Goal: Task Accomplishment & Management: Manage account settings

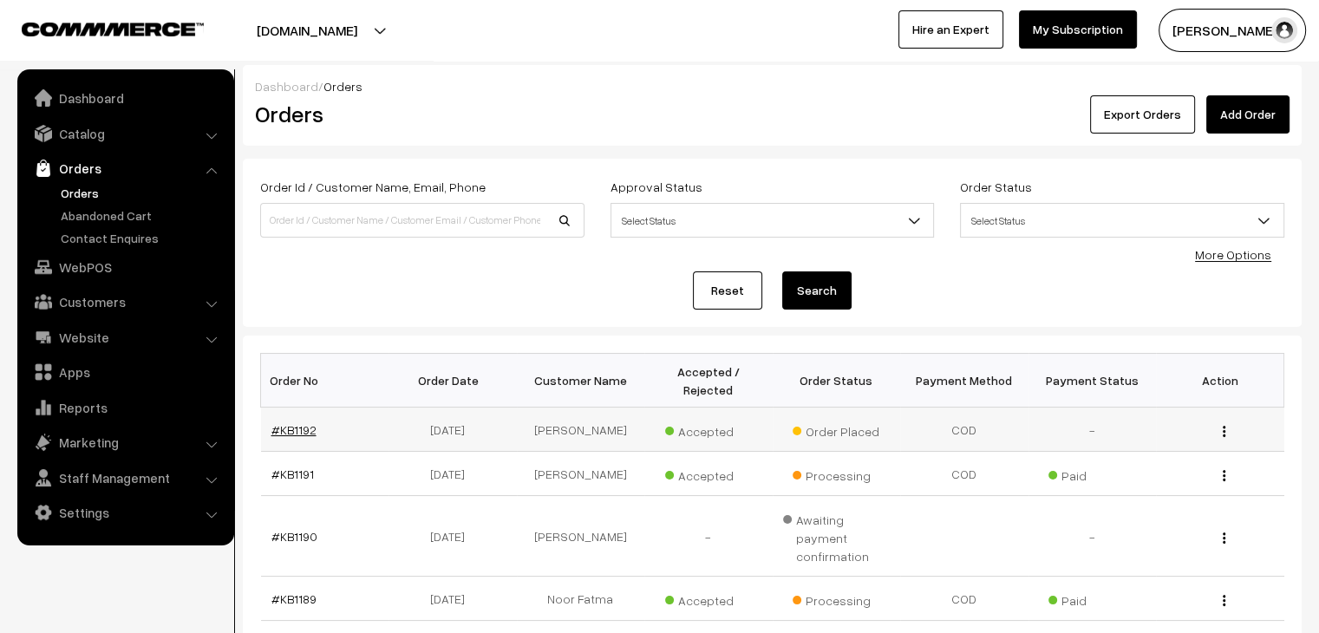
click at [281, 422] on link "#KB1192" at bounding box center [294, 429] width 45 height 15
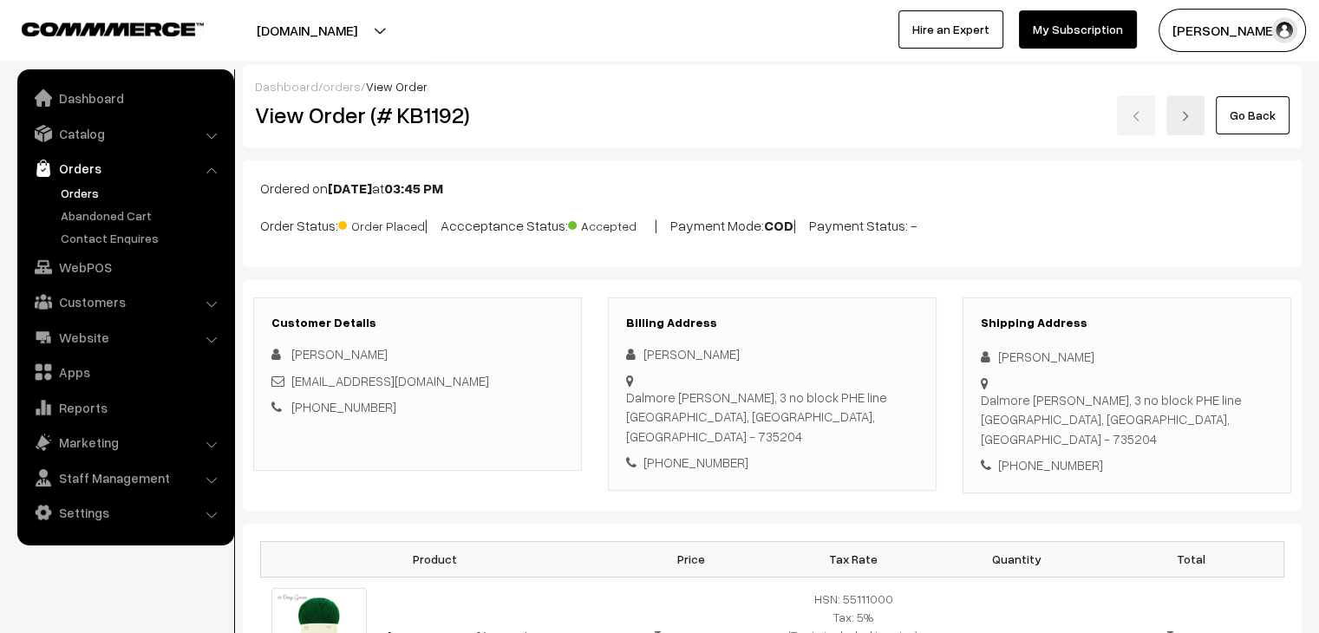
click at [90, 193] on link "Orders" at bounding box center [142, 193] width 172 height 18
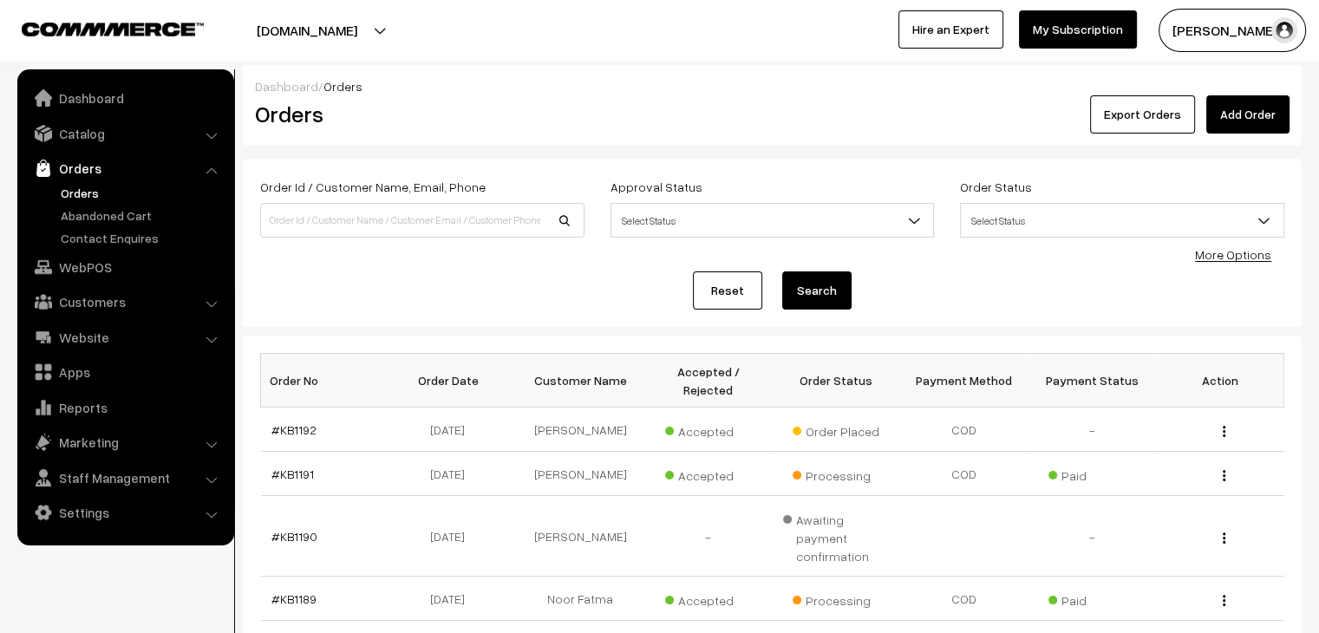
click at [85, 192] on link "Orders" at bounding box center [142, 193] width 172 height 18
click at [104, 210] on link "Abandoned Cart" at bounding box center [142, 215] width 172 height 18
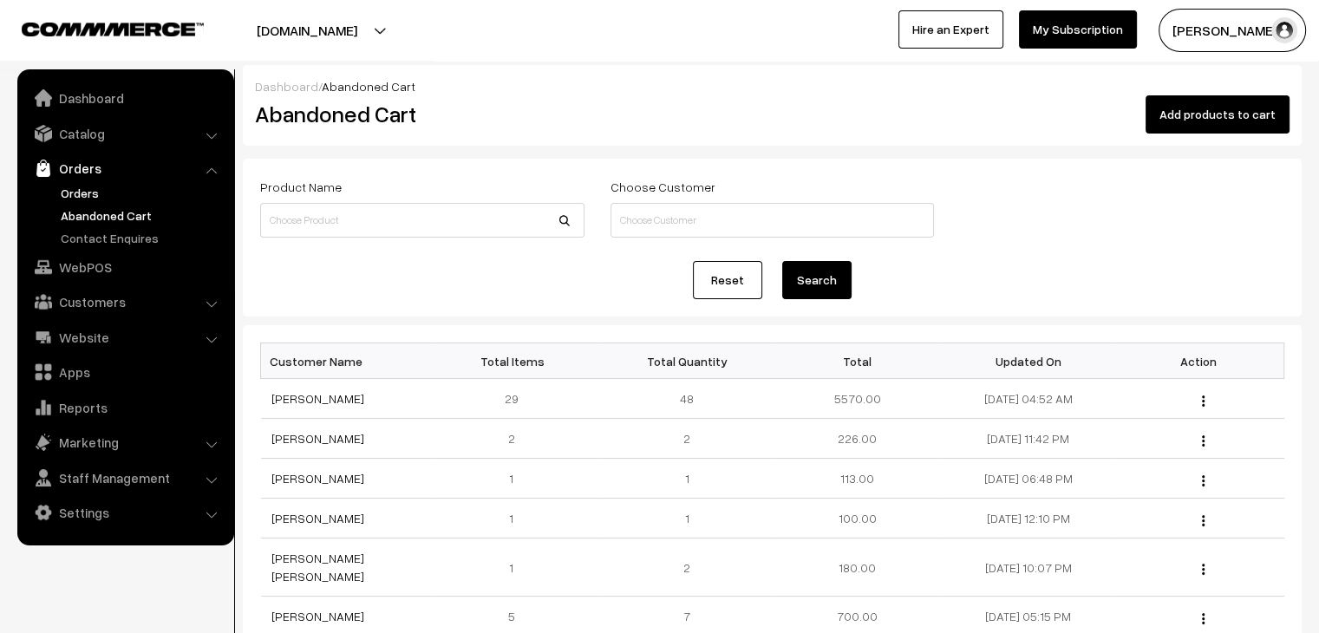
click at [107, 188] on link "Orders" at bounding box center [142, 193] width 172 height 18
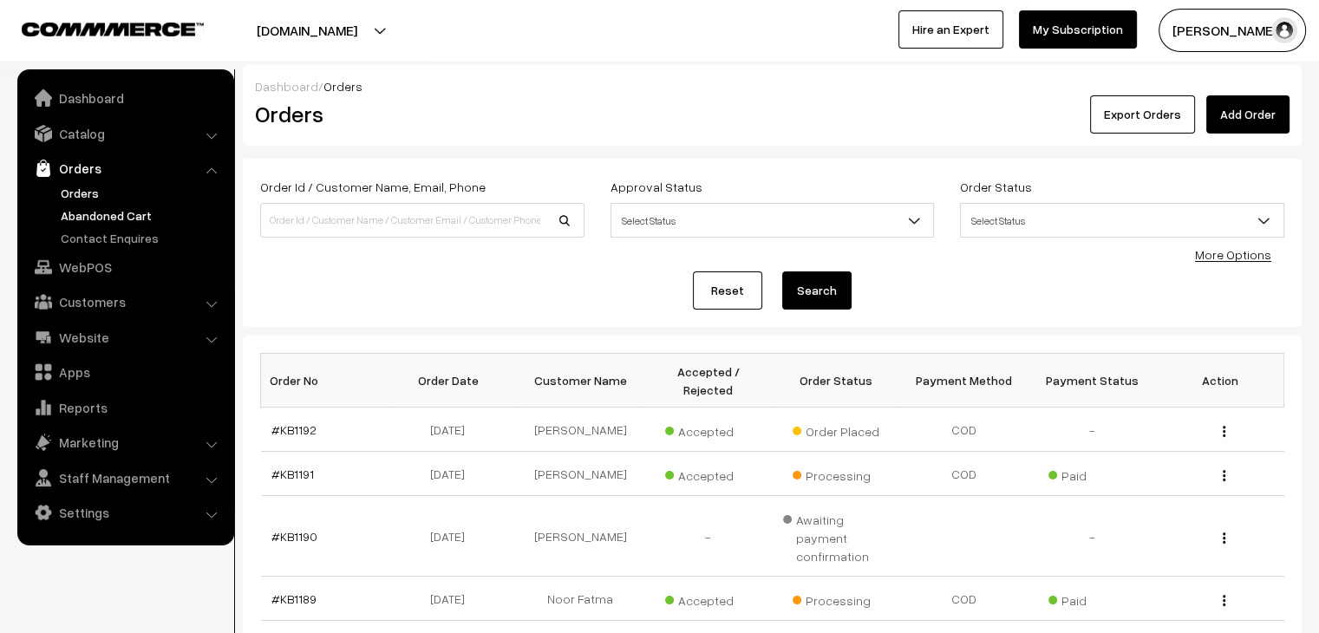
click at [99, 206] on link "Abandoned Cart" at bounding box center [142, 215] width 172 height 18
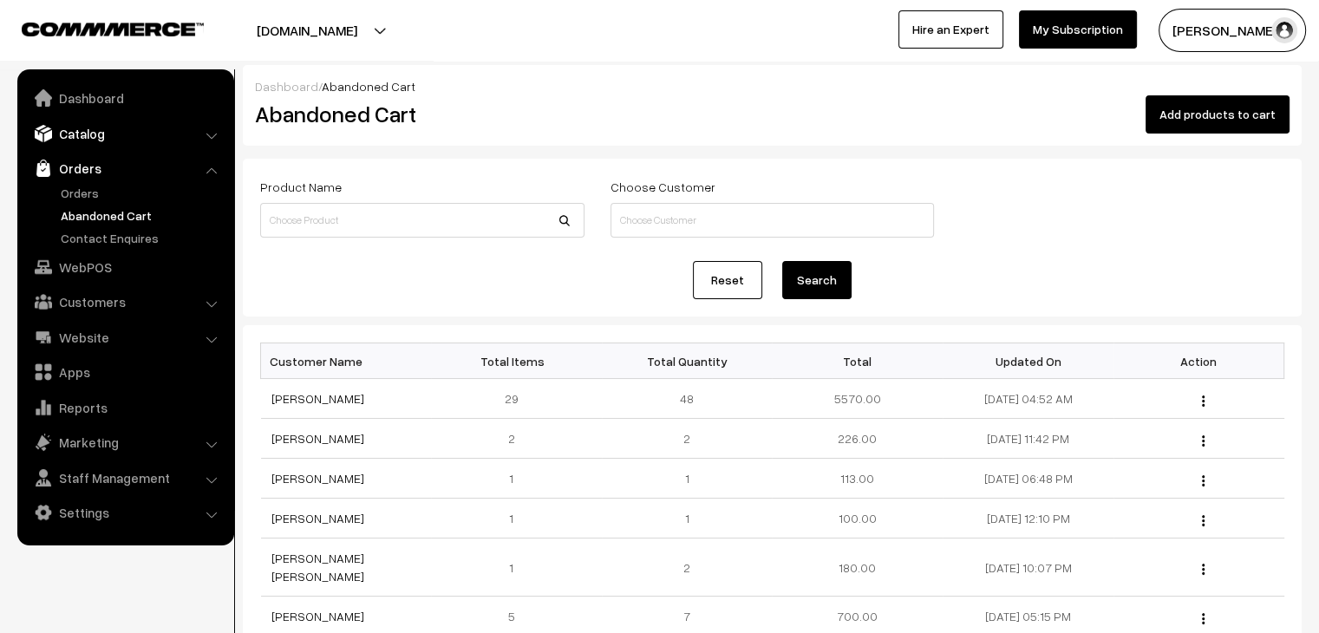
click at [101, 134] on link "Catalog" at bounding box center [125, 133] width 206 height 31
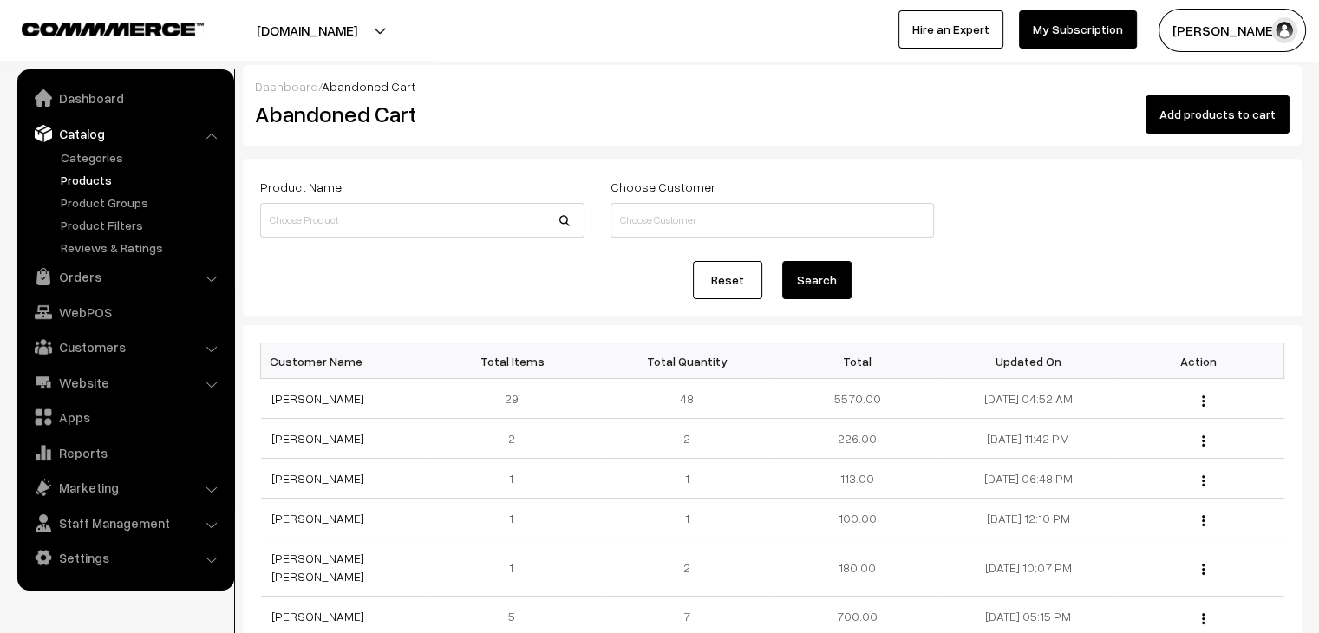
click at [108, 179] on link "Products" at bounding box center [142, 180] width 172 height 18
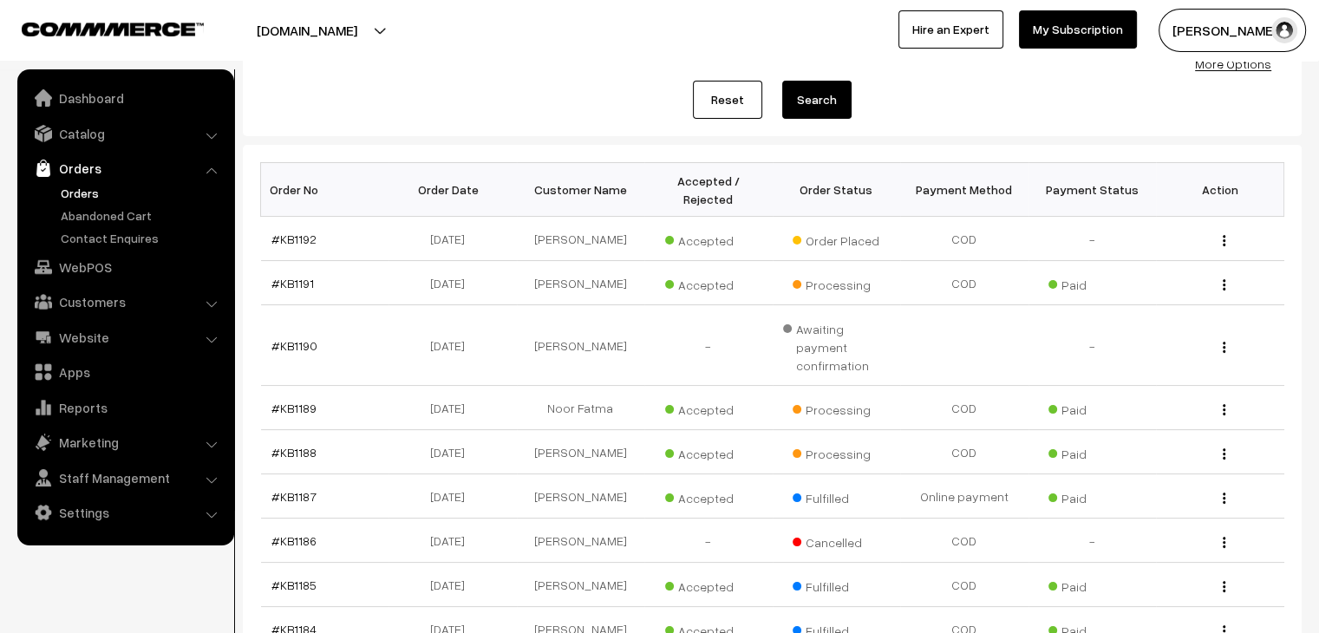
scroll to position [201, 0]
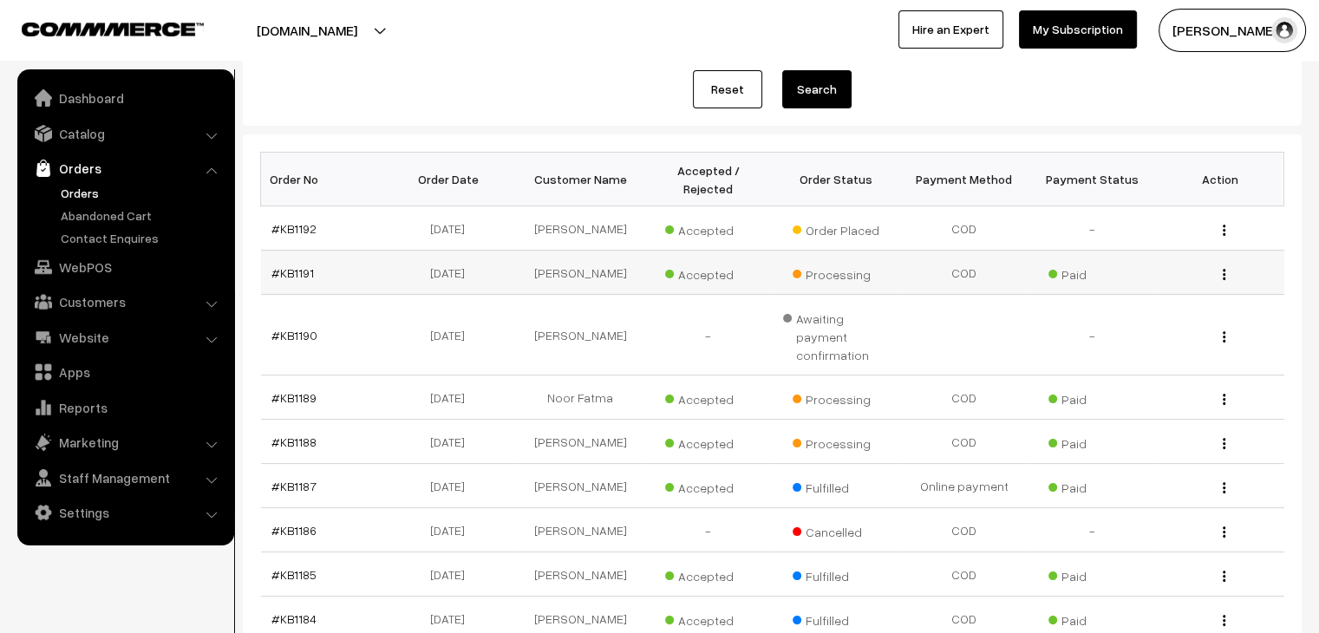
drag, startPoint x: 409, startPoint y: 369, endPoint x: 432, endPoint y: 287, distance: 84.6
click at [432, 287] on tbody "#KB1192 06-10-2025 Srijana Mangar Accepted Order Placed View Accepted Paid" at bounding box center [773, 445] width 1024 height 479
click at [305, 221] on link "#KB1192" at bounding box center [294, 228] width 45 height 15
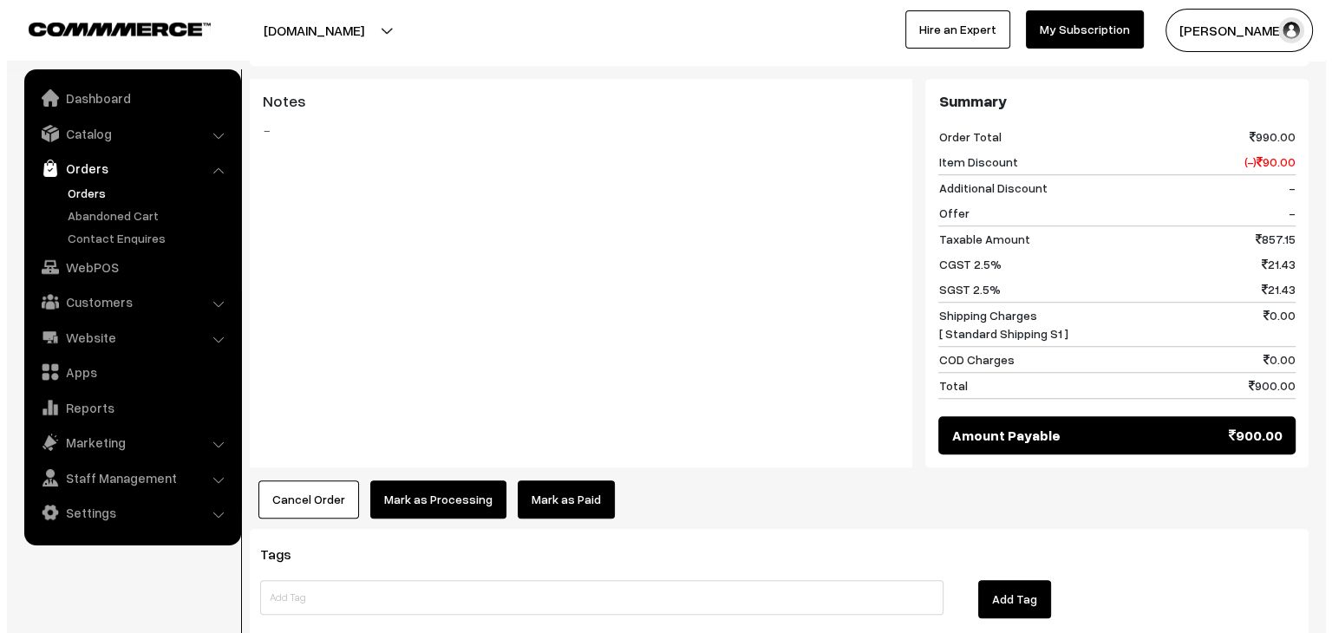
scroll to position [1260, 0]
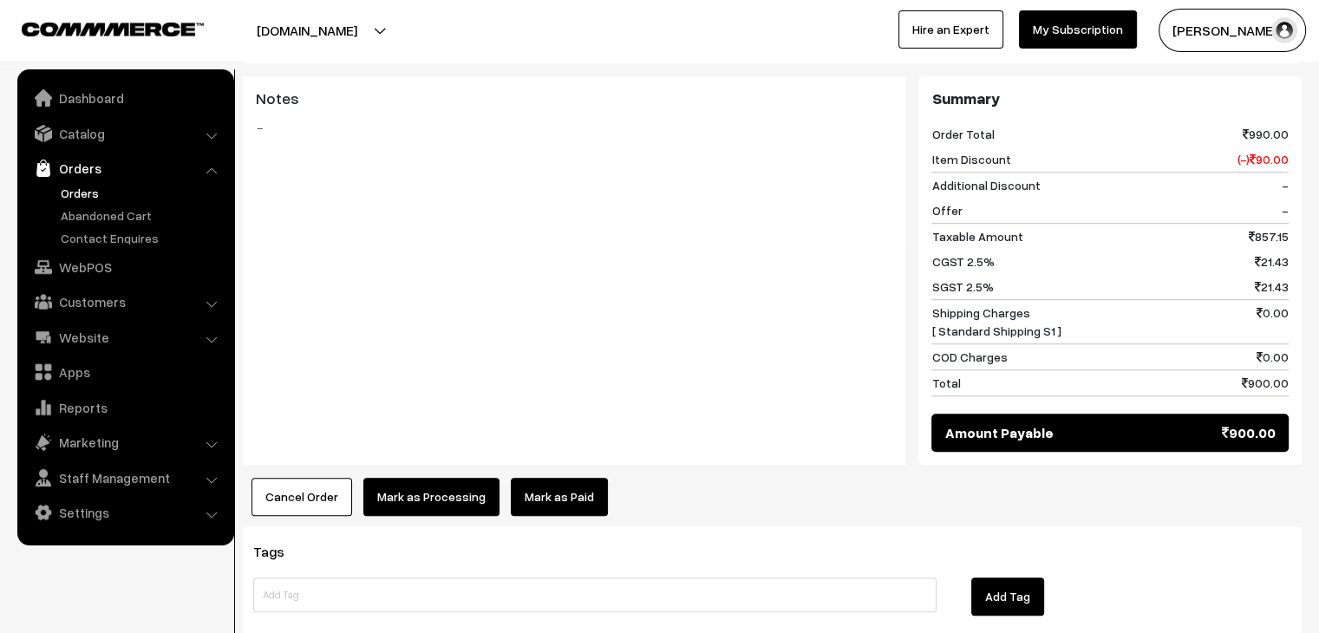
click at [531, 478] on link "Mark as Paid" at bounding box center [559, 497] width 97 height 38
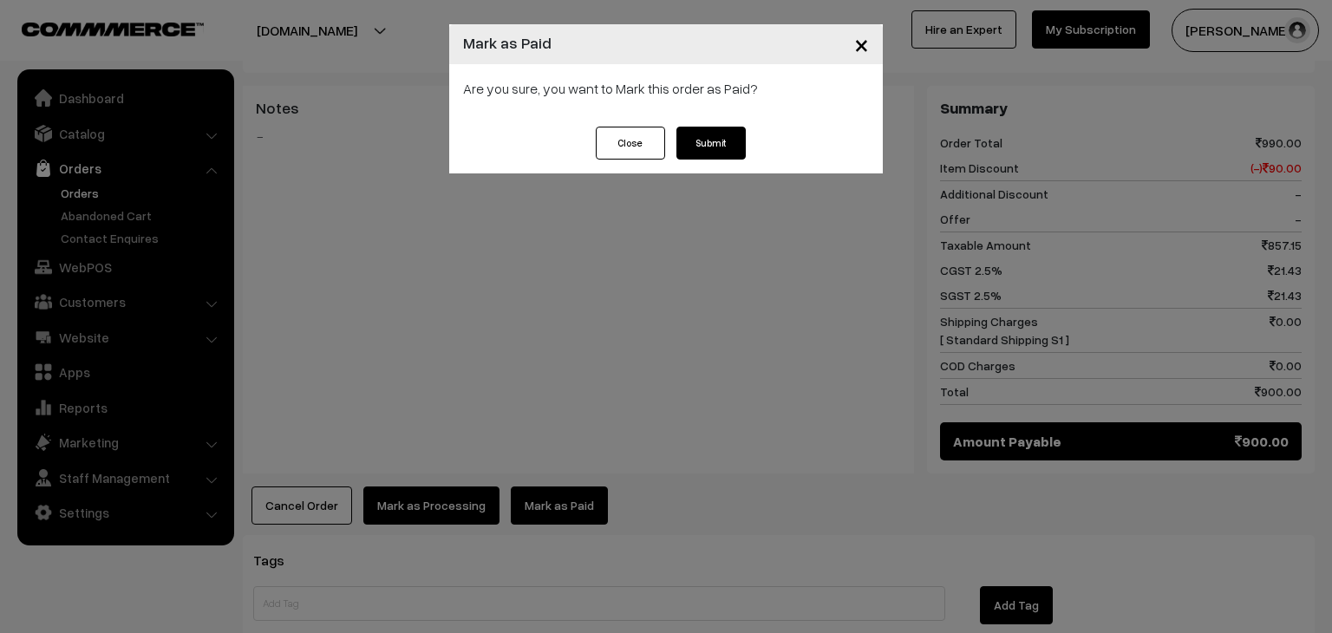
click at [708, 151] on button "Submit" at bounding box center [711, 143] width 69 height 33
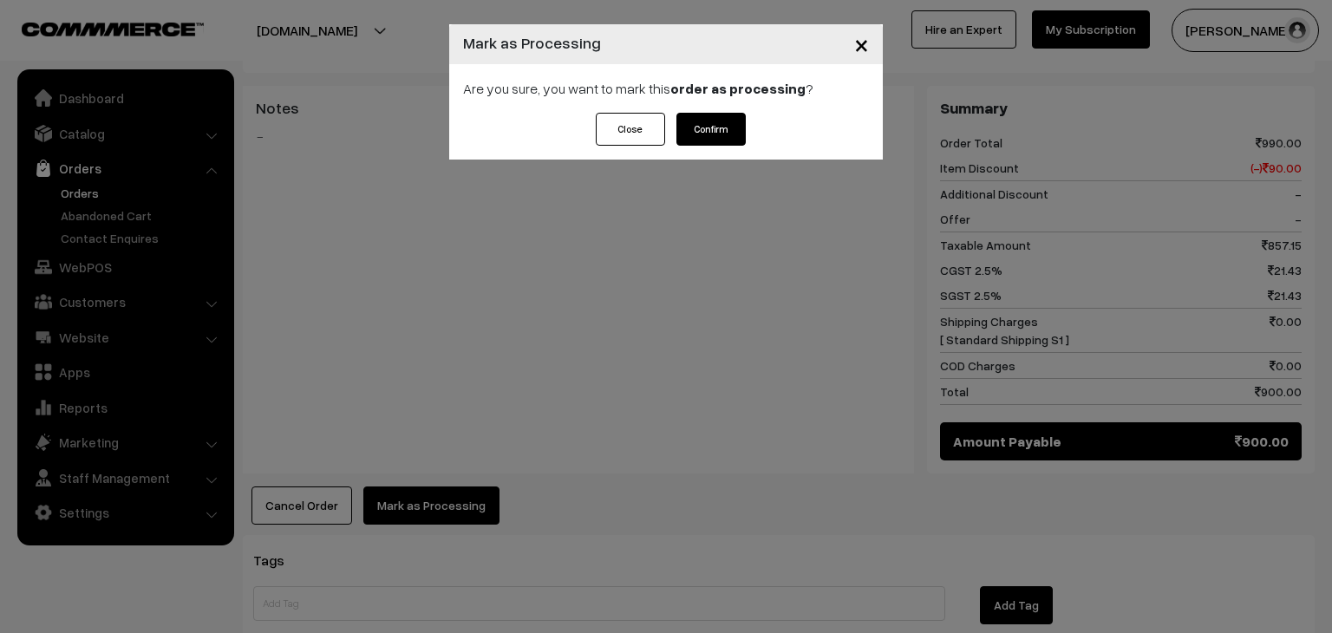
click at [715, 128] on button "Confirm" at bounding box center [711, 129] width 69 height 33
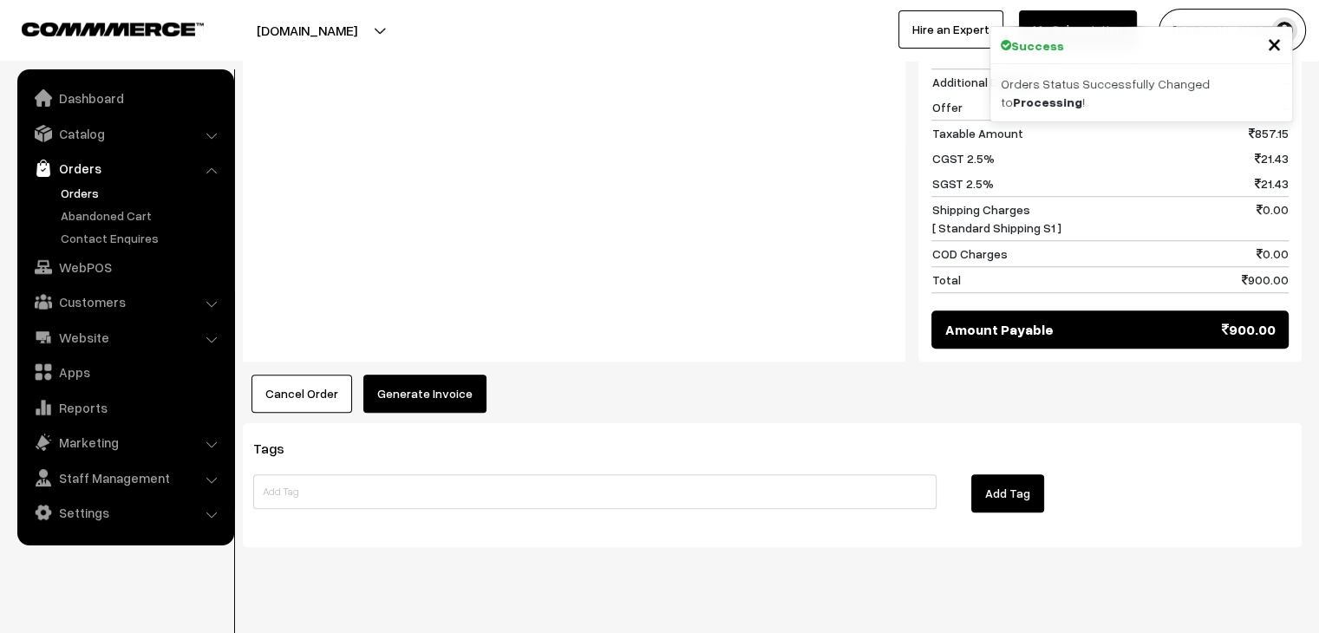
click at [430, 376] on button "Generate Invoice" at bounding box center [424, 394] width 123 height 38
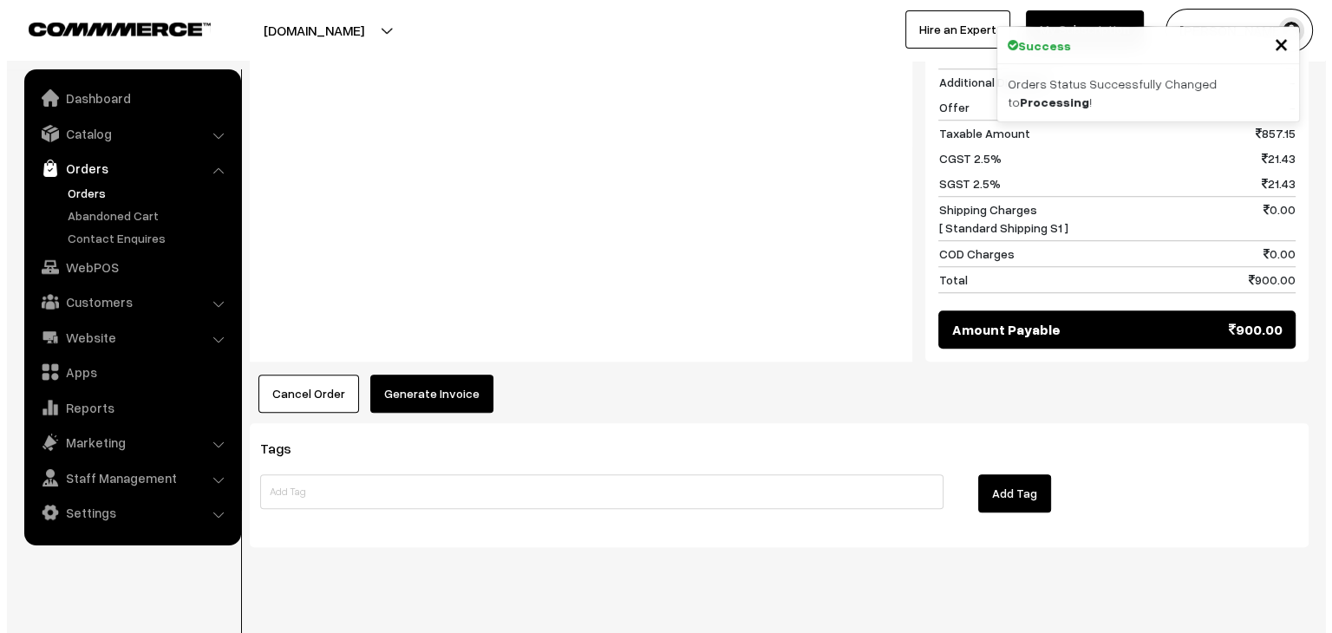
scroll to position [1372, 0]
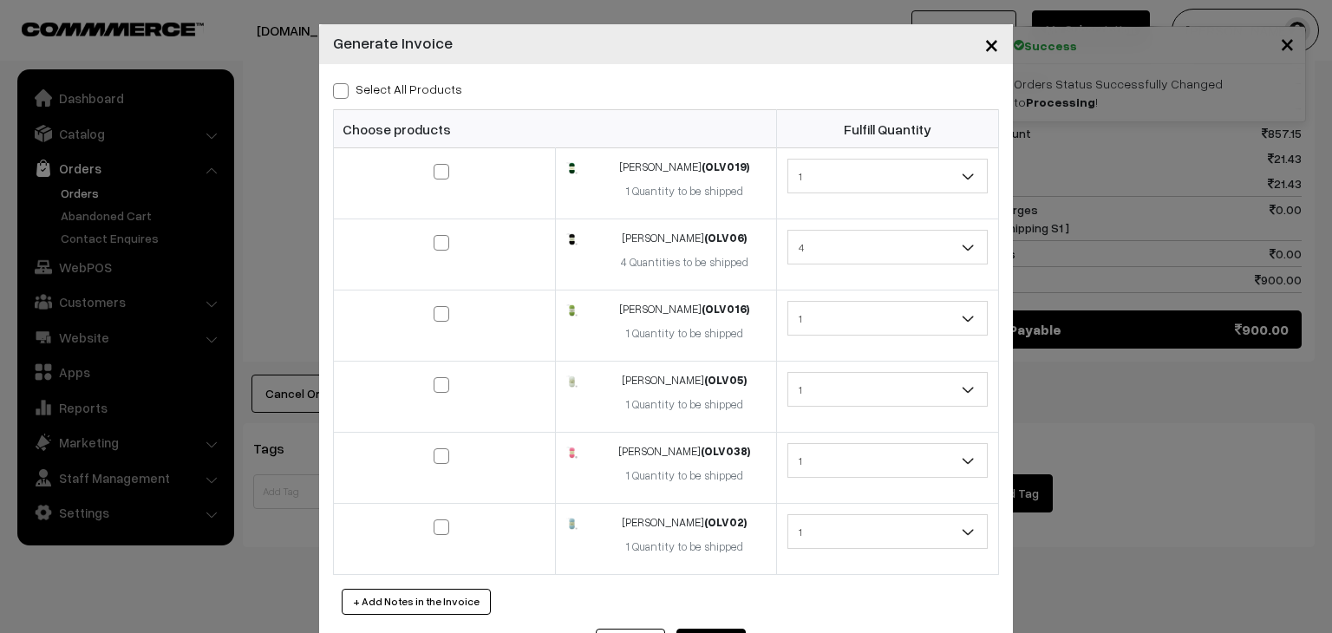
click at [396, 85] on label "Select All Products" at bounding box center [397, 89] width 129 height 18
click at [344, 85] on input "Select All Products" at bounding box center [338, 87] width 11 height 11
checkbox input "true"
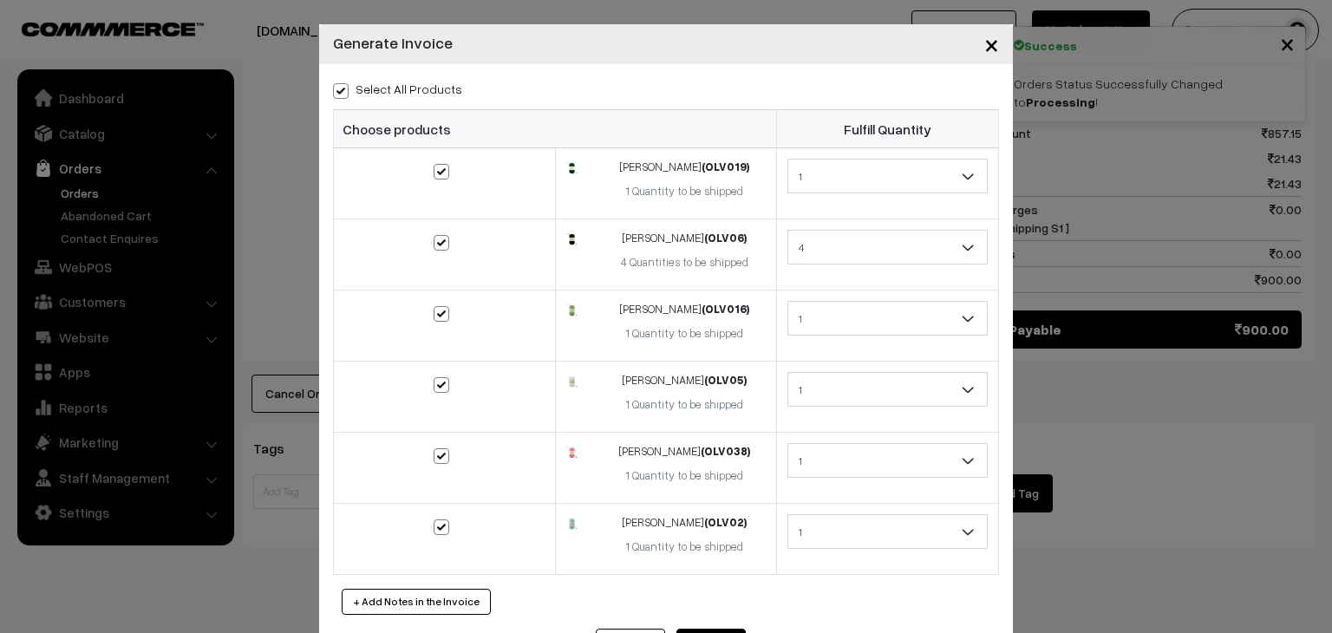
checkbox input "true"
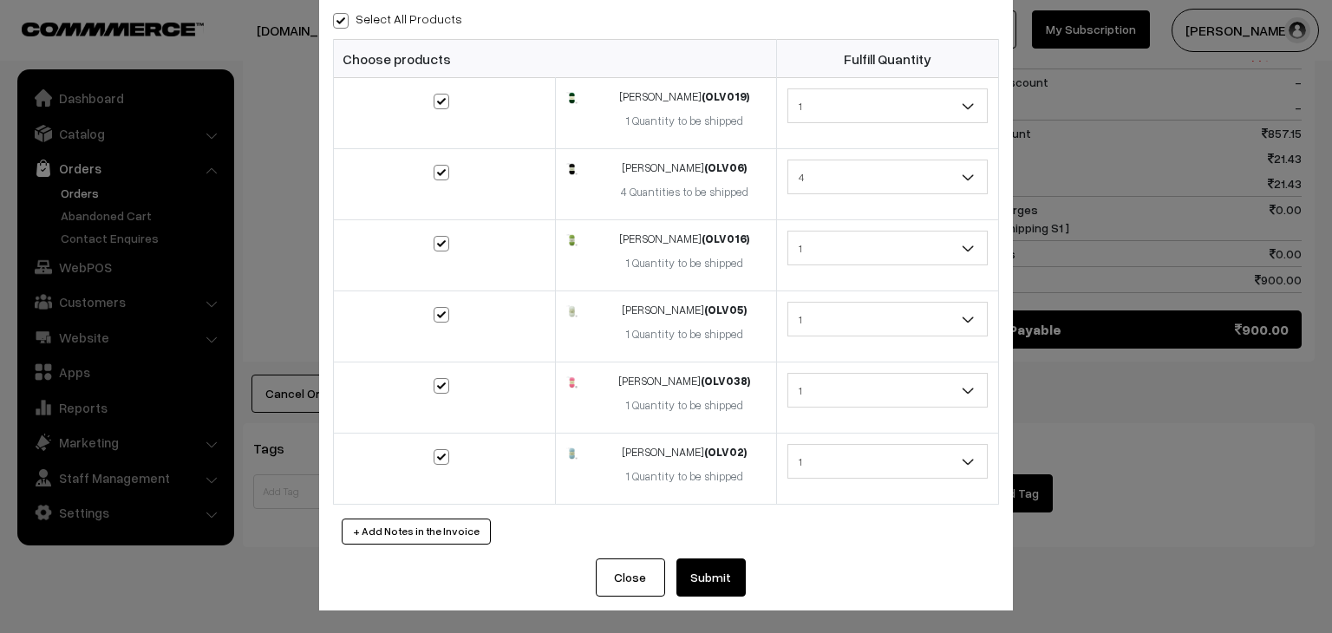
click at [697, 573] on button "Submit" at bounding box center [711, 578] width 69 height 38
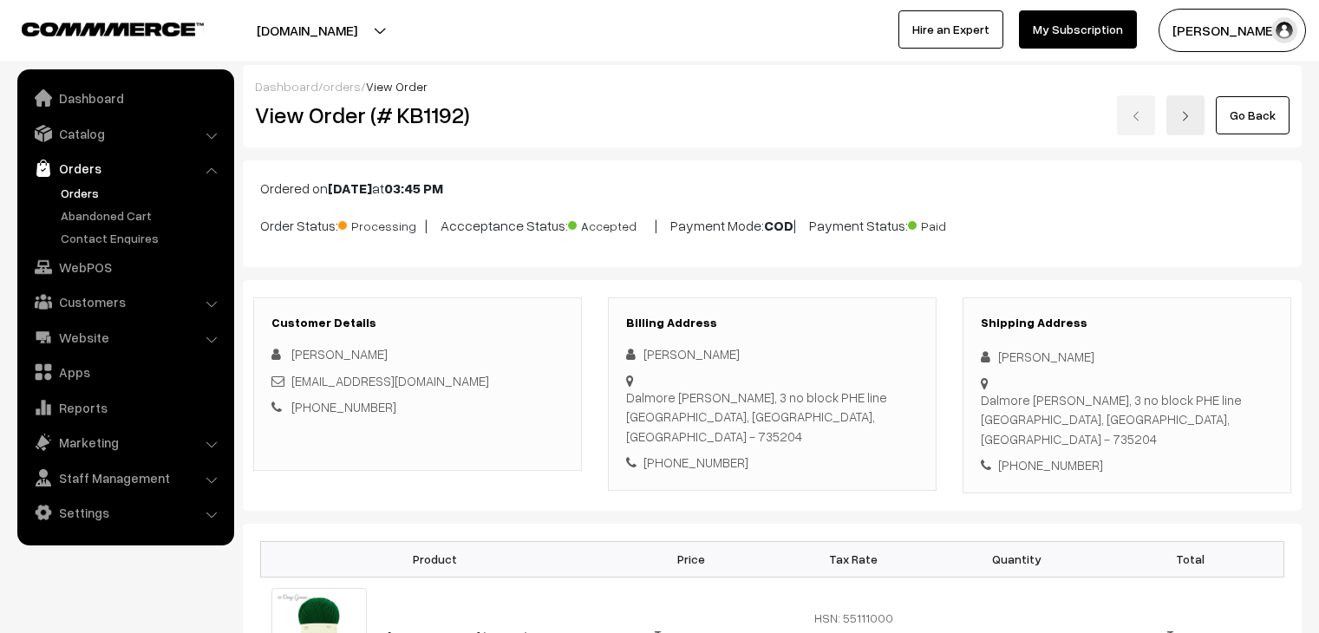
scroll to position [1362, 0]
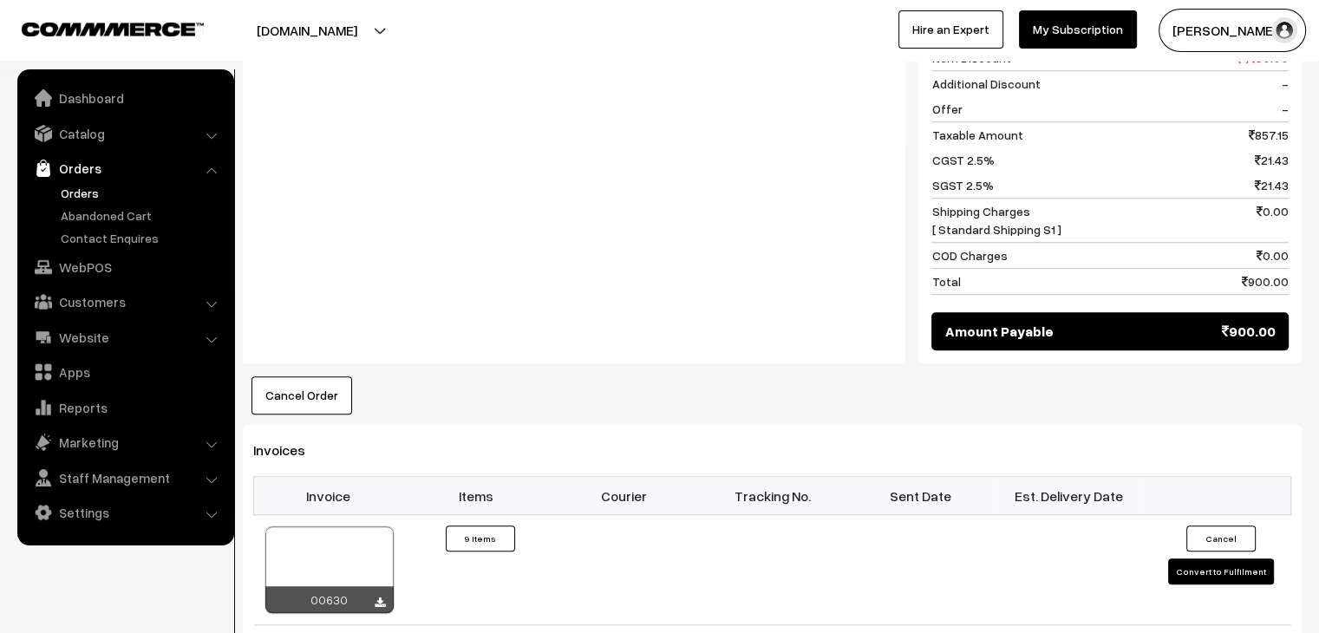
click at [81, 194] on link "Orders" at bounding box center [142, 193] width 172 height 18
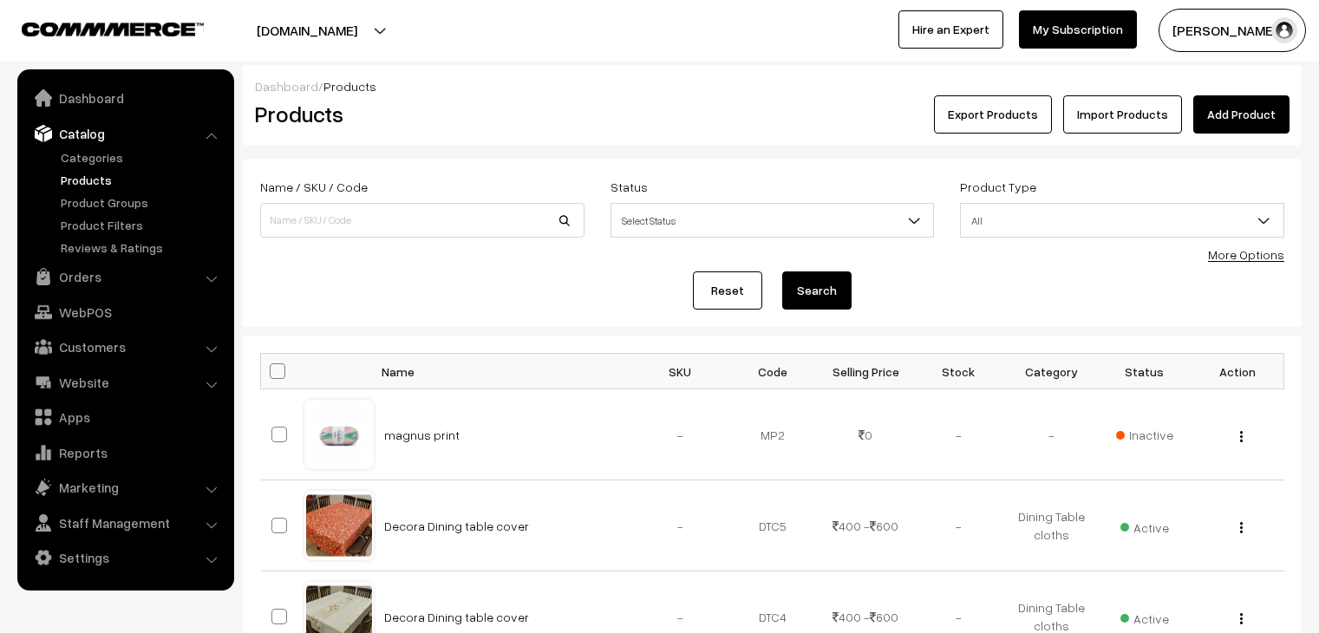
click at [352, 223] on input at bounding box center [422, 220] width 324 height 35
type input "velevty"
click at [782, 272] on button "Search" at bounding box center [816, 291] width 69 height 38
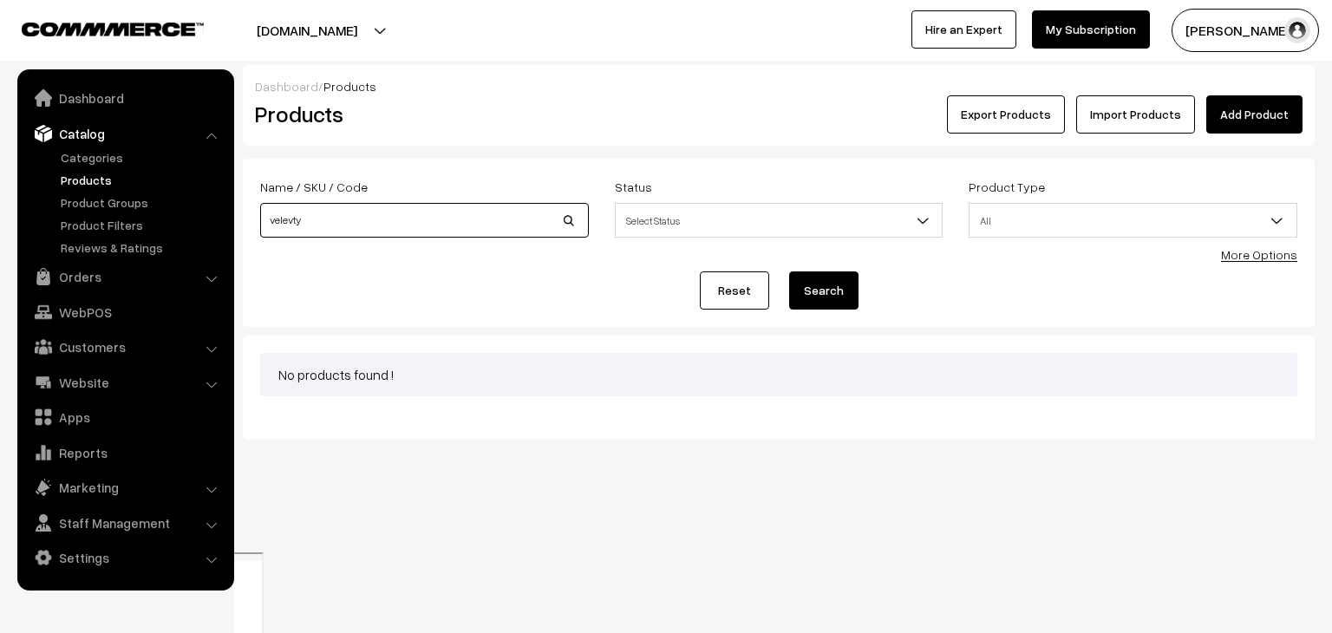
drag, startPoint x: 0, startPoint y: 0, endPoint x: 352, endPoint y: 223, distance: 416.8
click at [352, 223] on input "velevty" at bounding box center [424, 220] width 329 height 35
type input "velvety"
click at [789, 272] on button "Search" at bounding box center [823, 291] width 69 height 38
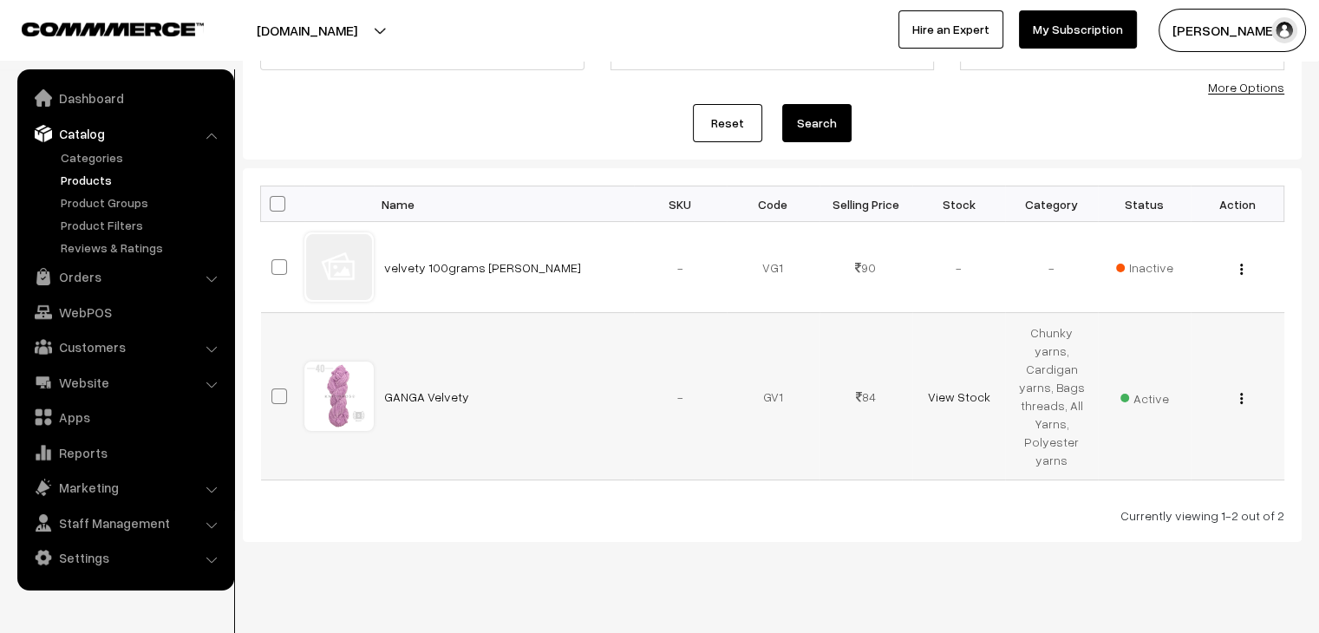
scroll to position [170, 0]
click at [1241, 390] on img "button" at bounding box center [1241, 395] width 3 height 11
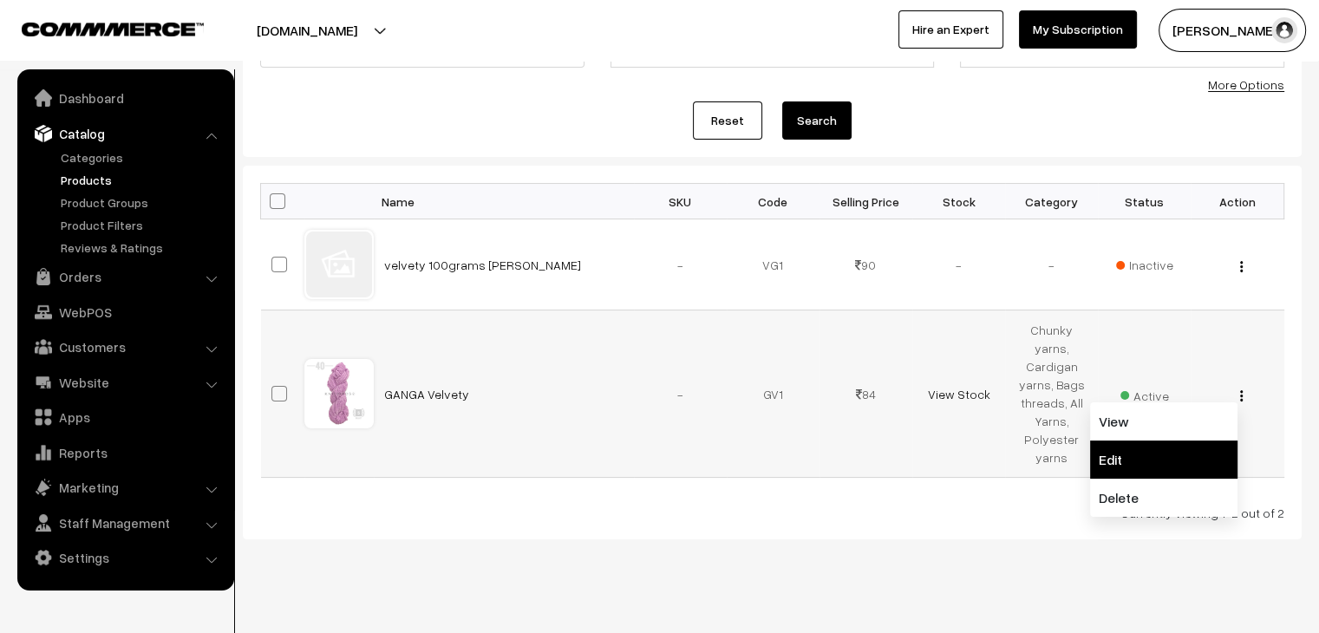
click at [1207, 441] on link "Edit" at bounding box center [1163, 460] width 147 height 38
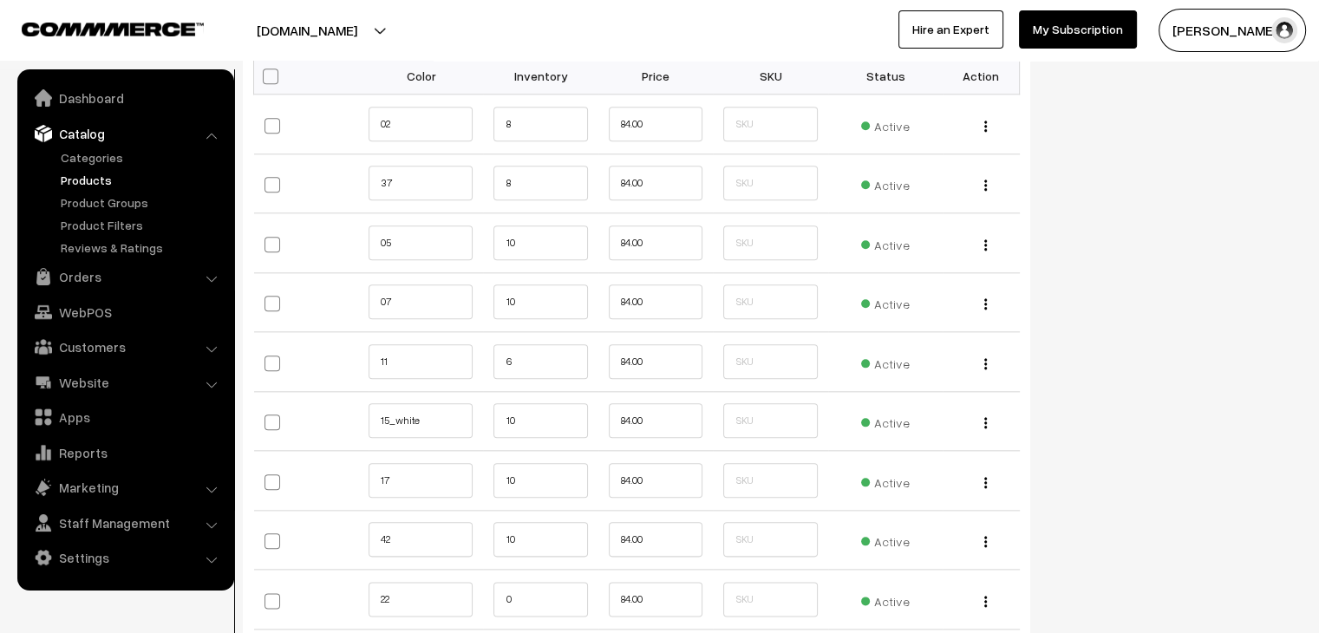
scroll to position [1912, 0]
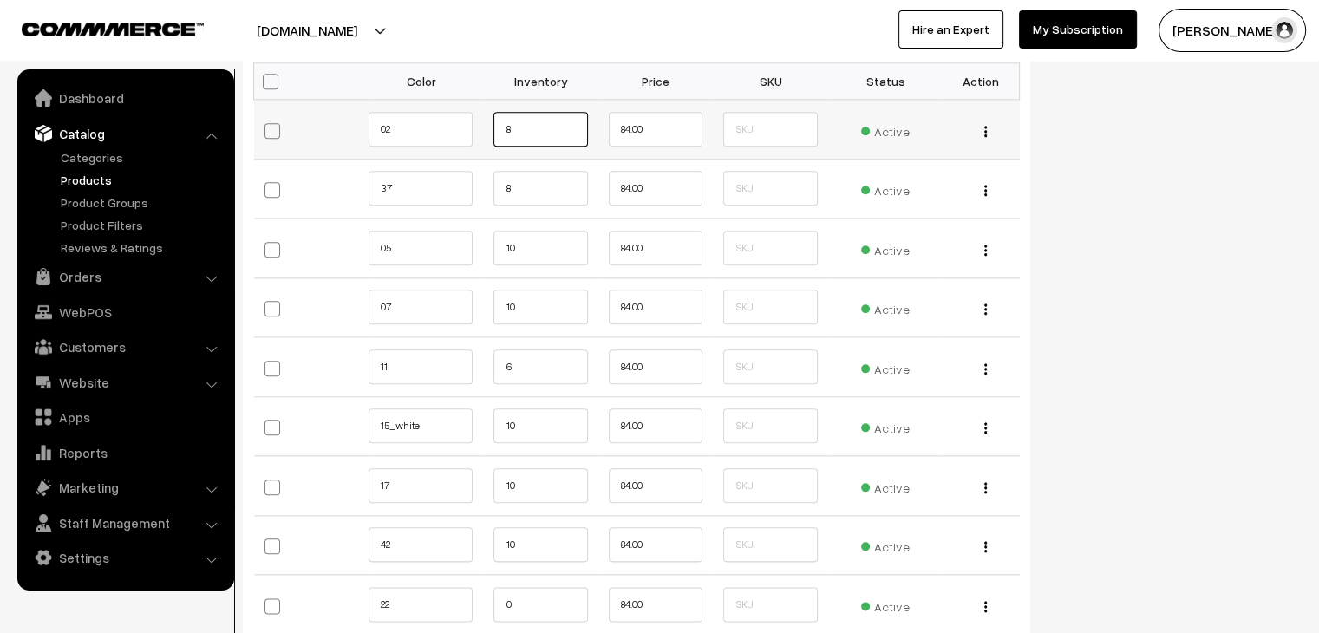
click at [548, 141] on input "8" at bounding box center [541, 129] width 94 height 35
type input "15"
click at [576, 186] on input "8" at bounding box center [541, 188] width 94 height 35
type input "15"
click at [566, 251] on input "10" at bounding box center [541, 248] width 94 height 35
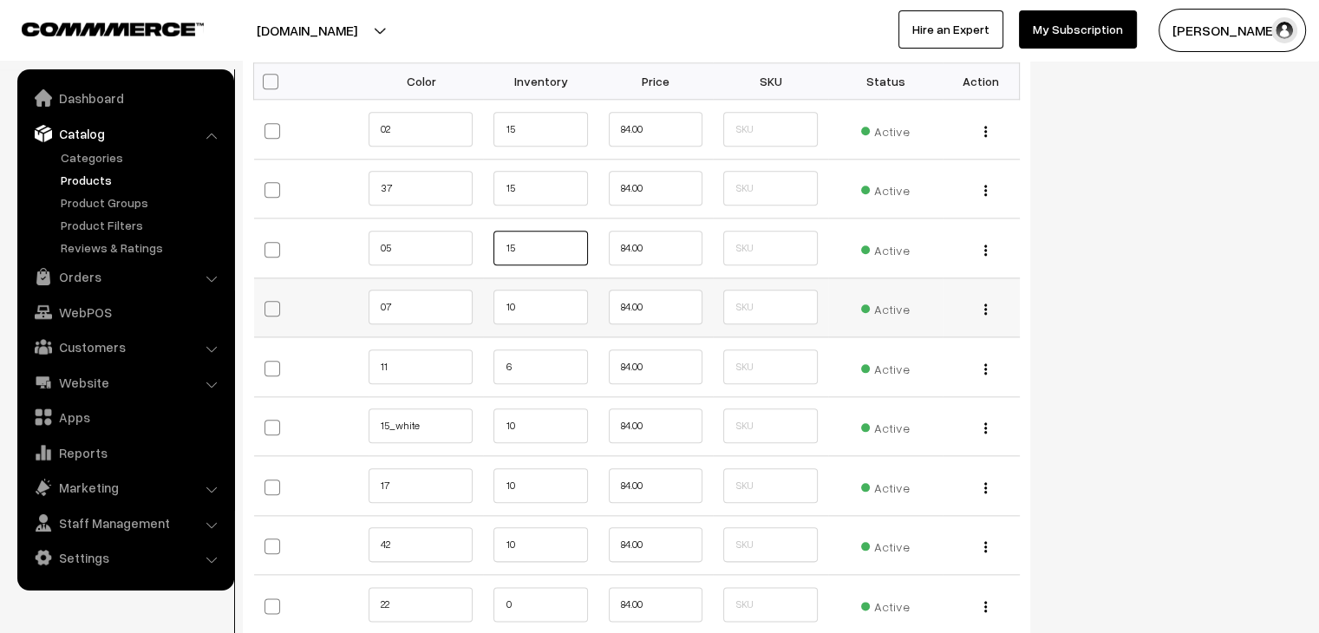
type input "15"
click at [536, 311] on input "10" at bounding box center [541, 307] width 94 height 35
type input "15"
click at [534, 366] on input "6" at bounding box center [541, 367] width 94 height 35
type input "15"
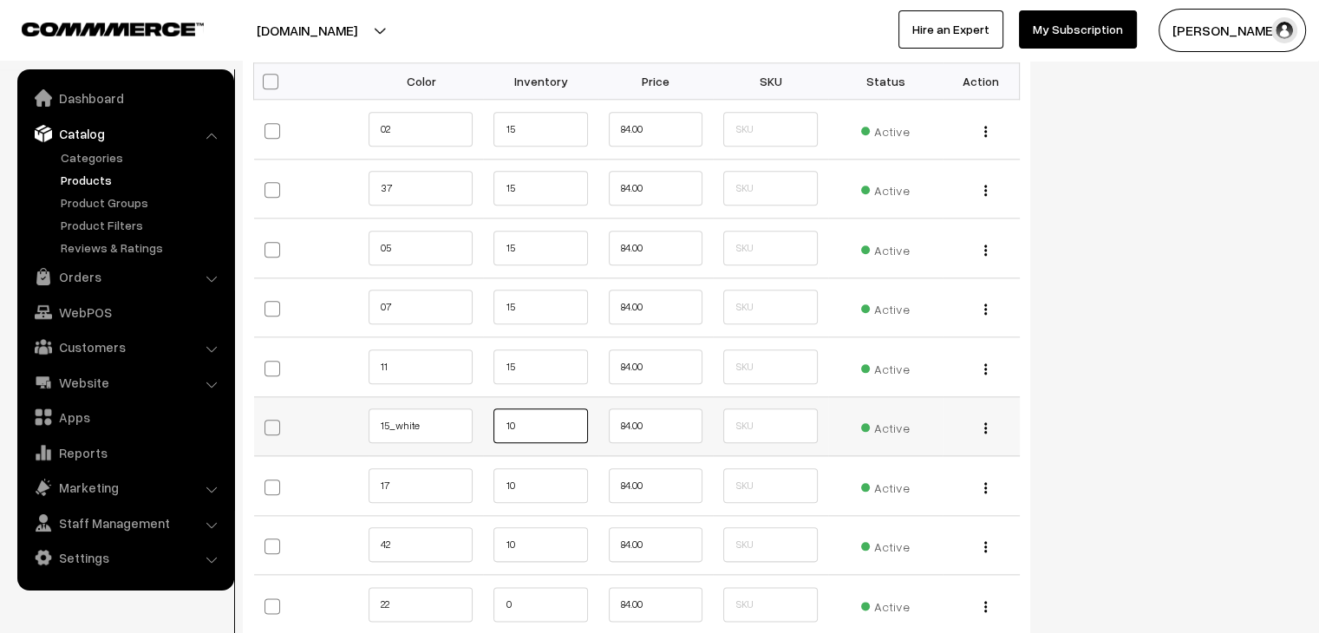
click at [528, 426] on input "10" at bounding box center [541, 426] width 94 height 35
type input "15"
click at [535, 478] on input "10" at bounding box center [541, 485] width 94 height 35
click at [533, 185] on input "15" at bounding box center [541, 188] width 94 height 35
type input "1"
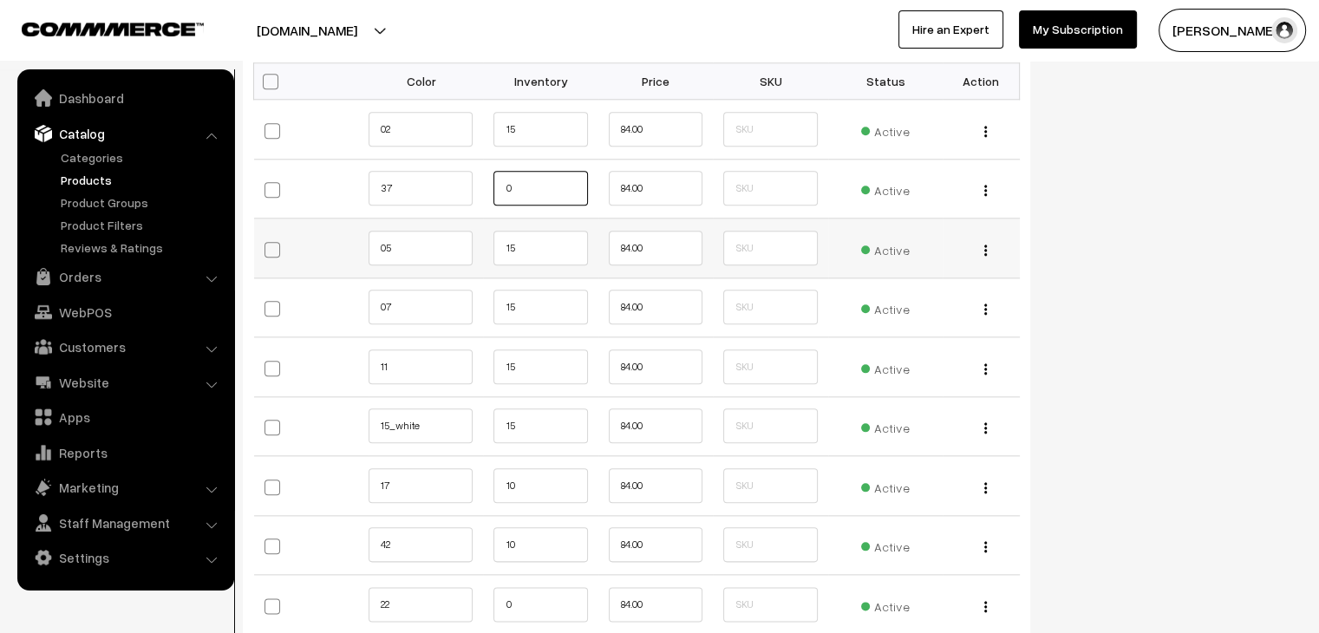
type input "0"
click at [528, 247] on input "15" at bounding box center [541, 248] width 94 height 35
type input "1"
type input "0"
click at [528, 313] on input "15" at bounding box center [541, 307] width 94 height 35
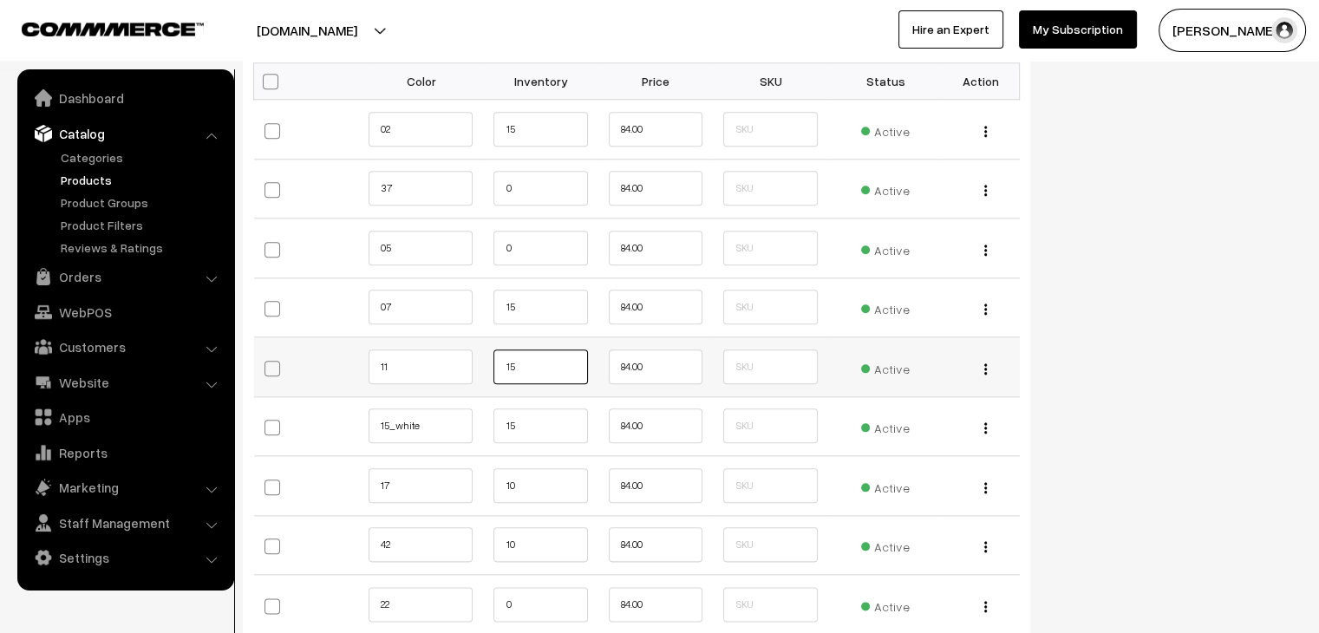
click at [528, 356] on input "15" at bounding box center [541, 367] width 94 height 35
click at [531, 418] on input "15" at bounding box center [541, 426] width 94 height 35
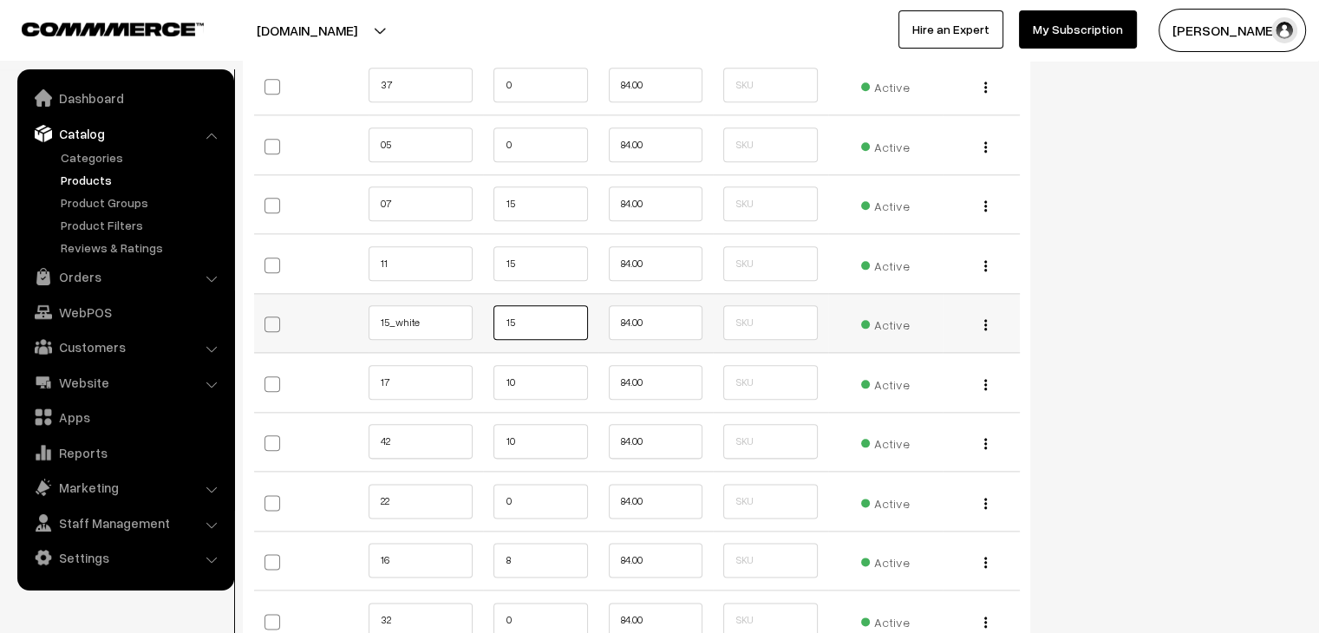
scroll to position [2016, 0]
click at [531, 453] on input "10" at bounding box center [541, 440] width 94 height 35
click at [500, 499] on input "0" at bounding box center [541, 500] width 94 height 35
click at [537, 324] on input "8" at bounding box center [541, 325] width 94 height 35
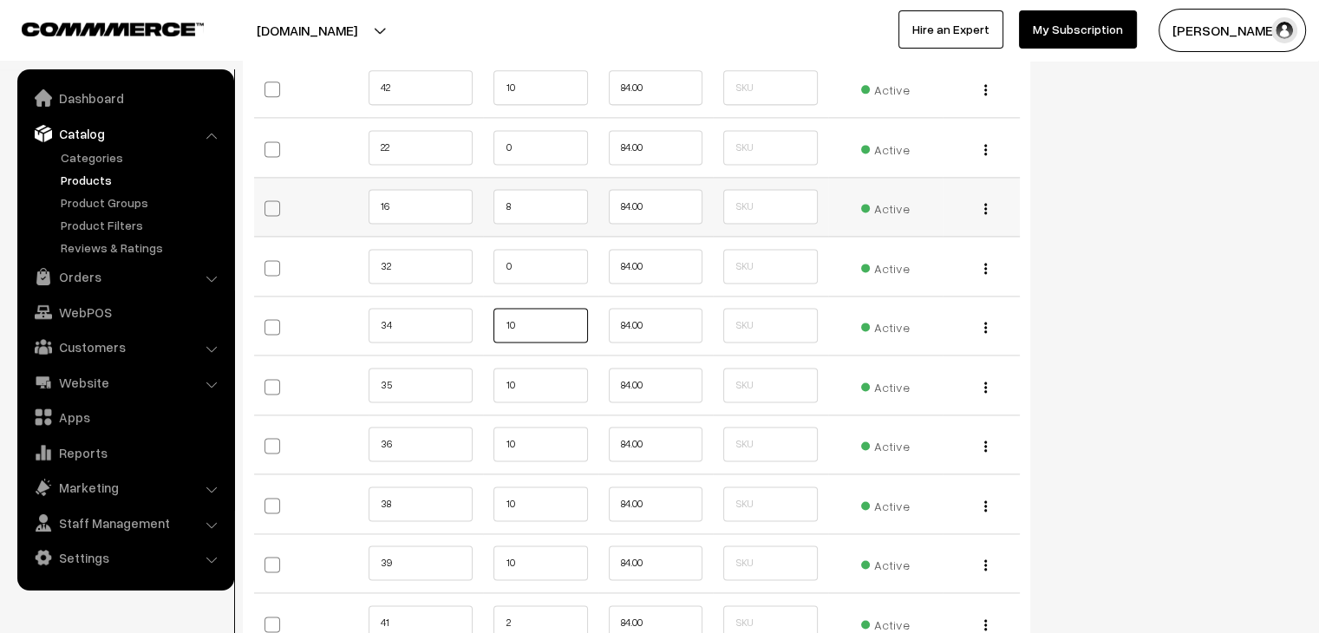
type input "10"
click at [525, 200] on input "8" at bounding box center [541, 206] width 94 height 35
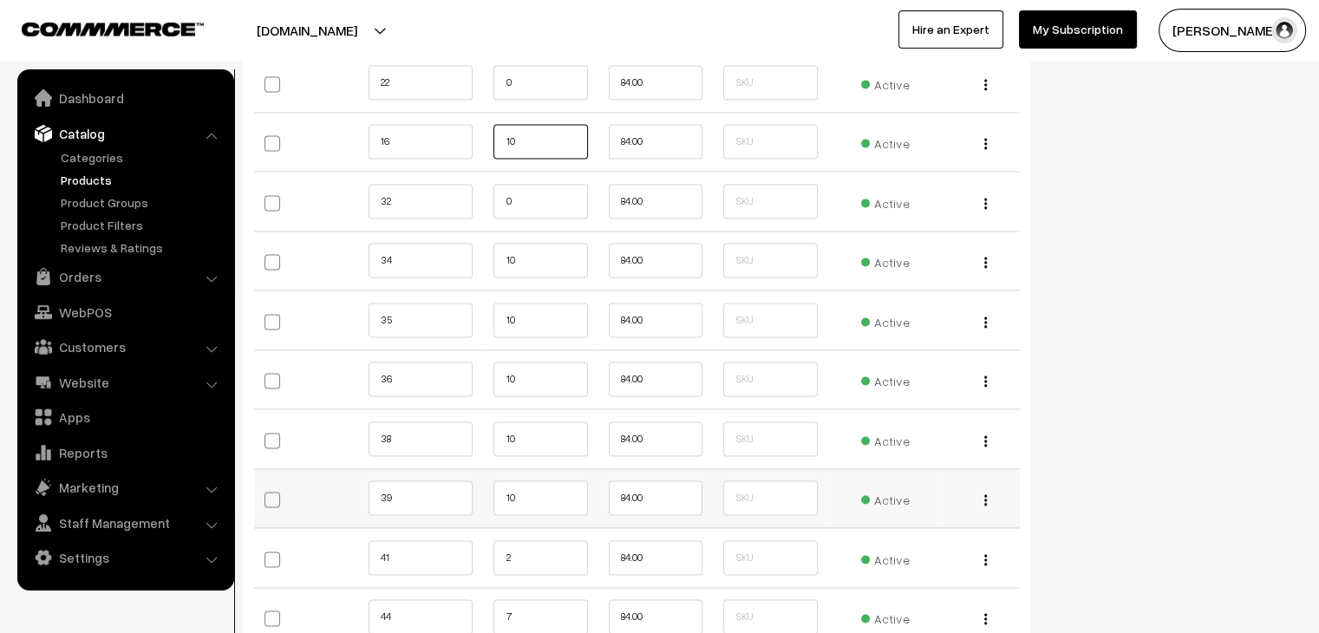
type input "10"
click at [522, 501] on input "10" at bounding box center [541, 498] width 94 height 35
click at [514, 553] on input "2" at bounding box center [541, 557] width 94 height 35
type input "10"
click at [526, 615] on input "7" at bounding box center [541, 616] width 94 height 35
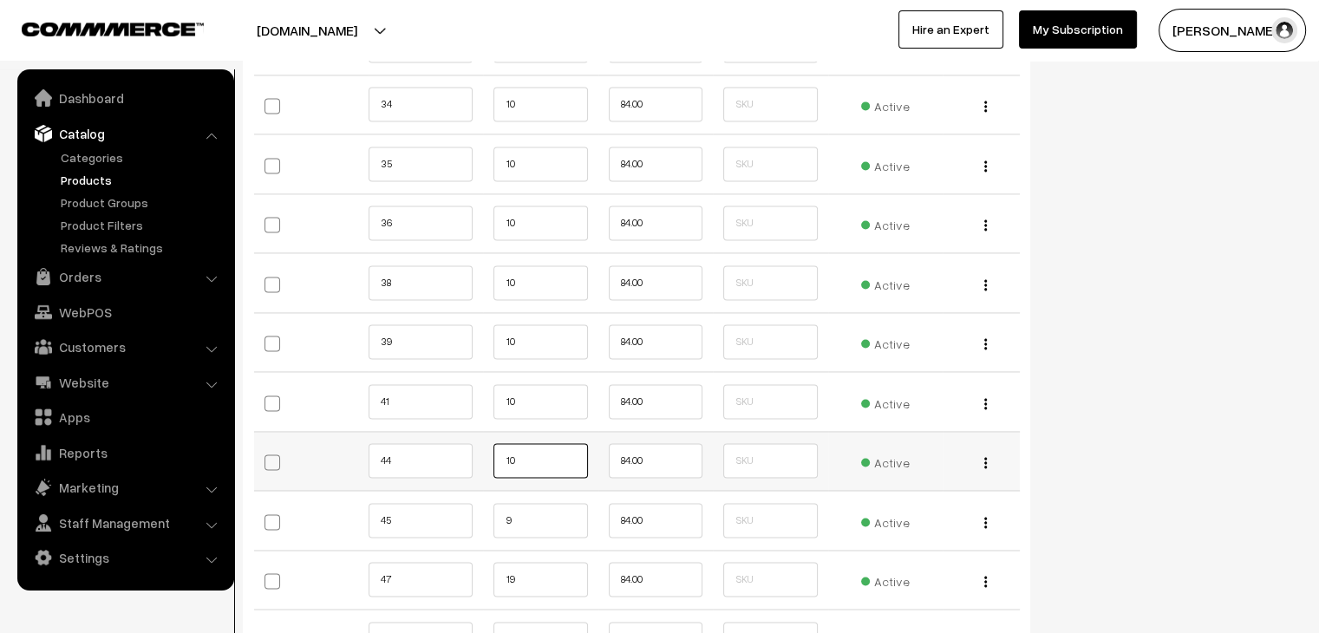
scroll to position [2592, 0]
type input "10"
click at [531, 508] on input "9" at bounding box center [541, 518] width 94 height 35
type input "10"
click at [507, 589] on td "19" at bounding box center [540, 578] width 115 height 60
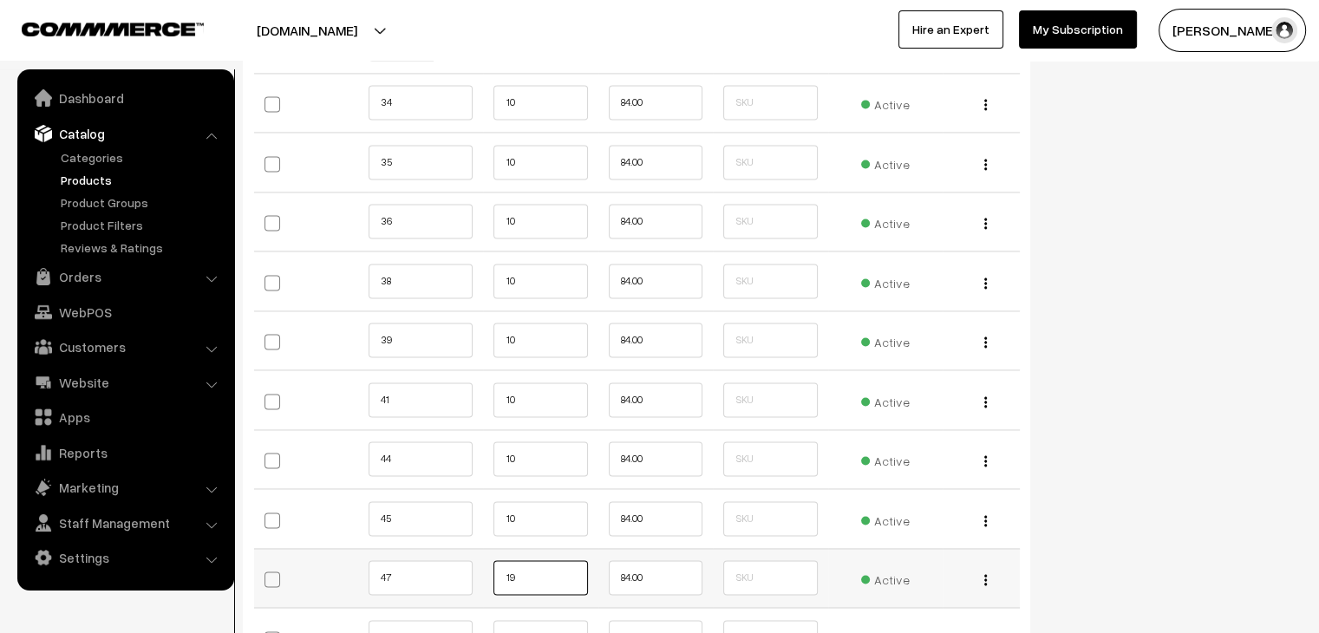
click at [537, 577] on input "19" at bounding box center [541, 577] width 94 height 35
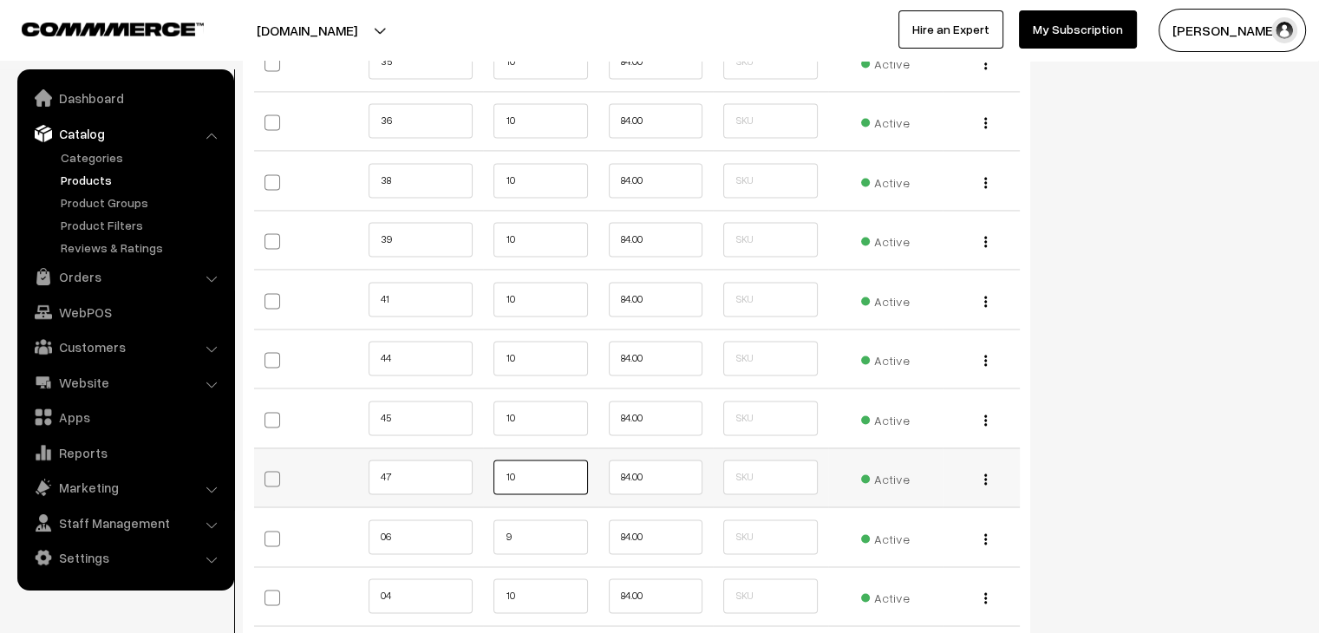
scroll to position [2699, 0]
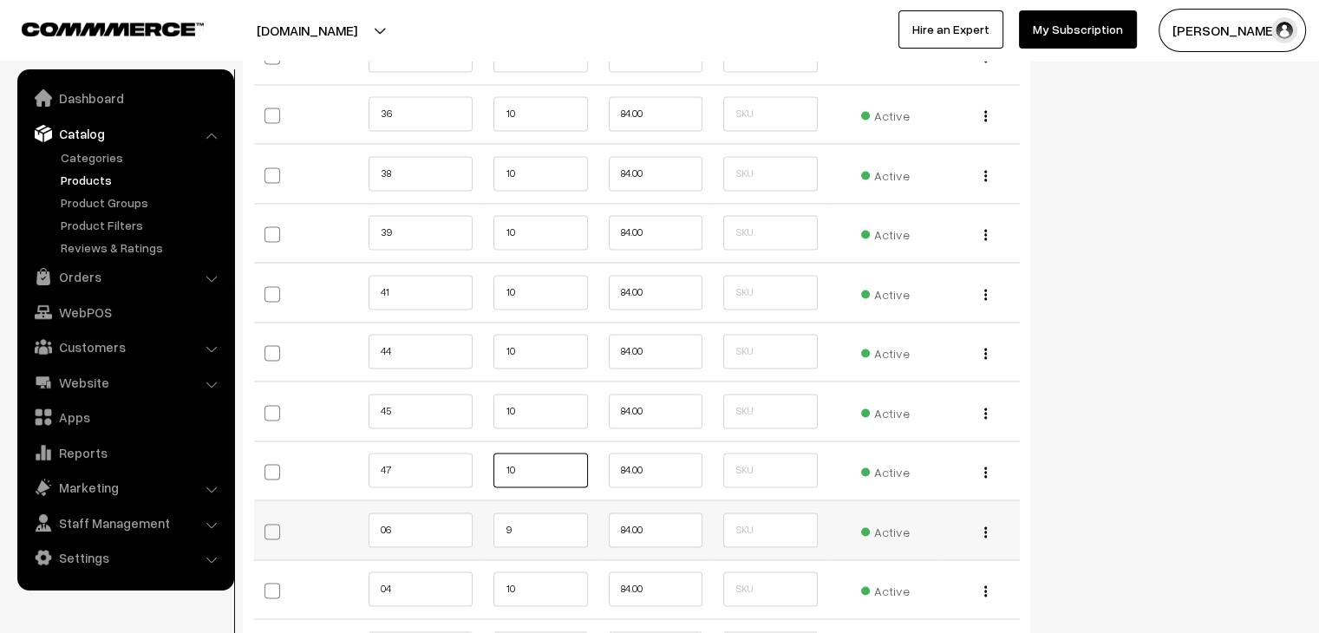
type input "10"
click at [549, 533] on input "9" at bounding box center [541, 530] width 94 height 35
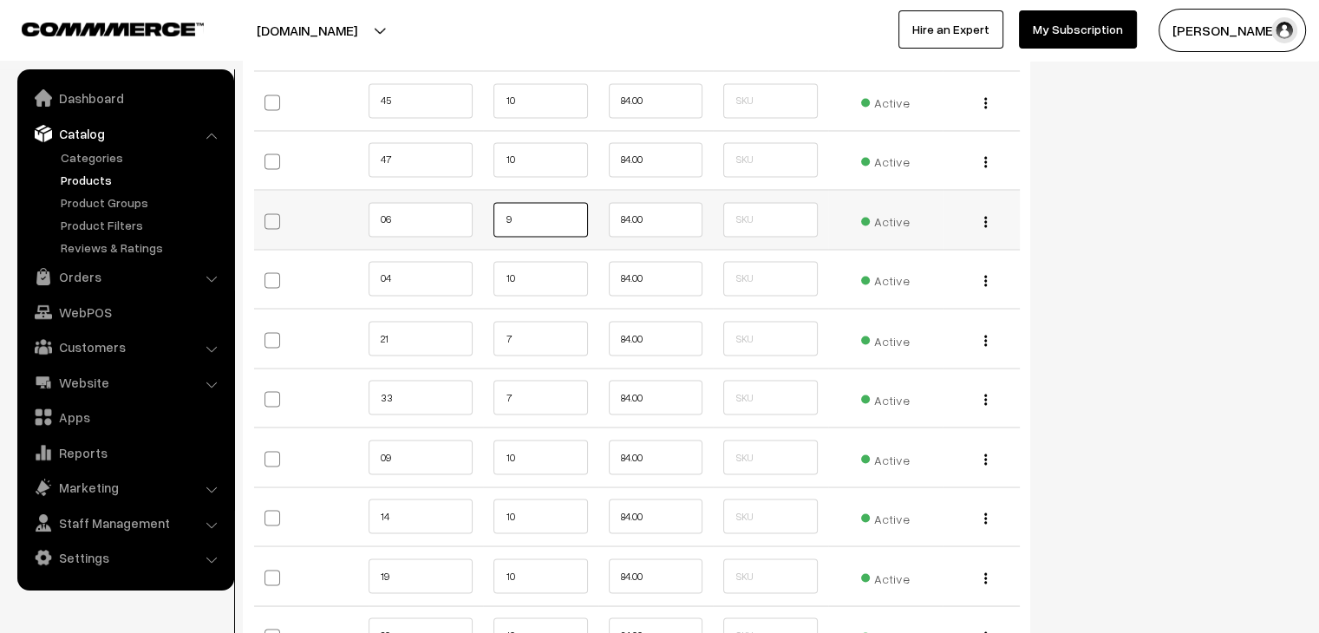
scroll to position [3011, 0]
click at [545, 331] on input "7" at bounding box center [541, 337] width 94 height 35
type input "0"
click at [518, 395] on input "7" at bounding box center [541, 396] width 94 height 35
type input "10"
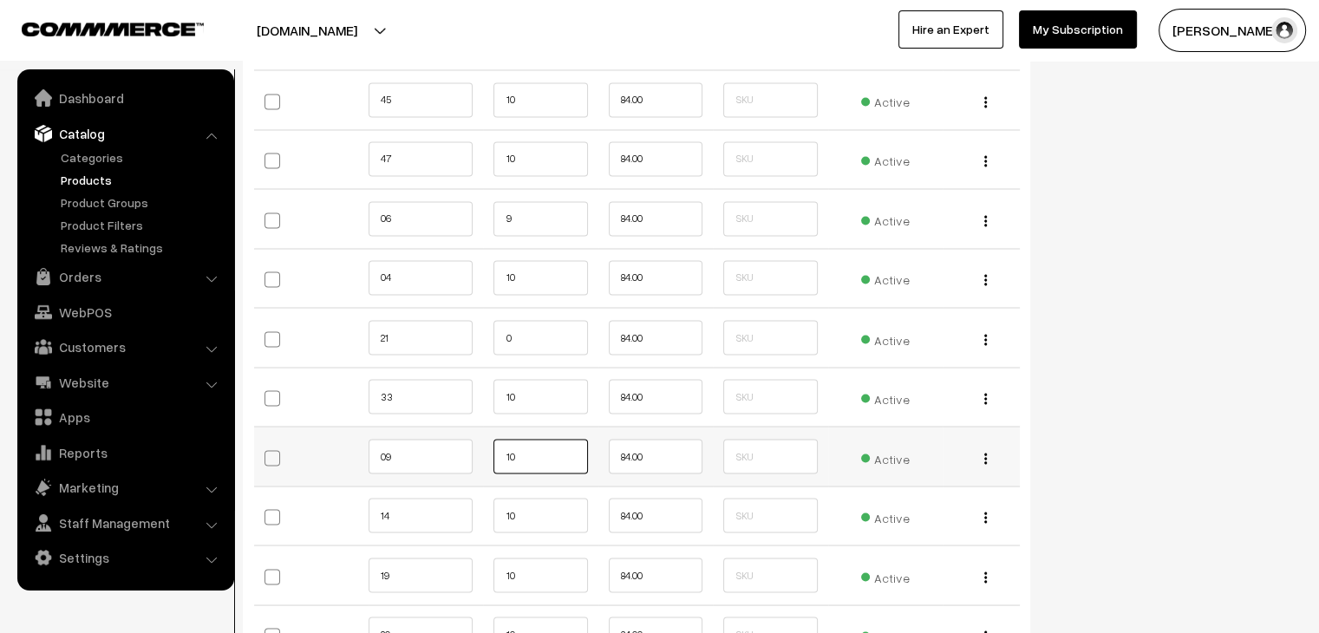
click at [499, 456] on input "10" at bounding box center [541, 456] width 94 height 35
type input "0"
click at [527, 507] on input "10" at bounding box center [541, 515] width 94 height 35
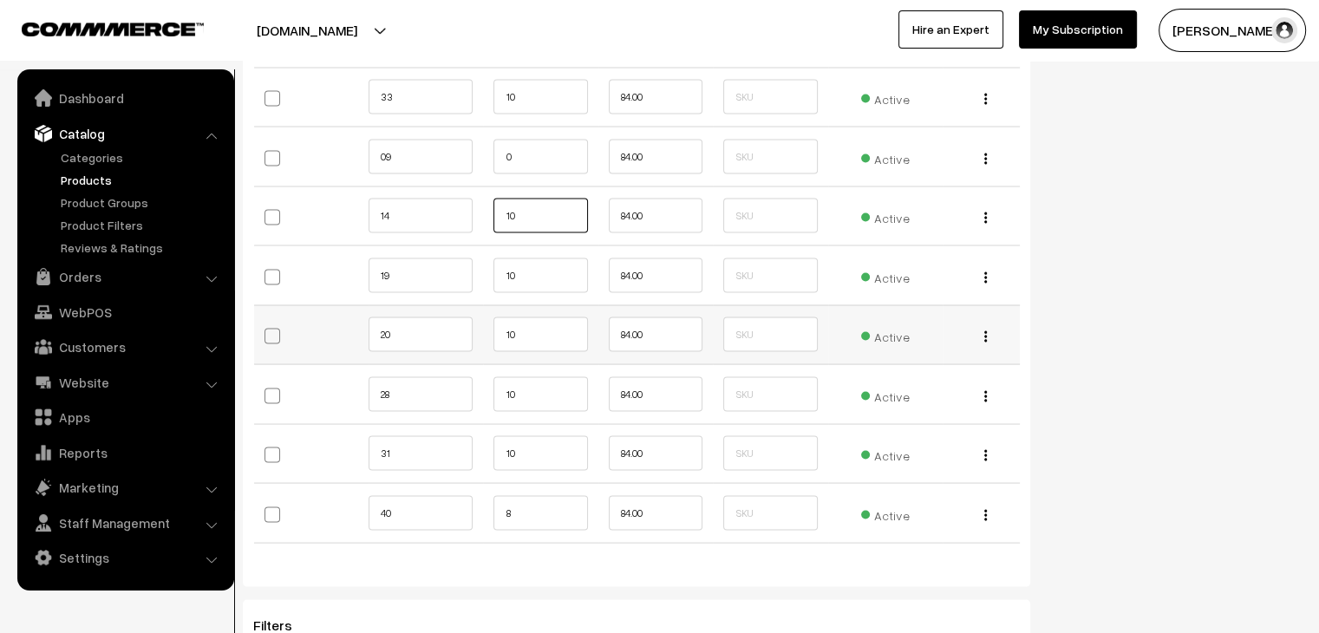
scroll to position [3314, 0]
click at [549, 384] on input "10" at bounding box center [541, 391] width 94 height 35
click at [514, 519] on td "8" at bounding box center [540, 511] width 115 height 60
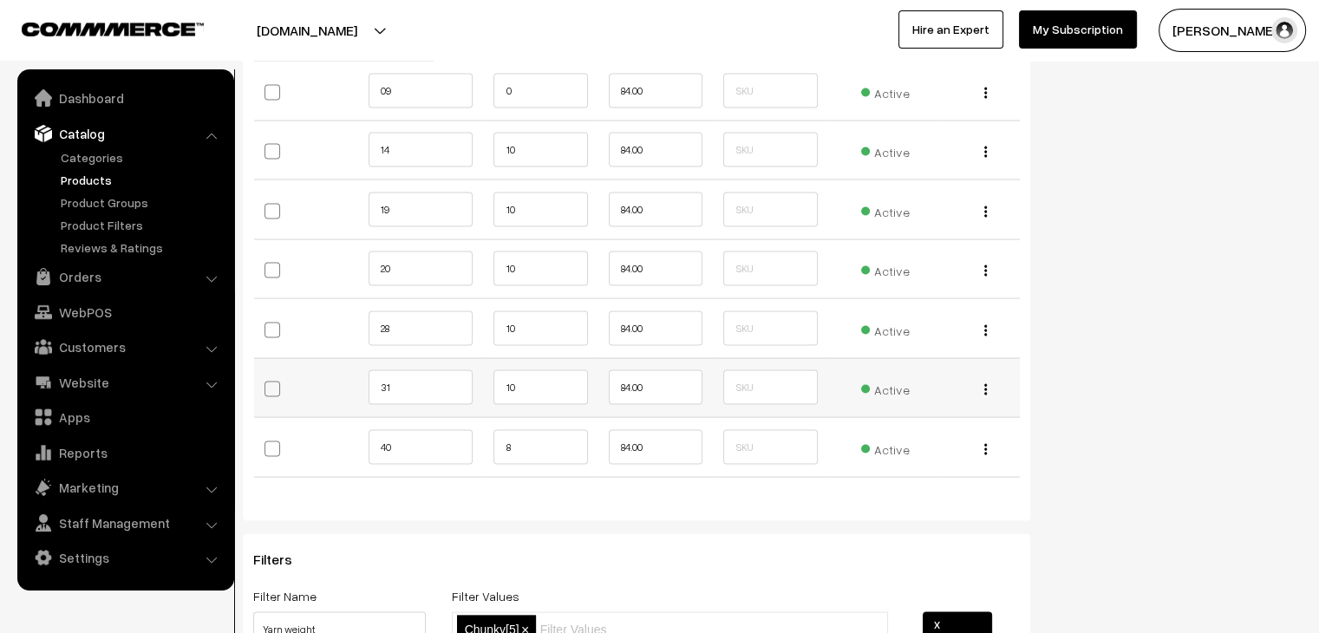
scroll to position [3375, 0]
click at [536, 452] on input "8" at bounding box center [541, 448] width 94 height 35
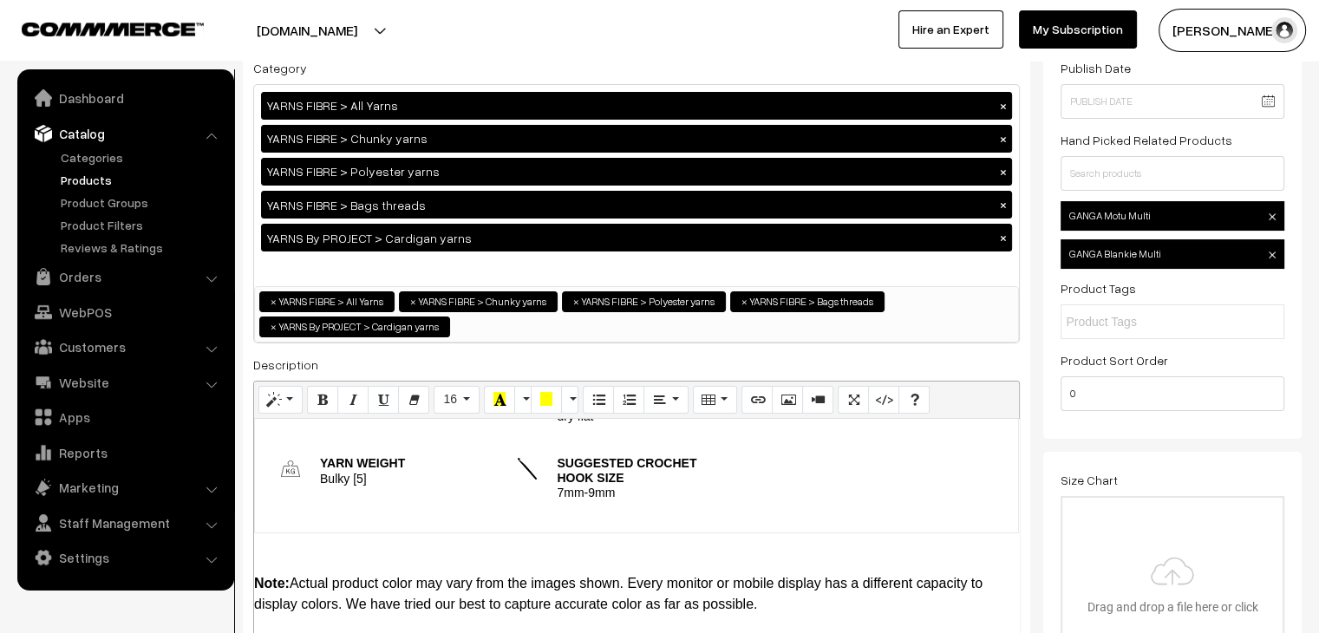
scroll to position [0, 0]
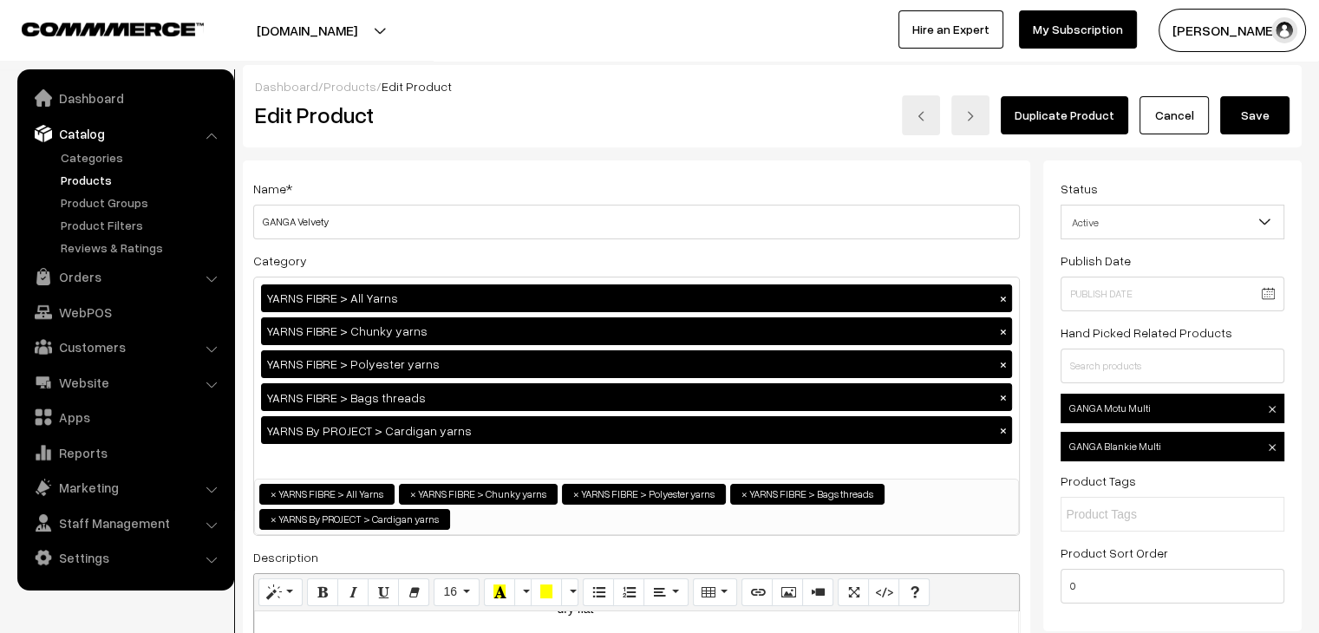
type input "10"
drag, startPoint x: 1256, startPoint y: 107, endPoint x: 830, endPoint y: 1, distance: 438.9
click at [1256, 107] on button "Save" at bounding box center [1254, 115] width 69 height 38
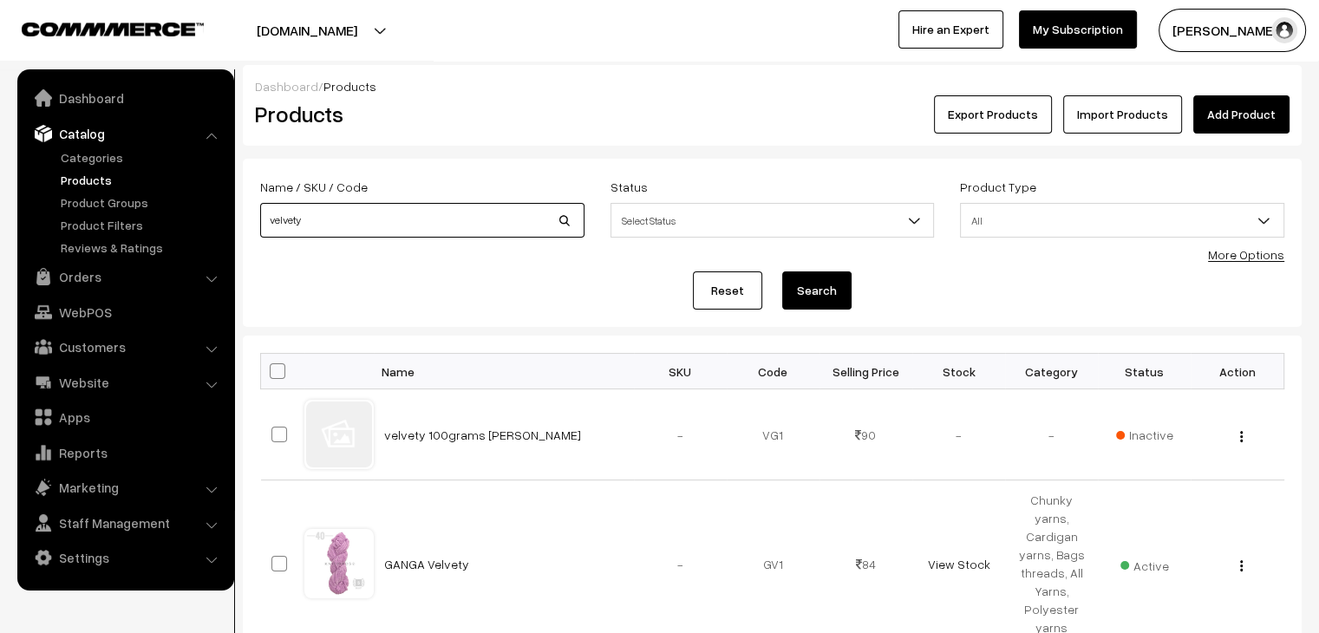
click at [333, 217] on input "velvety" at bounding box center [422, 220] width 324 height 35
type input "motu"
click at [782, 272] on button "Search" at bounding box center [816, 291] width 69 height 38
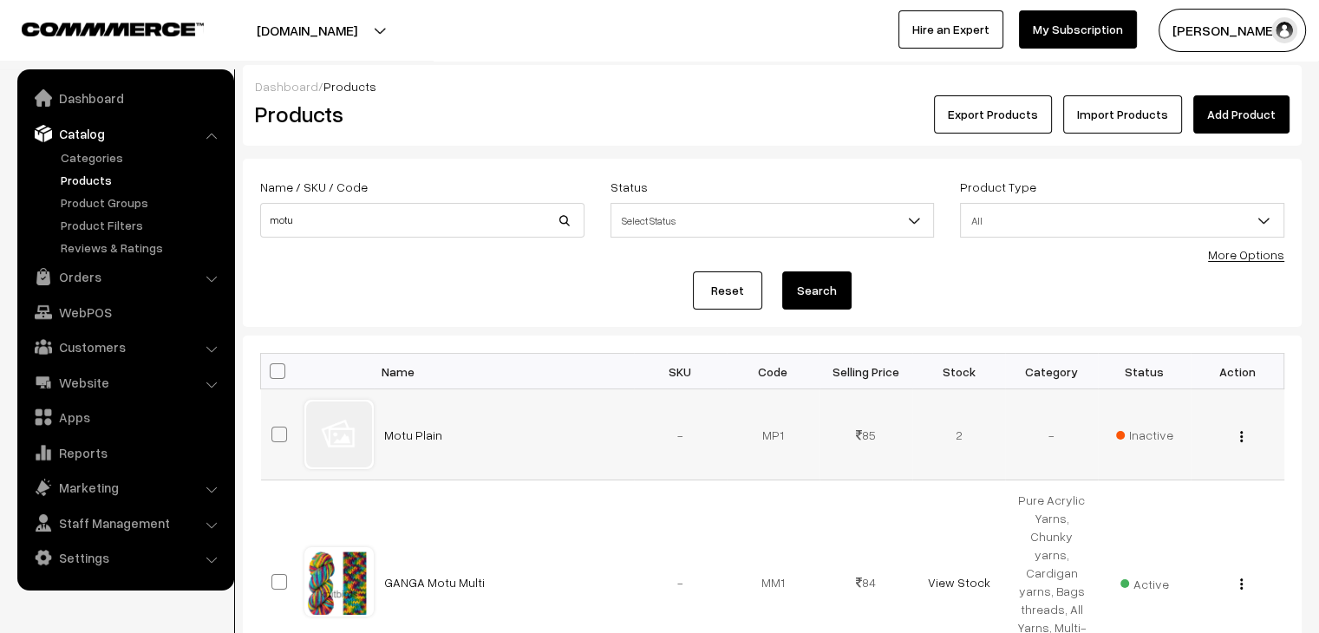
scroll to position [188, 0]
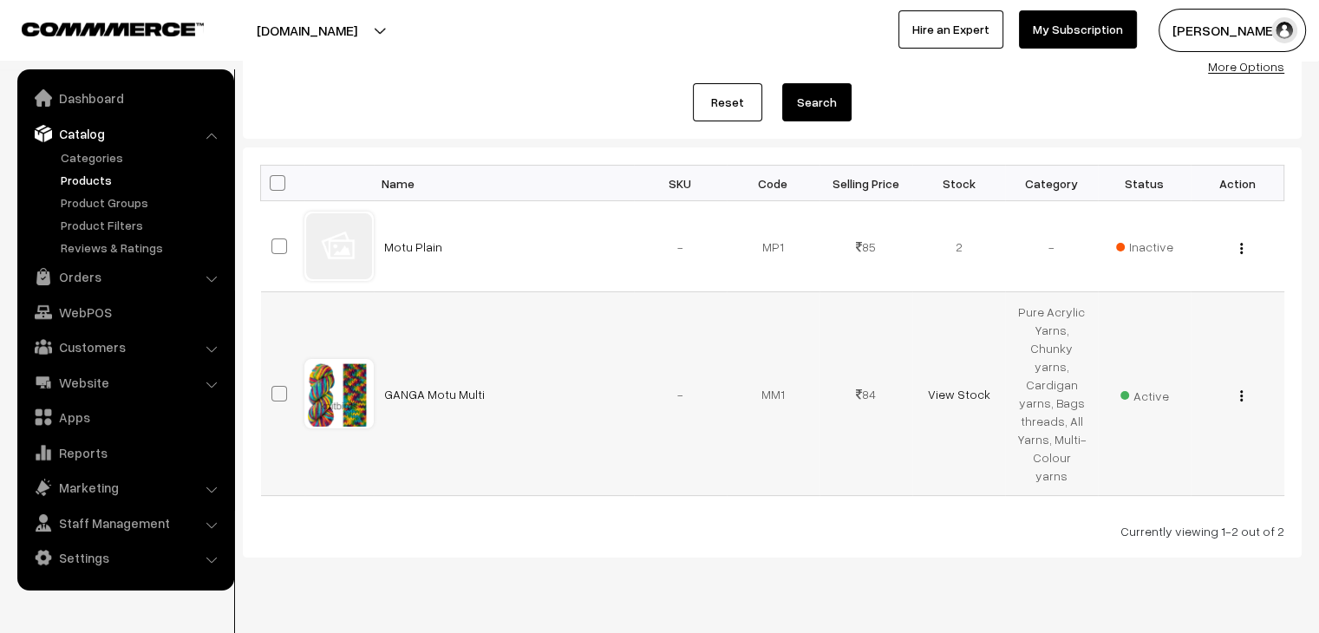
click at [1244, 385] on div "View Edit Delete" at bounding box center [1237, 394] width 72 height 18
click at [1242, 390] on img "button" at bounding box center [1241, 395] width 3 height 11
click at [1199, 441] on link "Edit" at bounding box center [1163, 460] width 147 height 38
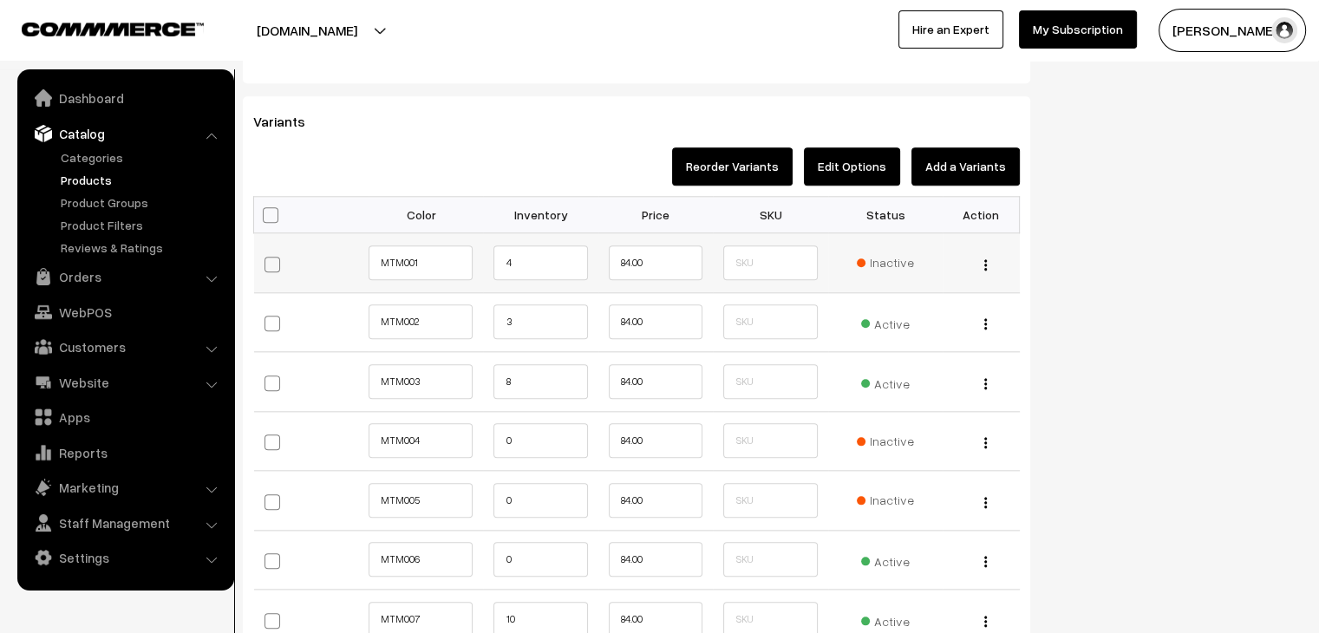
scroll to position [1829, 0]
click at [895, 434] on span "Inactive" at bounding box center [885, 440] width 57 height 18
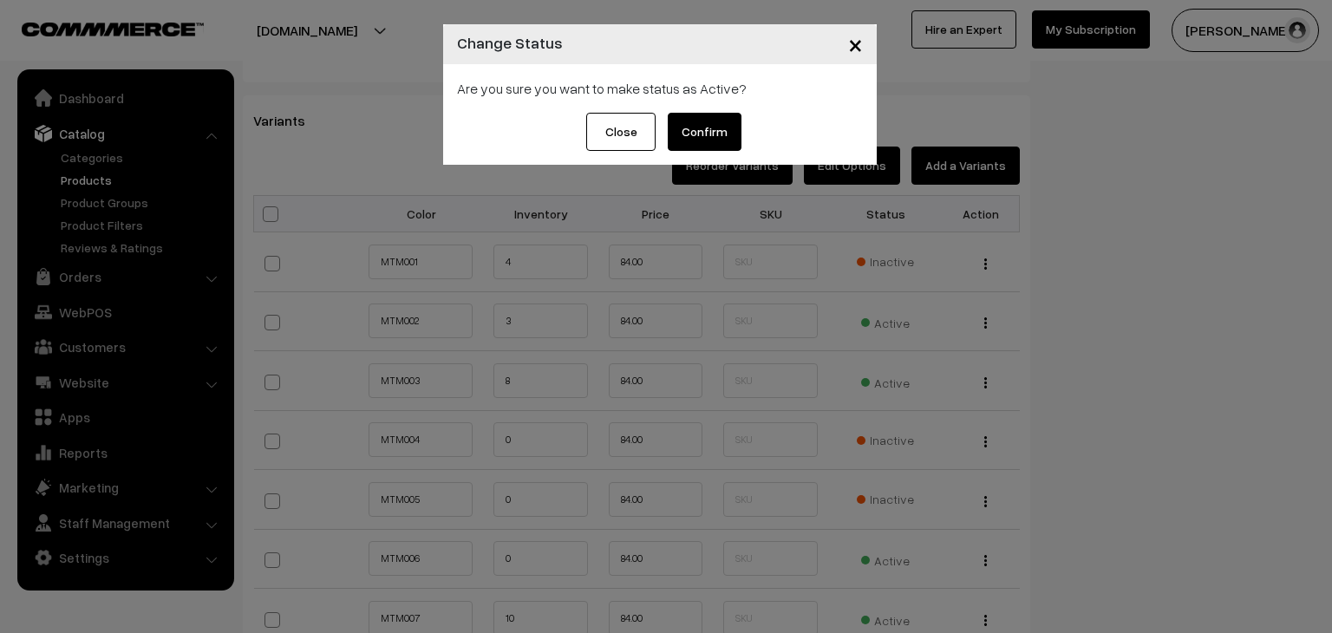
click at [703, 129] on button "Confirm" at bounding box center [705, 132] width 74 height 38
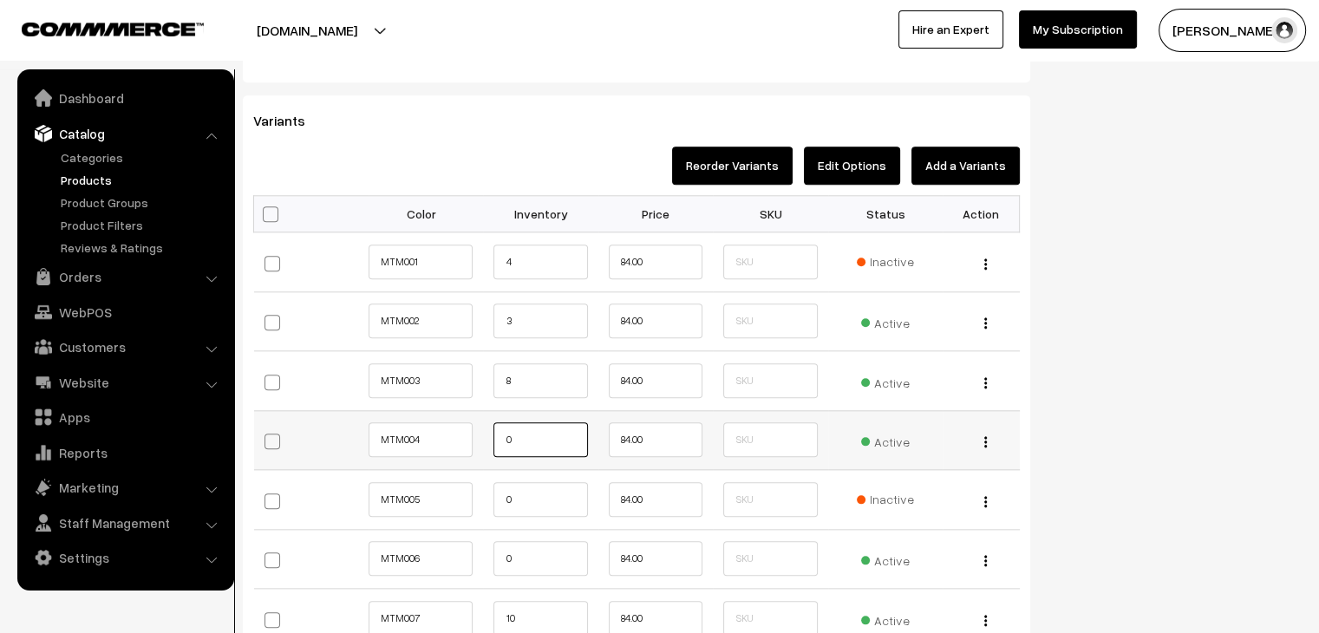
click at [517, 438] on input "0" at bounding box center [541, 439] width 94 height 35
type input "10"
click at [526, 548] on input "0" at bounding box center [541, 558] width 94 height 35
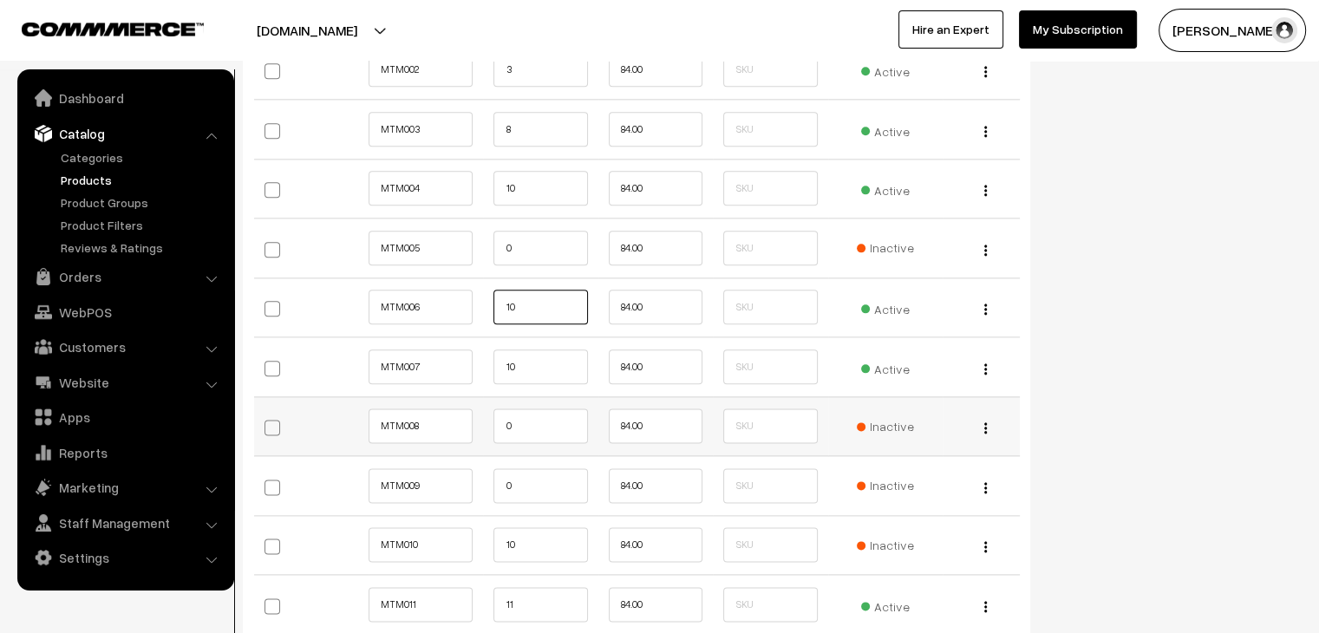
scroll to position [2101, 0]
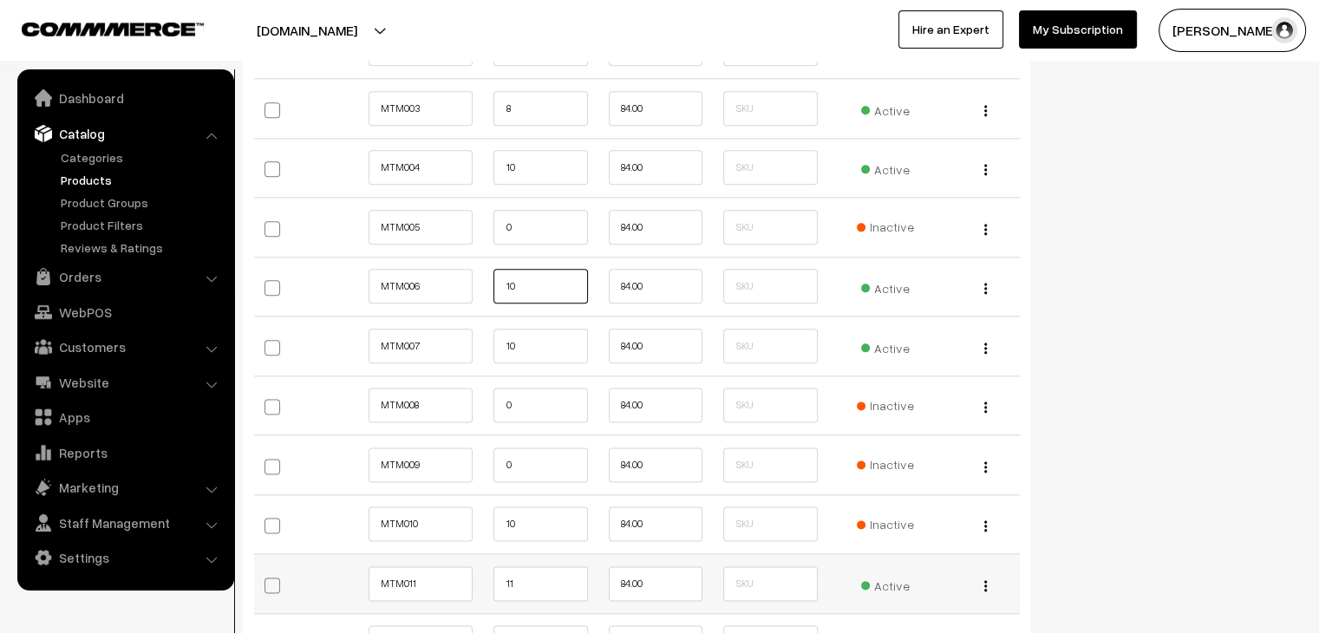
type input "10"
click at [540, 573] on input "11" at bounding box center [541, 583] width 94 height 35
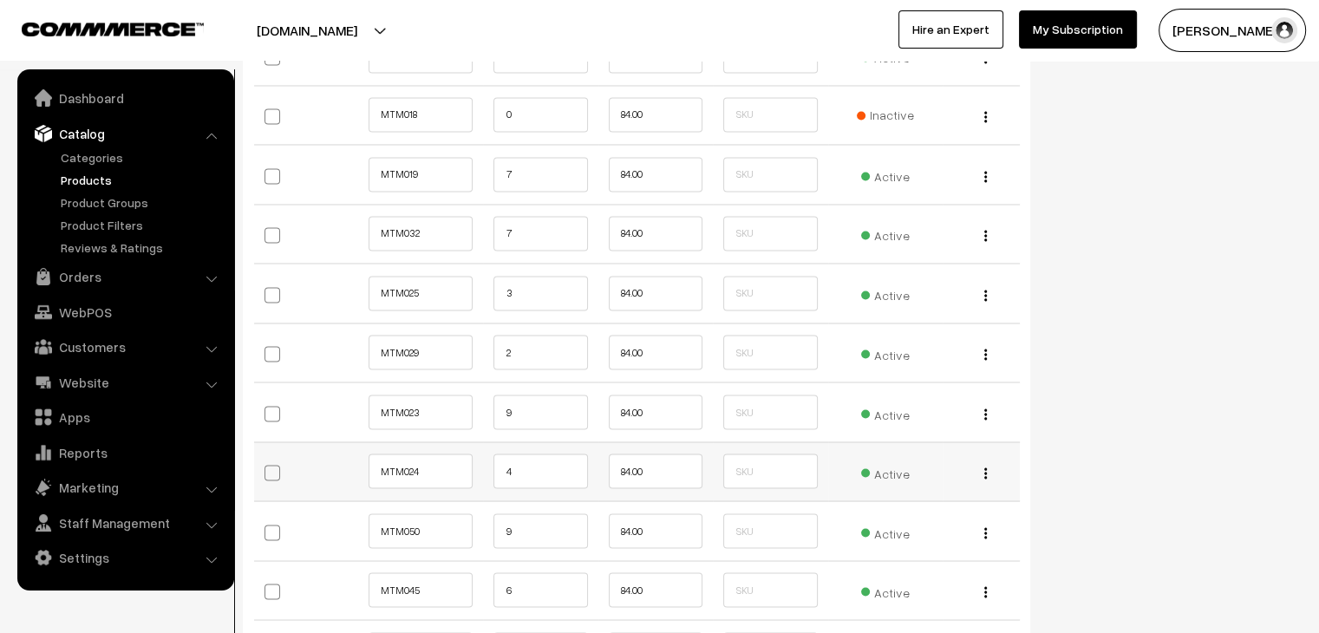
scroll to position [2984, 0]
type input "110"
click at [524, 362] on input "2" at bounding box center [541, 354] width 94 height 35
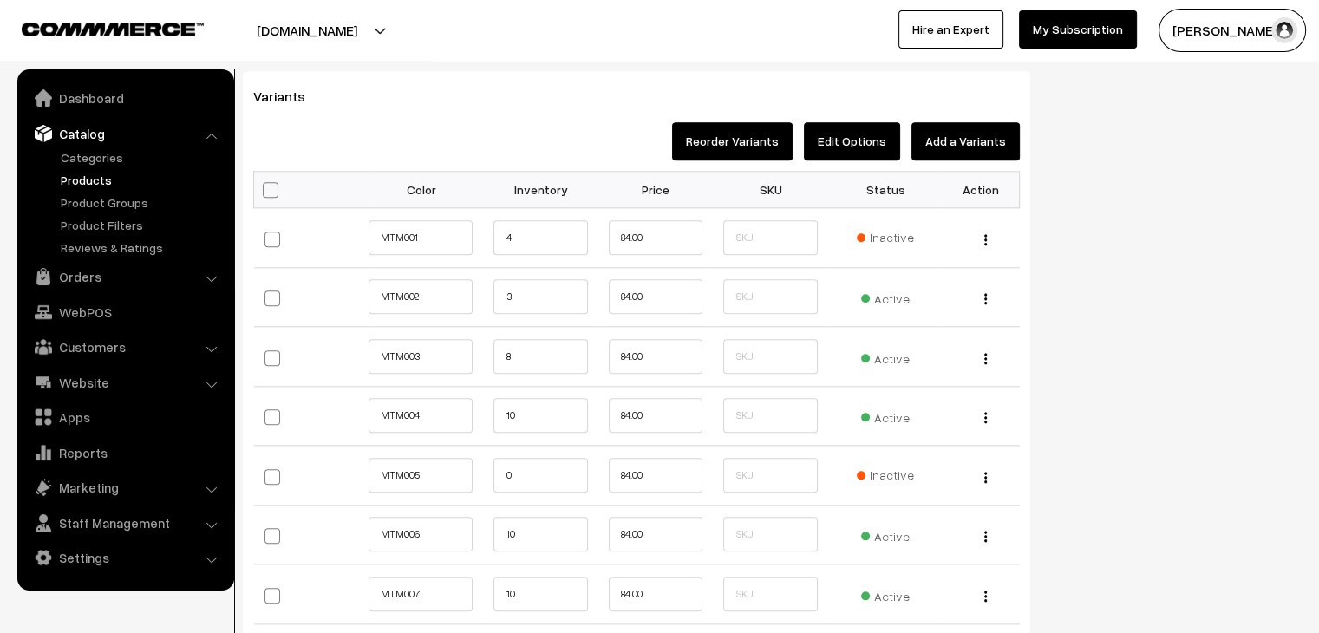
scroll to position [1853, 0]
type input "10"
click at [545, 290] on input "3" at bounding box center [541, 296] width 94 height 35
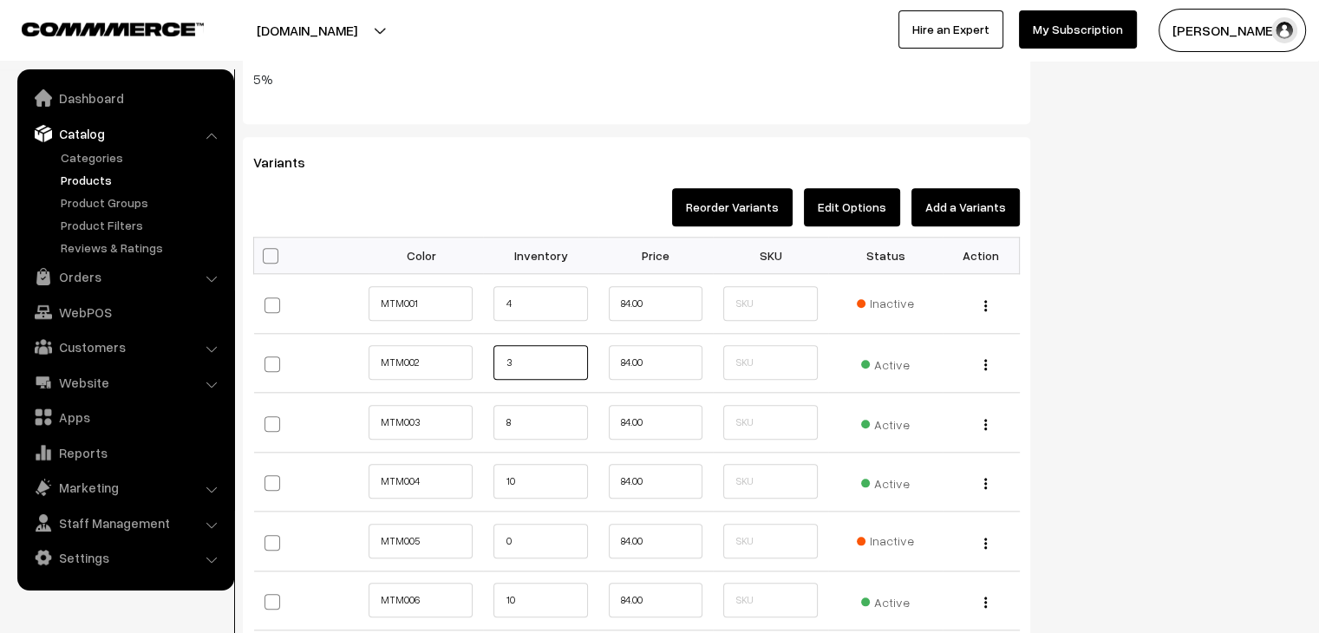
scroll to position [1787, 0]
click at [885, 362] on span "Active" at bounding box center [885, 362] width 49 height 23
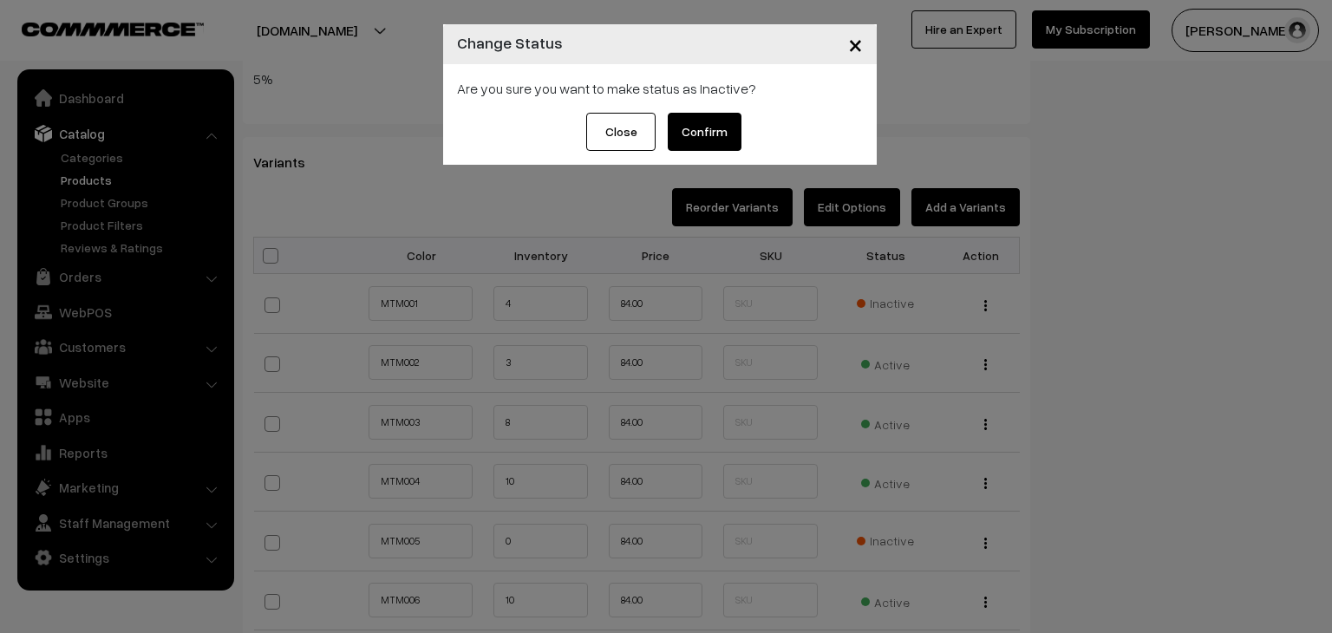
click at [714, 129] on button "Confirm" at bounding box center [705, 132] width 74 height 38
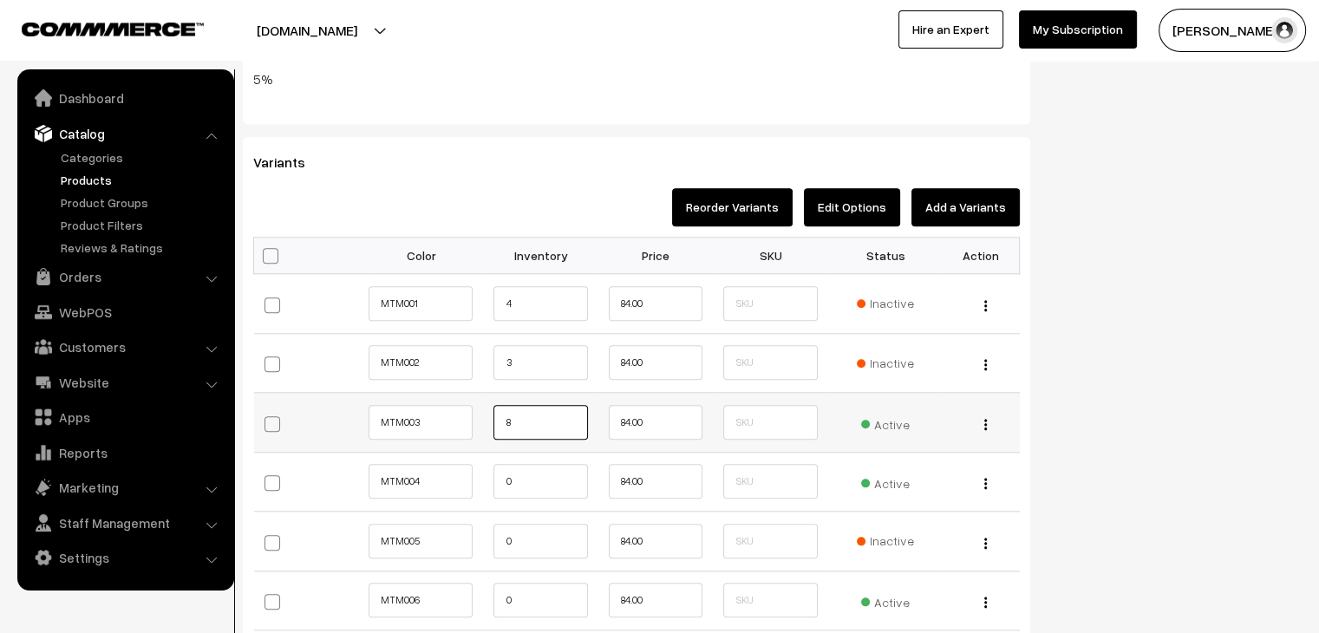
click at [565, 425] on input "8" at bounding box center [541, 422] width 94 height 35
click at [888, 422] on span "Active" at bounding box center [885, 422] width 49 height 23
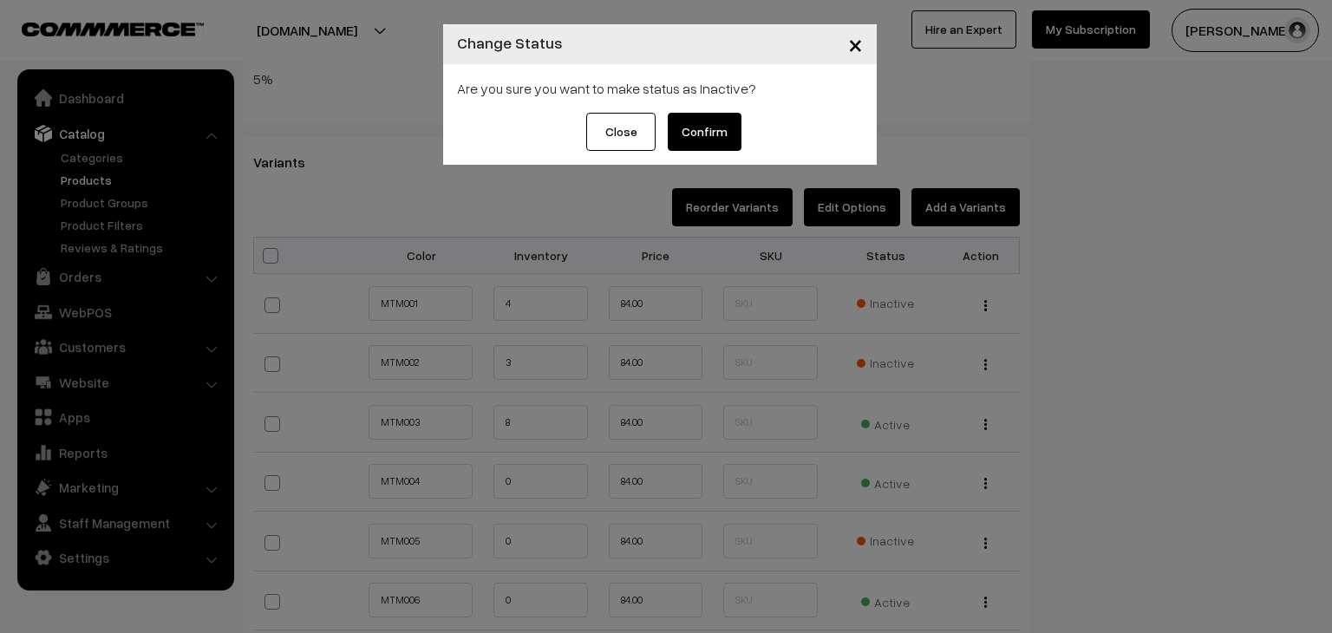
click at [686, 120] on button "Confirm" at bounding box center [705, 132] width 74 height 38
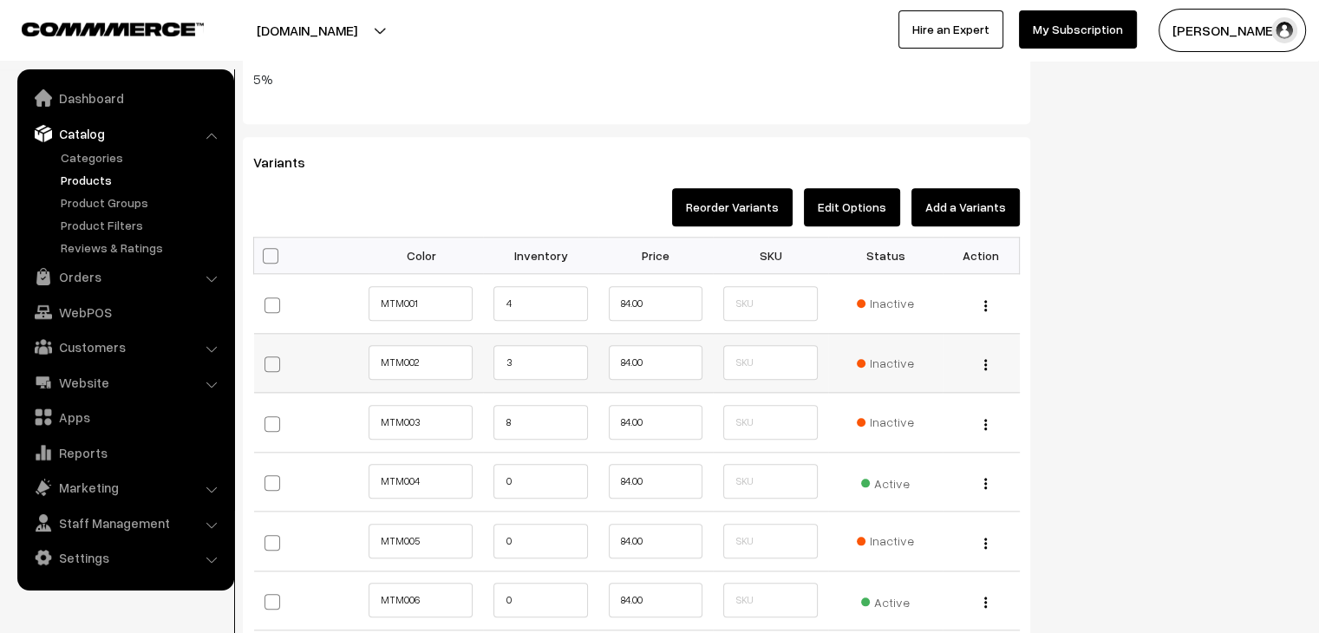
scroll to position [1764, 0]
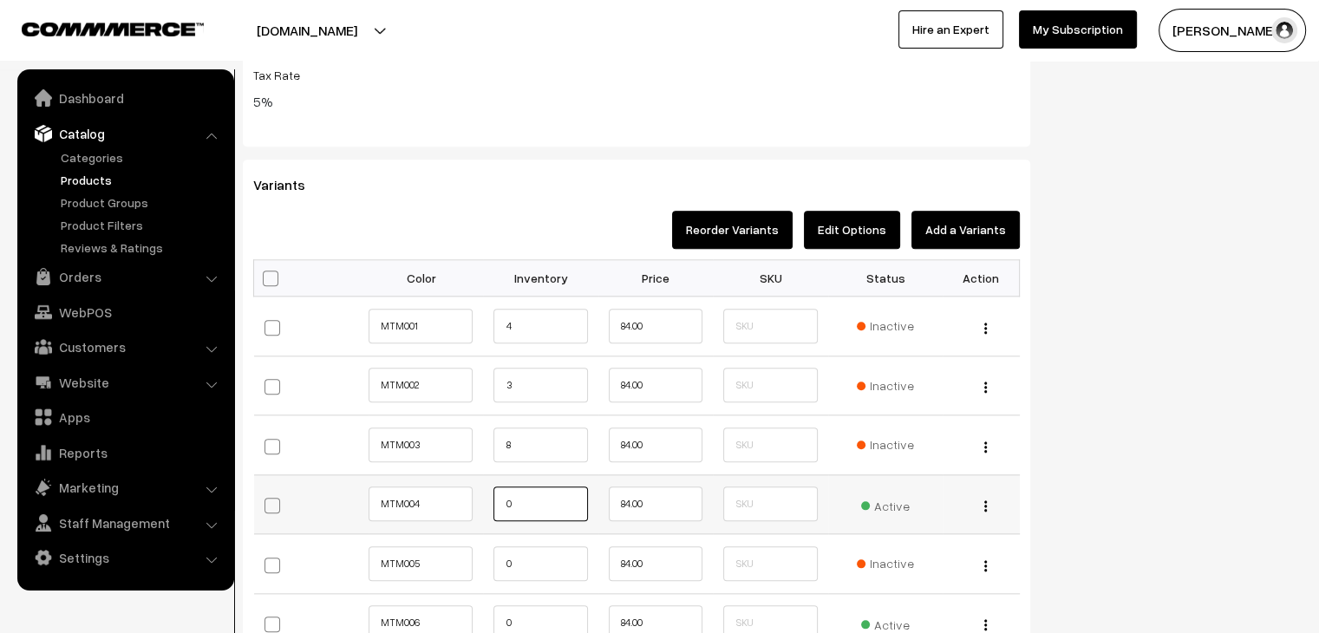
click at [555, 496] on input "0" at bounding box center [541, 504] width 94 height 35
type input "10"
click at [747, 525] on td at bounding box center [770, 504] width 115 height 60
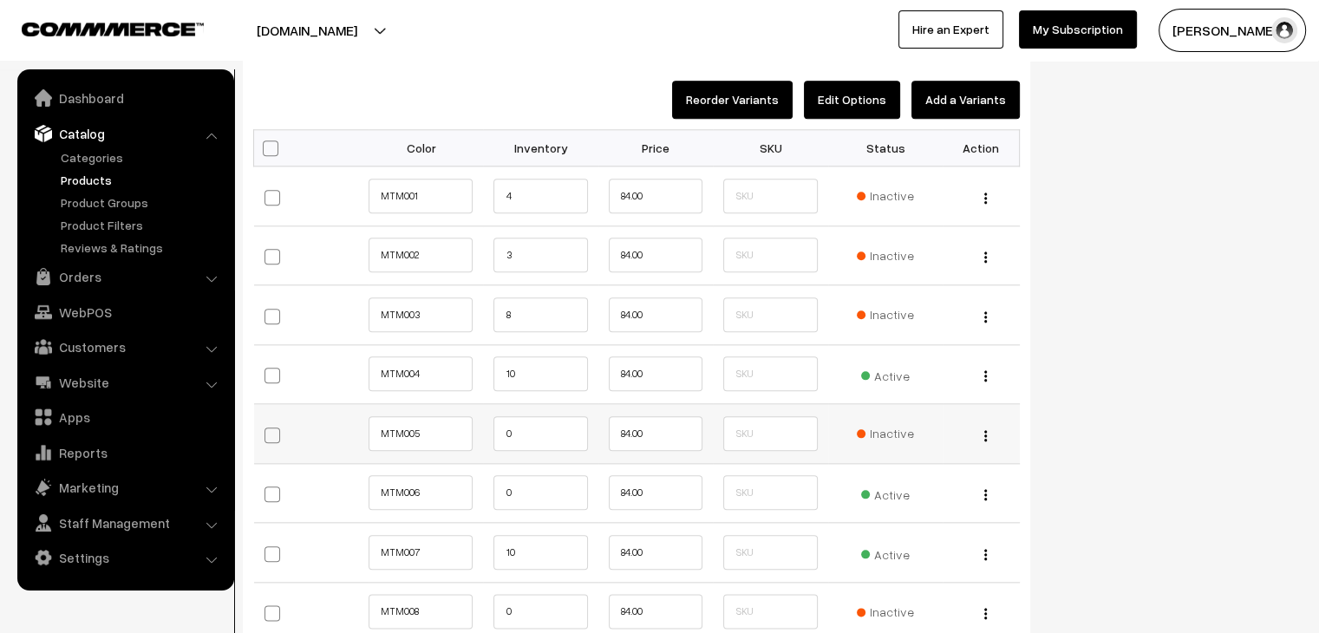
scroll to position [1897, 0]
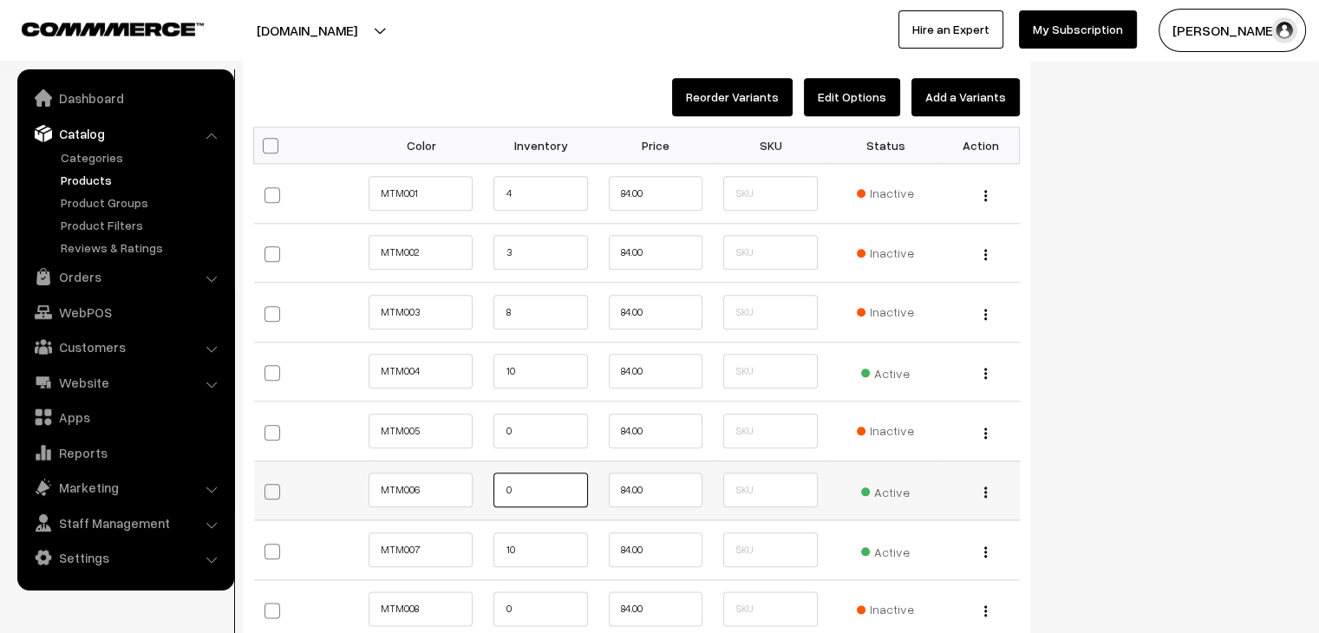
click at [548, 481] on input "0" at bounding box center [541, 490] width 94 height 35
type input "10"
click at [507, 544] on input "10" at bounding box center [541, 550] width 94 height 35
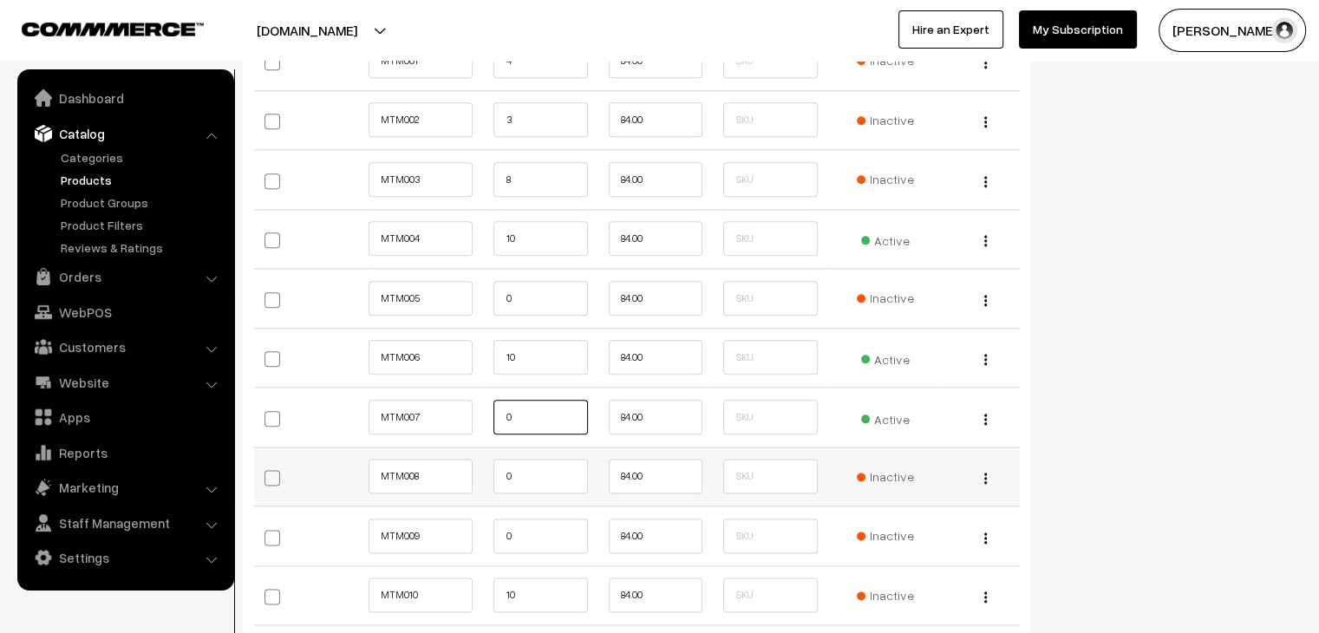
type input "0"
click at [520, 472] on input "0" at bounding box center [541, 476] width 94 height 35
type input "0"
click at [531, 521] on input "0" at bounding box center [541, 536] width 94 height 35
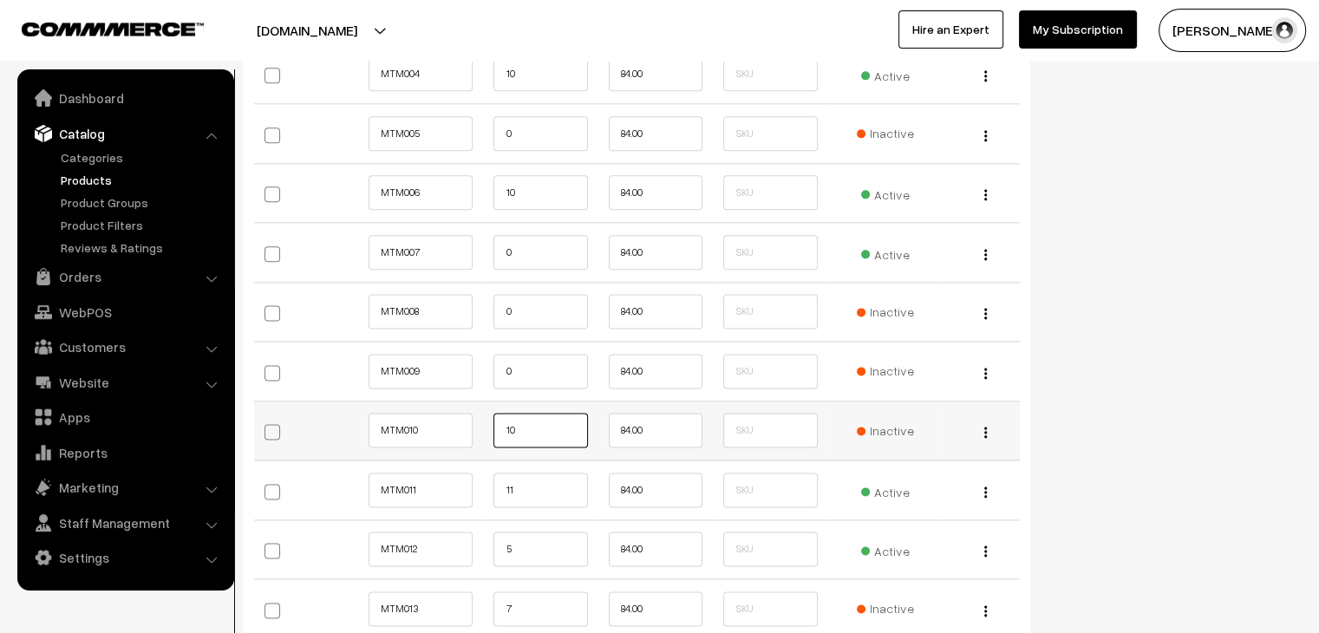
click at [524, 425] on input "10" at bounding box center [541, 430] width 94 height 35
click at [512, 485] on input "11" at bounding box center [541, 490] width 94 height 35
type input "10"
click at [512, 548] on input "5" at bounding box center [541, 549] width 94 height 35
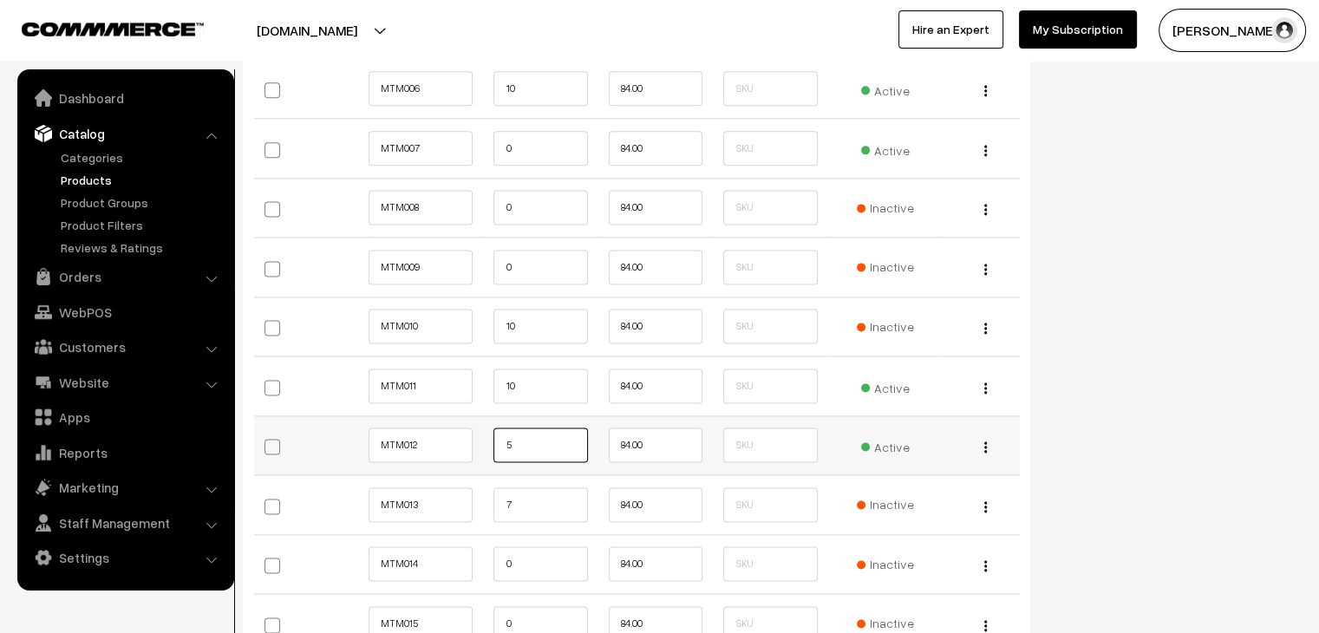
scroll to position [2306, 0]
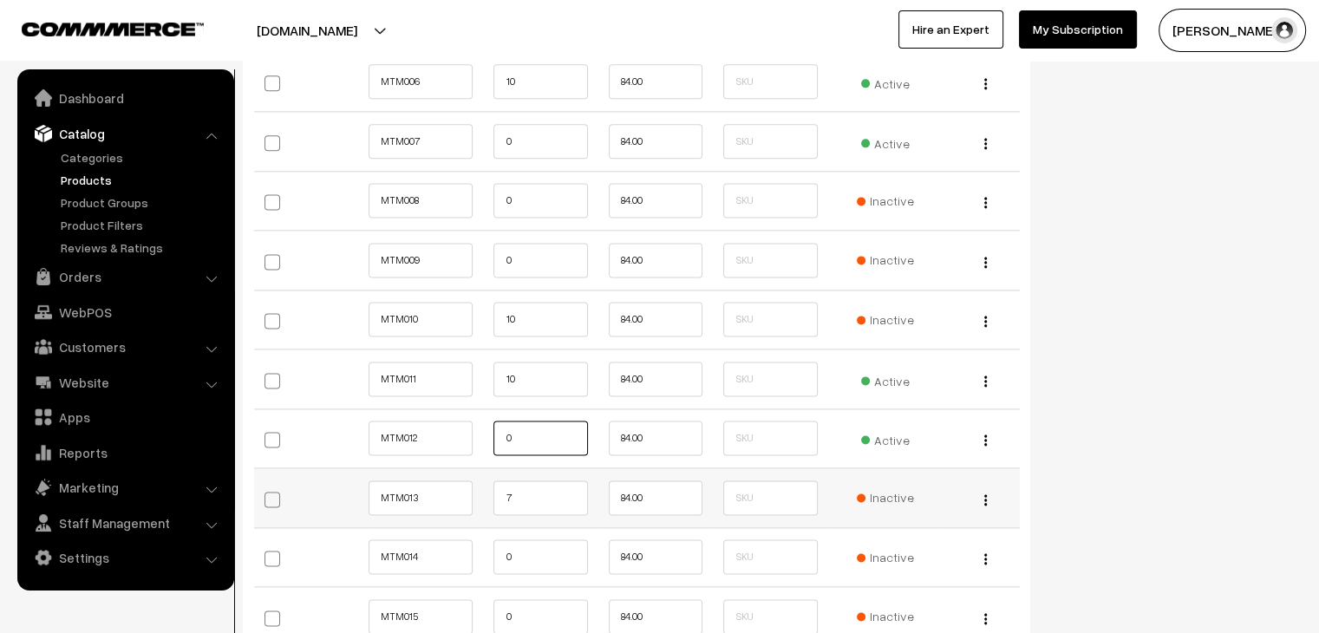
type input "0"
click at [555, 491] on input "7" at bounding box center [541, 498] width 94 height 35
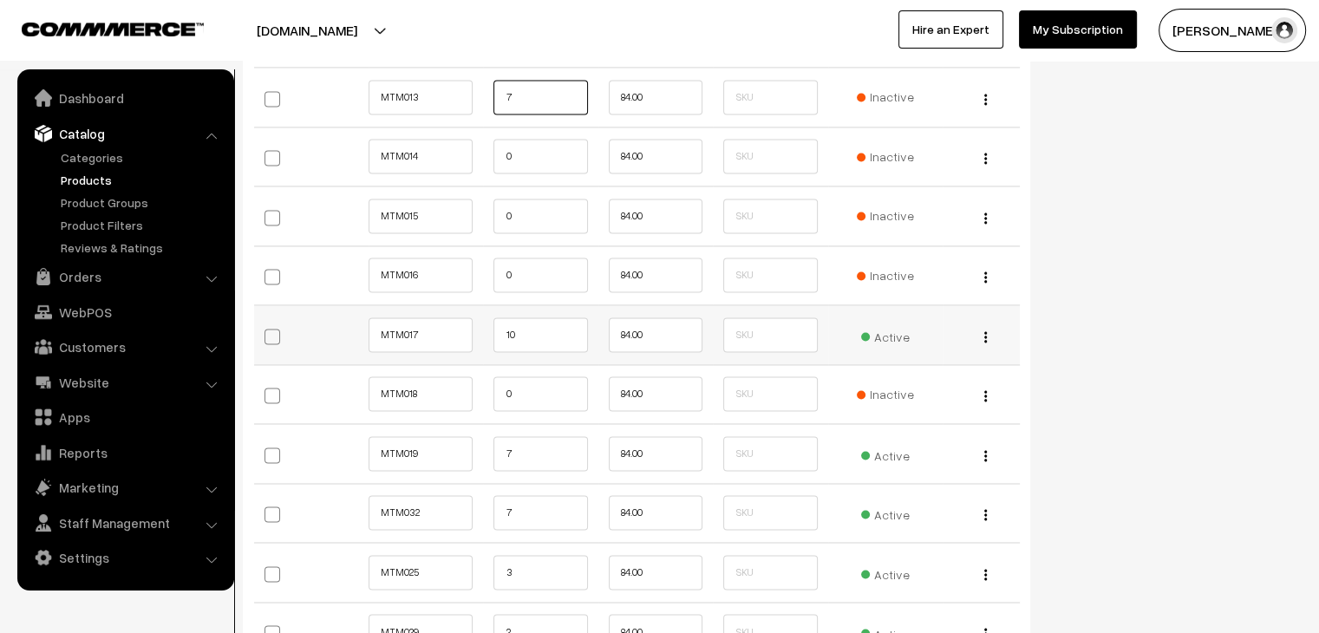
scroll to position [2708, 0]
click at [527, 442] on input "7" at bounding box center [541, 452] width 94 height 35
type input "0"
click at [540, 520] on input "7" at bounding box center [541, 511] width 94 height 35
type input "0"
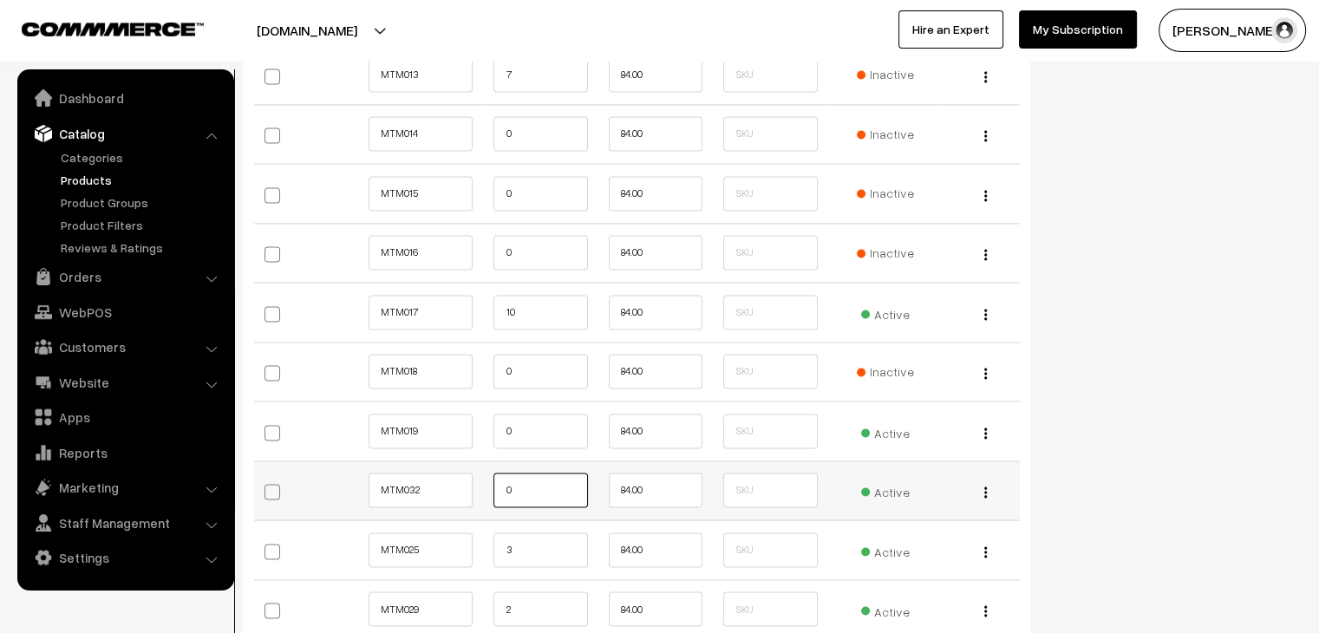
scroll to position [2745, 0]
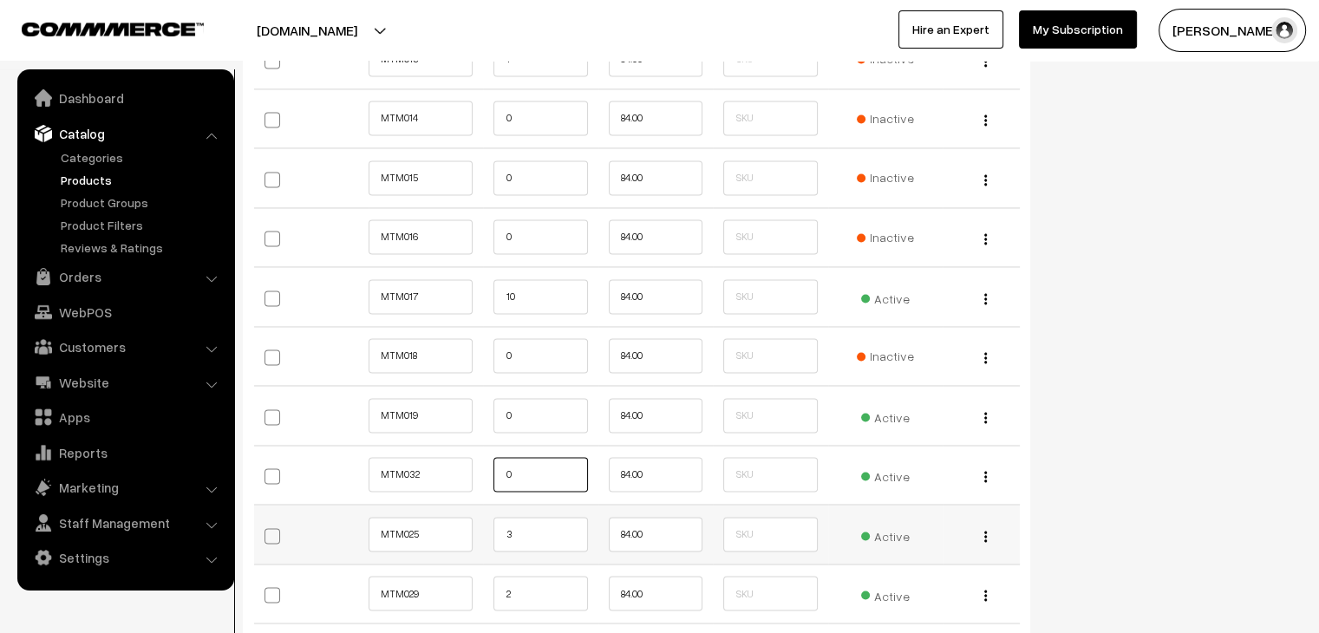
type input "0"
click at [500, 520] on input "3" at bounding box center [541, 534] width 94 height 35
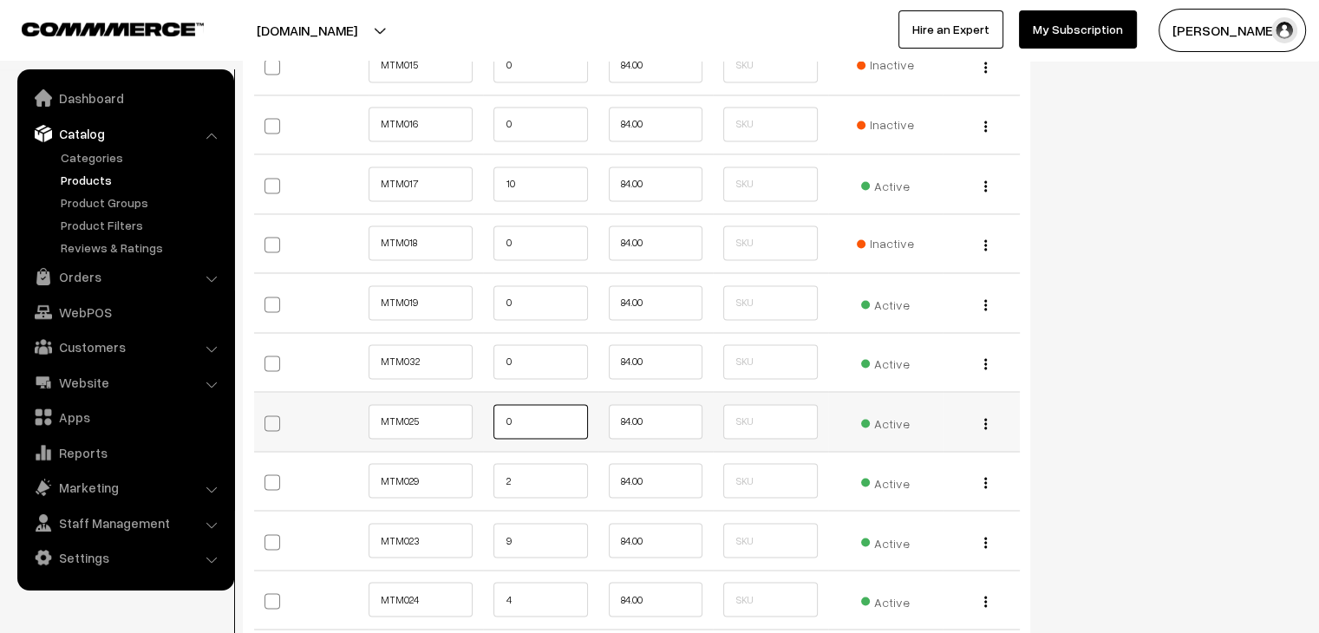
scroll to position [2861, 0]
type input "0"
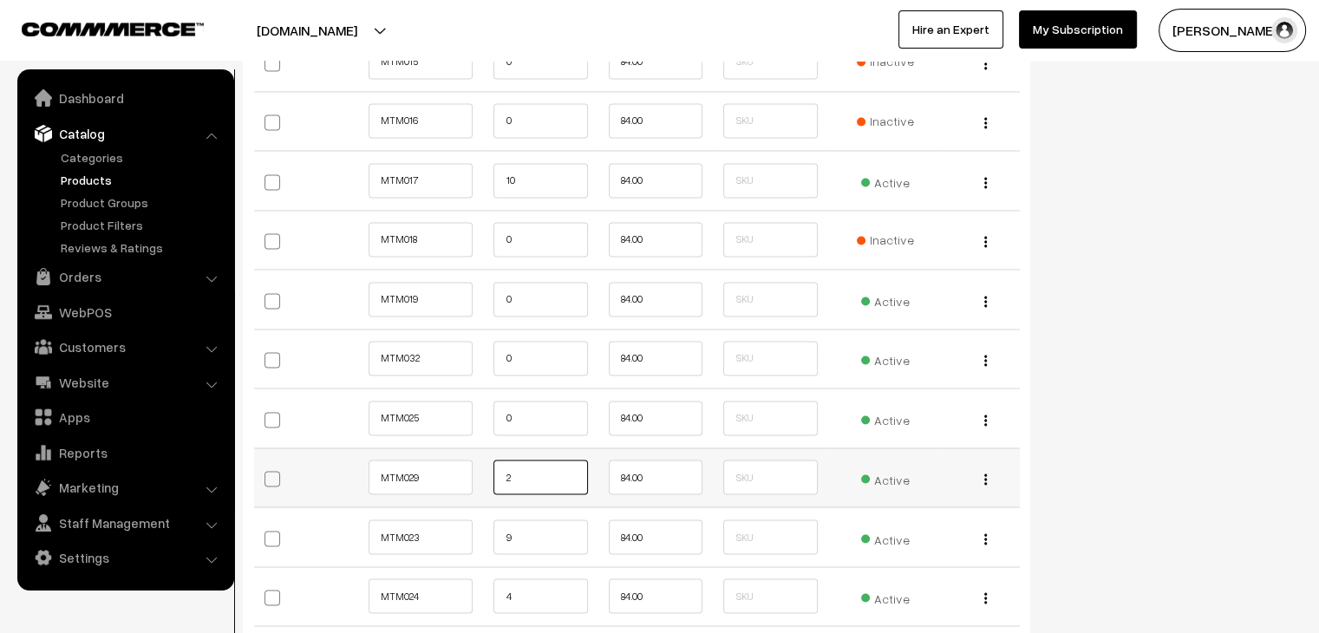
click at [537, 466] on input "2" at bounding box center [541, 477] width 94 height 35
type input "10"
click at [536, 532] on input "9" at bounding box center [541, 537] width 94 height 35
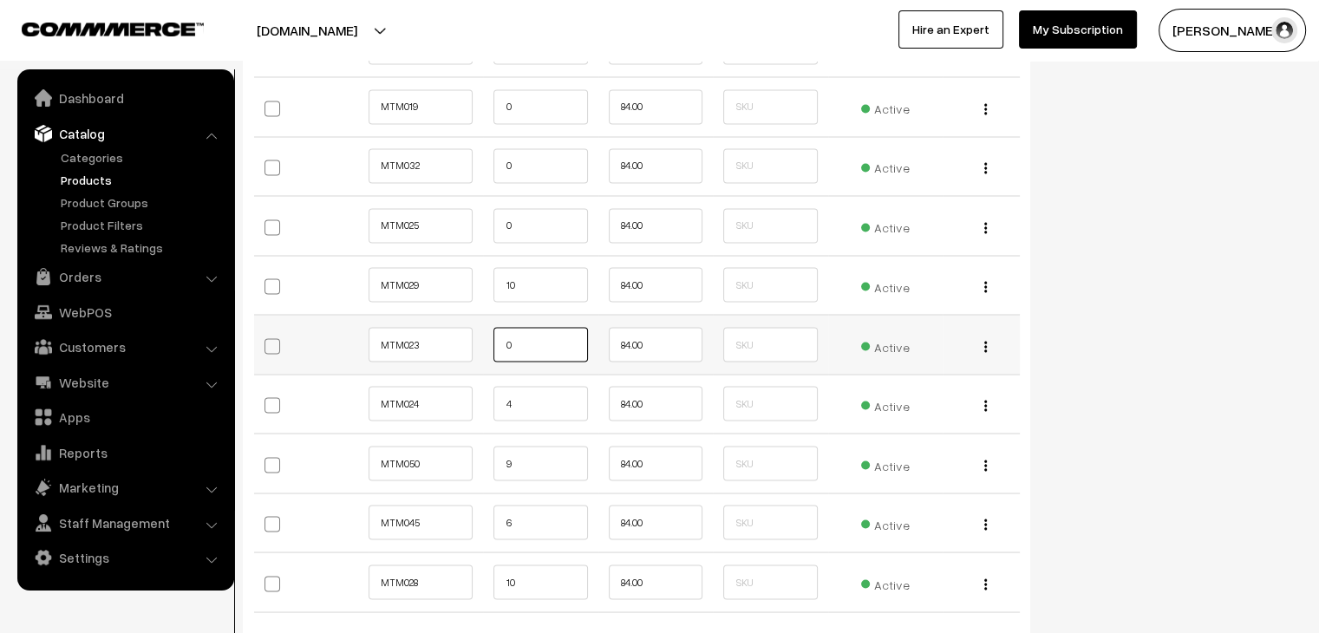
scroll to position [3062, 0]
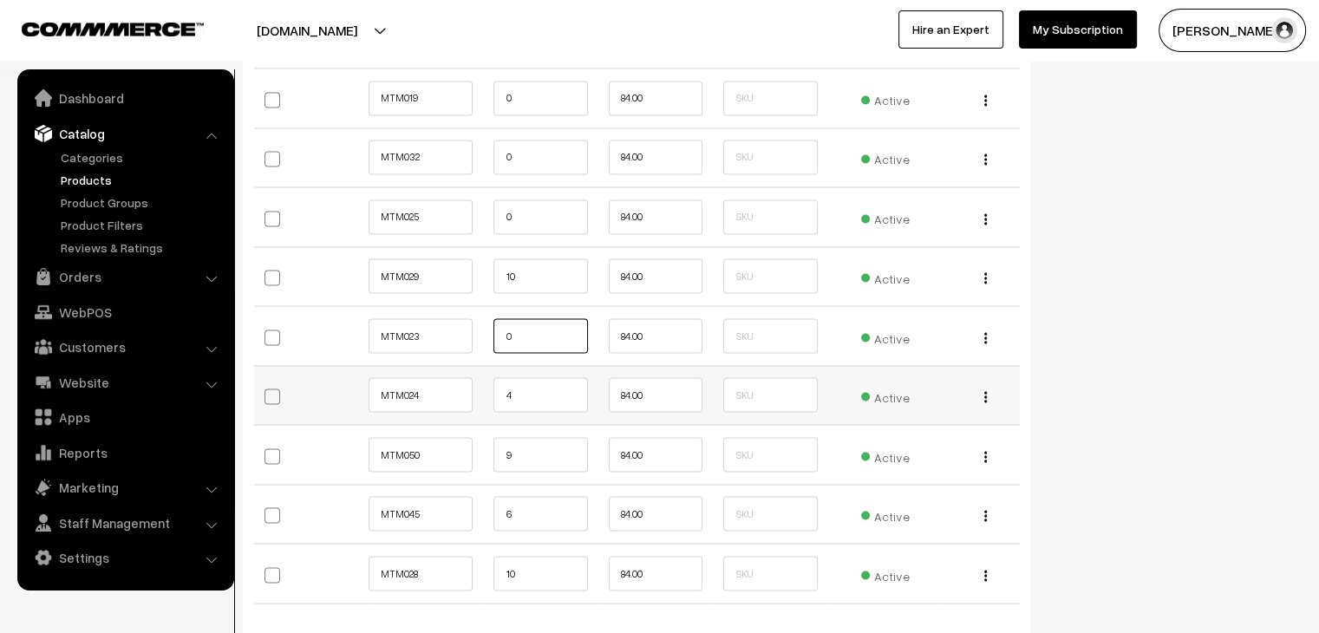
type input "0"
click at [523, 383] on input "4" at bounding box center [541, 394] width 94 height 35
type input "0"
click at [539, 451] on input "9" at bounding box center [541, 454] width 94 height 35
type input "0"
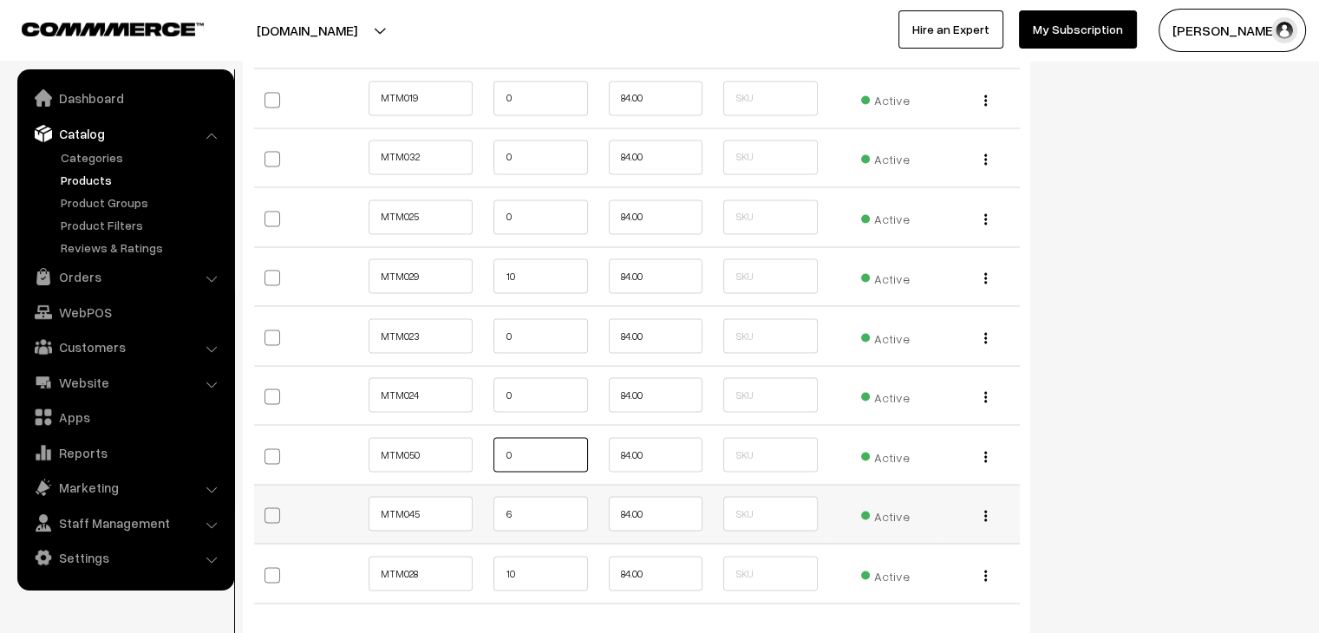
type input "0"
click at [542, 507] on input "6" at bounding box center [541, 513] width 94 height 35
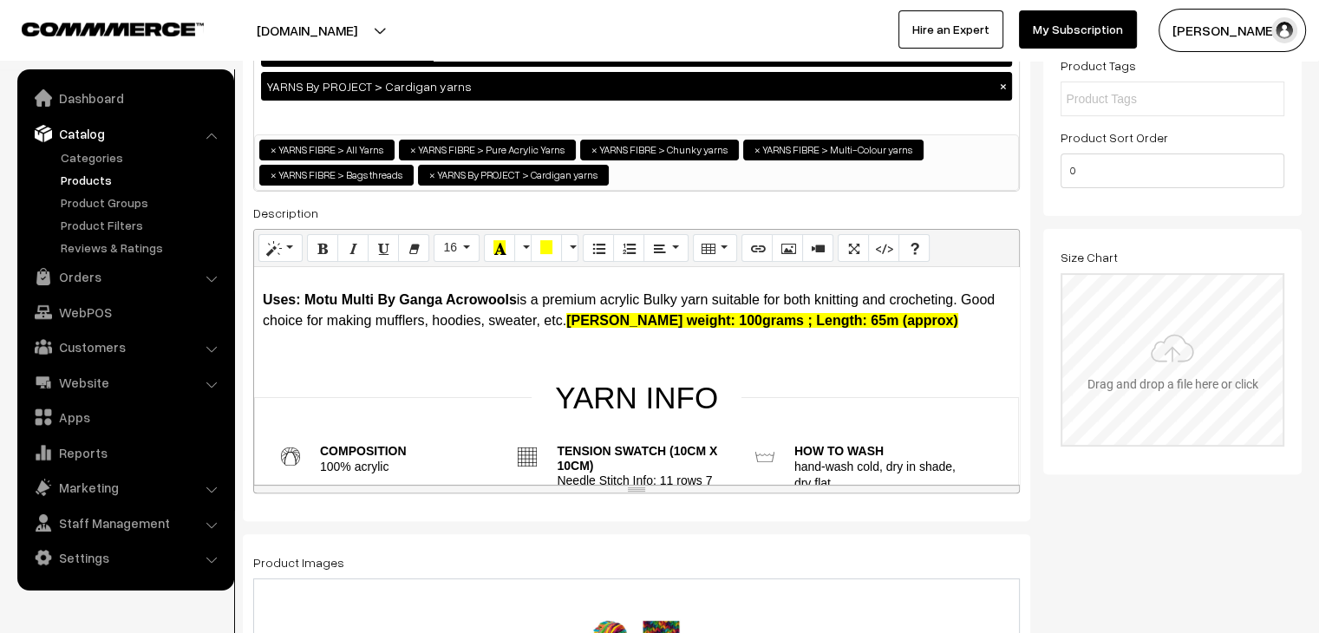
scroll to position [0, 0]
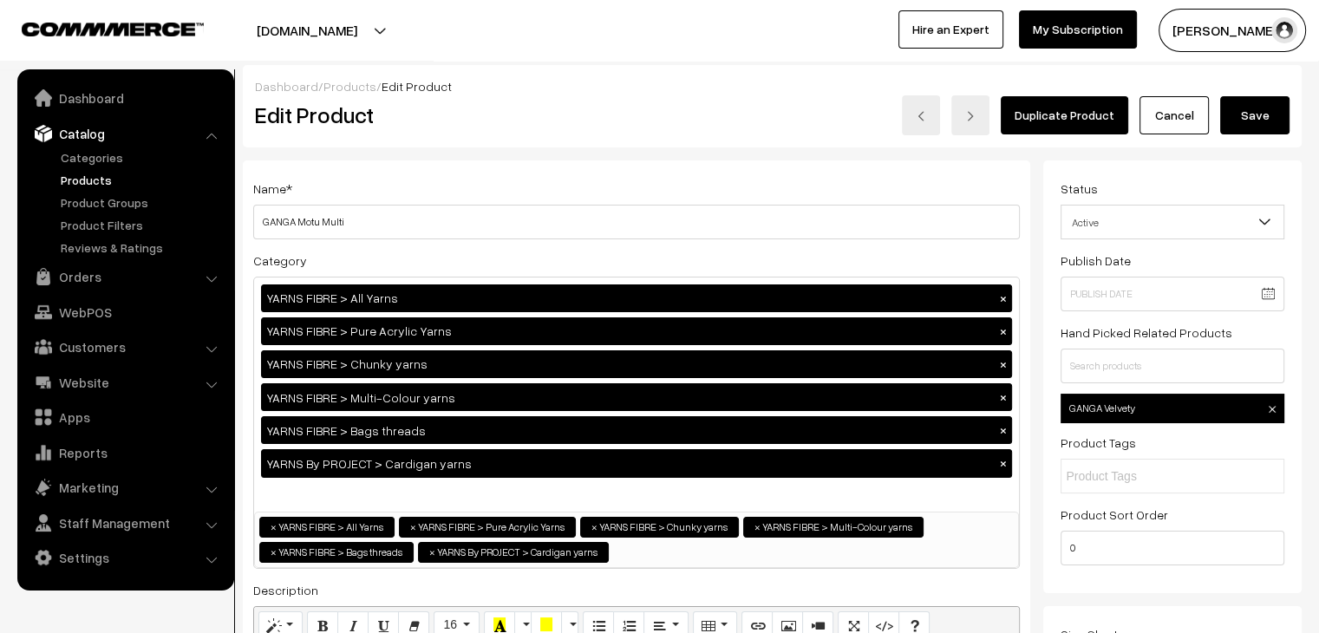
type input "0"
click at [1256, 121] on button "Save" at bounding box center [1254, 115] width 69 height 38
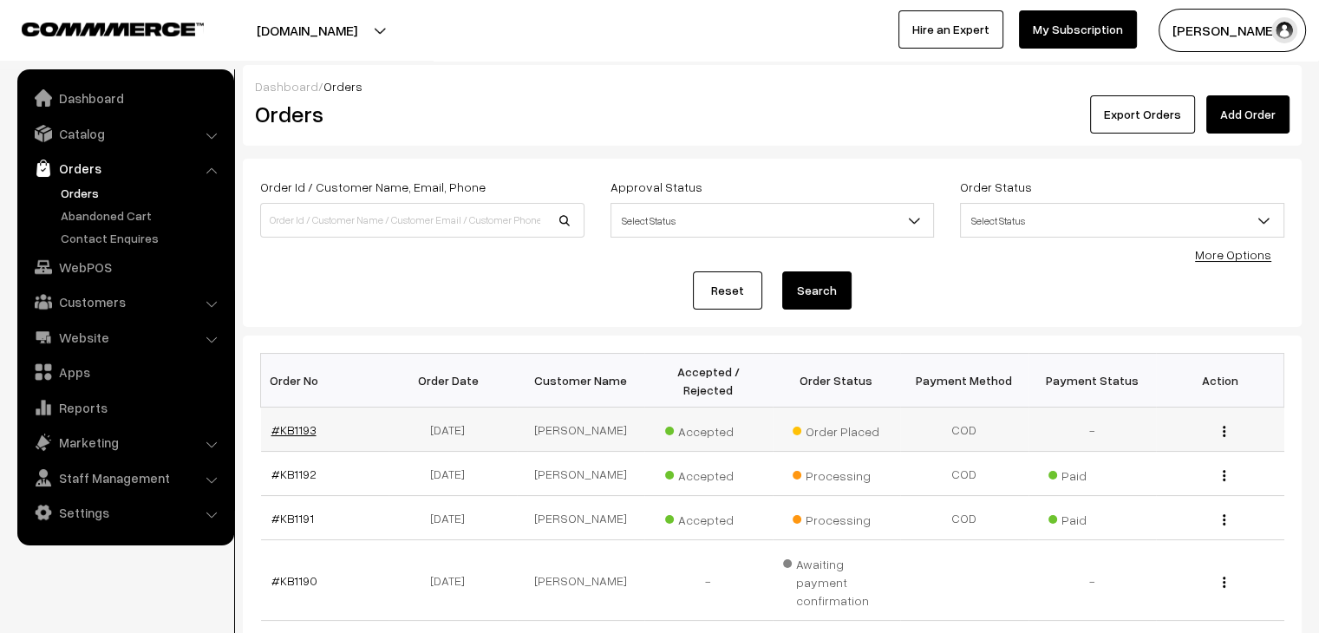
click at [292, 422] on link "#KB1193" at bounding box center [294, 429] width 45 height 15
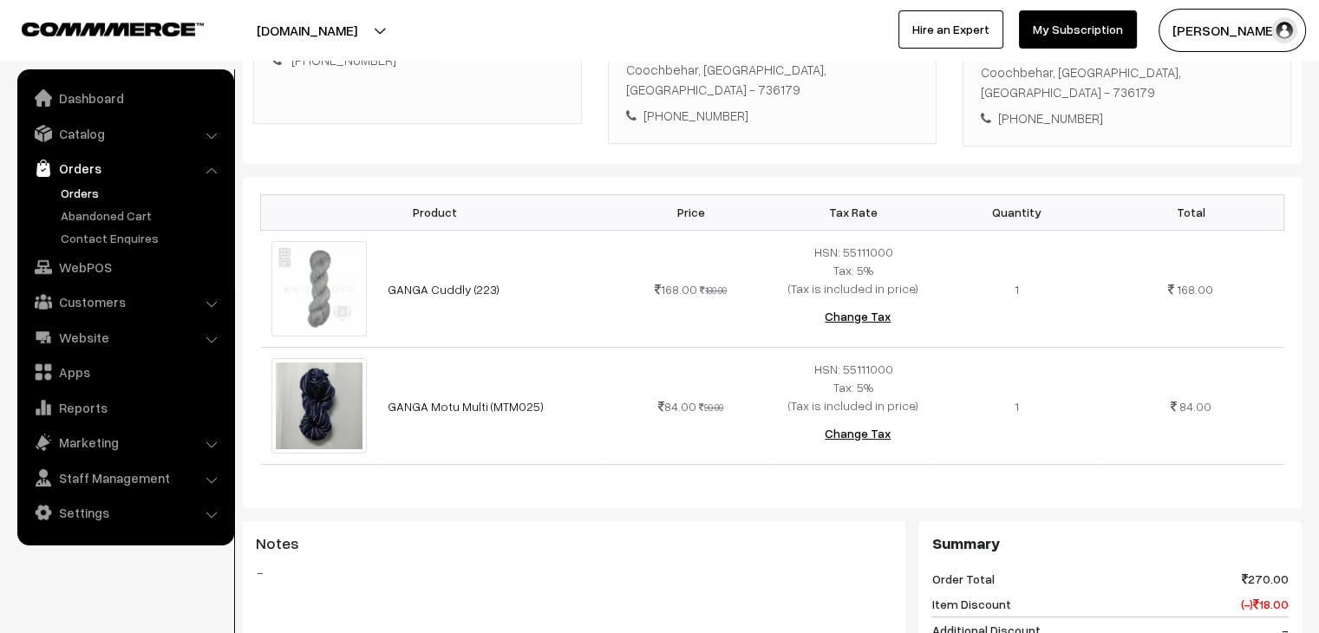
scroll to position [346, 0]
click at [99, 189] on link "Orders" at bounding box center [142, 193] width 172 height 18
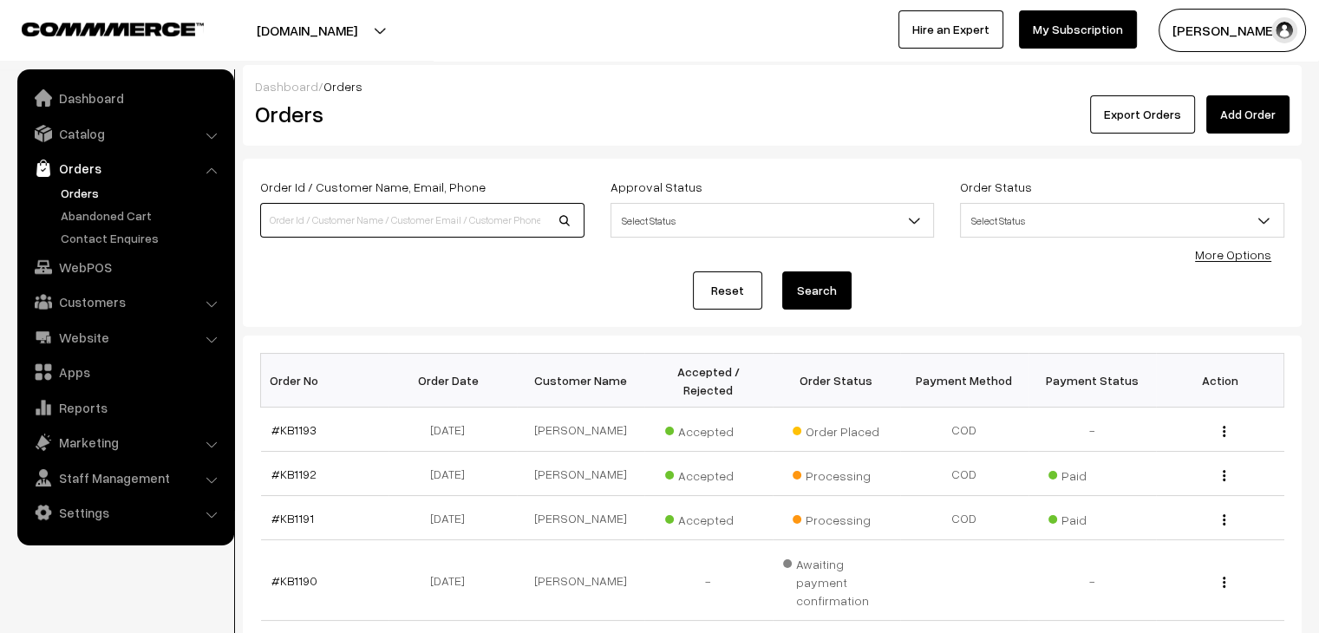
click at [318, 221] on input at bounding box center [422, 220] width 324 height 35
click at [117, 124] on link "Catalog" at bounding box center [125, 133] width 206 height 31
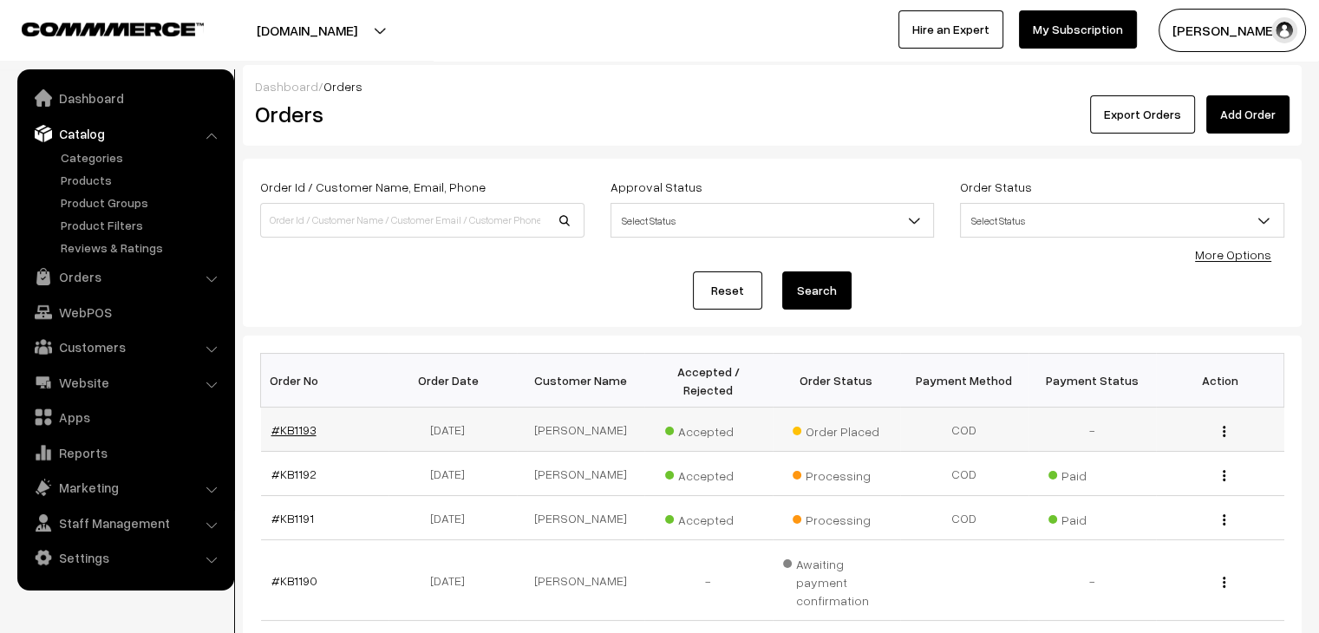
click at [291, 422] on link "#KB1193" at bounding box center [294, 429] width 45 height 15
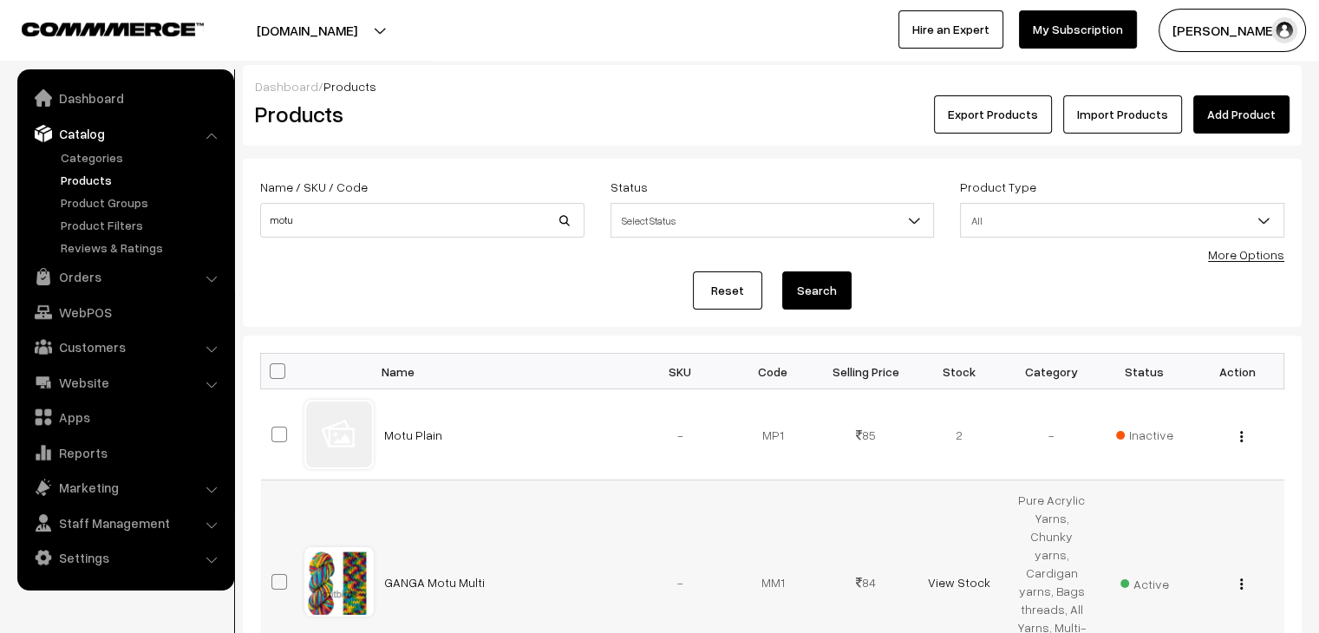
click at [1241, 579] on img "button" at bounding box center [1241, 584] width 3 height 11
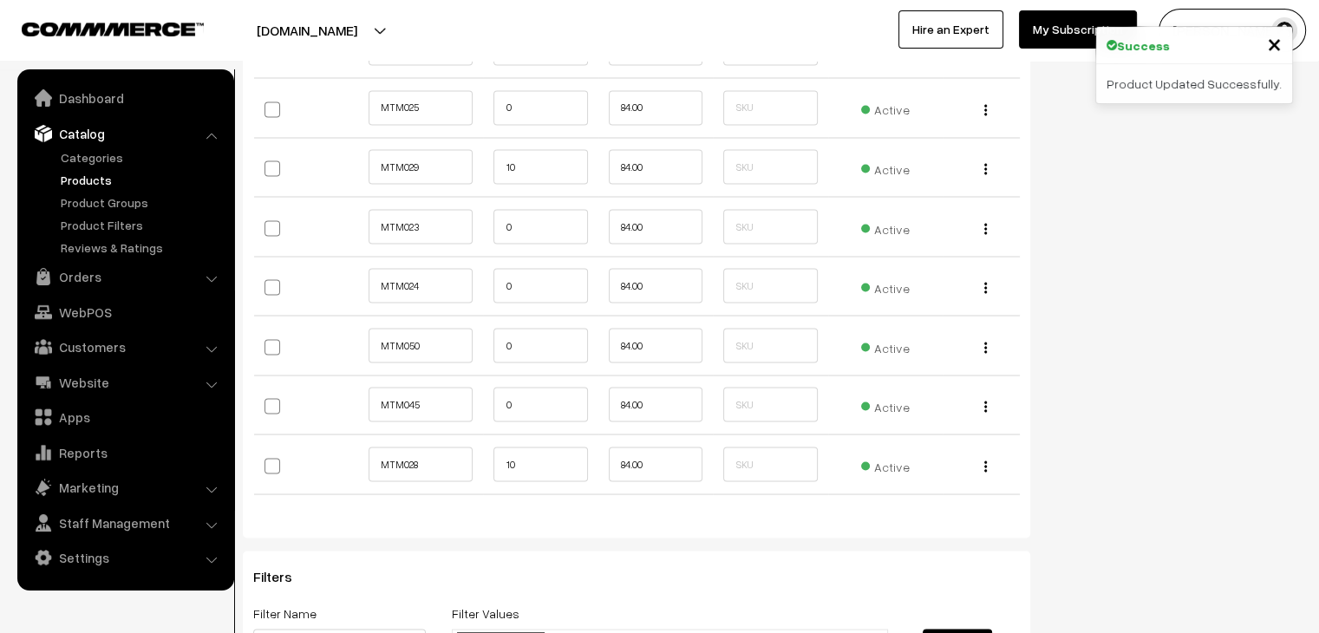
scroll to position [3175, 0]
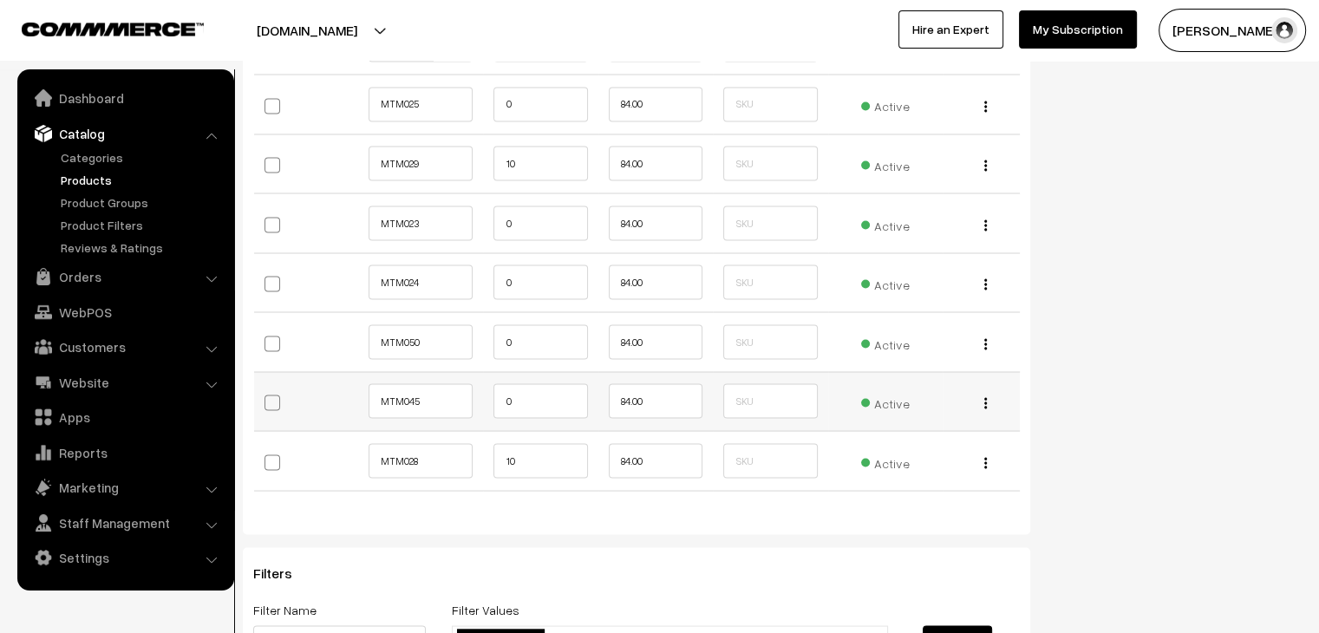
click at [895, 389] on span "Active" at bounding box center [885, 400] width 49 height 23
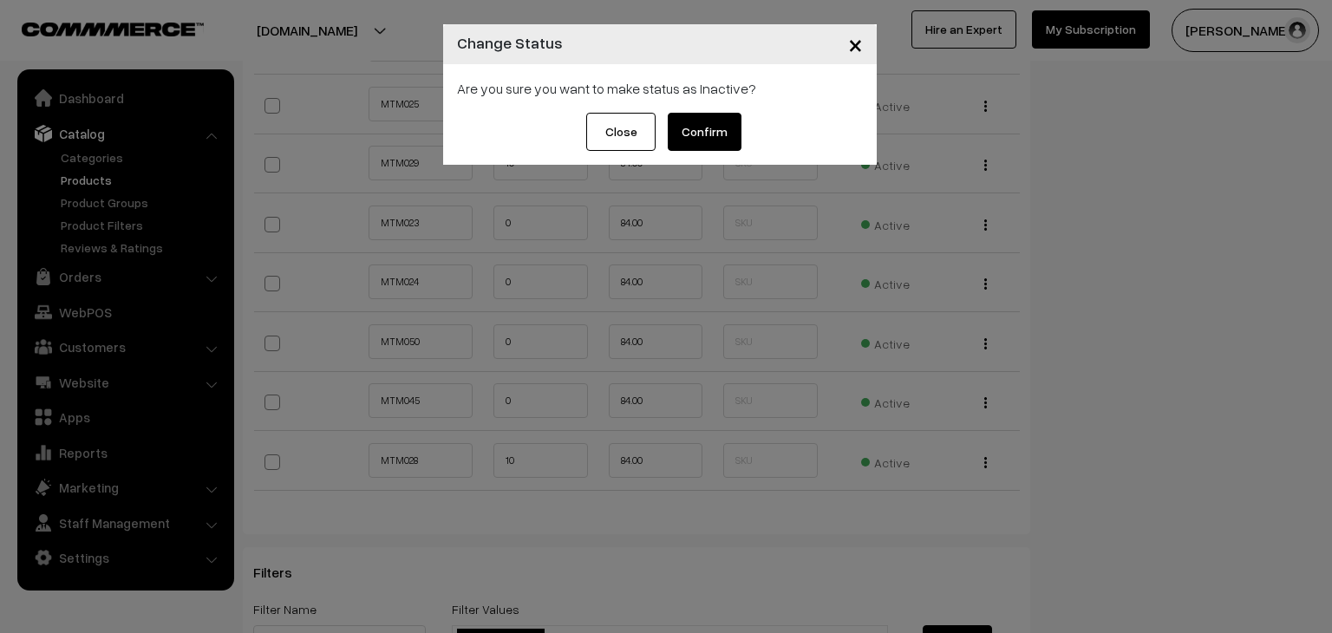
drag, startPoint x: 696, startPoint y: 134, endPoint x: 782, endPoint y: 273, distance: 163.7
click at [696, 134] on button "Confirm" at bounding box center [705, 132] width 74 height 38
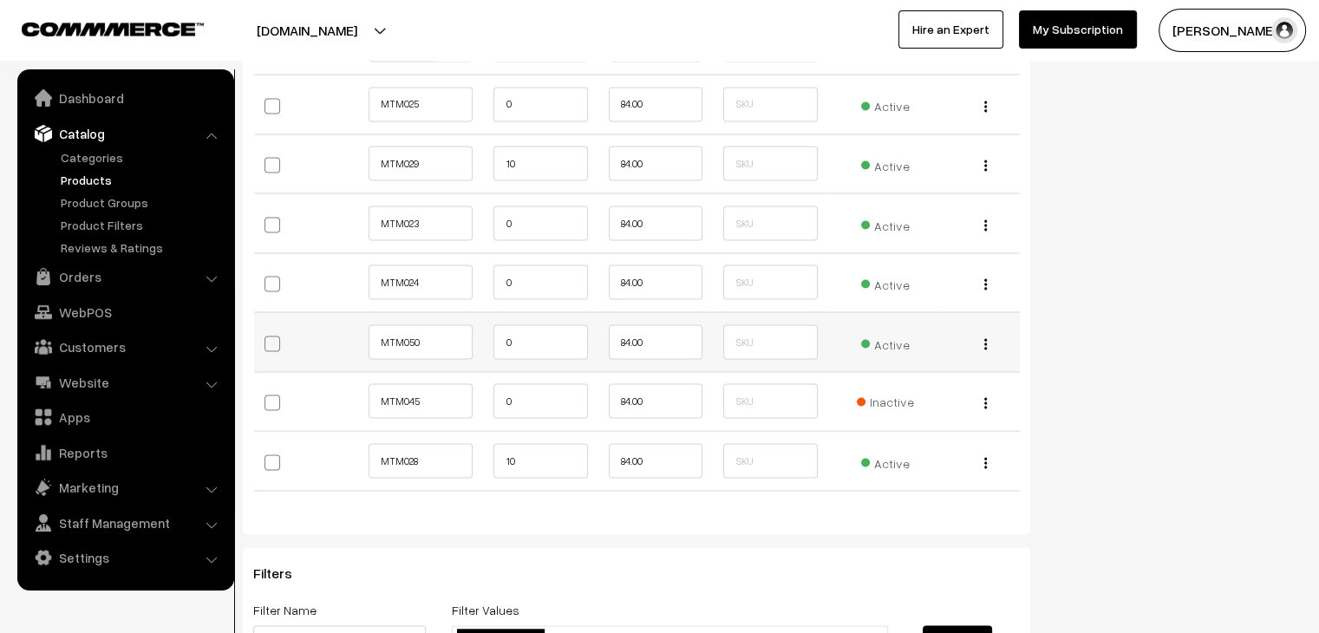
click at [890, 340] on span "Active" at bounding box center [885, 341] width 49 height 23
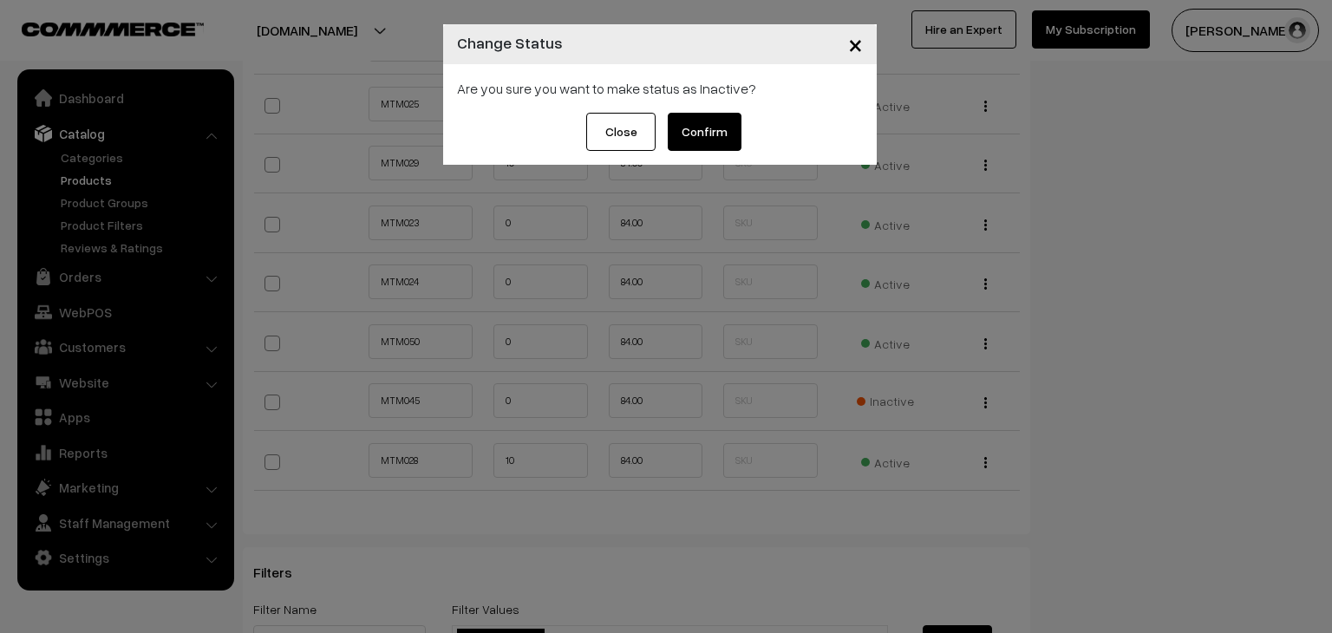
click at [690, 119] on button "Confirm" at bounding box center [705, 132] width 74 height 38
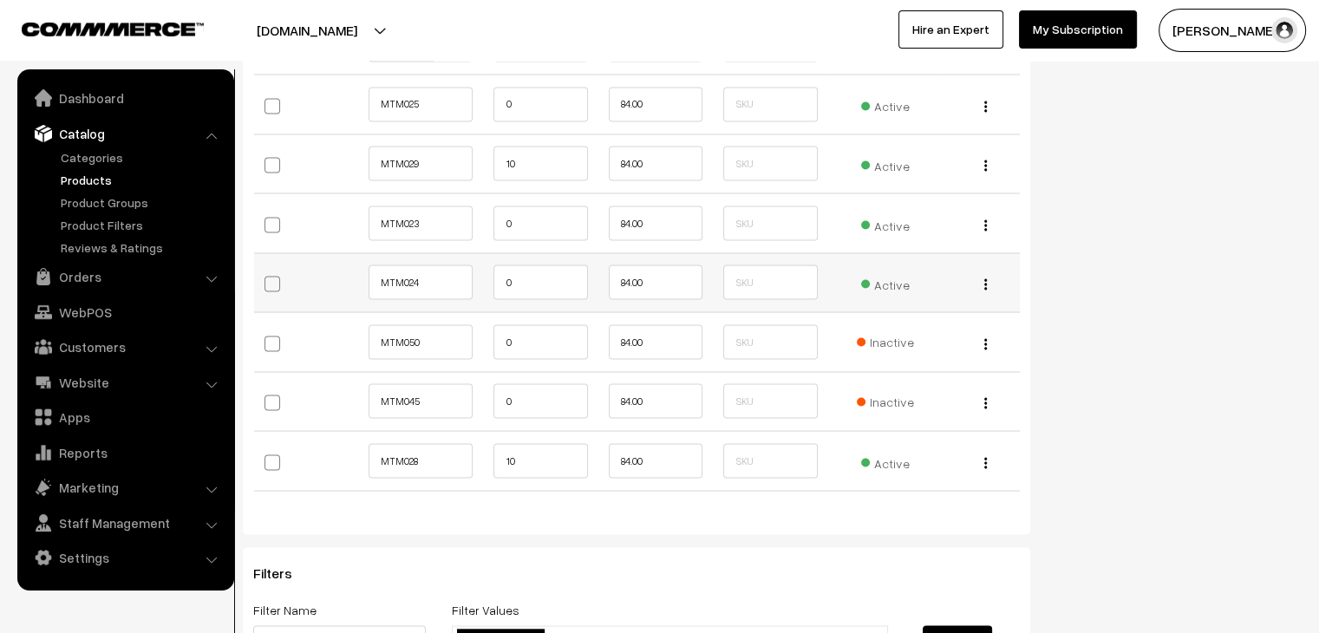
click at [867, 271] on span "Active" at bounding box center [885, 282] width 49 height 23
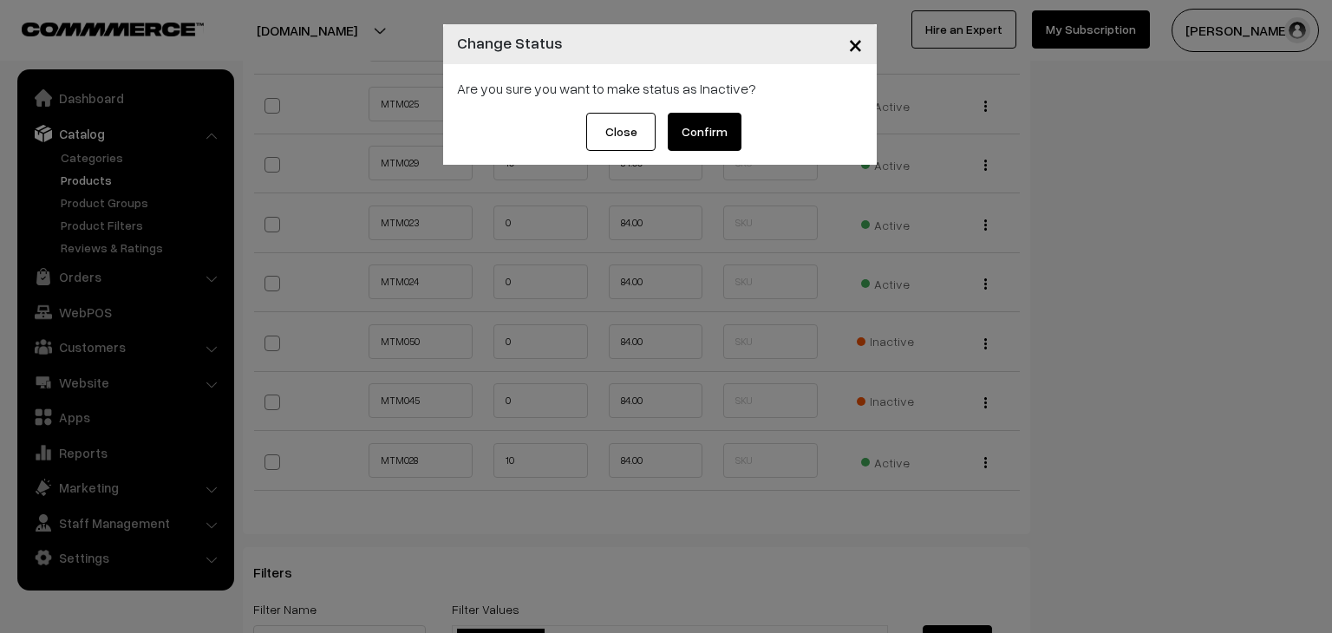
click at [710, 122] on button "Confirm" at bounding box center [705, 132] width 74 height 38
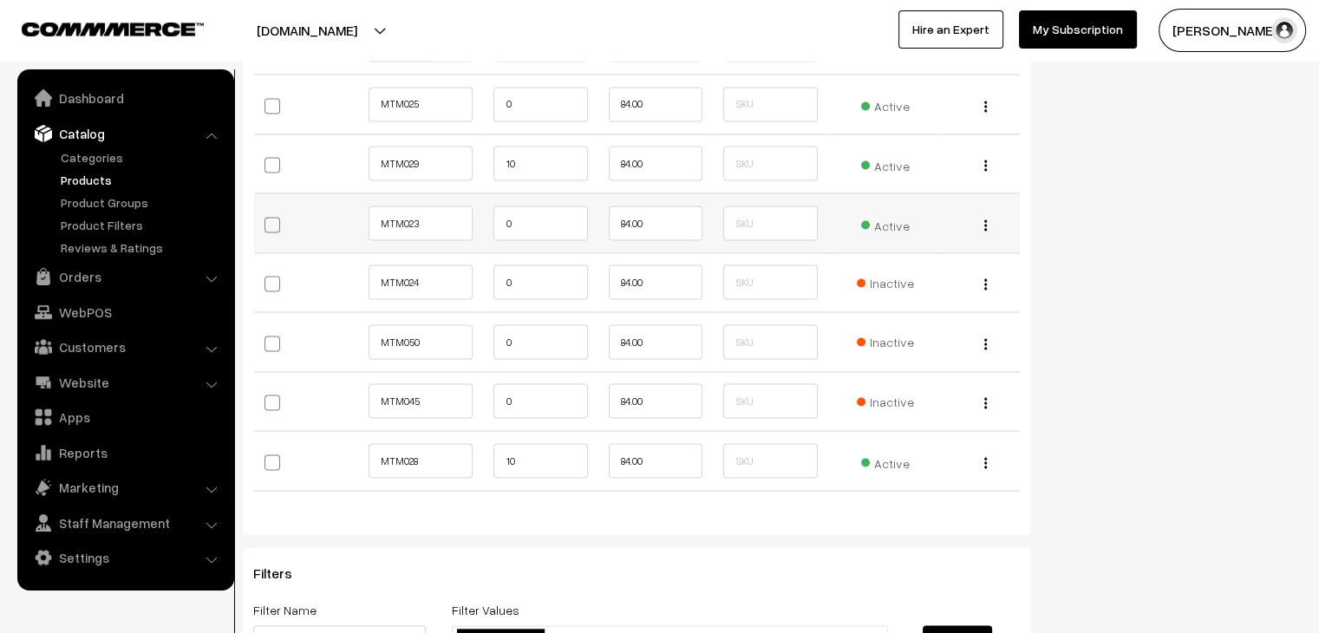
click at [872, 219] on span "Active" at bounding box center [885, 223] width 49 height 23
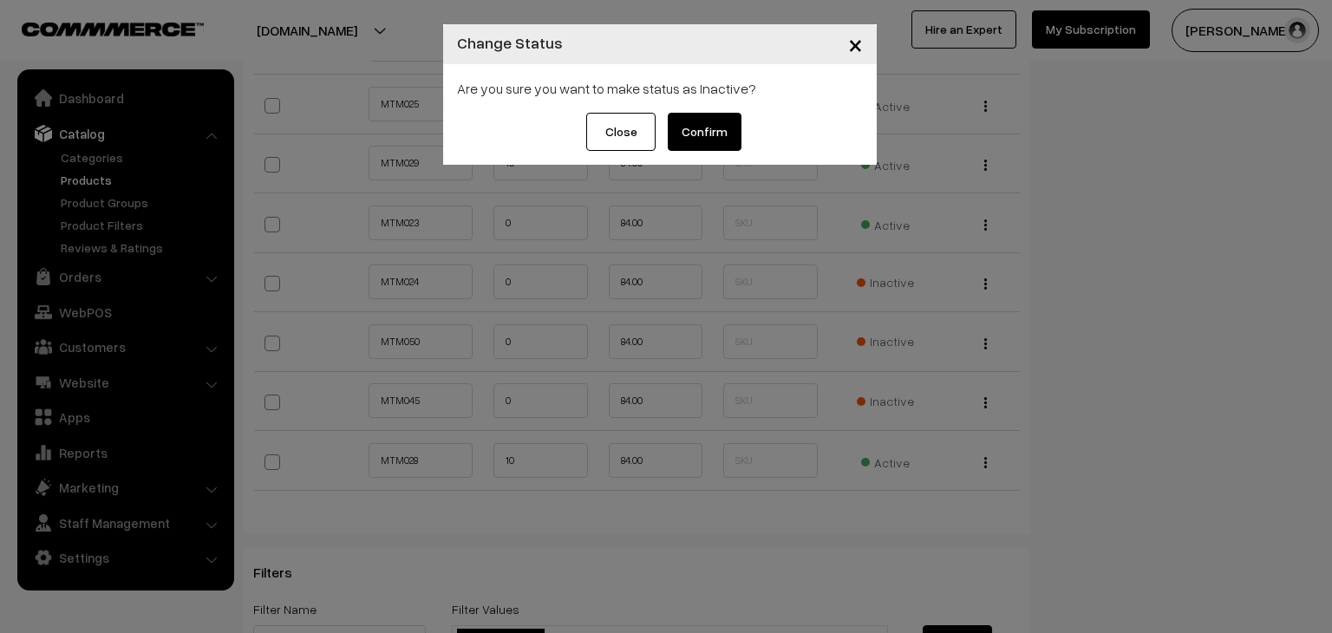
click at [684, 122] on button "Confirm" at bounding box center [705, 132] width 74 height 38
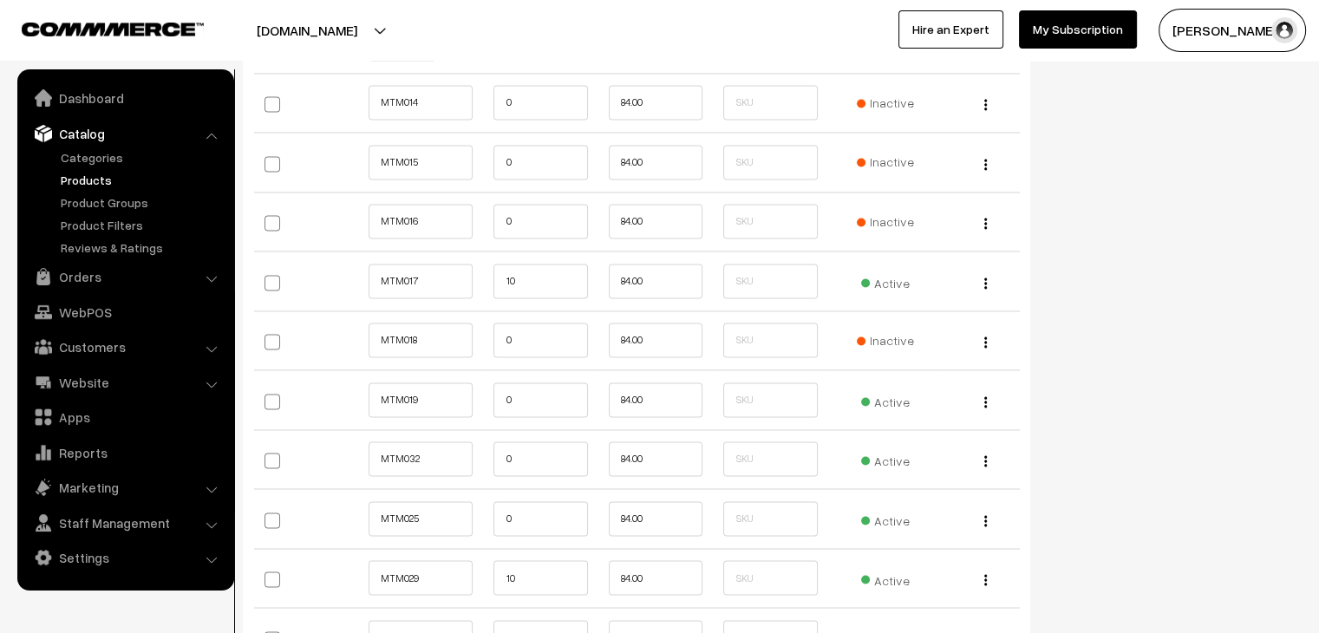
scroll to position [2758, 0]
click at [880, 396] on span "Active" at bounding box center [885, 401] width 49 height 23
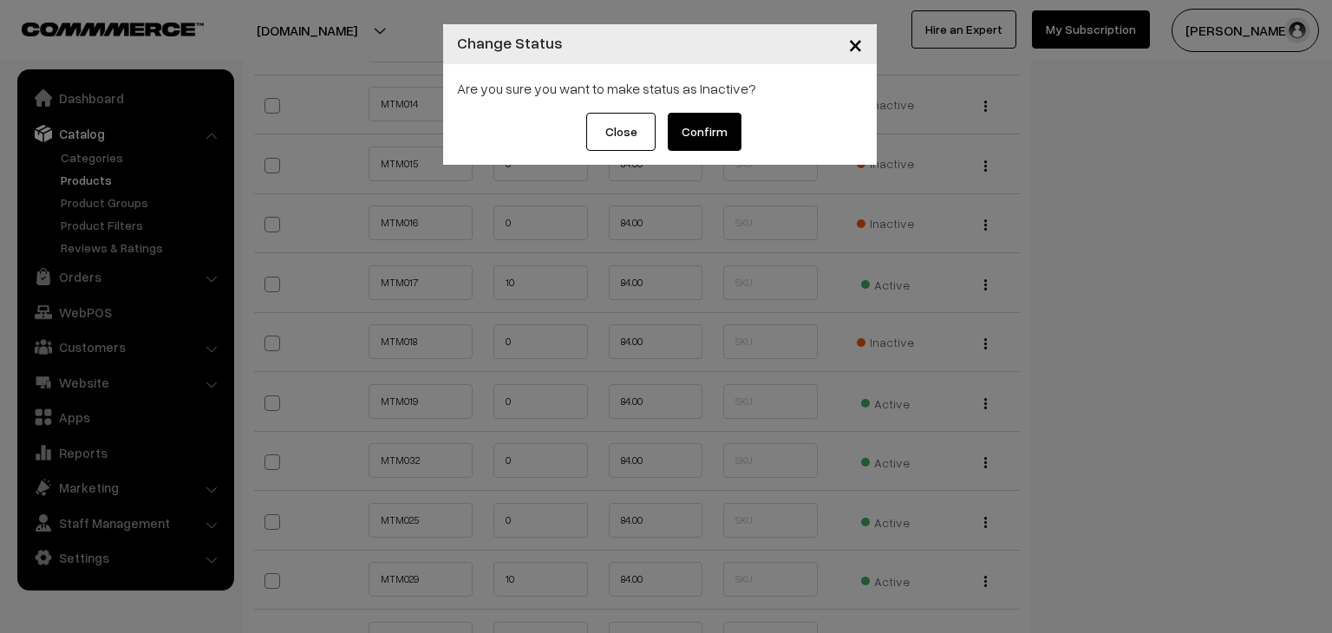
click at [721, 121] on button "Confirm" at bounding box center [705, 132] width 74 height 38
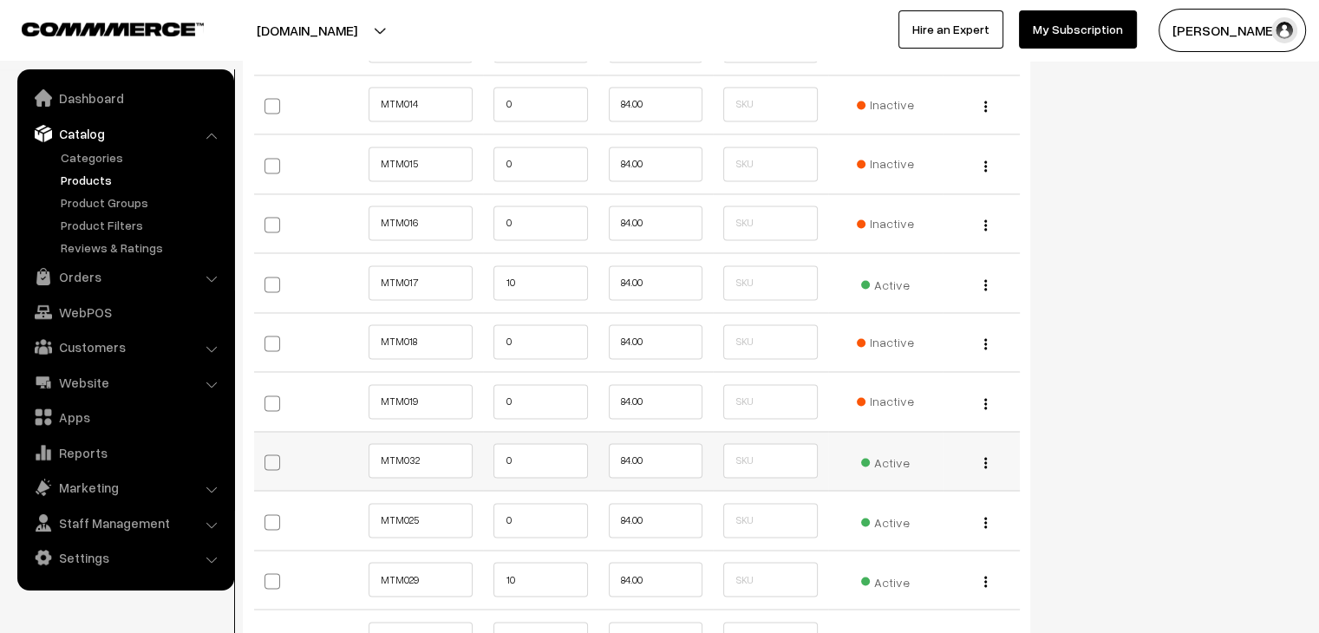
click at [895, 466] on td "Active" at bounding box center [885, 461] width 115 height 60
click at [890, 459] on span "Active" at bounding box center [885, 460] width 49 height 23
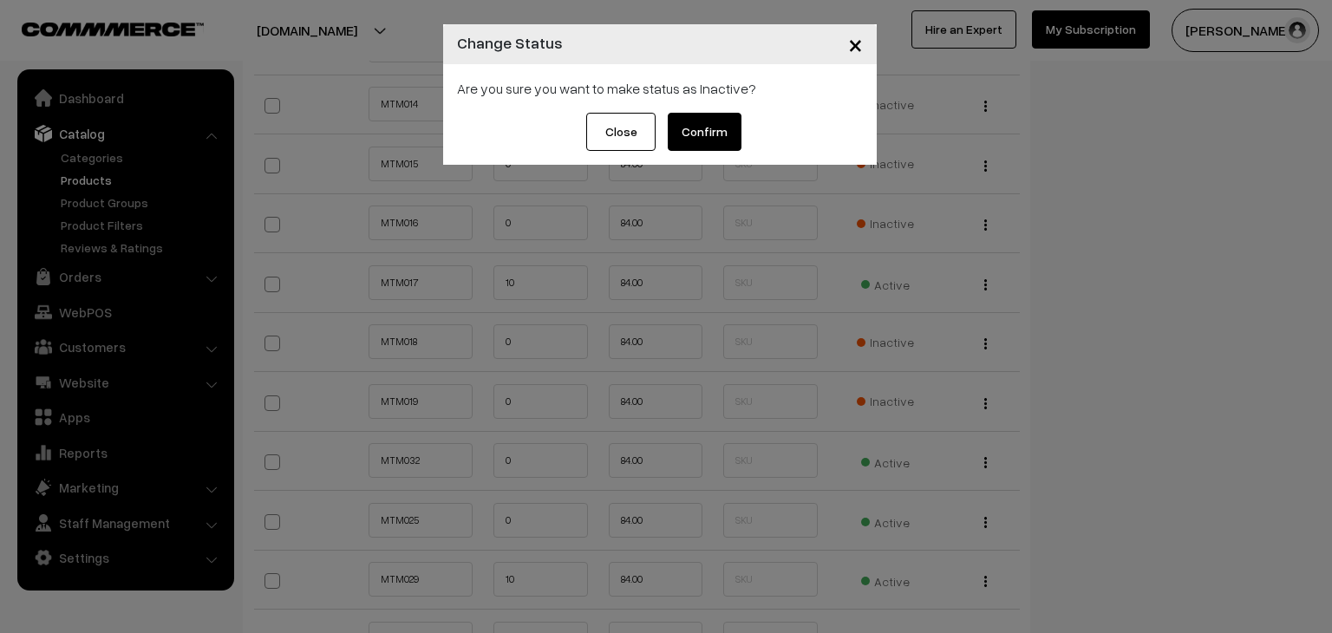
click at [722, 117] on button "Confirm" at bounding box center [705, 132] width 74 height 38
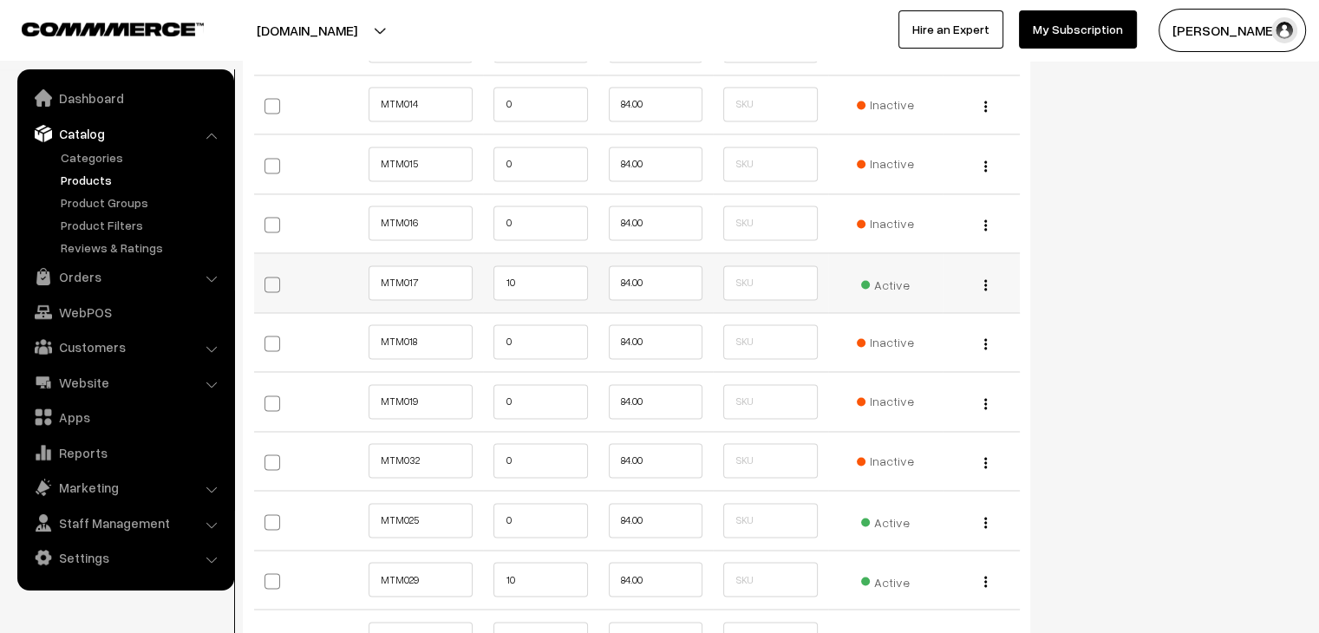
scroll to position [2758, 0]
click at [880, 516] on span "Active" at bounding box center [885, 521] width 49 height 23
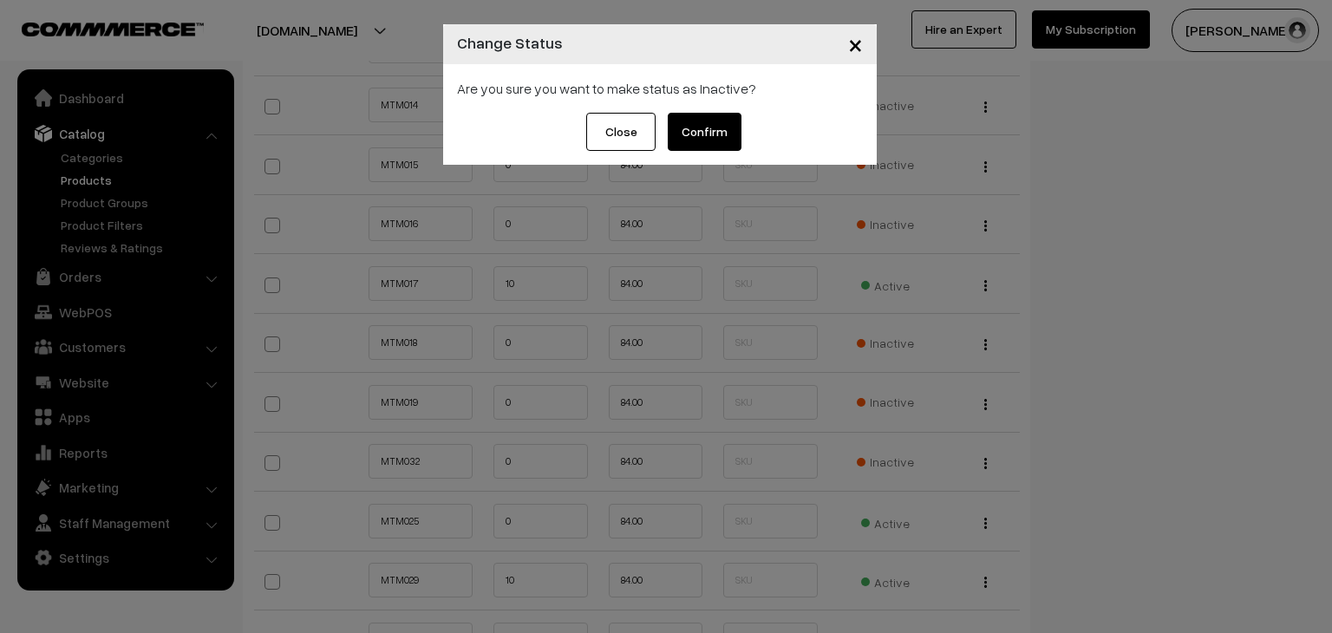
click at [702, 122] on button "Confirm" at bounding box center [705, 132] width 74 height 38
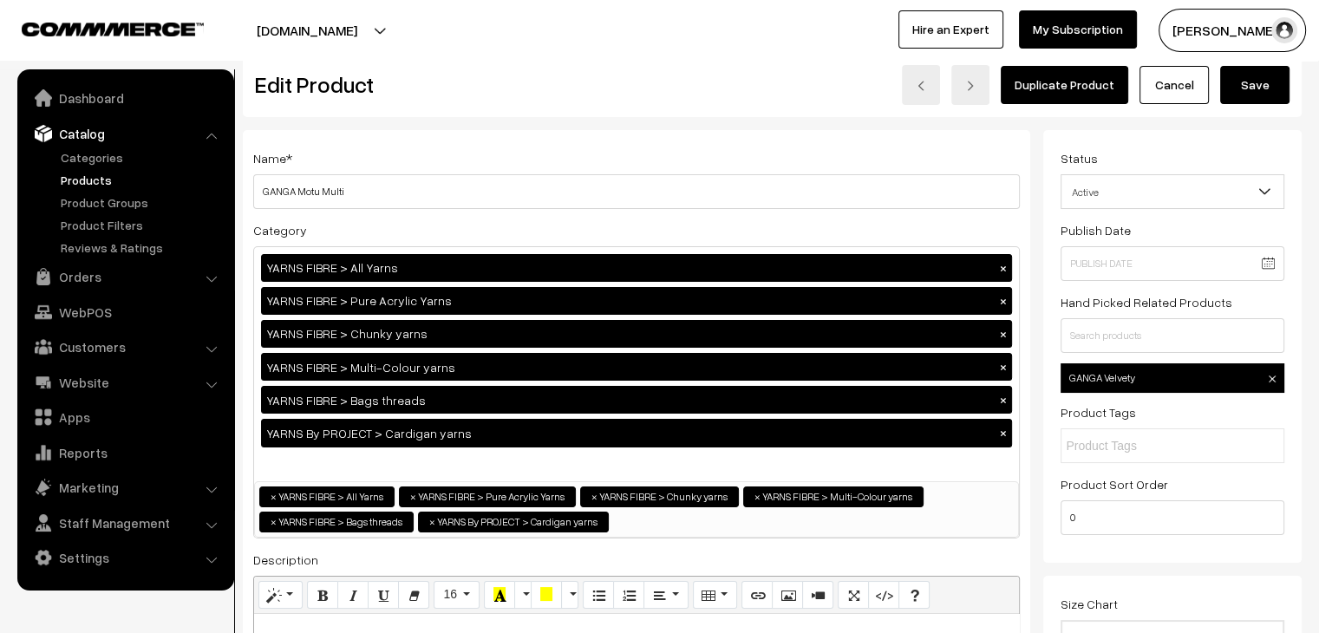
scroll to position [3, 0]
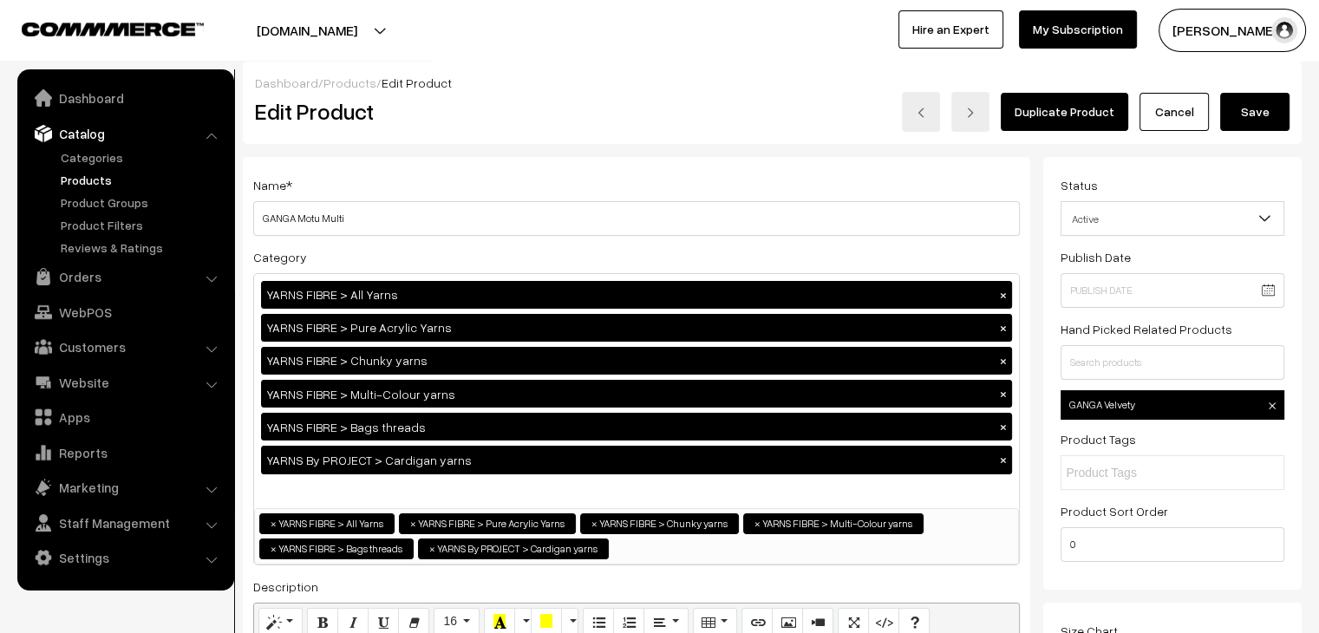
click at [1246, 121] on button "Save" at bounding box center [1254, 112] width 69 height 38
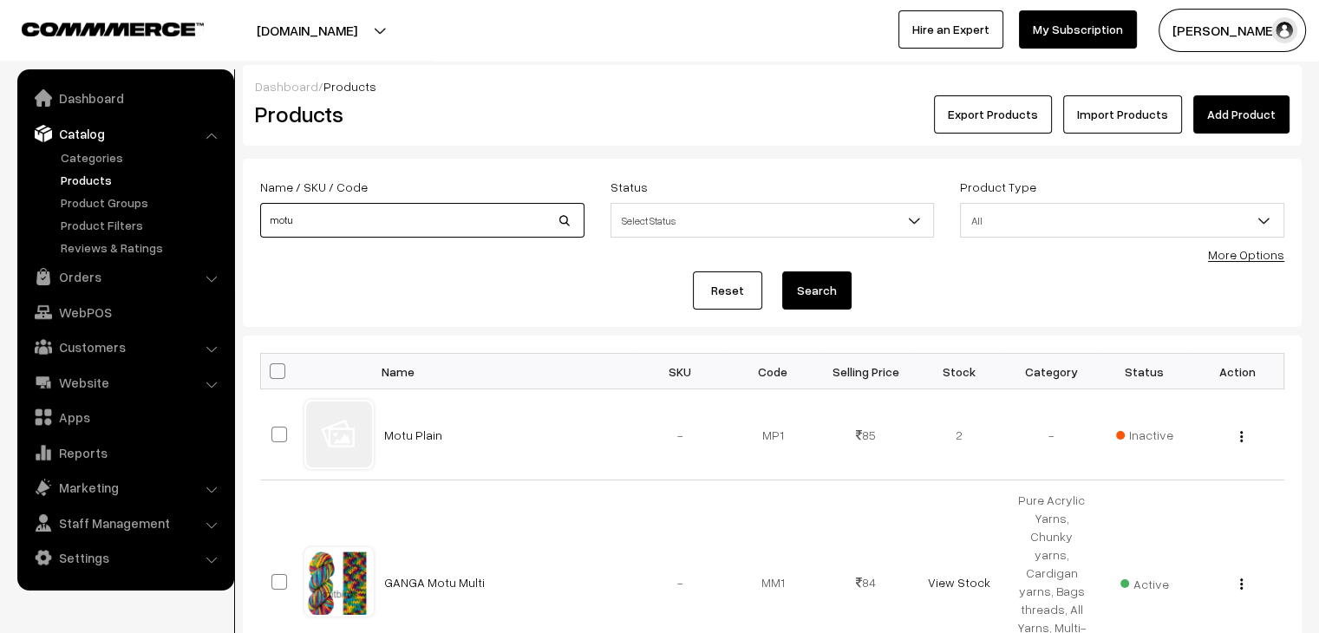
click at [337, 213] on input "motu" at bounding box center [422, 220] width 324 height 35
type input "super"
click at [782, 272] on button "Search" at bounding box center [816, 291] width 69 height 38
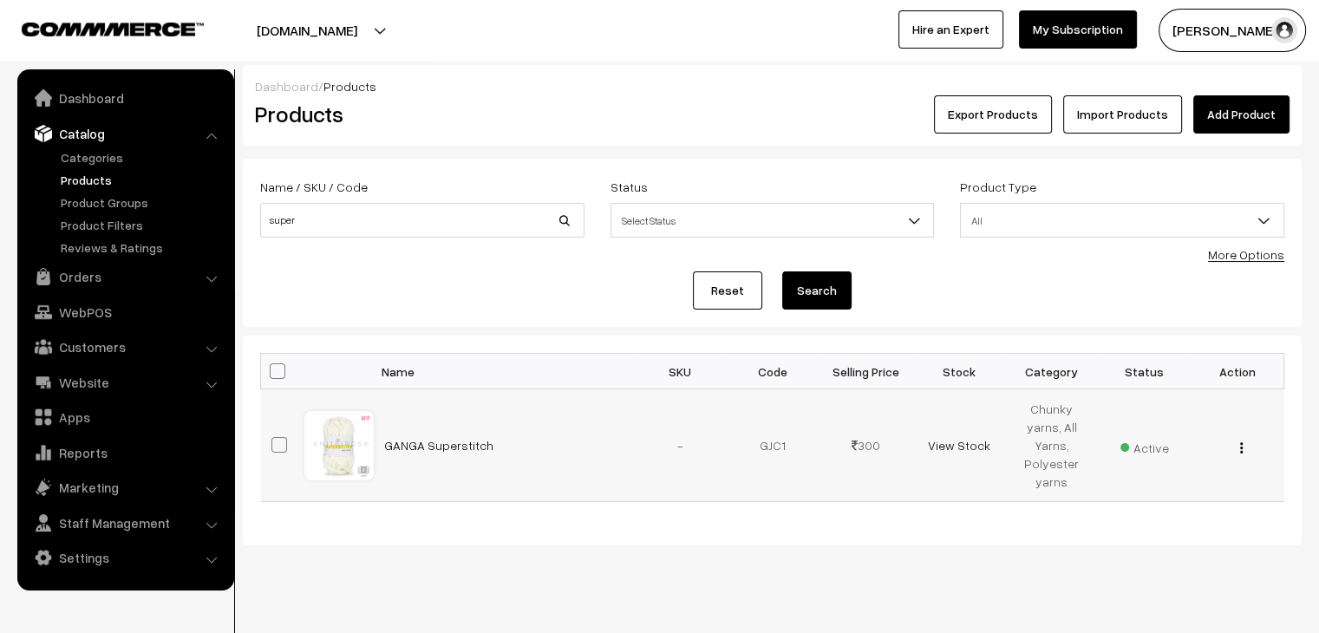
click at [1243, 442] on button "button" at bounding box center [1242, 448] width 4 height 14
click at [1173, 492] on link "Edit" at bounding box center [1163, 511] width 147 height 38
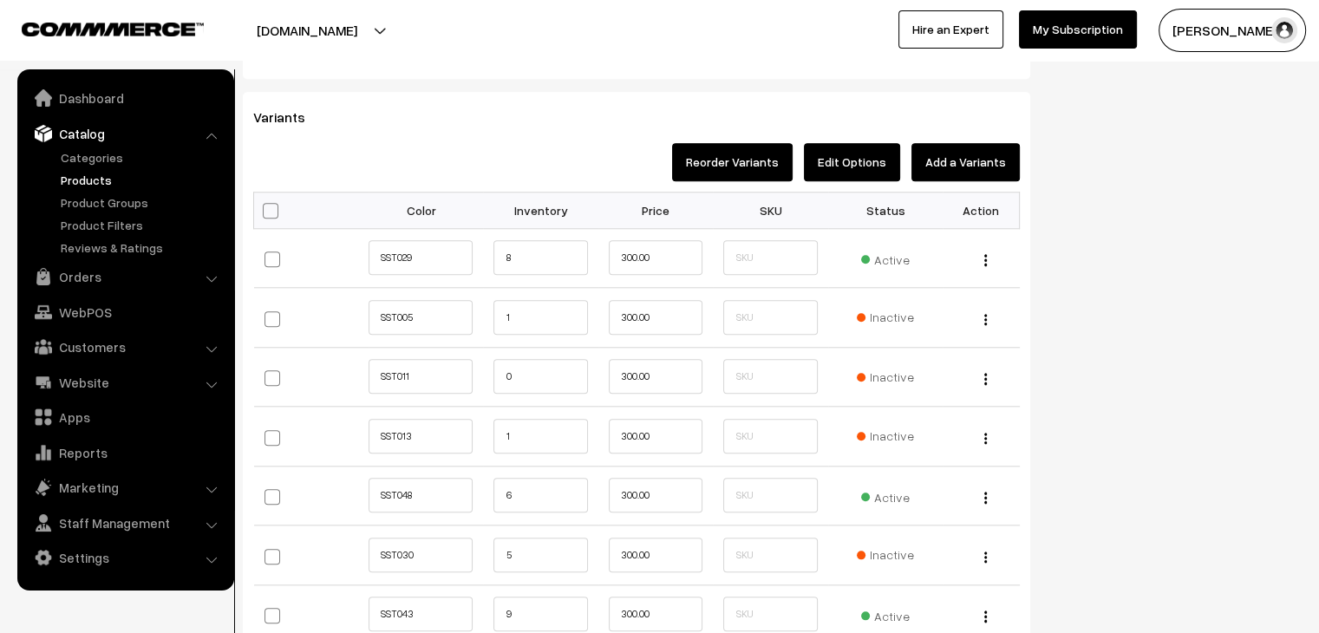
scroll to position [1704, 0]
click at [521, 247] on input "8" at bounding box center [541, 257] width 94 height 35
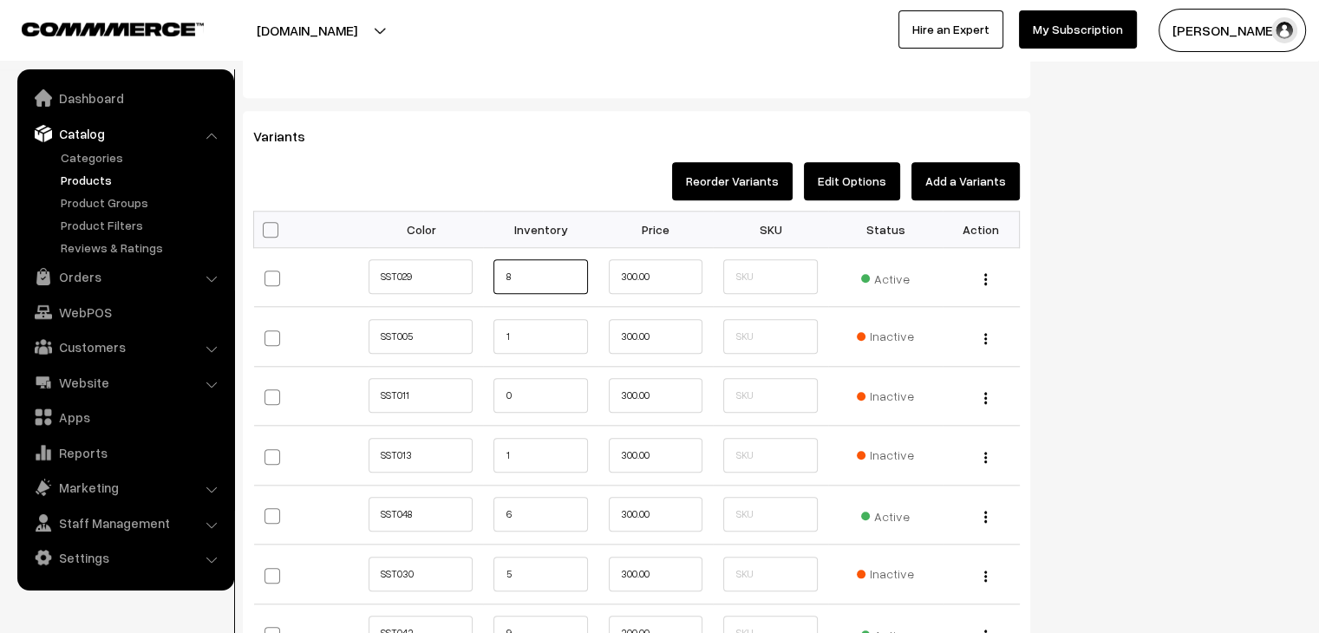
scroll to position [1686, 0]
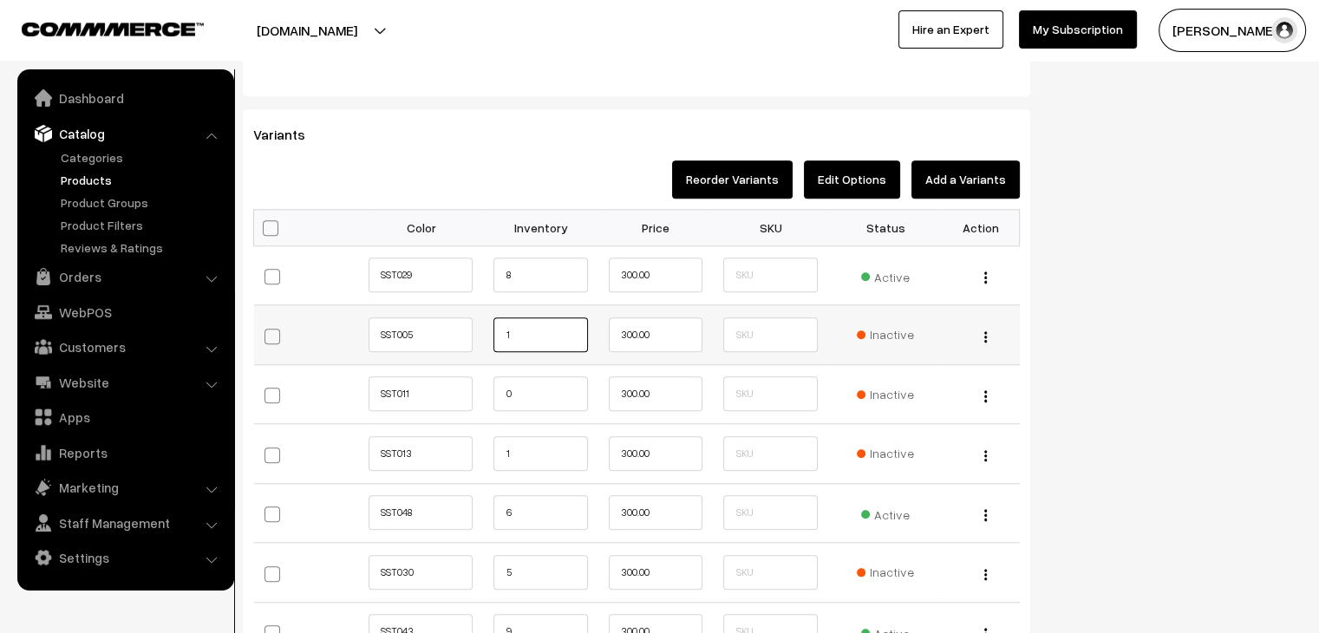
click at [560, 321] on input "1" at bounding box center [541, 334] width 94 height 35
click at [498, 436] on input "1" at bounding box center [541, 453] width 94 height 35
click at [496, 285] on input "8" at bounding box center [541, 275] width 94 height 35
click at [562, 273] on input "8" at bounding box center [541, 275] width 94 height 35
type input "10"
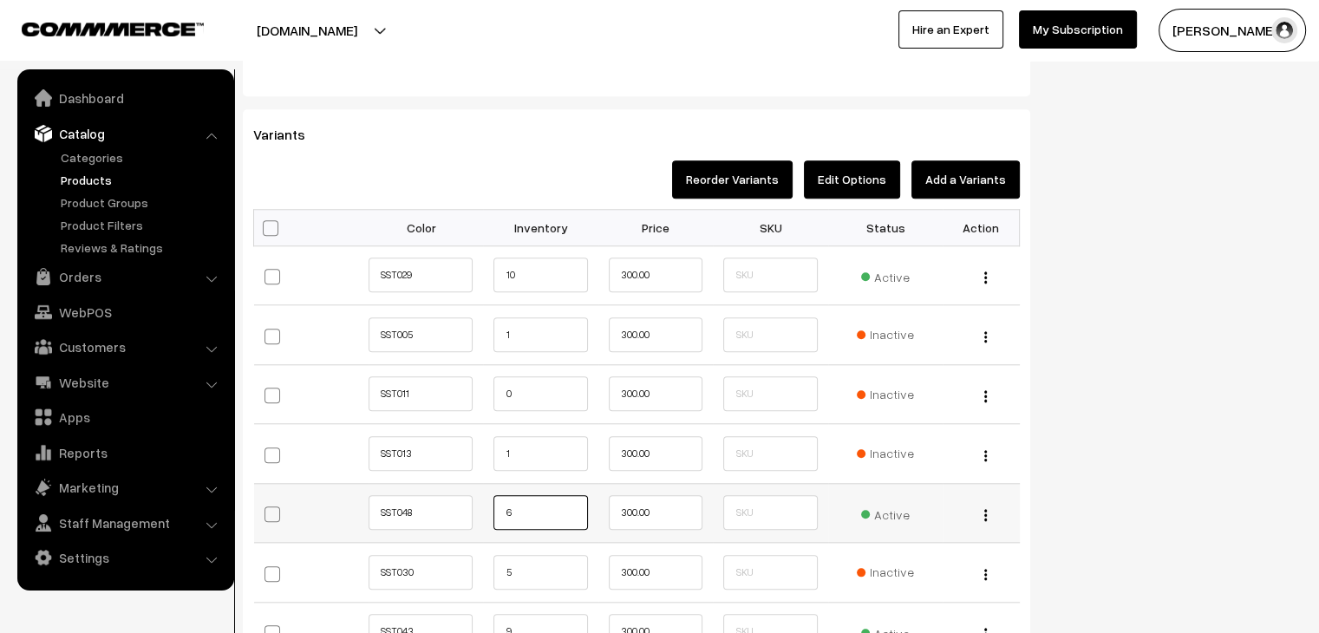
click at [534, 510] on input "6" at bounding box center [541, 512] width 94 height 35
type input "10"
click at [503, 567] on input "5" at bounding box center [541, 572] width 94 height 35
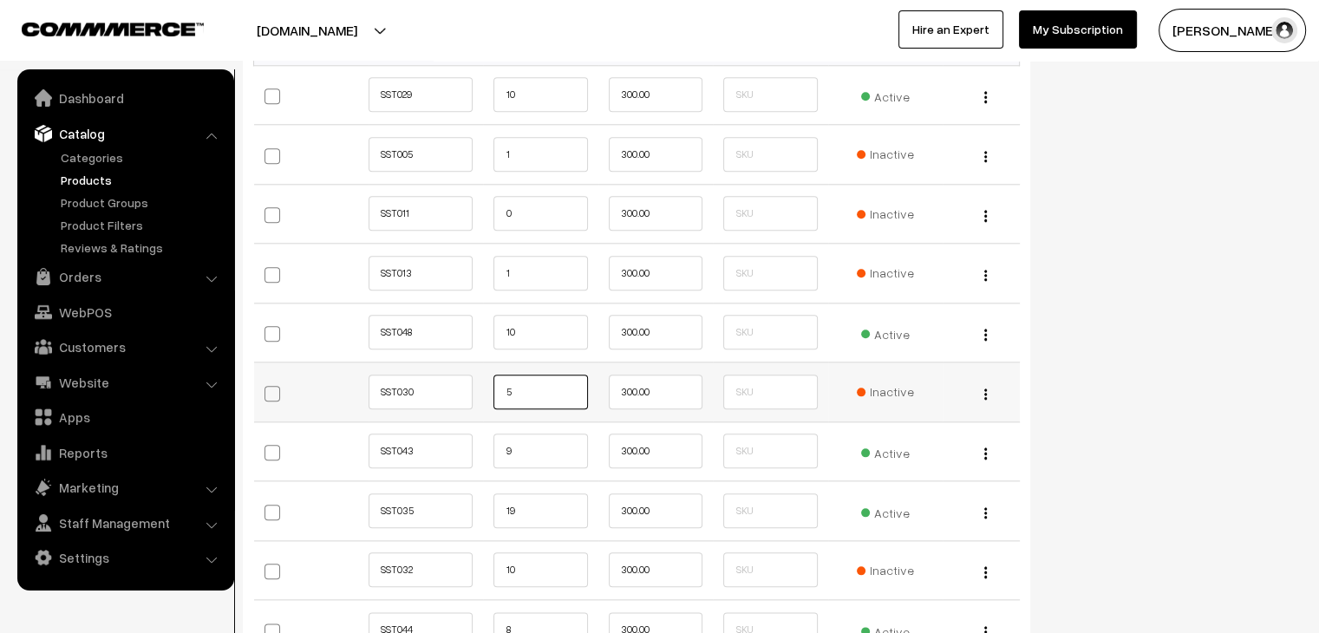
scroll to position [1867, 0]
click at [536, 442] on input "9" at bounding box center [541, 451] width 94 height 35
type input "10"
click at [509, 514] on input "19" at bounding box center [541, 511] width 94 height 35
click at [536, 511] on input "19" at bounding box center [541, 511] width 94 height 35
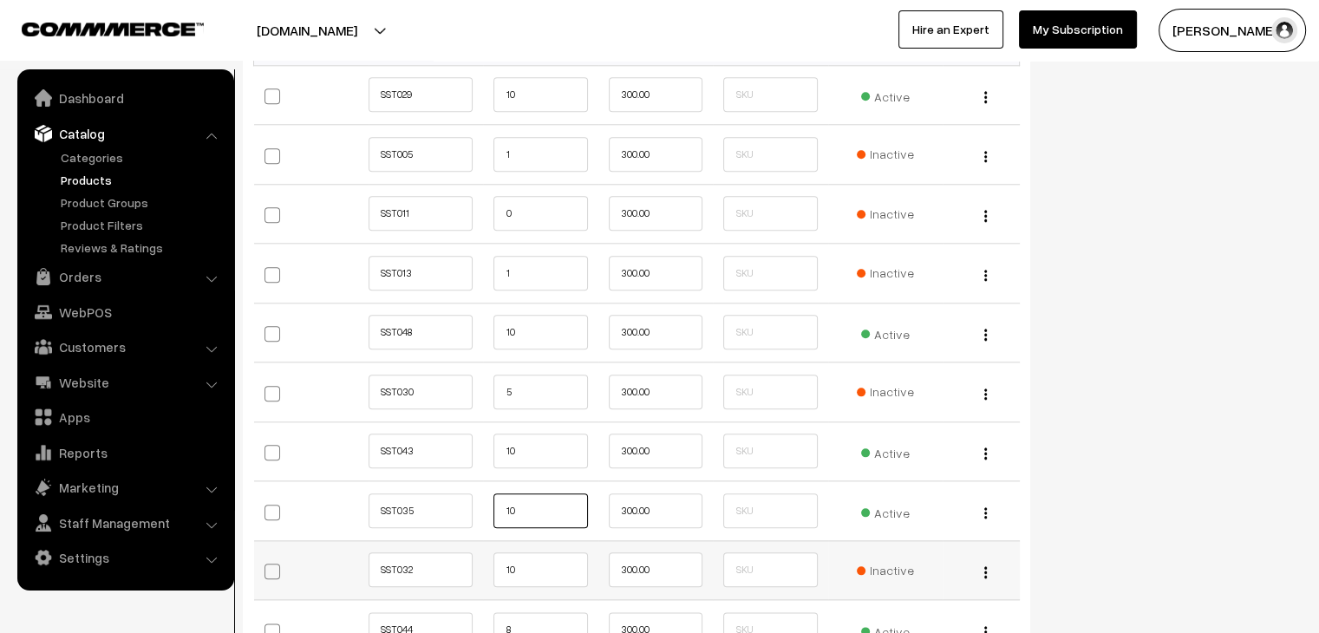
type input "10"
click at [500, 591] on td "10" at bounding box center [540, 570] width 115 height 60
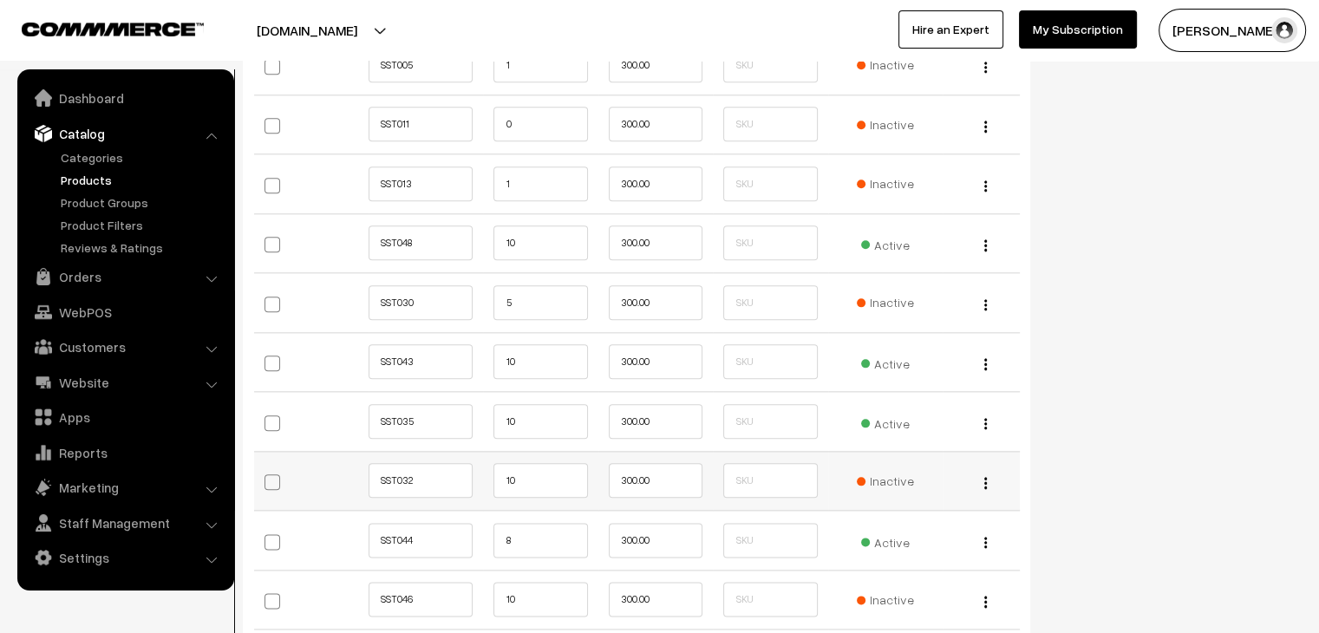
scroll to position [1957, 0]
click at [531, 533] on input "8" at bounding box center [541, 539] width 94 height 35
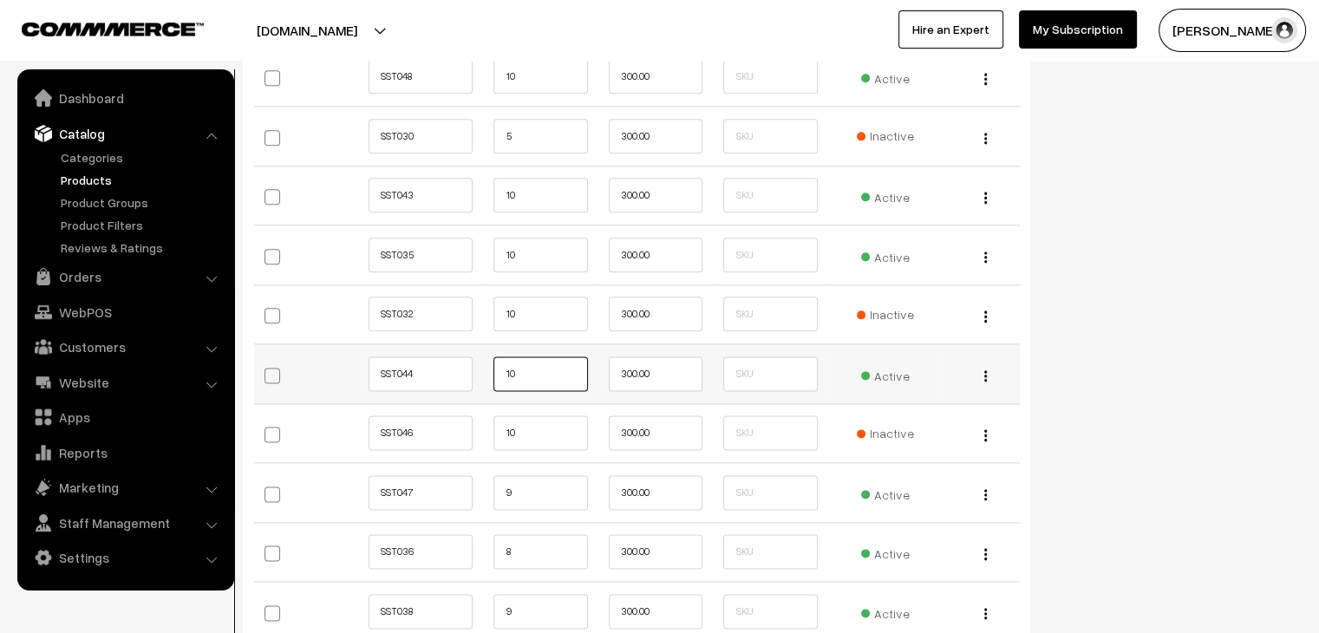
scroll to position [2123, 0]
type input "10"
click at [531, 489] on input "9" at bounding box center [541, 491] width 94 height 35
type input "10"
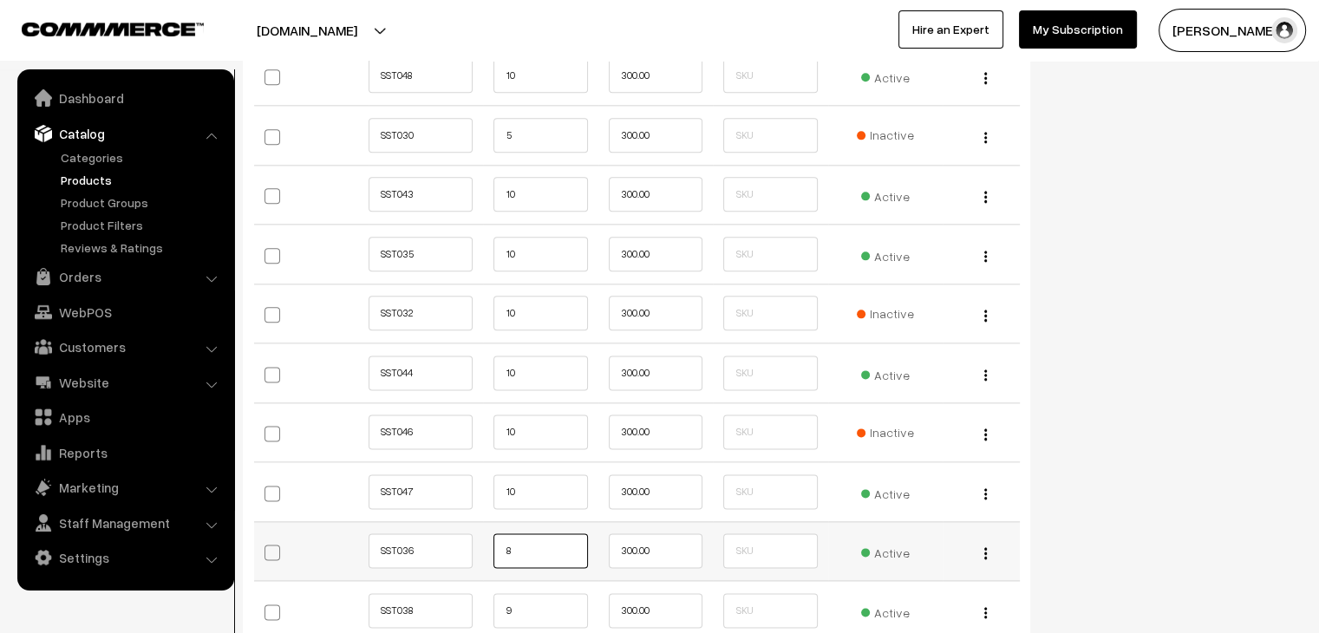
click at [516, 552] on input "8" at bounding box center [541, 550] width 94 height 35
type input "10"
click at [559, 601] on input "9" at bounding box center [541, 610] width 94 height 35
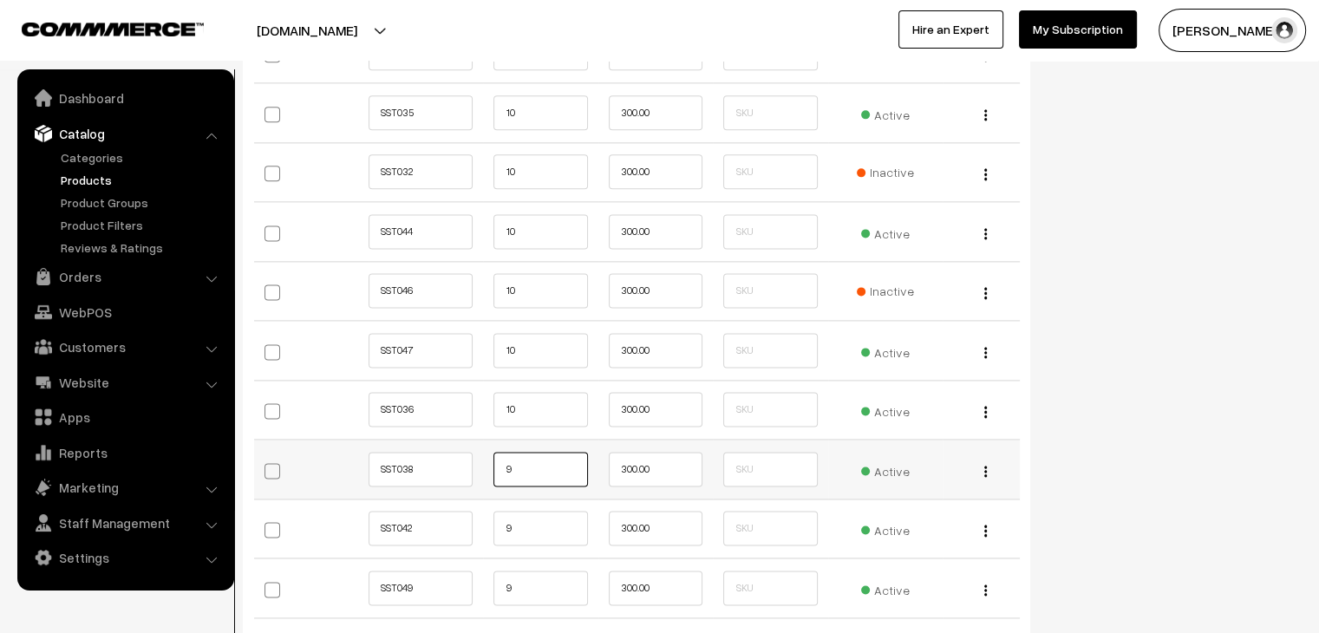
scroll to position [2266, 0]
drag, startPoint x: 559, startPoint y: 601, endPoint x: 544, endPoint y: 514, distance: 88.0
click at [544, 514] on tbody "SST029 10 300.00 Active Edit Delete SST005 1 0 1" at bounding box center [637, 141] width 766 height 951
click at [544, 514] on input "9" at bounding box center [541, 527] width 94 height 35
type input "10"
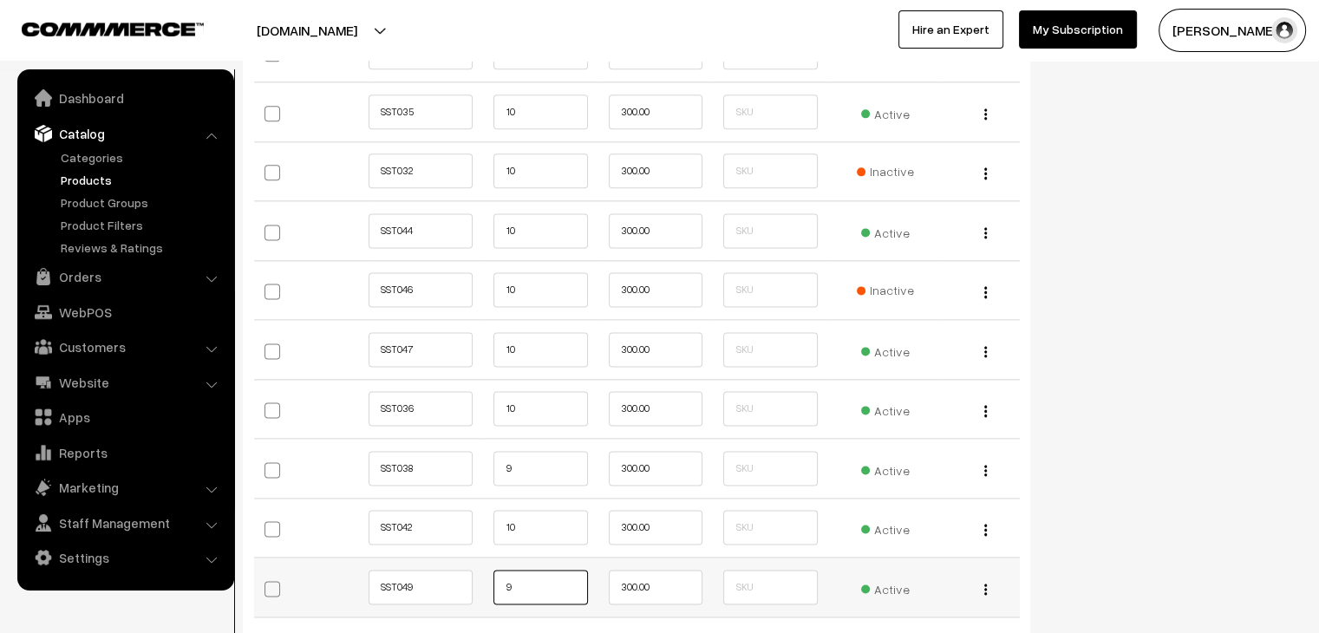
click at [508, 581] on input "9" at bounding box center [541, 587] width 94 height 35
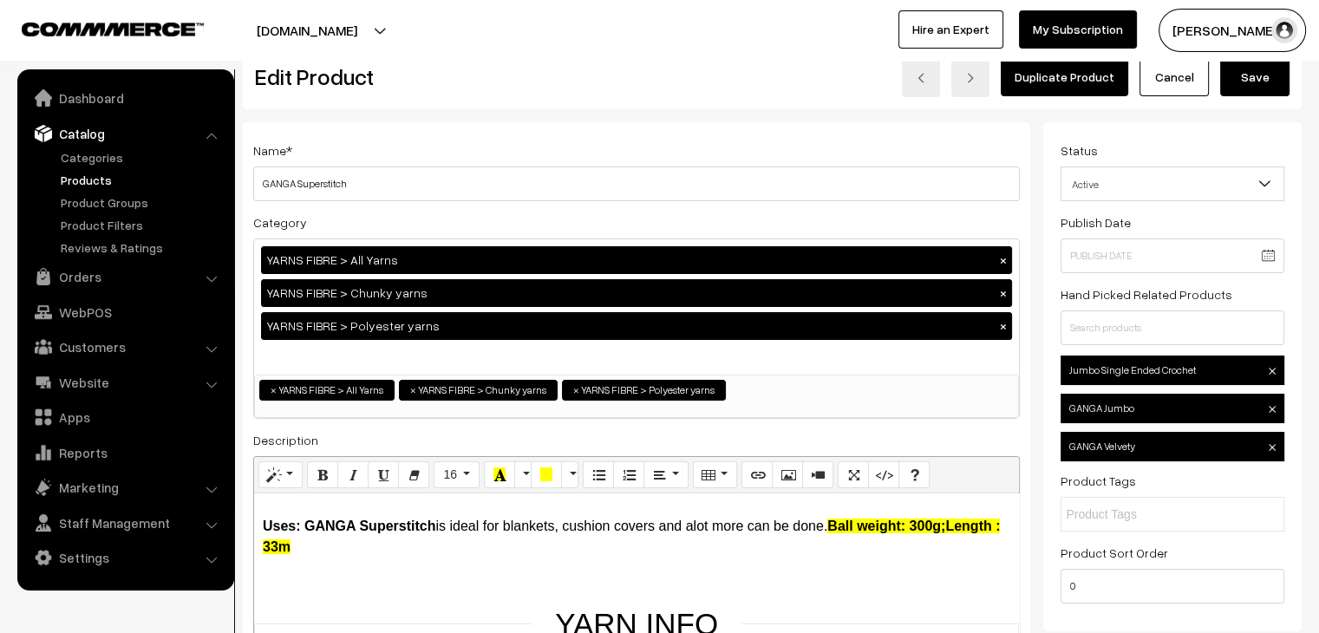
scroll to position [0, 0]
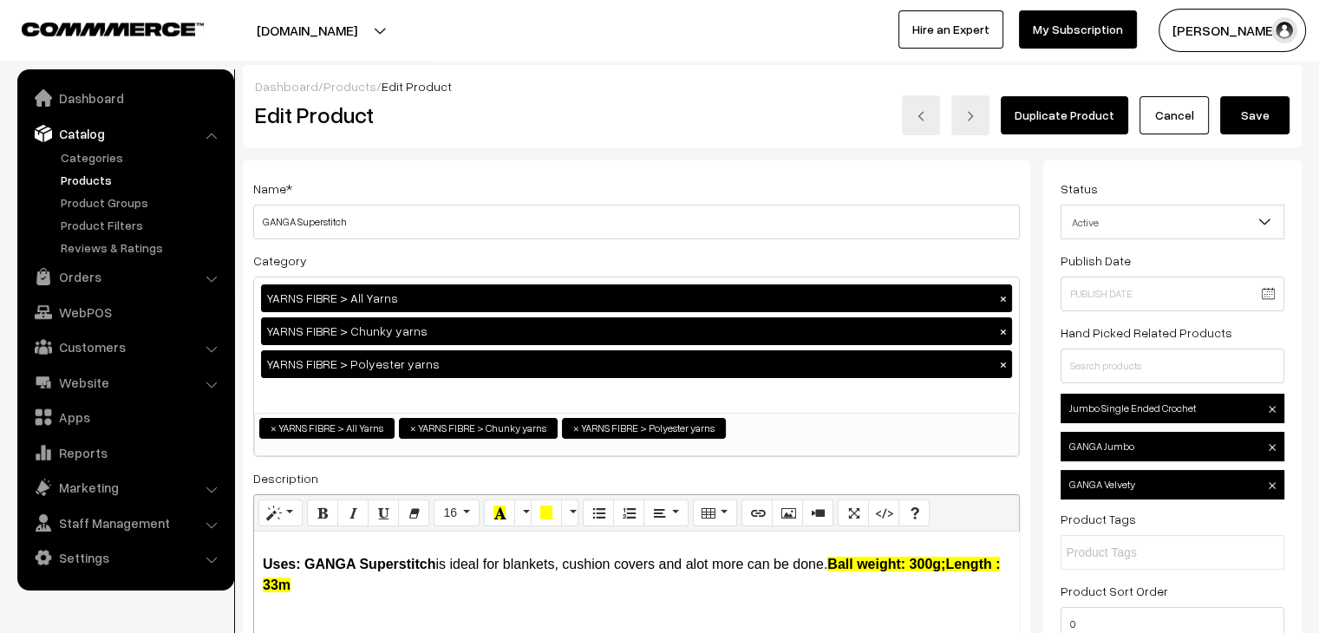
type input "10"
click at [1280, 114] on button "Save" at bounding box center [1254, 115] width 69 height 38
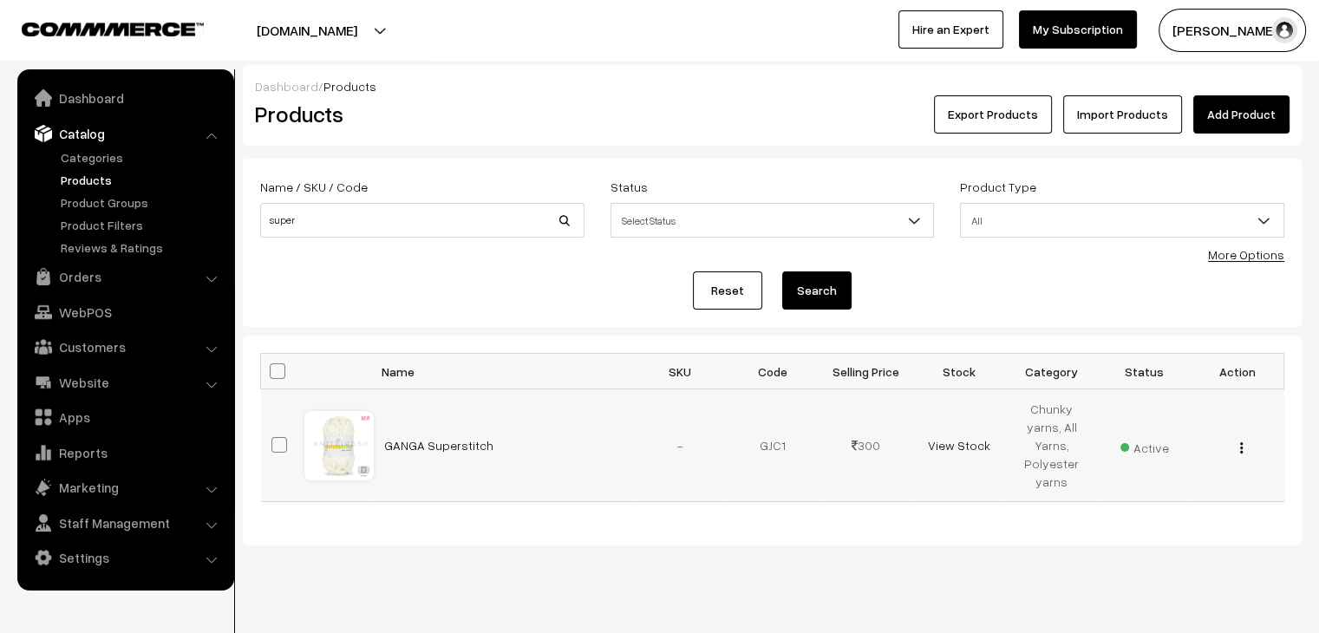
click at [1240, 442] on img "button" at bounding box center [1241, 447] width 3 height 11
click at [1173, 492] on link "Edit" at bounding box center [1163, 511] width 147 height 38
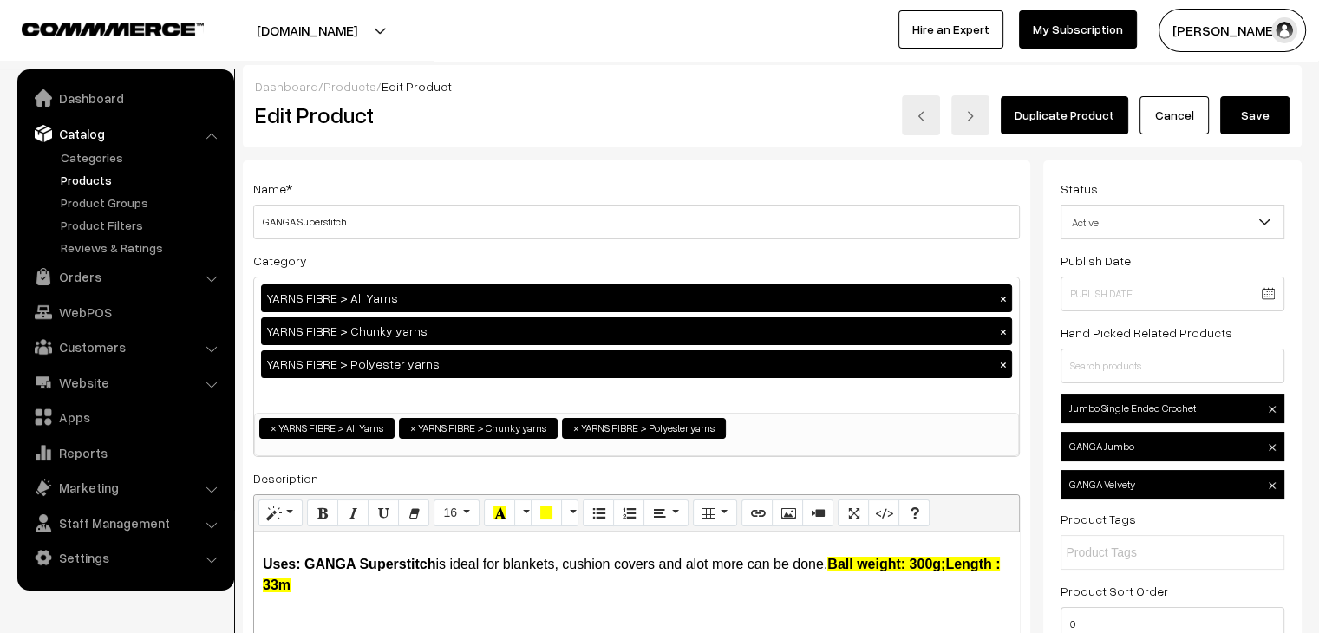
click at [1266, 108] on button "Save" at bounding box center [1254, 115] width 69 height 38
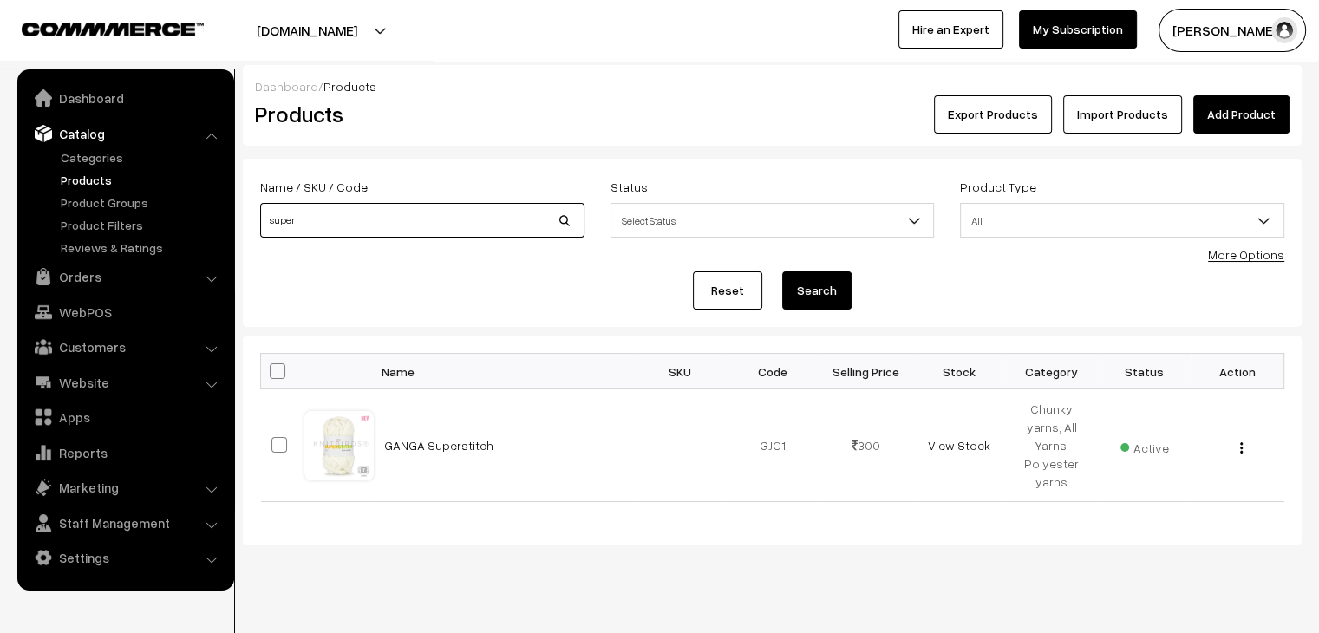
click at [463, 213] on input "super" at bounding box center [422, 220] width 324 height 35
type input "s"
type input "plush"
click at [782, 272] on button "Search" at bounding box center [816, 291] width 69 height 38
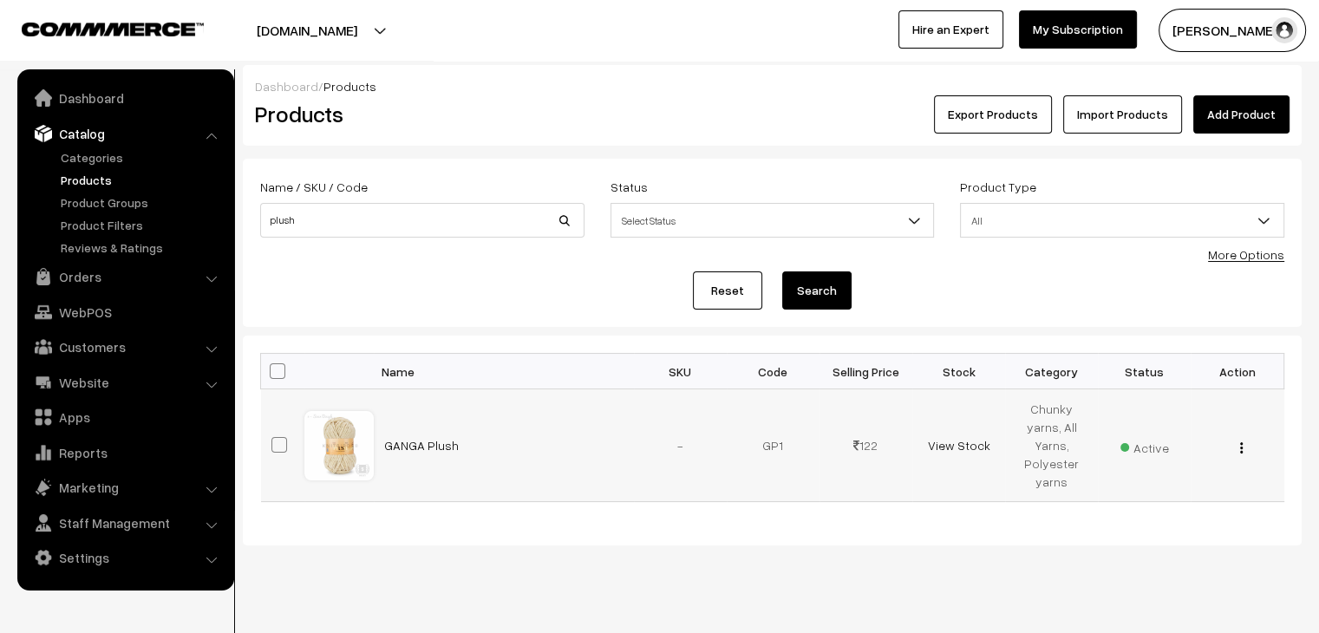
click at [1242, 442] on img "button" at bounding box center [1241, 447] width 3 height 11
click at [1198, 492] on link "Edit" at bounding box center [1163, 511] width 147 height 38
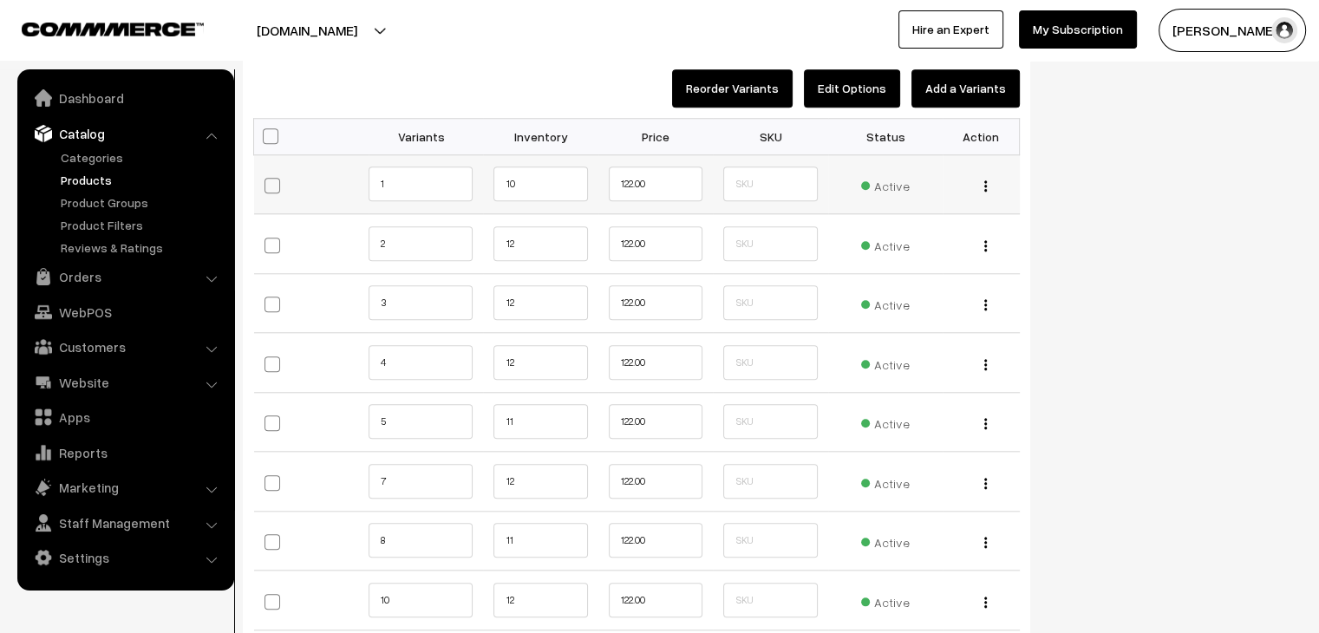
scroll to position [1647, 0]
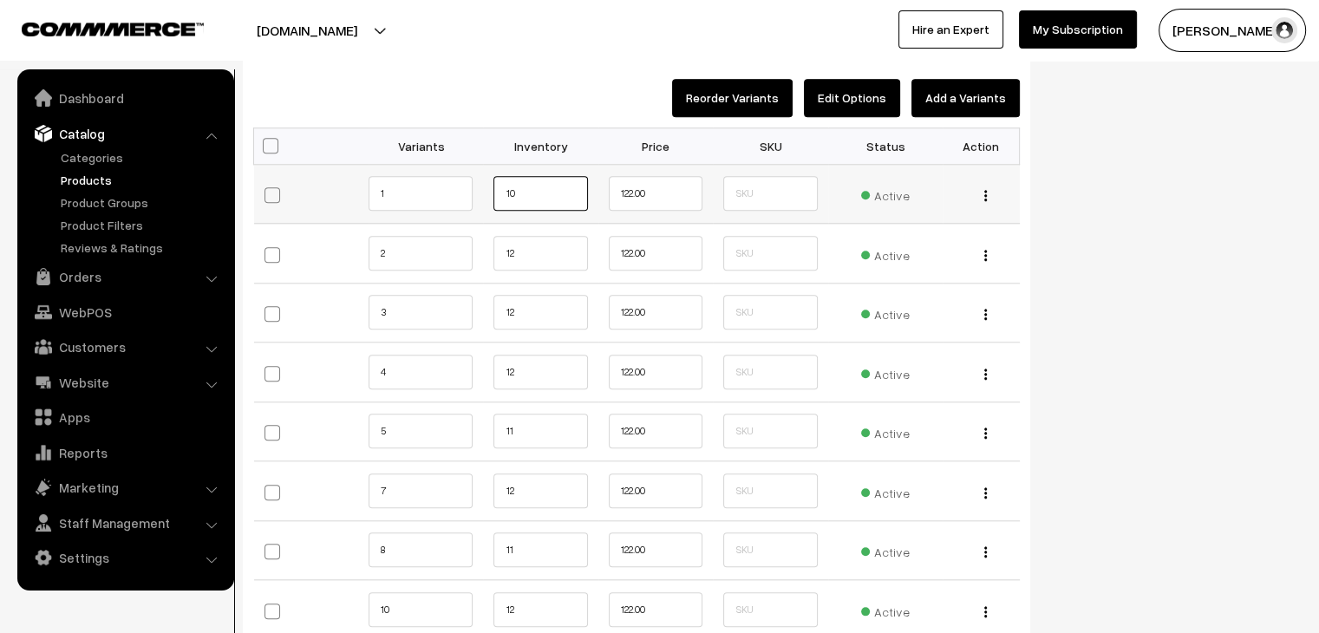
click at [527, 188] on input "10" at bounding box center [541, 193] width 94 height 35
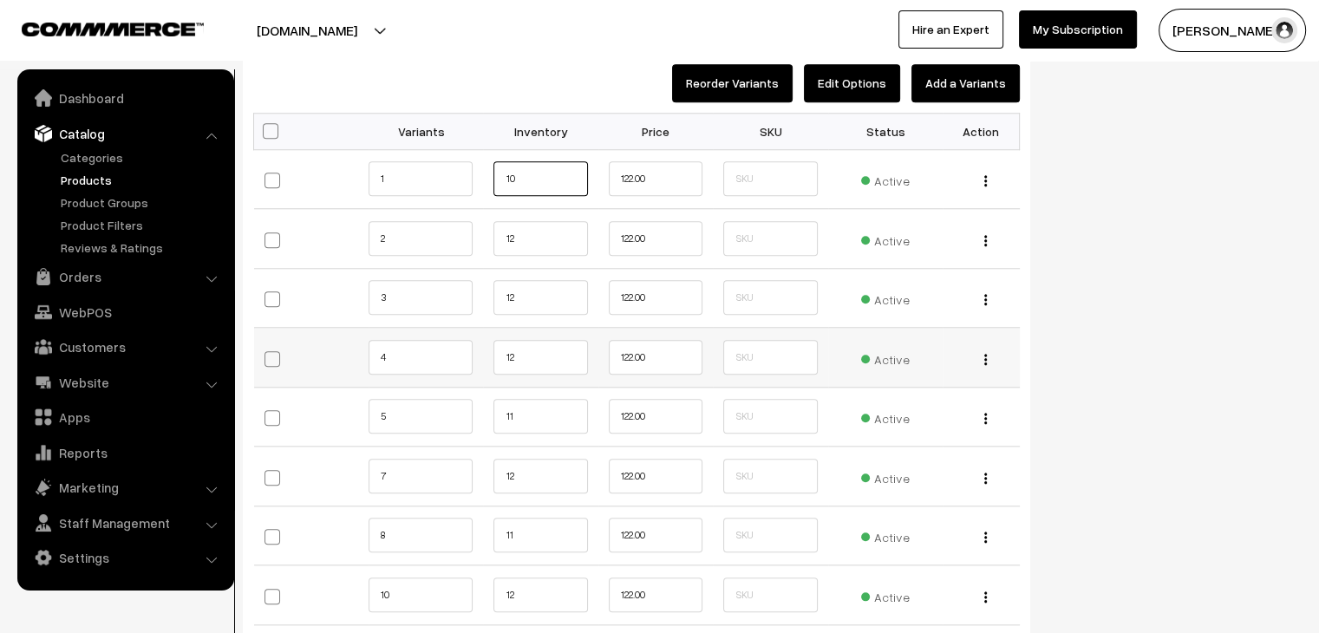
scroll to position [1662, 0]
type input "12"
click at [529, 410] on input "11" at bounding box center [541, 416] width 94 height 35
type input "12"
click at [540, 544] on input "11" at bounding box center [541, 535] width 94 height 35
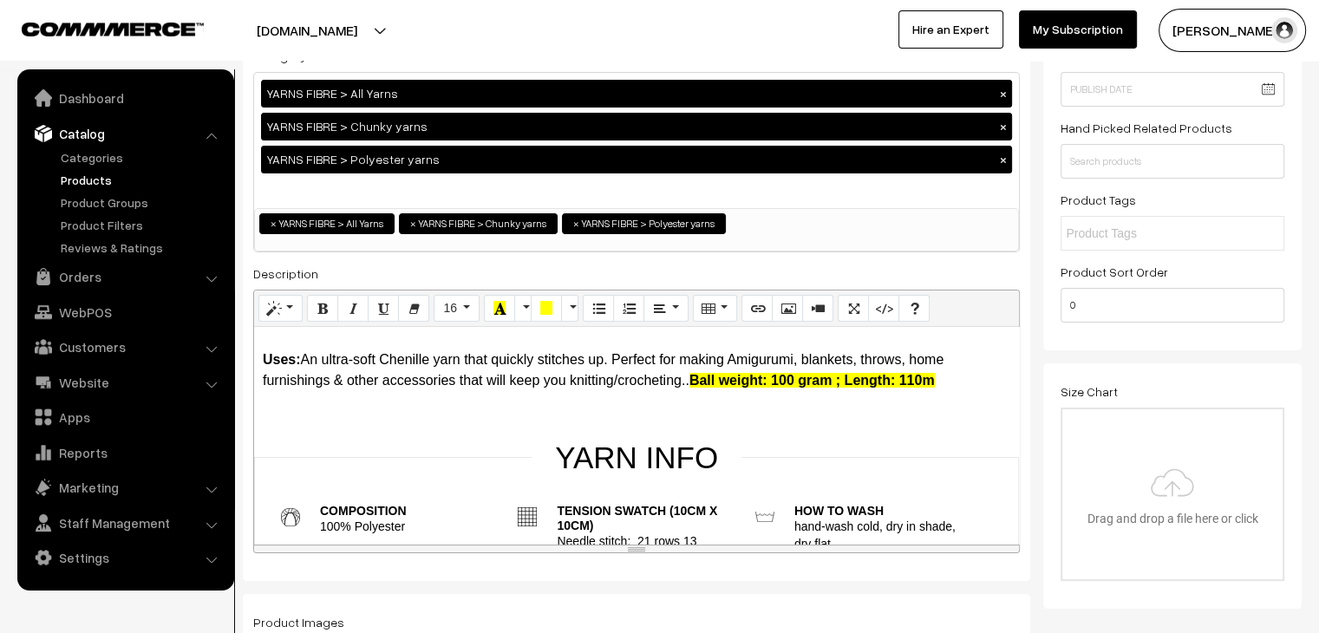
scroll to position [0, 0]
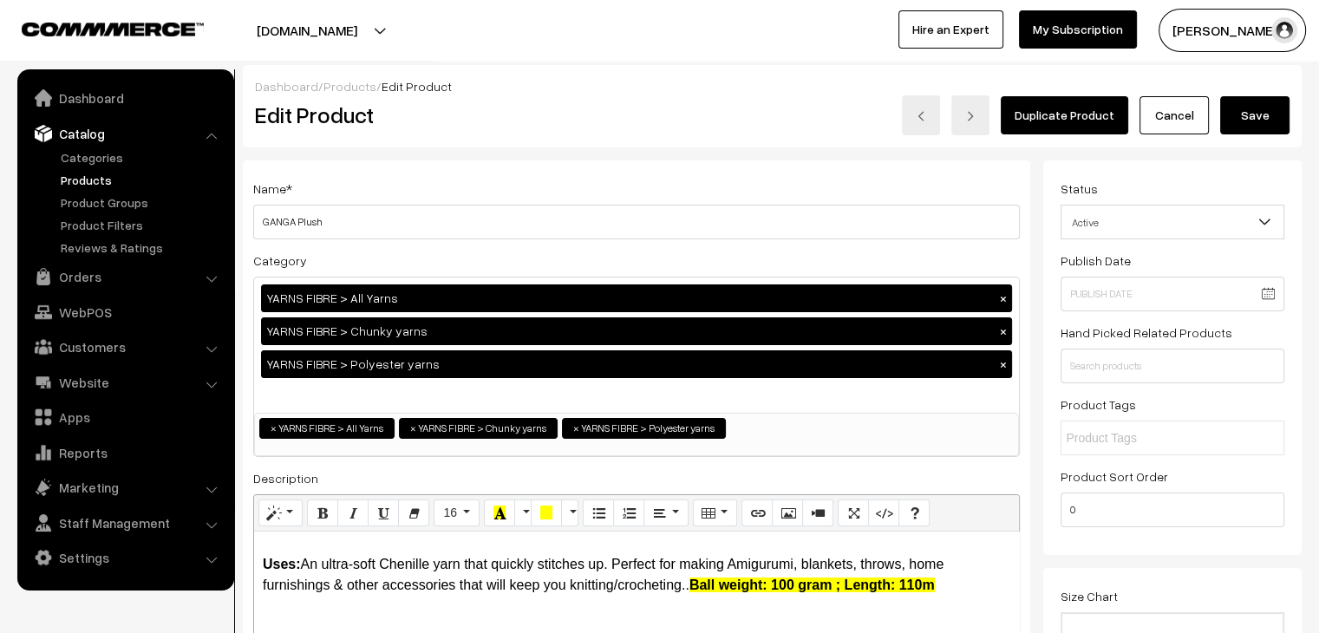
type input "12"
click at [1225, 109] on button "Save" at bounding box center [1254, 115] width 69 height 38
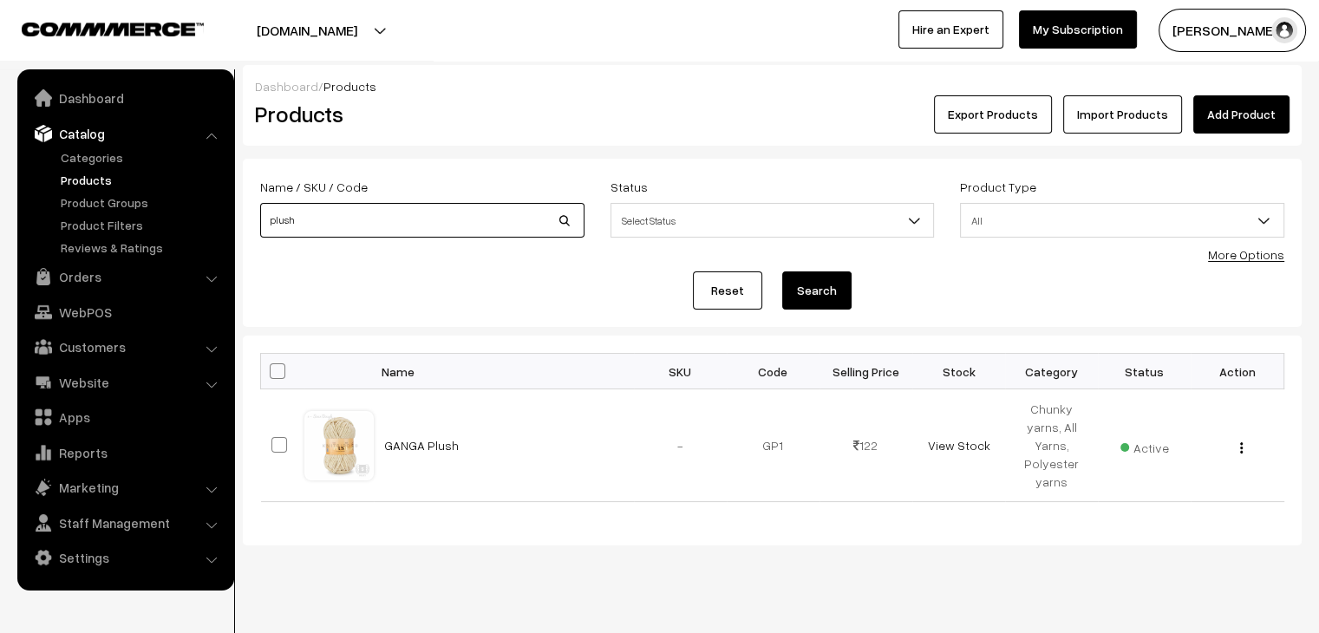
click at [389, 216] on input "plush" at bounding box center [422, 220] width 324 height 35
type input "malai"
click at [782, 272] on button "Search" at bounding box center [816, 291] width 69 height 38
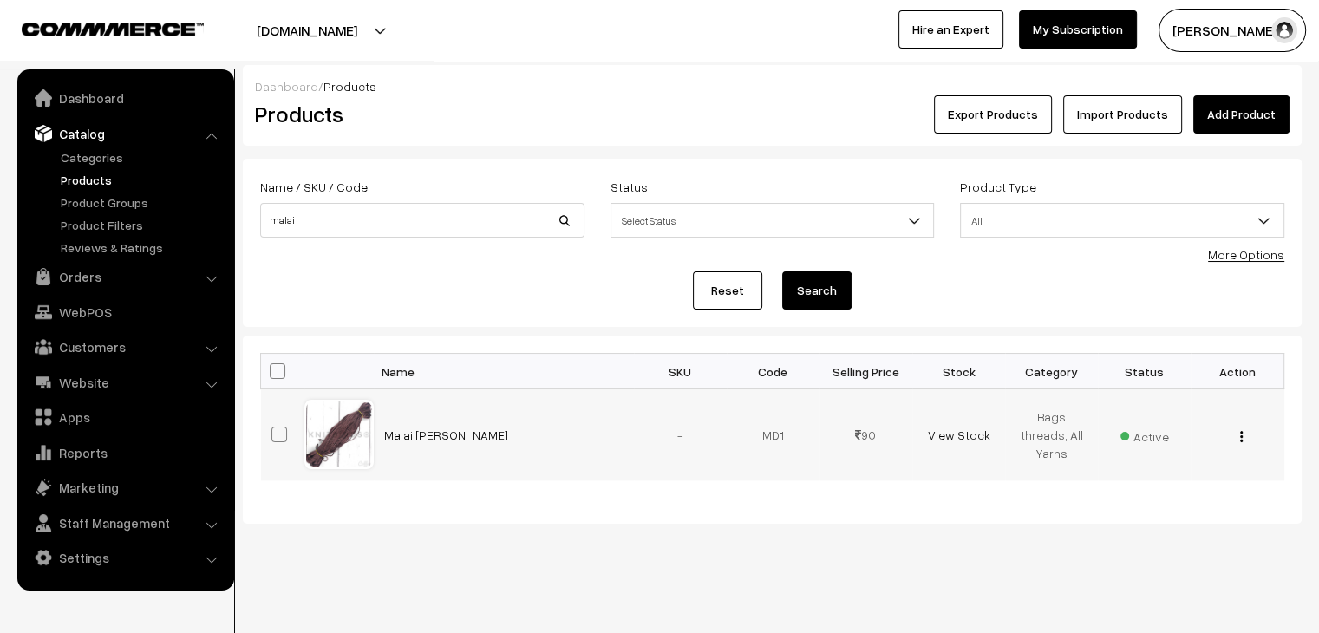
click at [1242, 439] on img "button" at bounding box center [1241, 436] width 3 height 11
click at [1179, 489] on link "Edit" at bounding box center [1163, 500] width 147 height 38
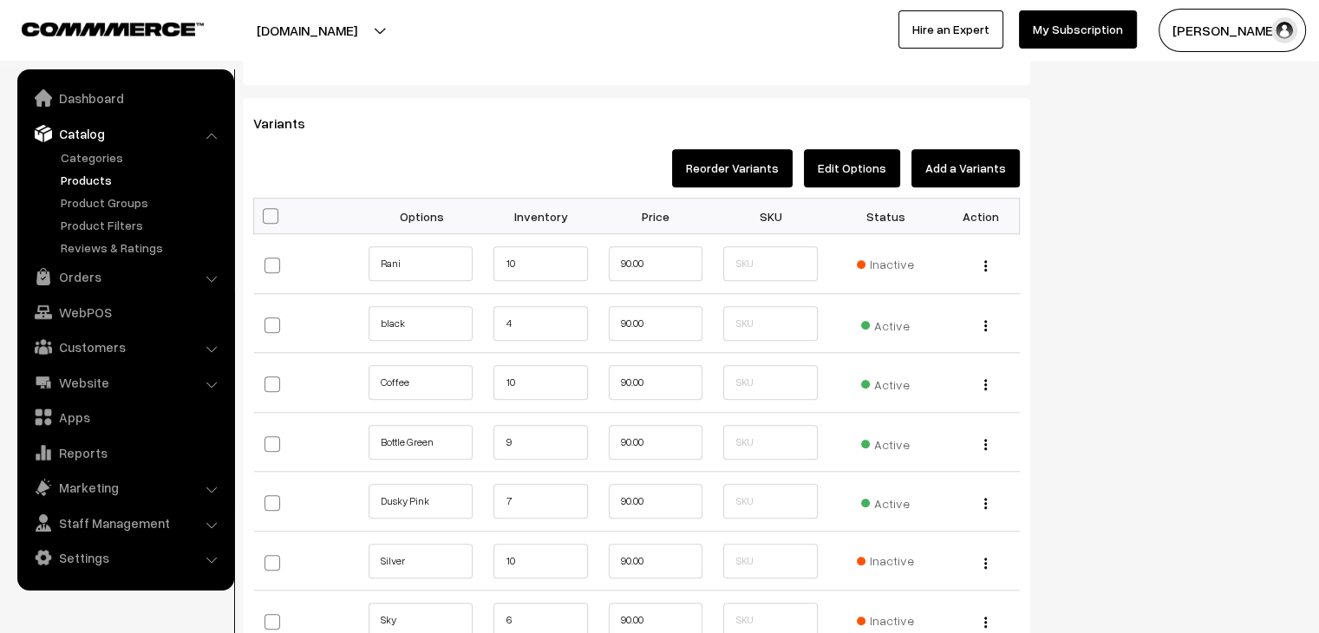
scroll to position [1530, 0]
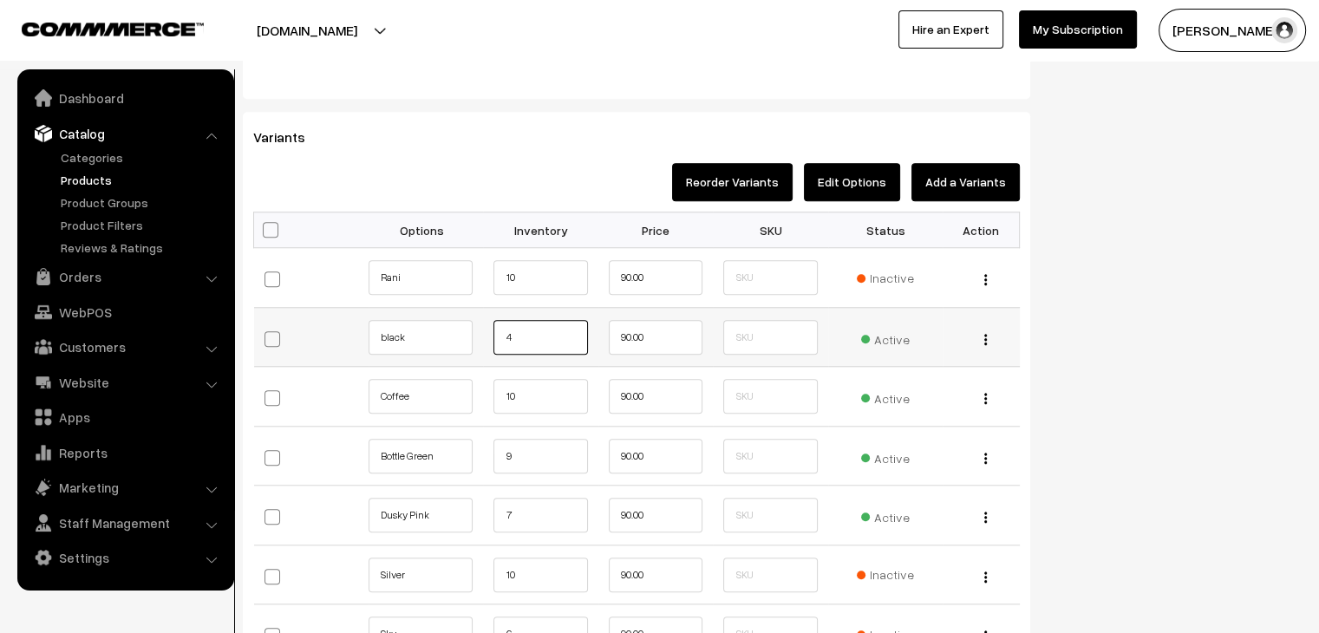
click at [545, 345] on input "4" at bounding box center [541, 337] width 94 height 35
type input "10"
click at [531, 467] on input "9" at bounding box center [541, 456] width 94 height 35
type input "10"
click at [517, 506] on input "7" at bounding box center [541, 515] width 94 height 35
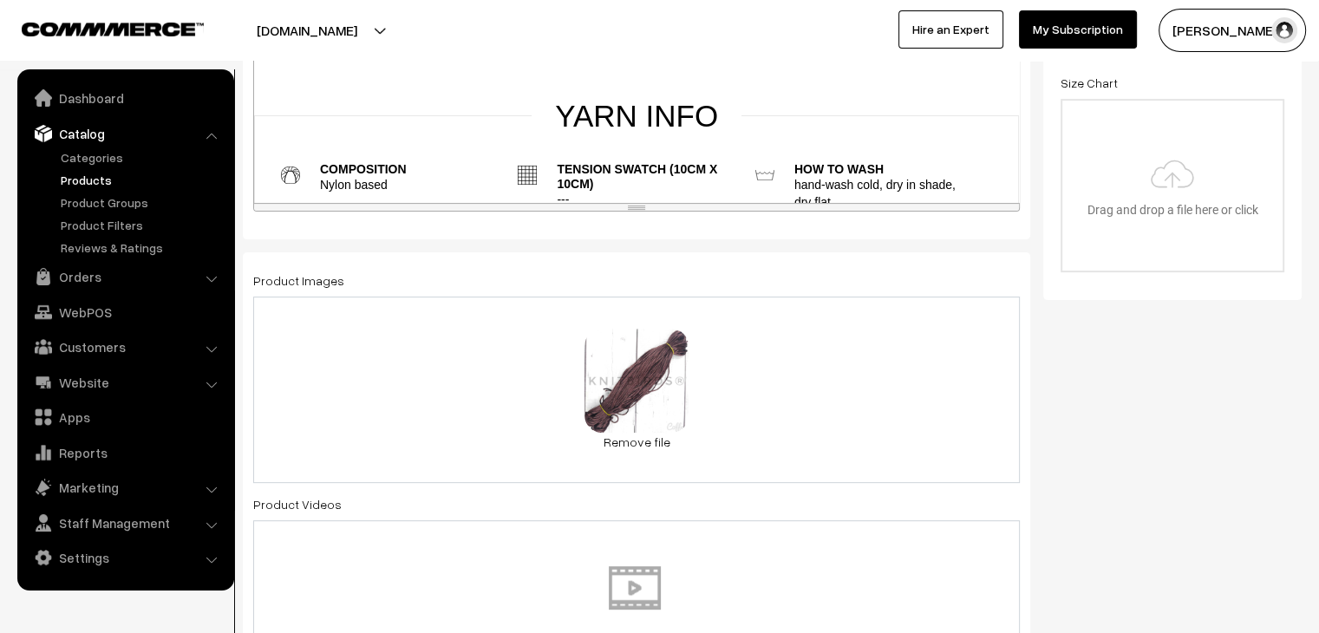
scroll to position [0, 0]
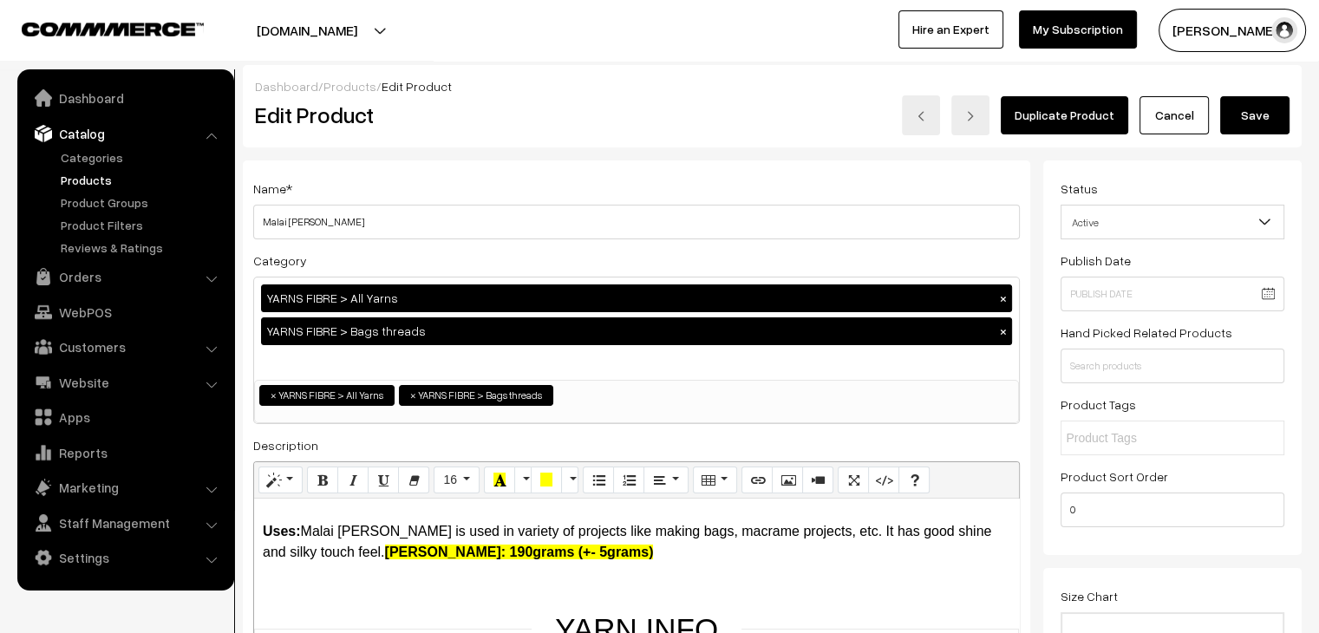
type input "10"
click at [1256, 112] on button "Save" at bounding box center [1254, 115] width 69 height 38
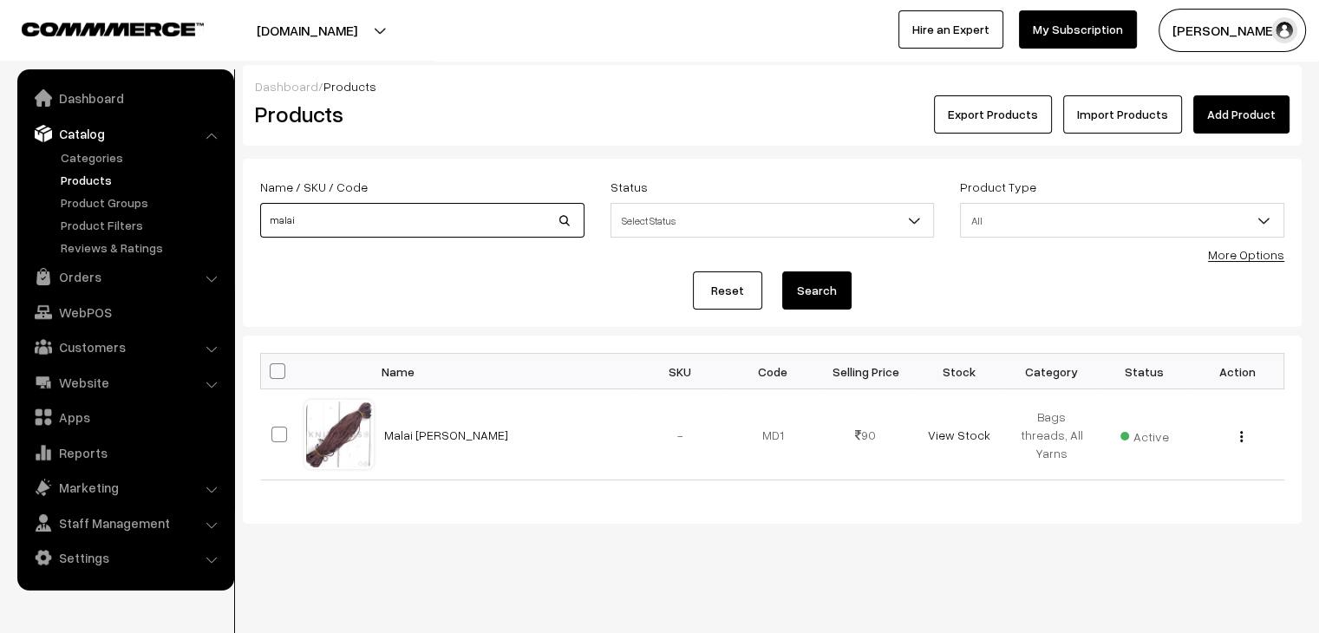
click at [330, 215] on input "malai" at bounding box center [422, 220] width 324 height 35
type input "shawlie"
click at [782, 272] on button "Search" at bounding box center [816, 291] width 69 height 38
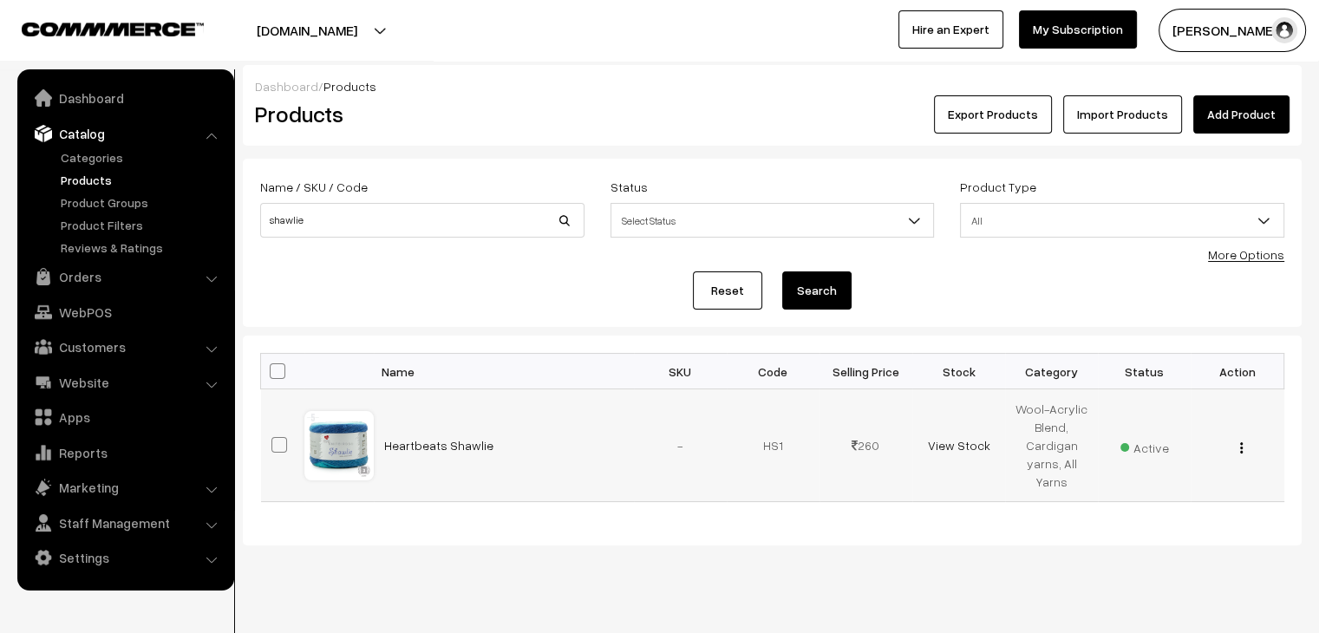
click at [1246, 448] on div "View Edit Delete" at bounding box center [1237, 445] width 72 height 18
click at [1241, 448] on img "button" at bounding box center [1241, 447] width 3 height 11
click at [1177, 505] on link "Edit" at bounding box center [1163, 511] width 147 height 38
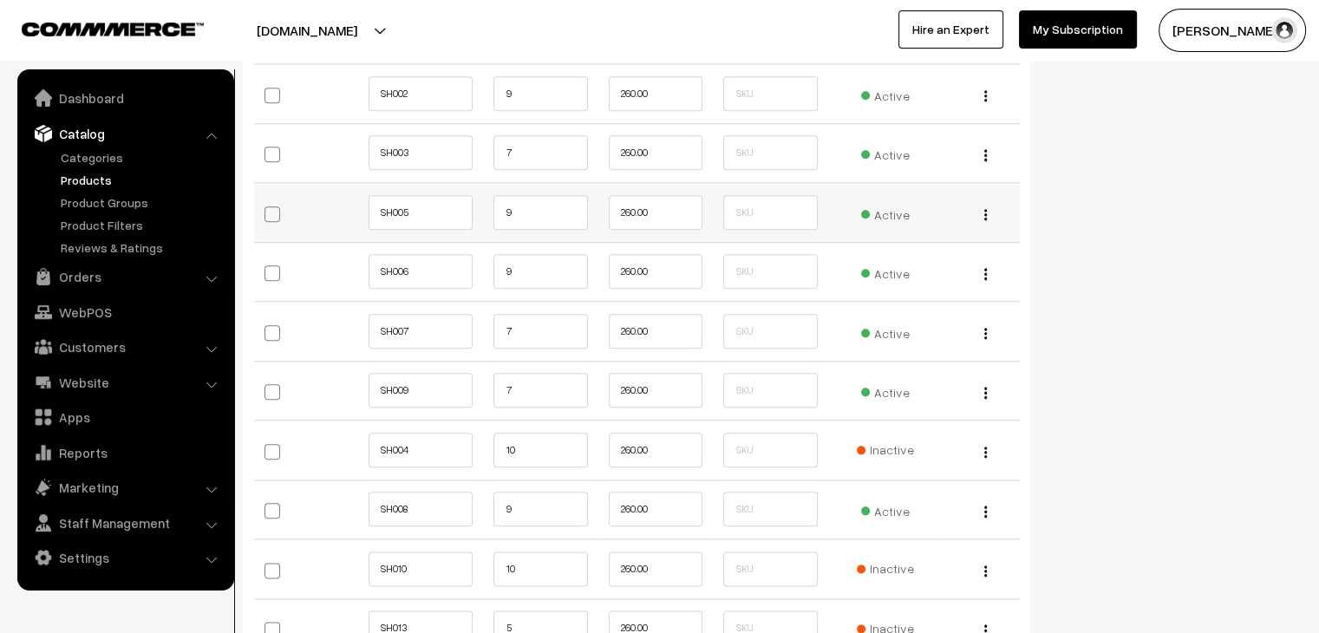
scroll to position [1926, 0]
click at [522, 340] on input "7" at bounding box center [541, 333] width 94 height 35
type input "9"
click at [541, 386] on input "7" at bounding box center [541, 392] width 94 height 35
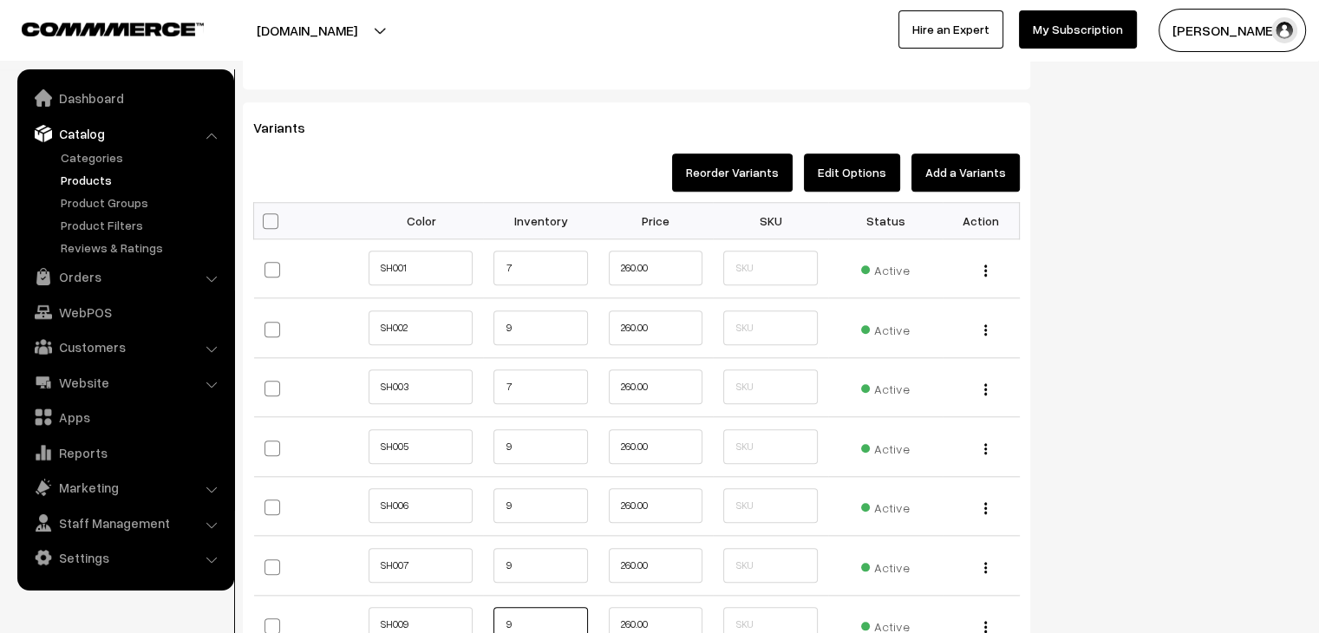
scroll to position [1693, 0]
type input "9"
click at [531, 376] on input "7" at bounding box center [541, 387] width 94 height 35
type input "9"
click at [528, 275] on input "7" at bounding box center [541, 268] width 94 height 35
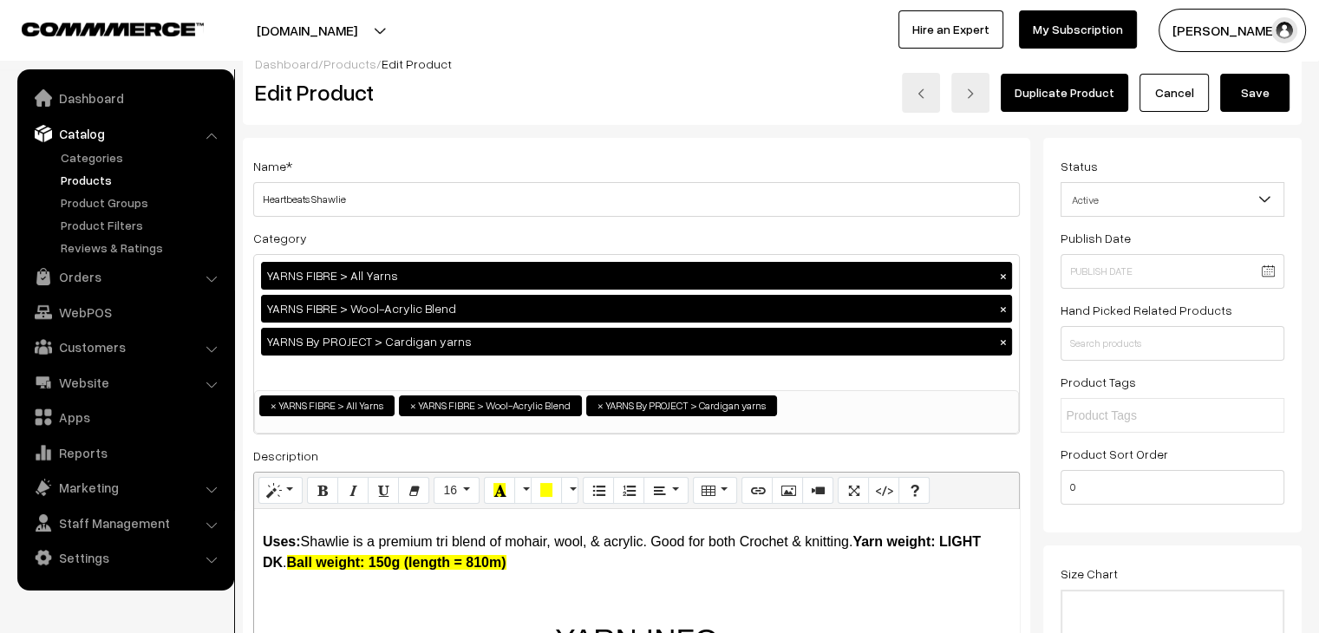
scroll to position [0, 0]
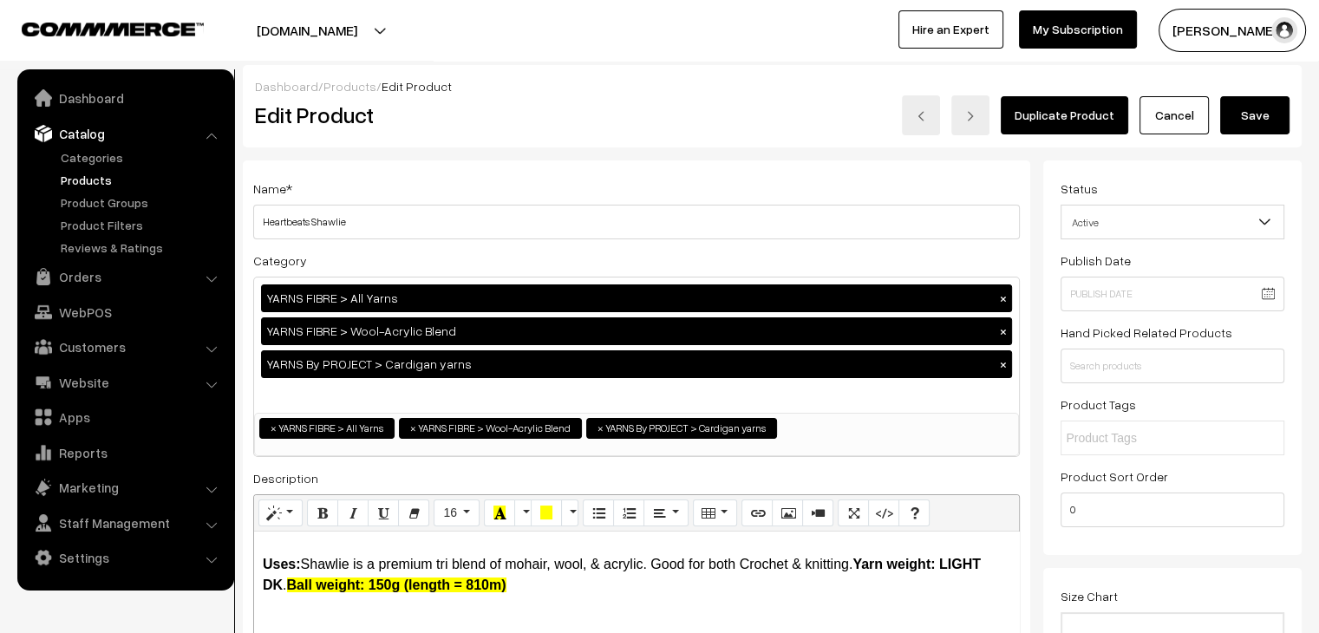
type input "9"
click at [1240, 114] on button "Save" at bounding box center [1254, 115] width 69 height 38
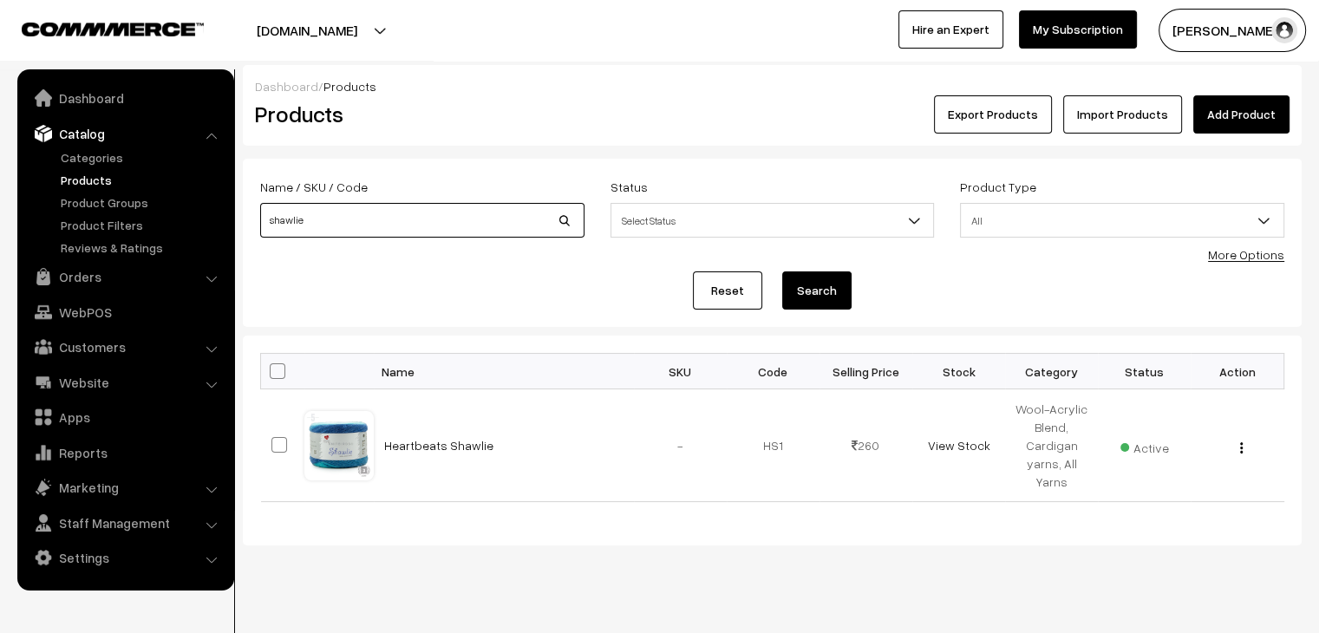
click at [315, 226] on input "shawlie" at bounding box center [422, 220] width 324 height 35
type input "denimz"
click at [782, 272] on button "Search" at bounding box center [816, 291] width 69 height 38
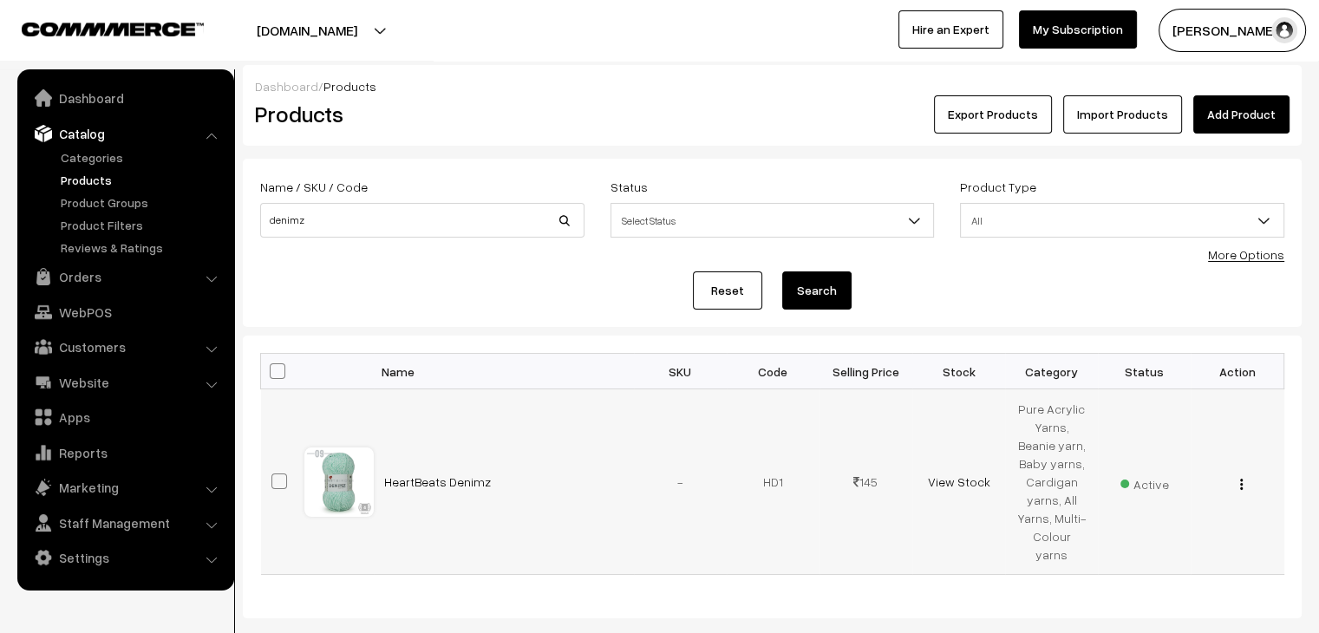
click at [1241, 479] on img "button" at bounding box center [1241, 484] width 3 height 11
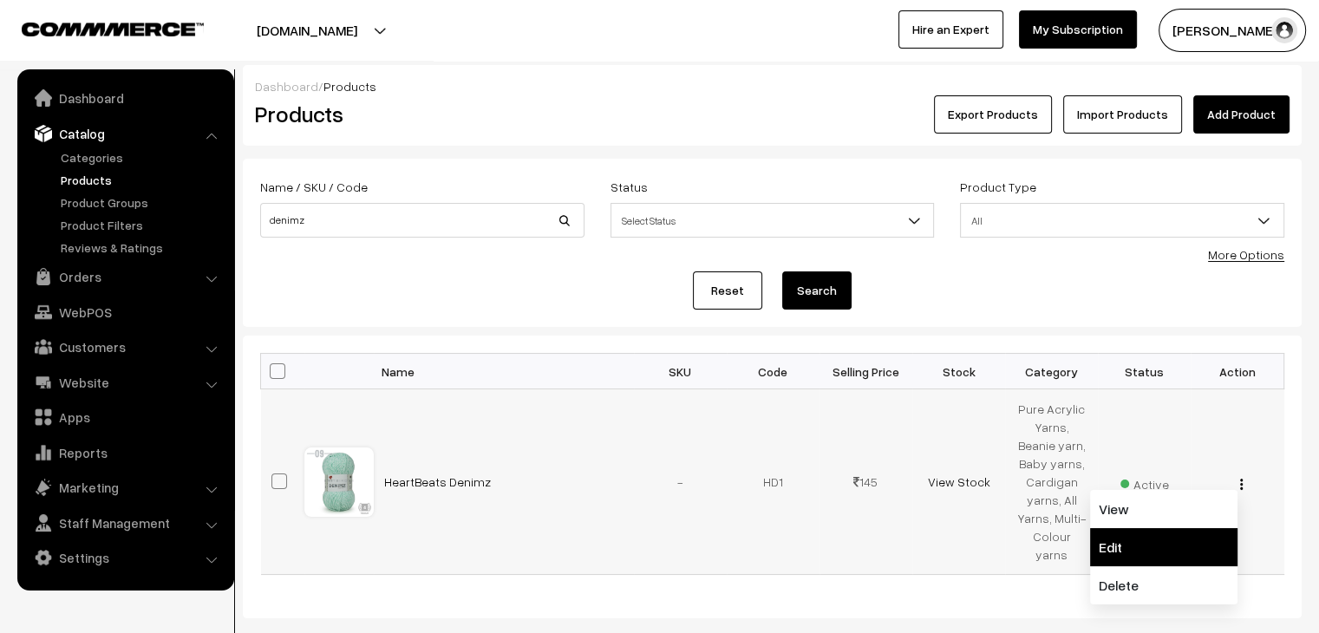
click at [1165, 528] on link "Edit" at bounding box center [1163, 547] width 147 height 38
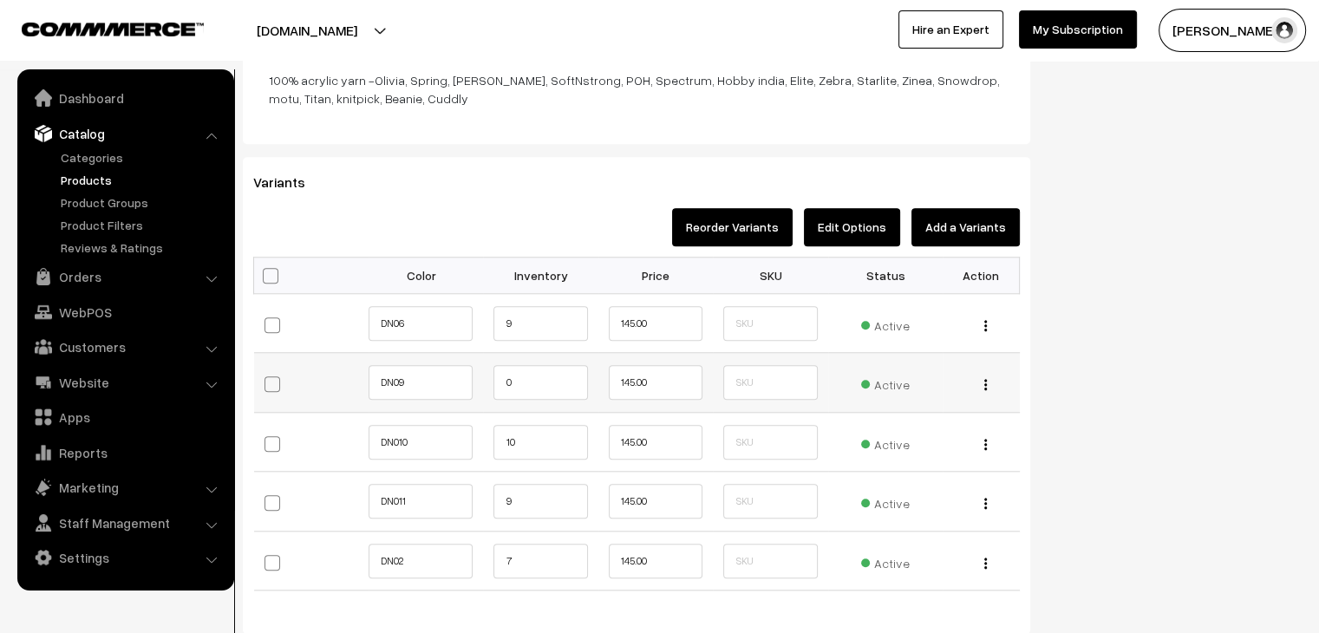
scroll to position [1631, 0]
click at [534, 378] on input "0" at bounding box center [541, 381] width 94 height 35
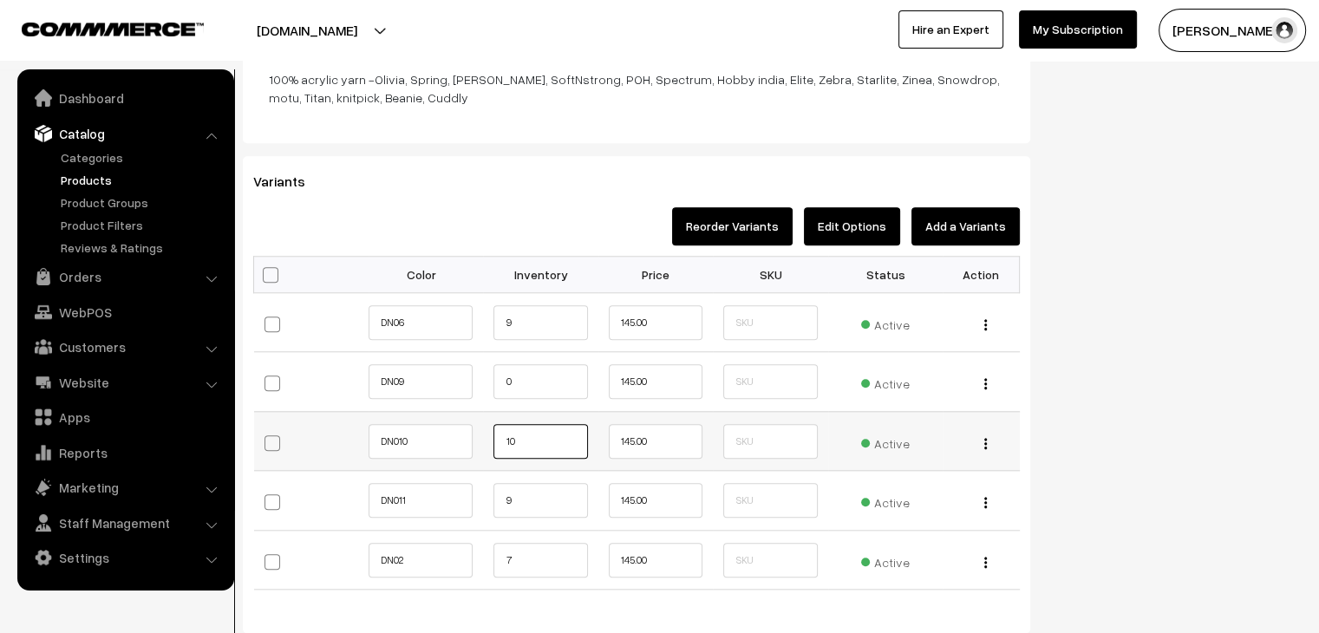
click at [526, 431] on input "10" at bounding box center [541, 441] width 94 height 35
click at [515, 507] on input "9" at bounding box center [541, 500] width 94 height 35
type input "12"
click at [524, 552] on input "7" at bounding box center [541, 560] width 94 height 35
type input "12"
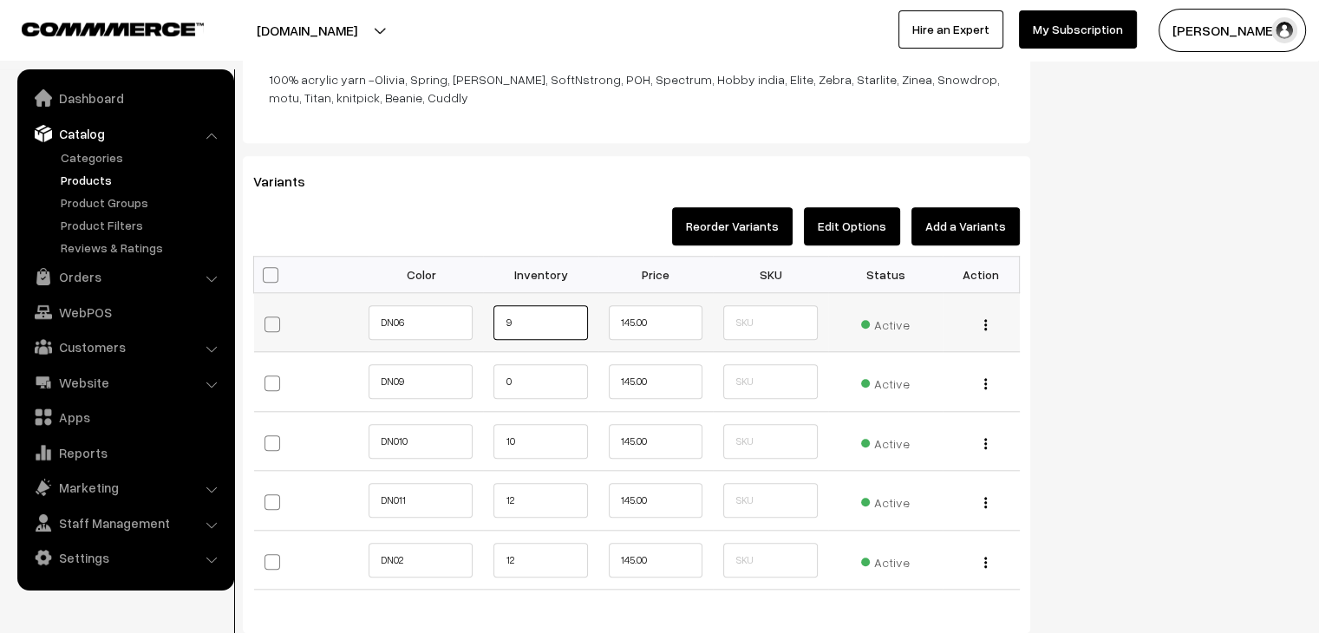
click at [517, 318] on input "9" at bounding box center [541, 322] width 94 height 35
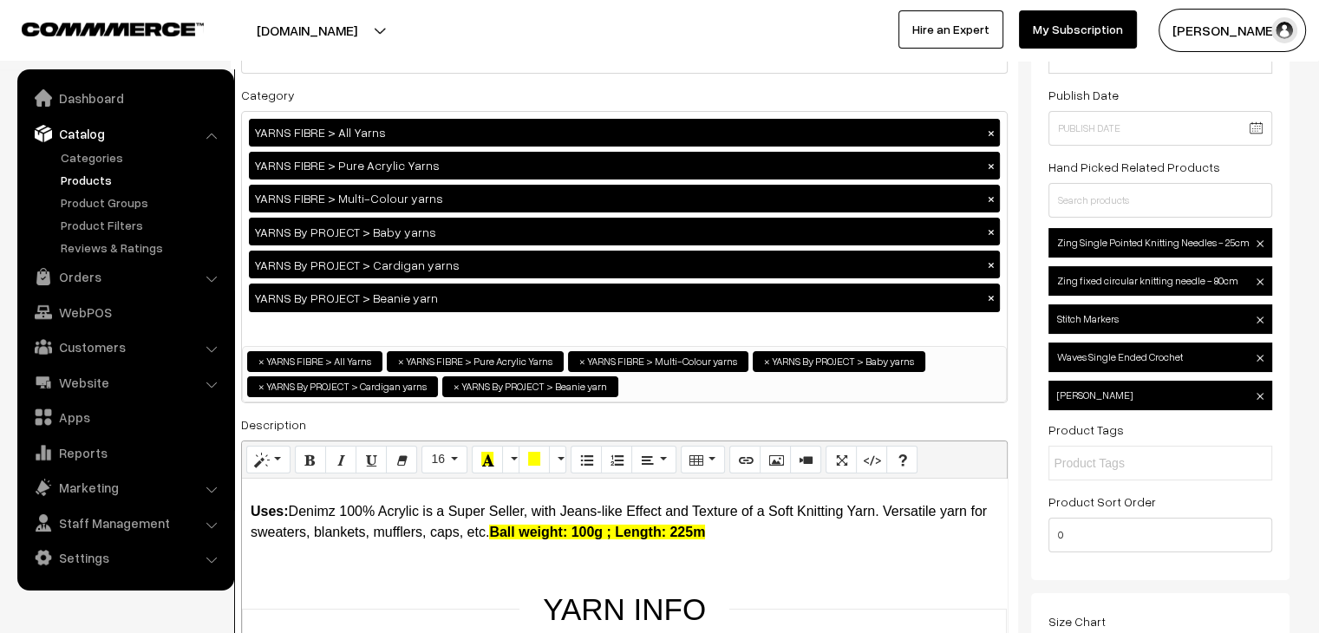
scroll to position [0, 0]
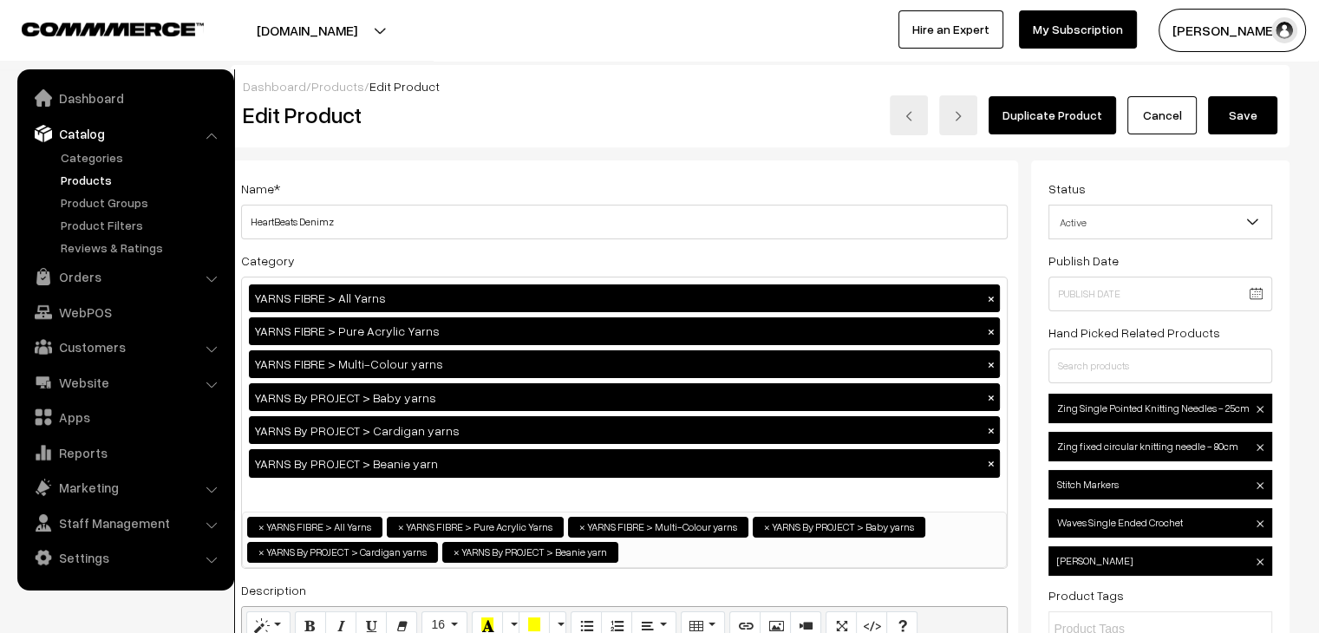
type input "12"
click at [1246, 119] on button "Save" at bounding box center [1242, 115] width 69 height 38
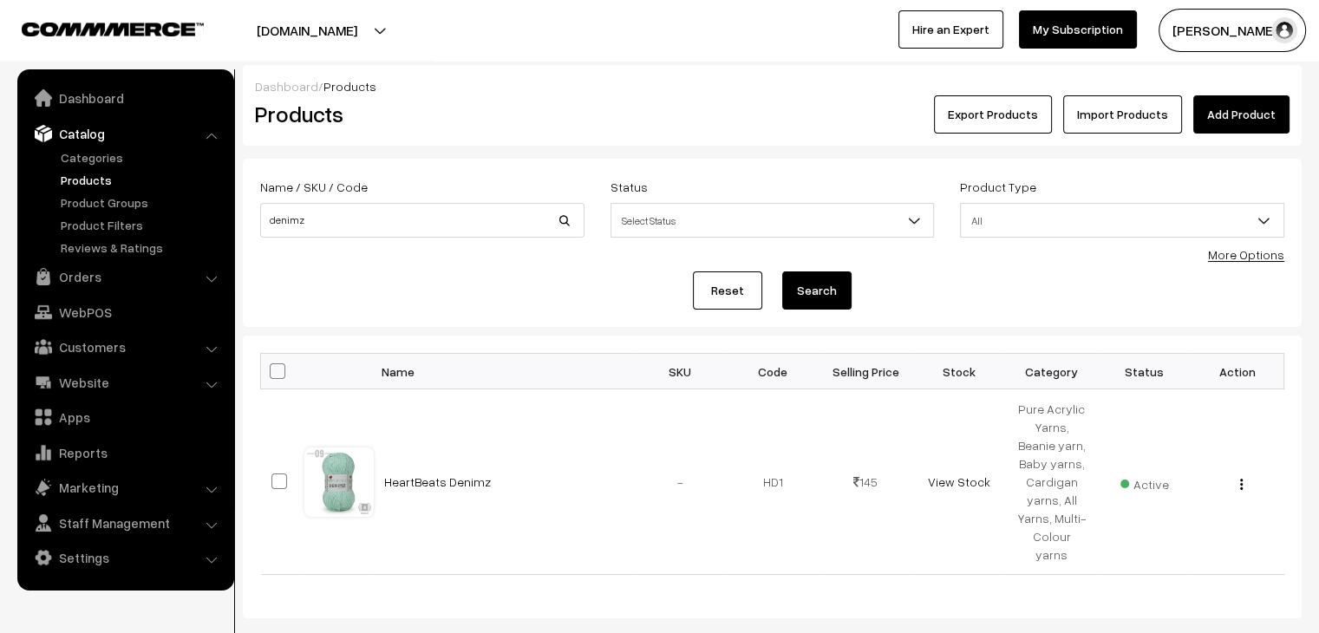
click at [115, 177] on link "Products" at bounding box center [142, 180] width 172 height 18
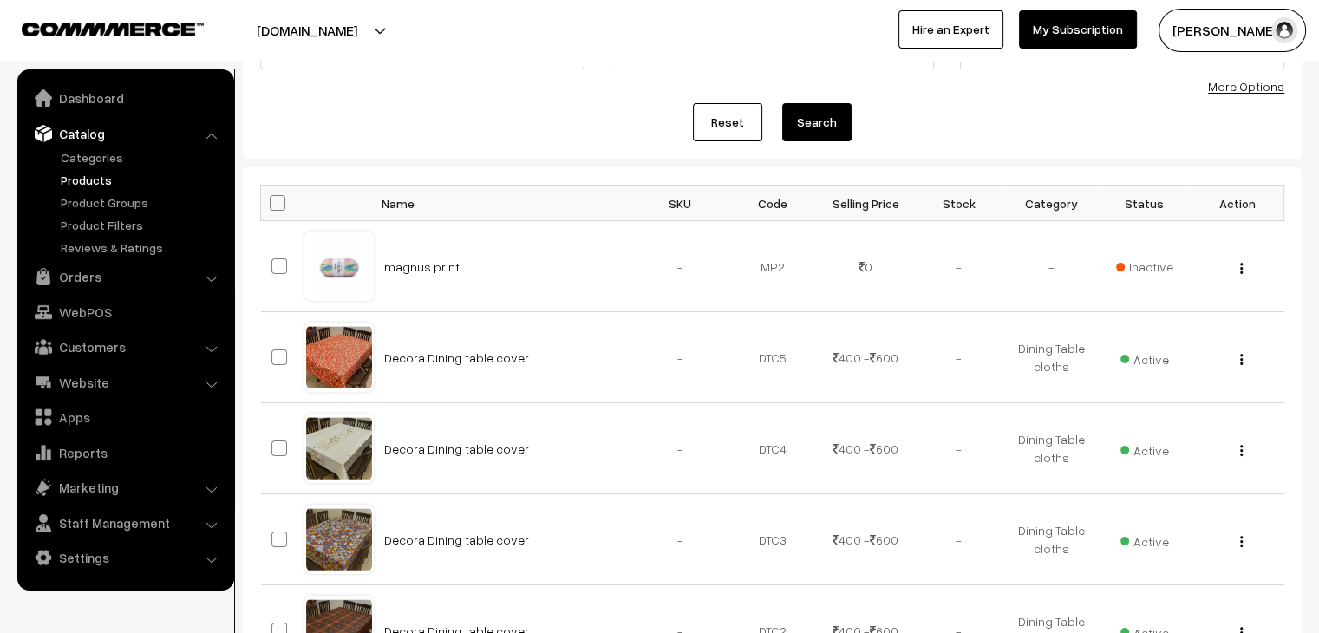
scroll to position [173, 0]
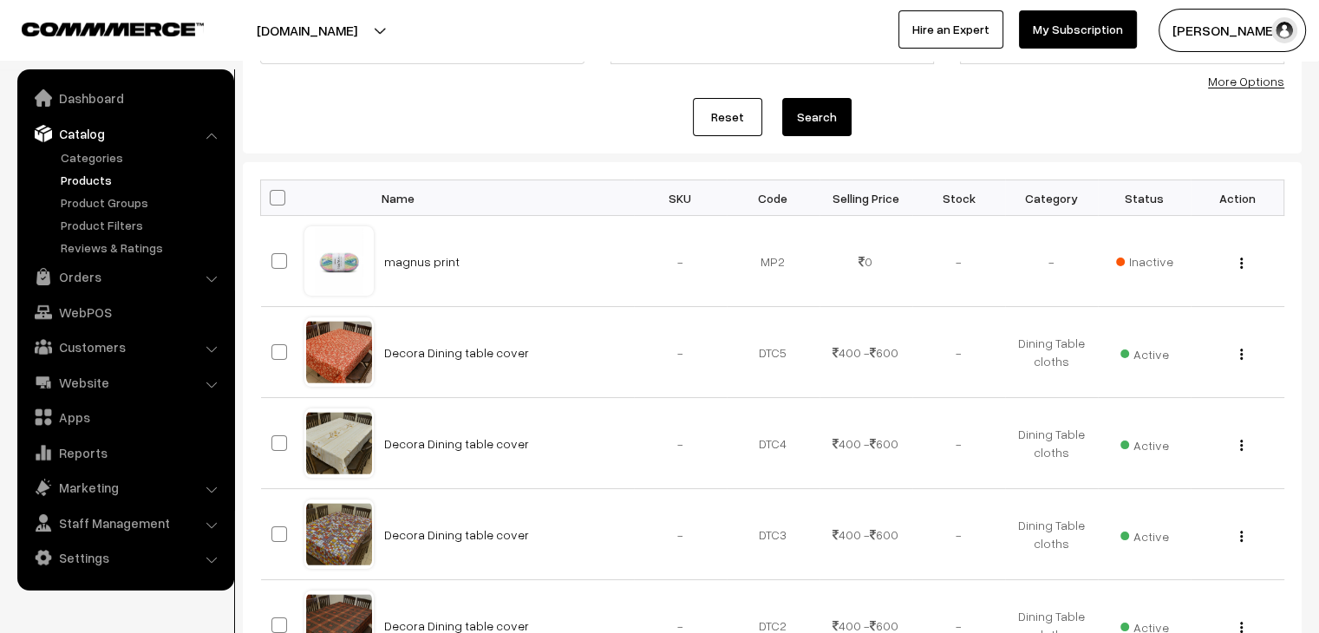
click at [106, 181] on link "Products" at bounding box center [142, 180] width 172 height 18
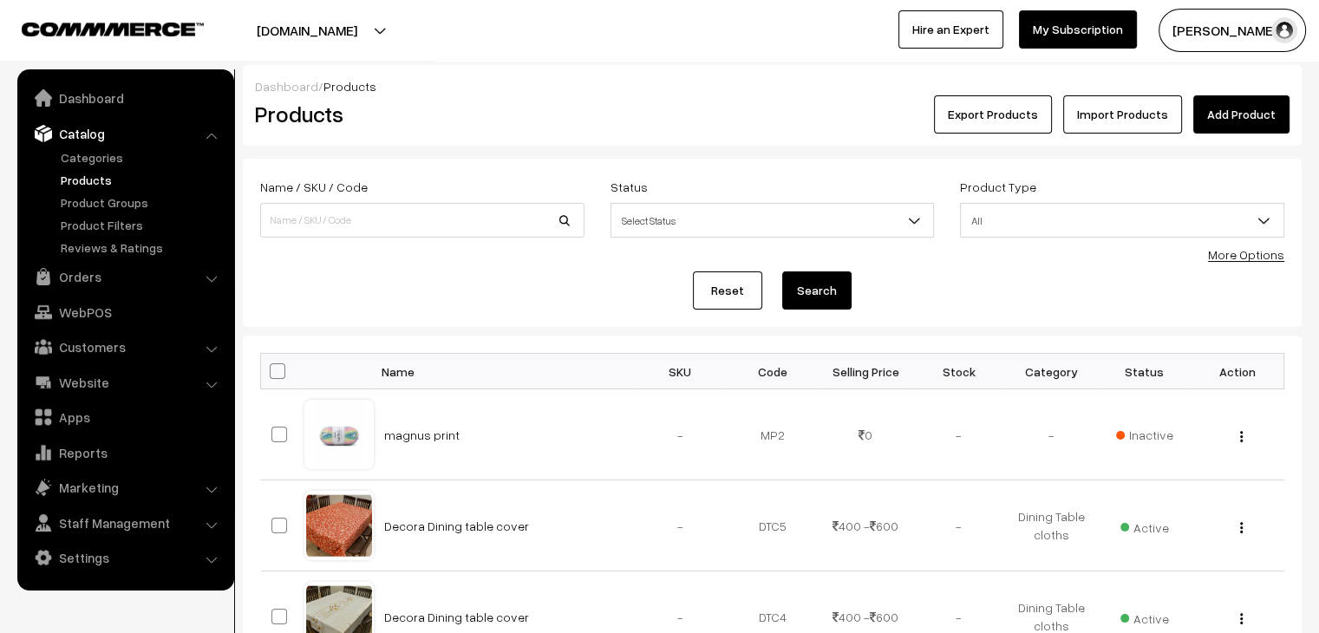
click at [83, 181] on link "Products" at bounding box center [142, 180] width 172 height 18
click at [390, 206] on input at bounding box center [422, 220] width 324 height 35
type input "mink"
click at [782, 272] on button "Search" at bounding box center [816, 291] width 69 height 38
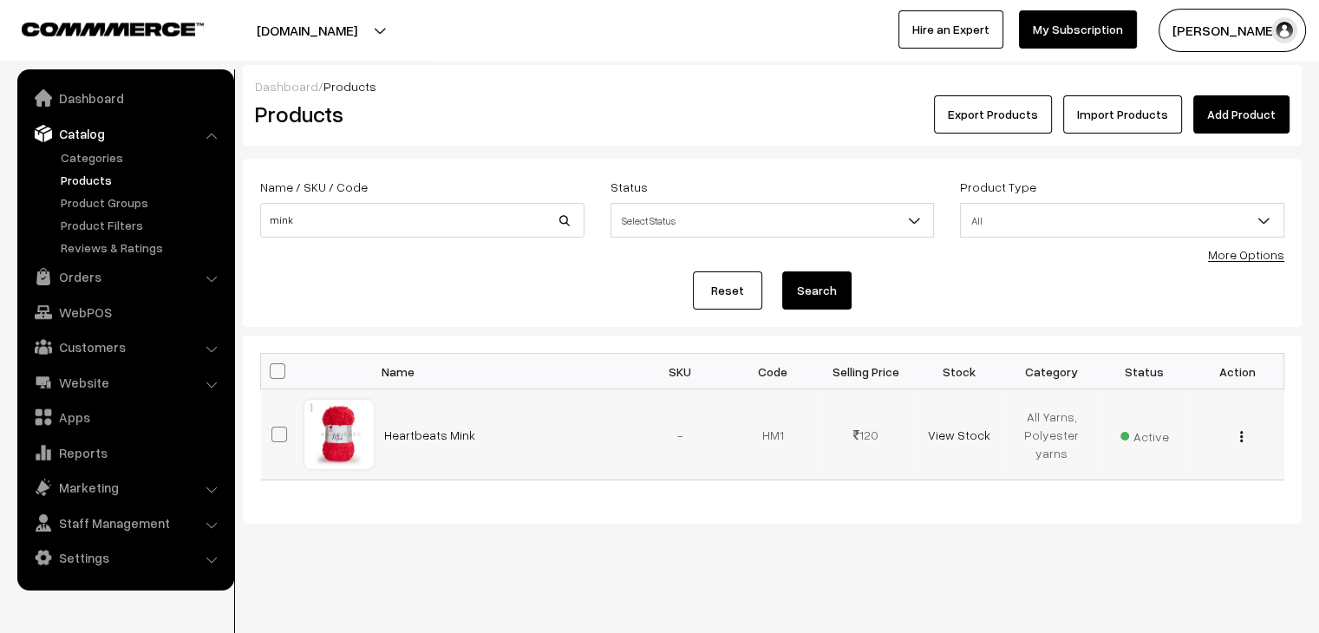
click at [1240, 440] on button "button" at bounding box center [1242, 436] width 4 height 14
click at [1161, 494] on link "Edit" at bounding box center [1163, 500] width 147 height 38
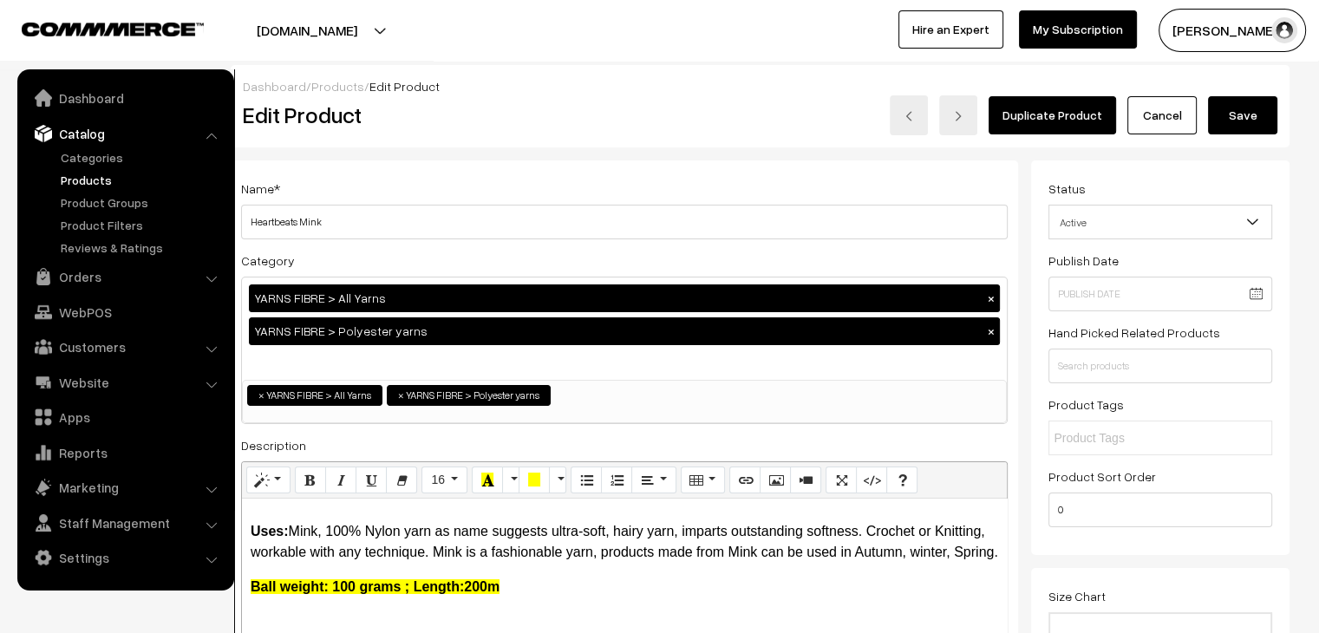
drag, startPoint x: 1249, startPoint y: 123, endPoint x: 1018, endPoint y: 4, distance: 260.3
click at [1249, 123] on button "Save" at bounding box center [1242, 115] width 69 height 38
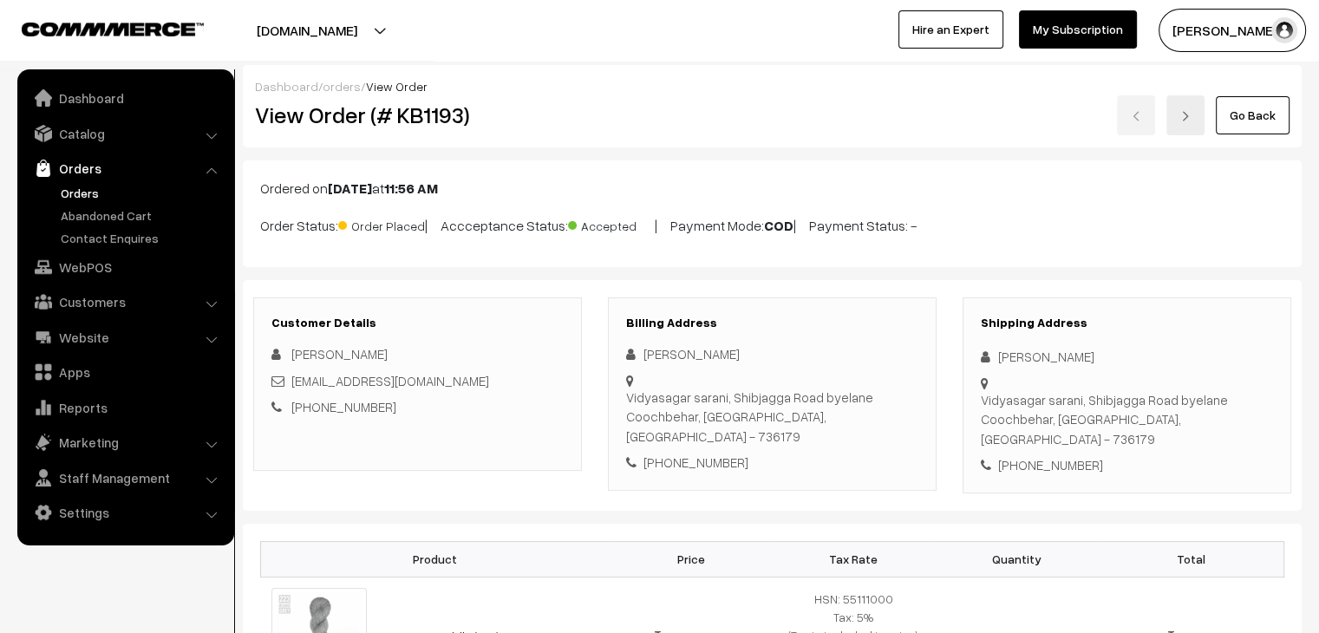
click at [82, 186] on link "Orders" at bounding box center [142, 193] width 172 height 18
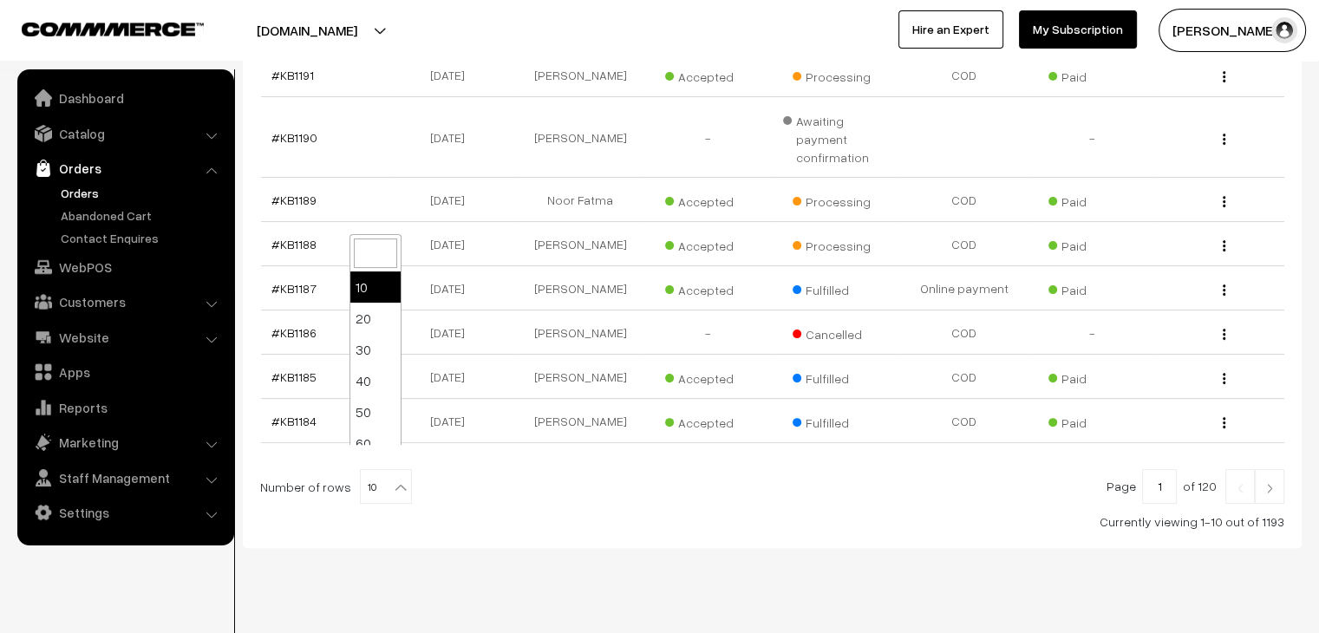
click at [370, 470] on span "10" at bounding box center [386, 487] width 50 height 35
select select "100"
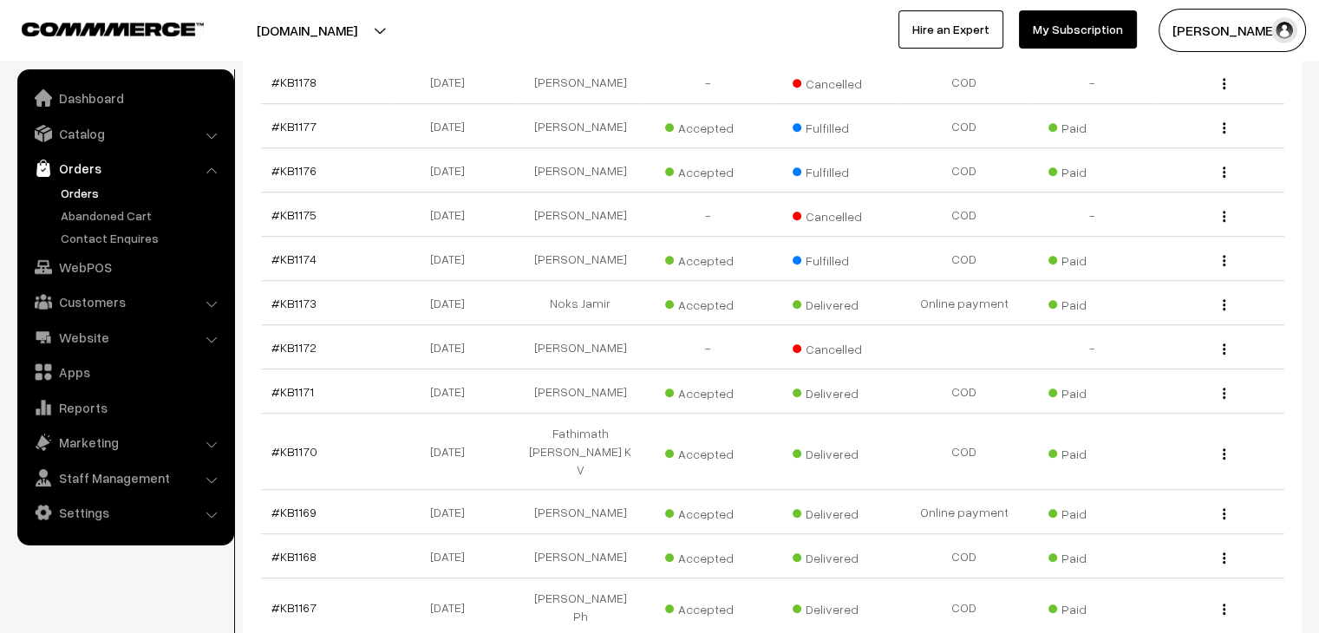
scroll to position [1041, 0]
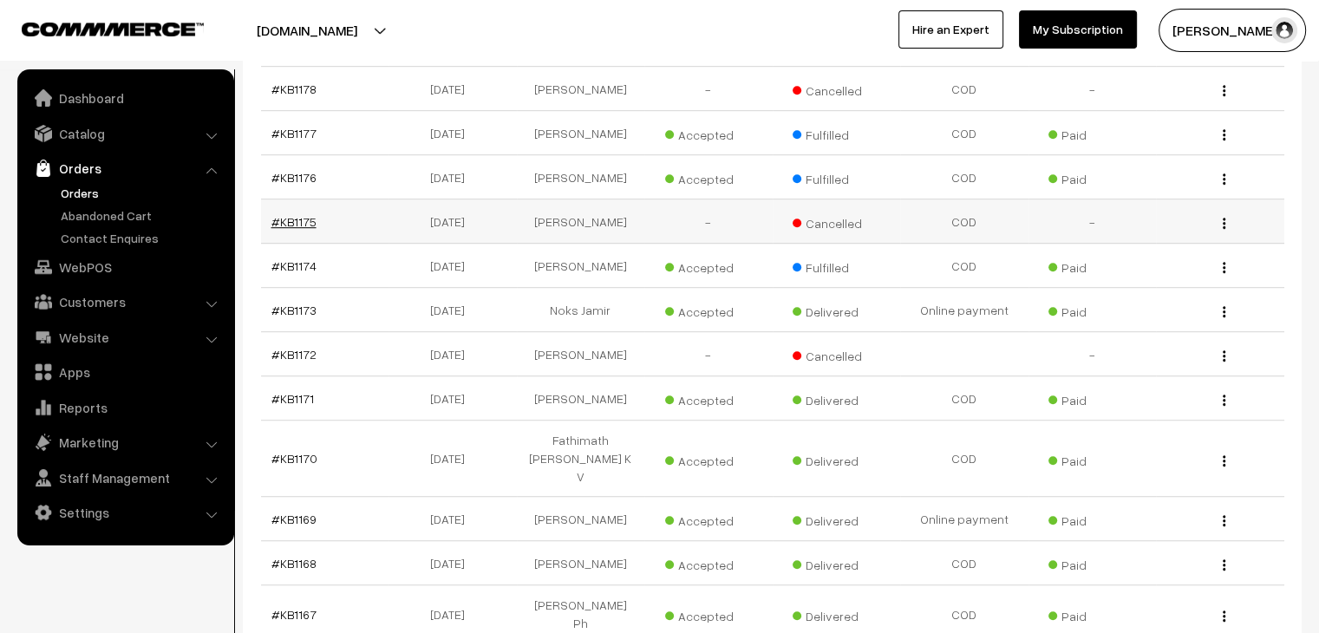
click at [302, 214] on link "#KB1175" at bounding box center [294, 221] width 45 height 15
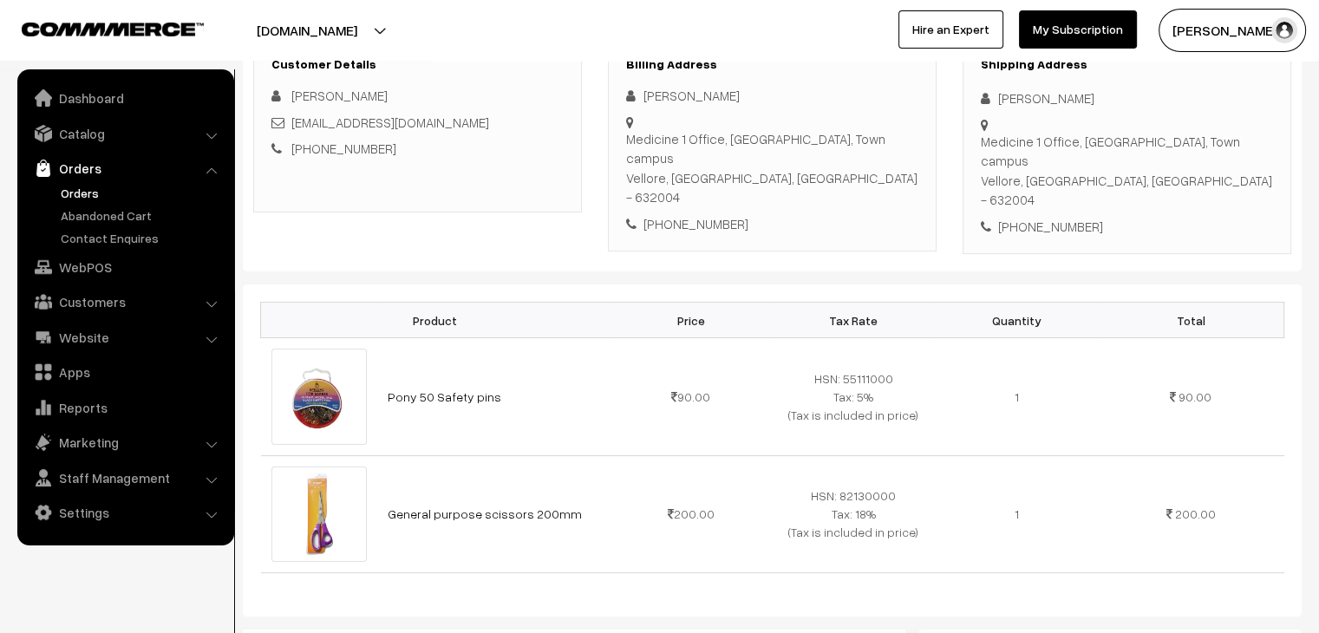
scroll to position [260, 0]
click at [95, 129] on link "Catalog" at bounding box center [125, 133] width 206 height 31
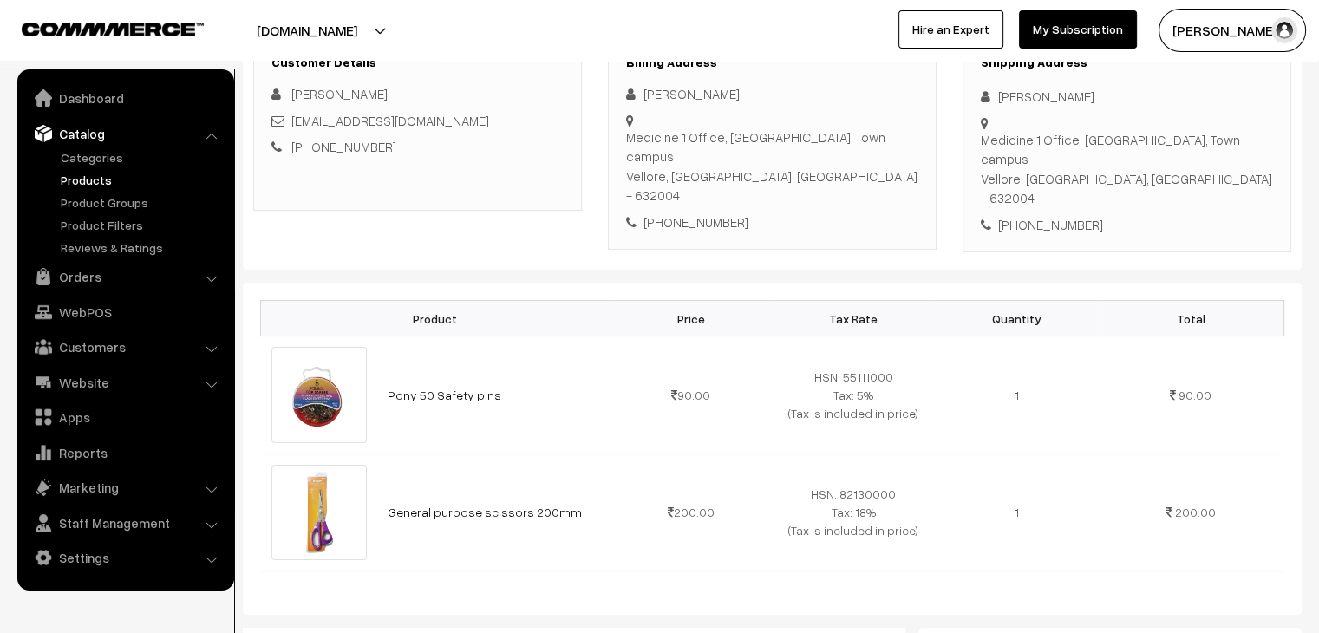
click at [111, 181] on link "Products" at bounding box center [142, 180] width 172 height 18
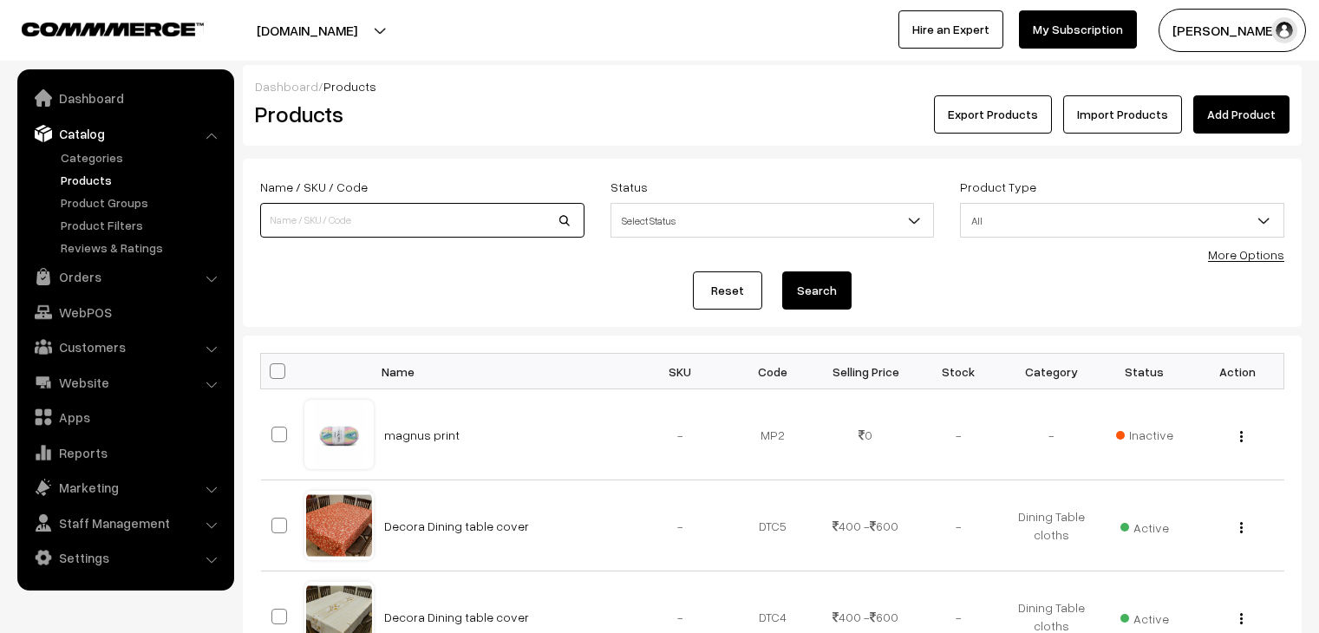
click at [349, 217] on input at bounding box center [422, 220] width 324 height 35
type input "200mm"
click at [782, 272] on button "Search" at bounding box center [816, 291] width 69 height 38
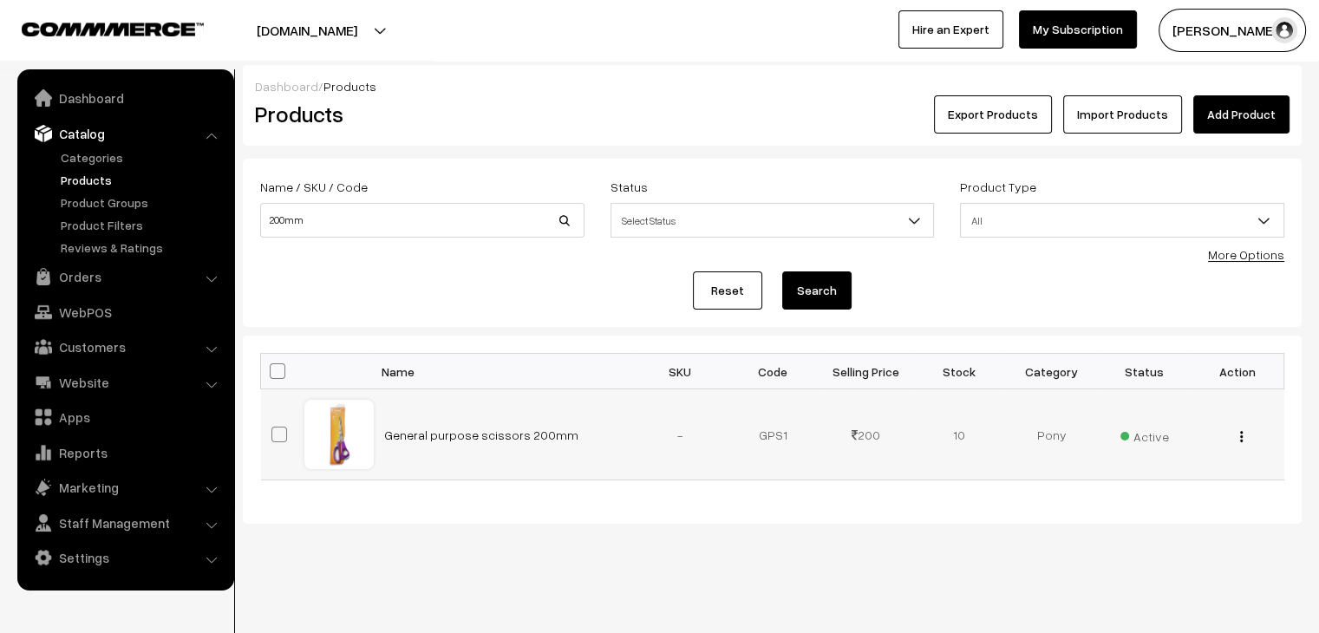
click at [1137, 431] on span "Active" at bounding box center [1145, 434] width 49 height 23
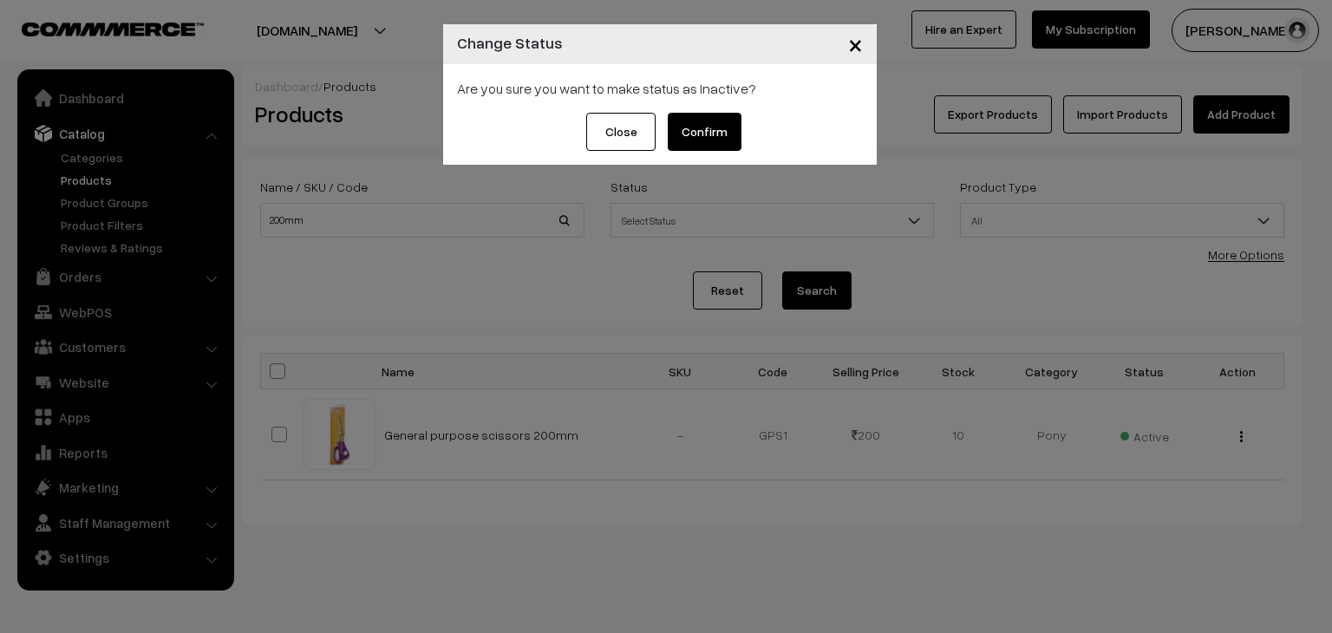
click at [697, 128] on button "Confirm" at bounding box center [705, 132] width 74 height 38
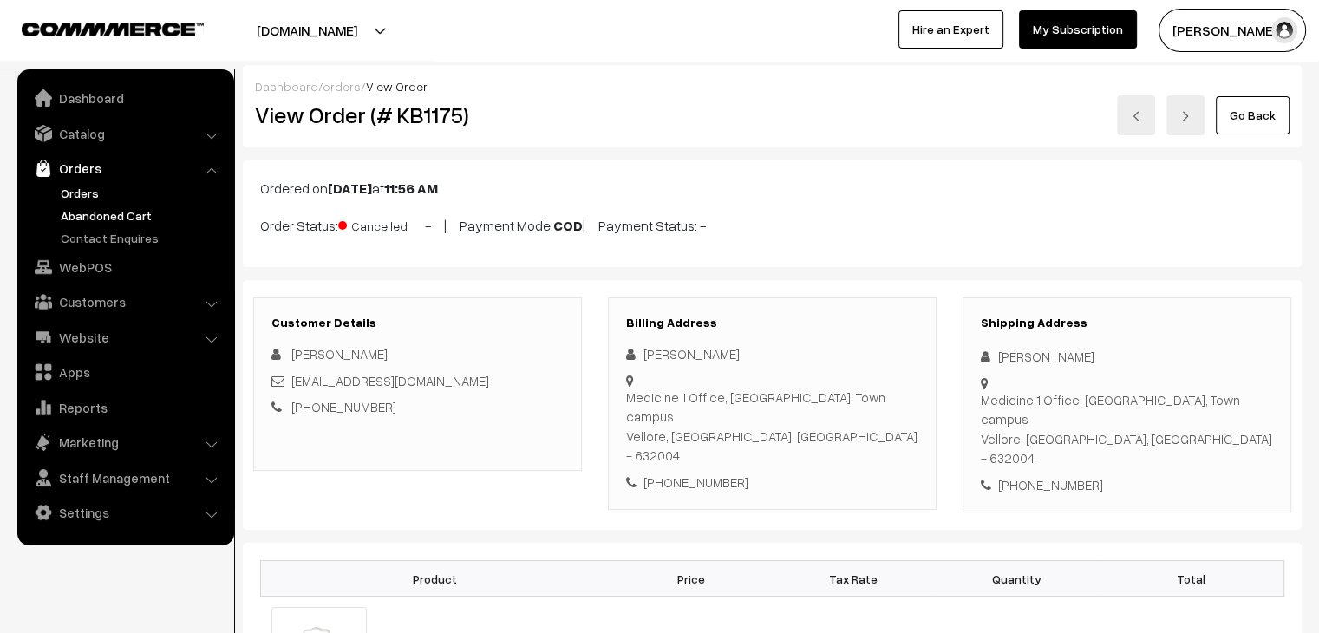
click at [117, 214] on link "Abandoned Cart" at bounding box center [142, 215] width 172 height 18
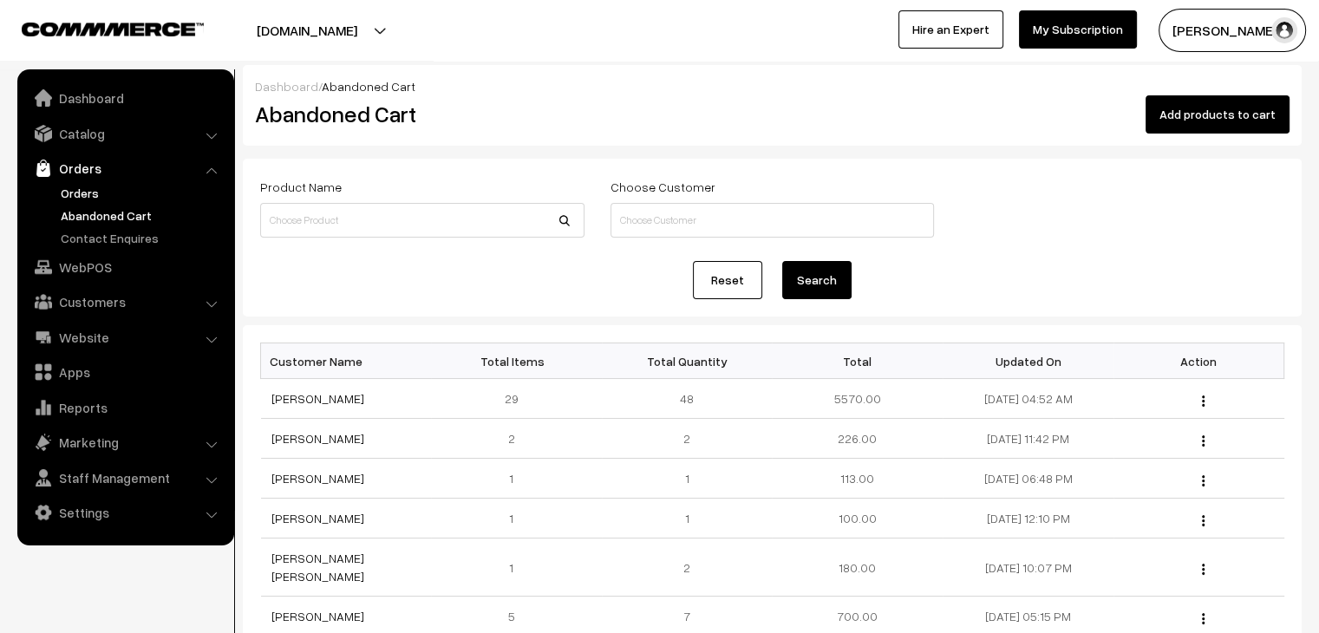
click at [117, 192] on link "Orders" at bounding box center [142, 193] width 172 height 18
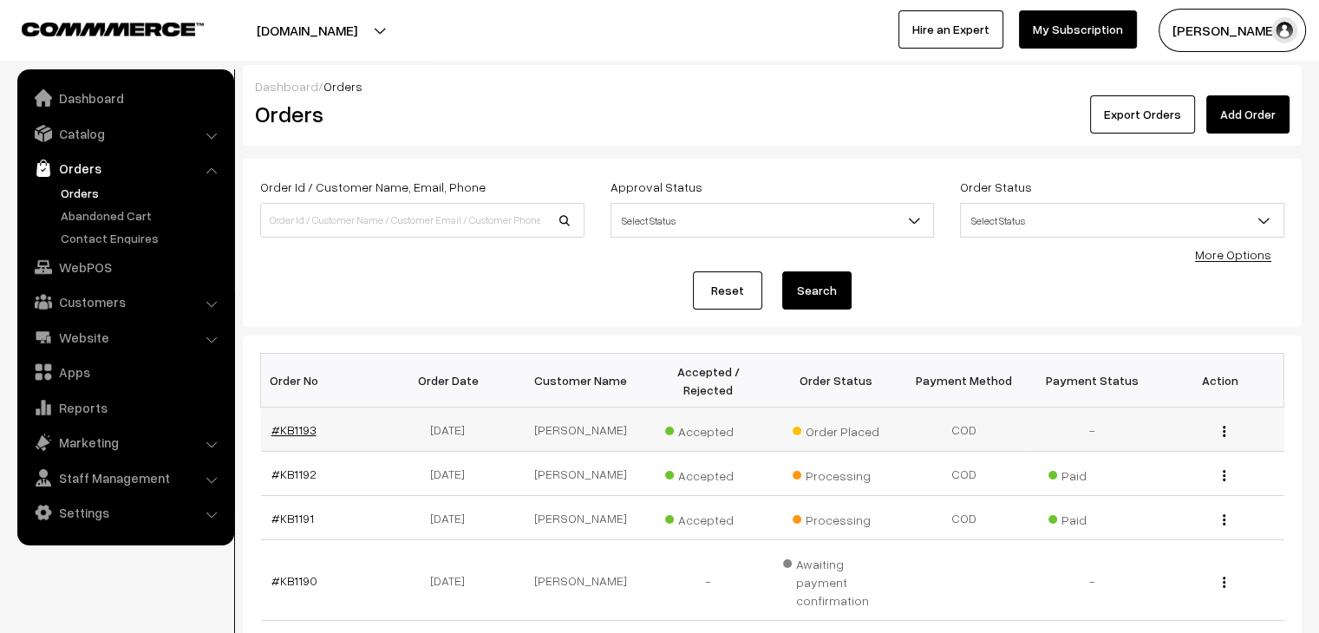
click at [298, 422] on link "#KB1193" at bounding box center [294, 429] width 45 height 15
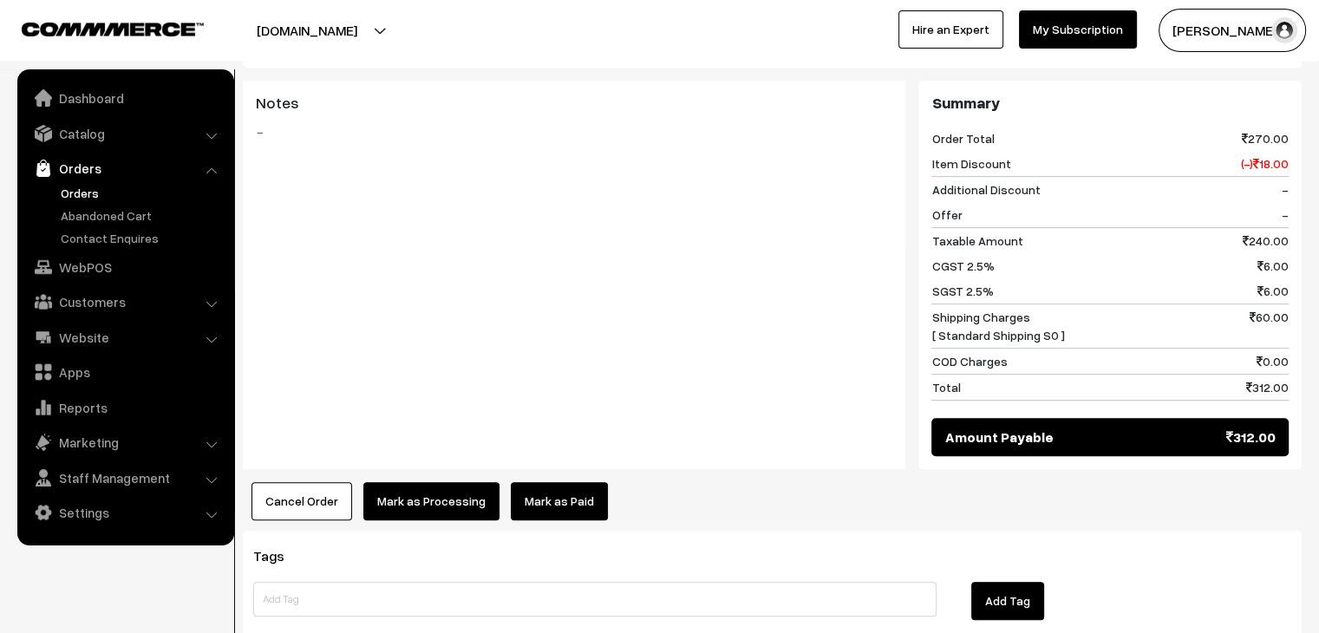
click at [543, 482] on link "Mark as Paid" at bounding box center [559, 501] width 97 height 38
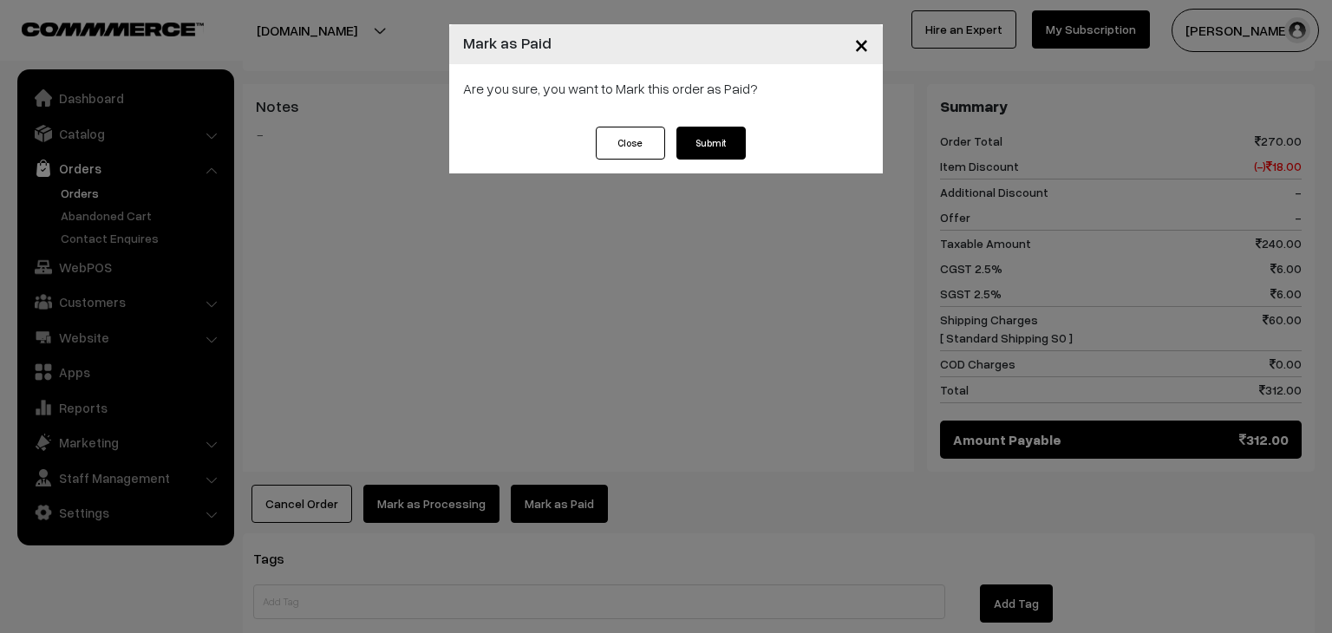
click at [734, 145] on button "Submit" at bounding box center [711, 143] width 69 height 33
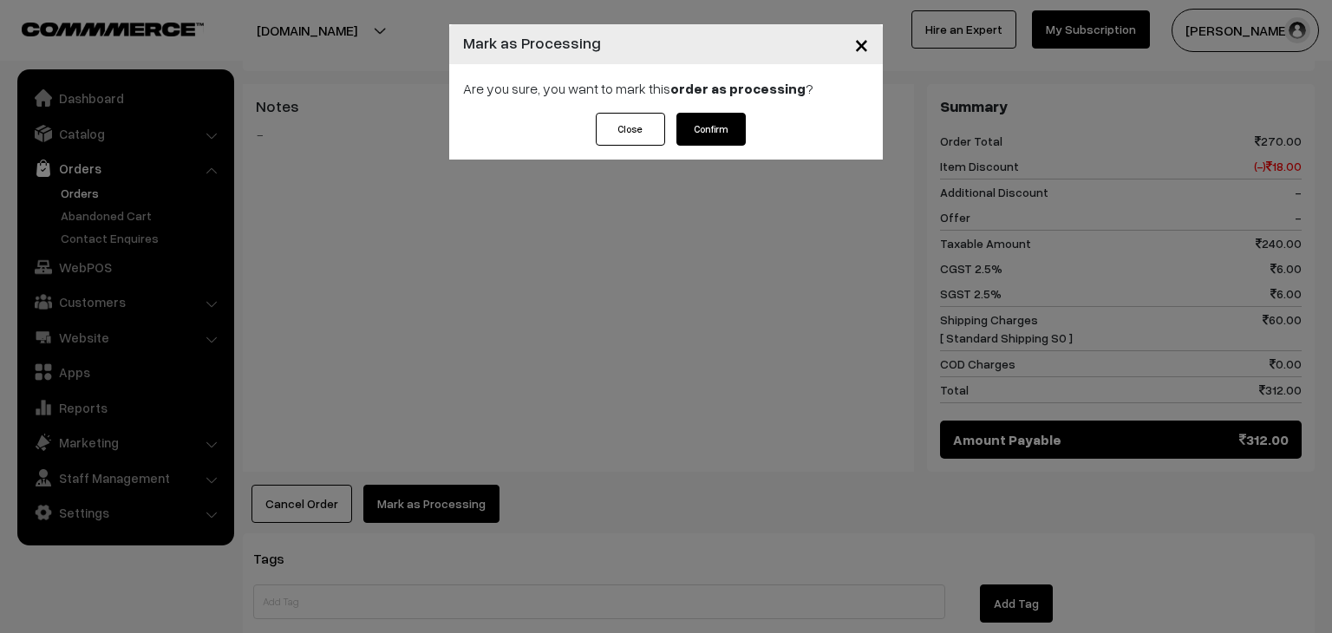
click at [715, 129] on button "Confirm" at bounding box center [711, 129] width 69 height 33
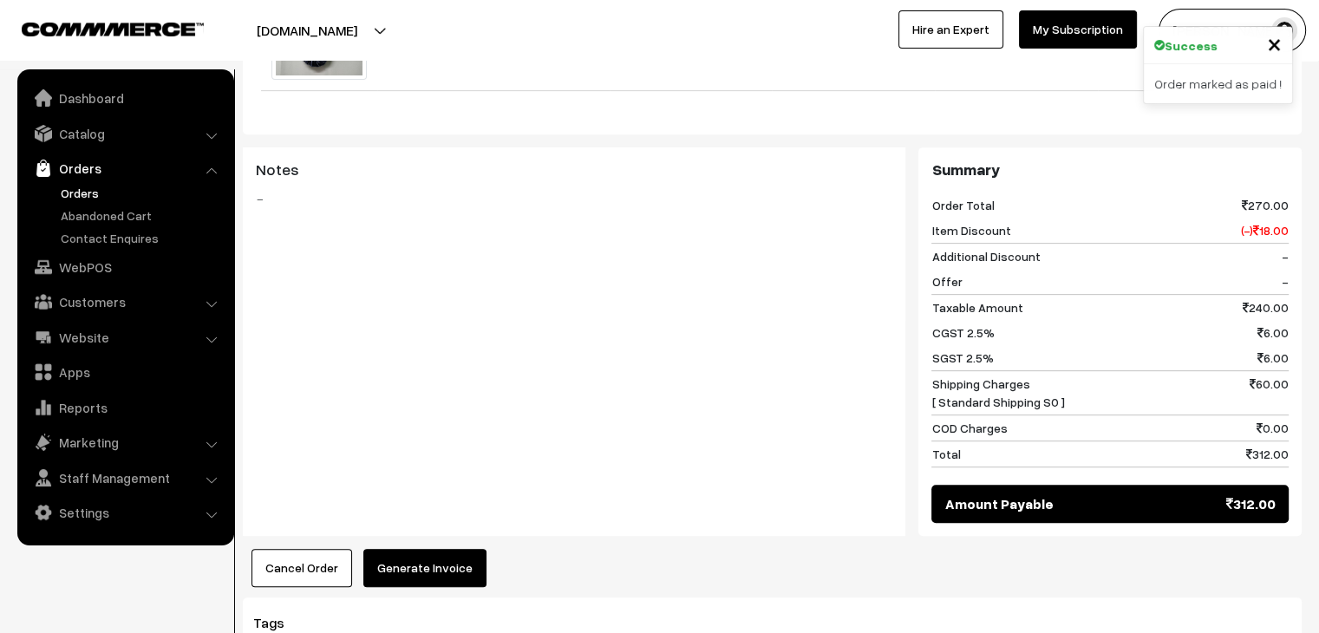
click at [442, 549] on button "Generate Invoice" at bounding box center [424, 568] width 123 height 38
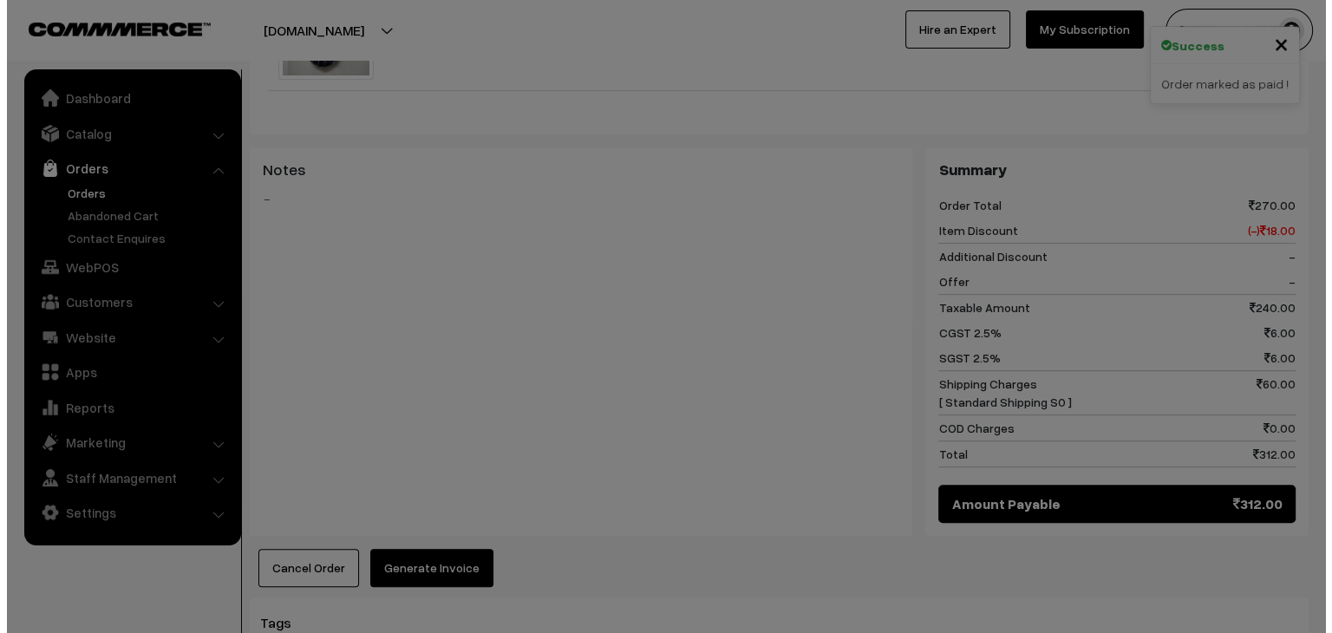
scroll to position [722, 0]
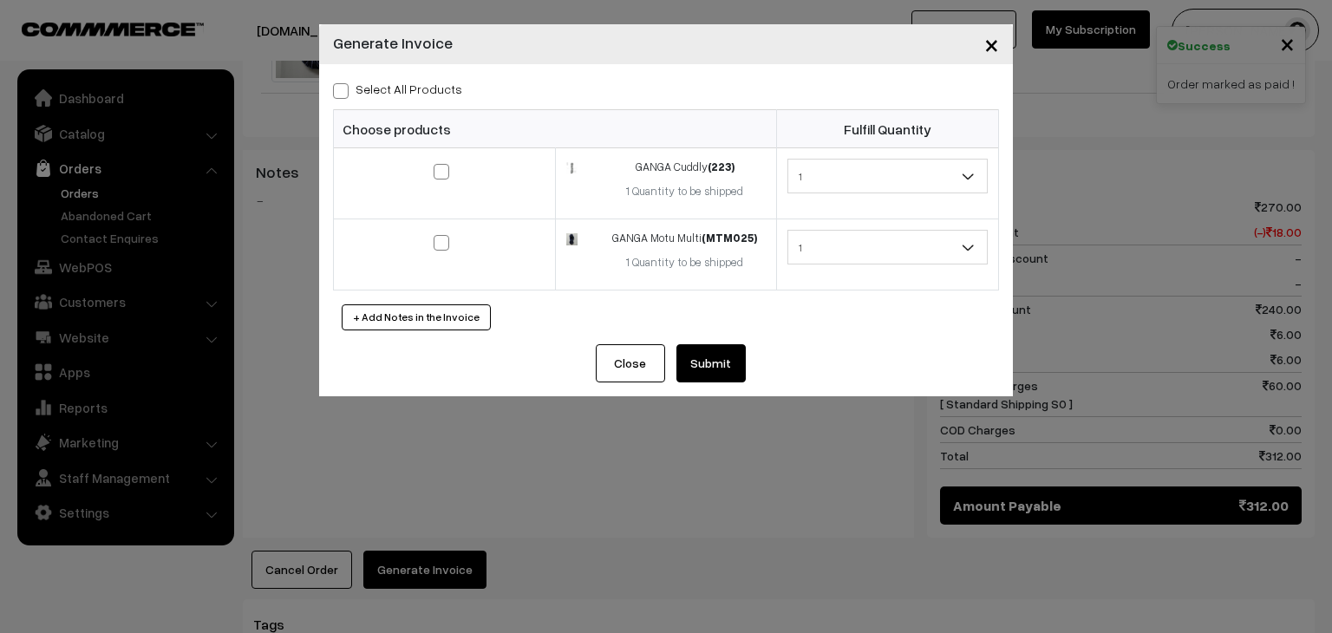
click at [435, 93] on label "Select All Products" at bounding box center [397, 89] width 129 height 18
click at [344, 93] on input "Select All Products" at bounding box center [338, 87] width 11 height 11
checkbox input "true"
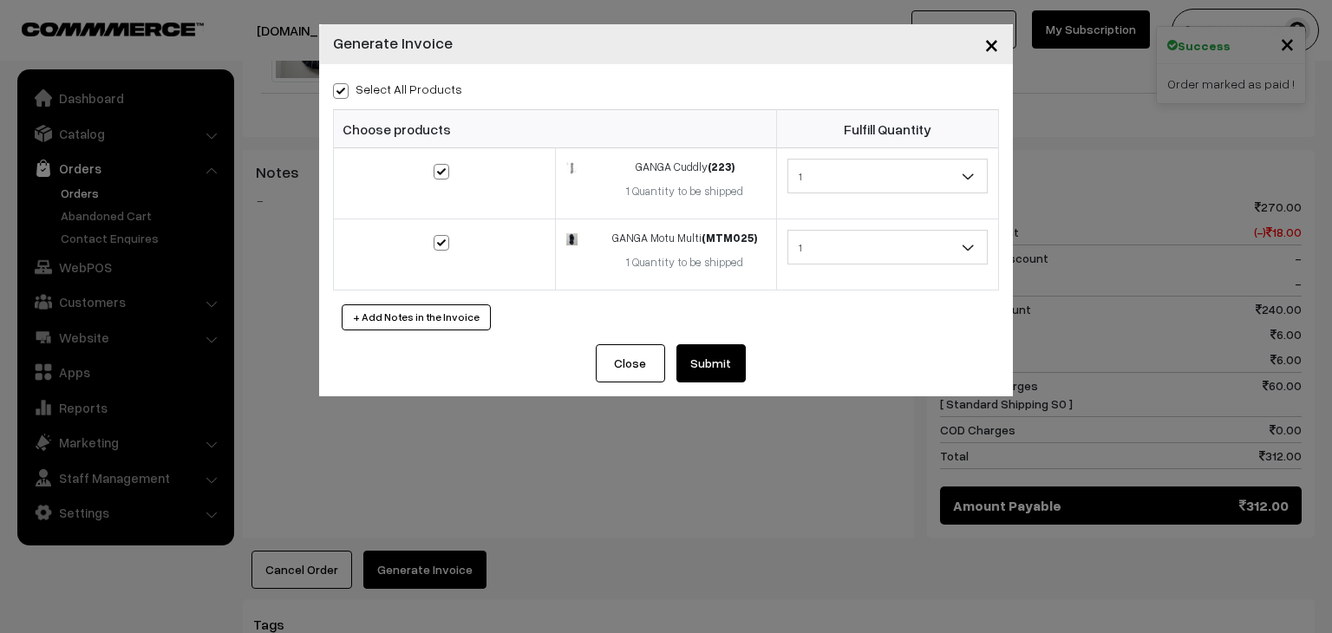
click at [702, 355] on button "Submit" at bounding box center [711, 363] width 69 height 38
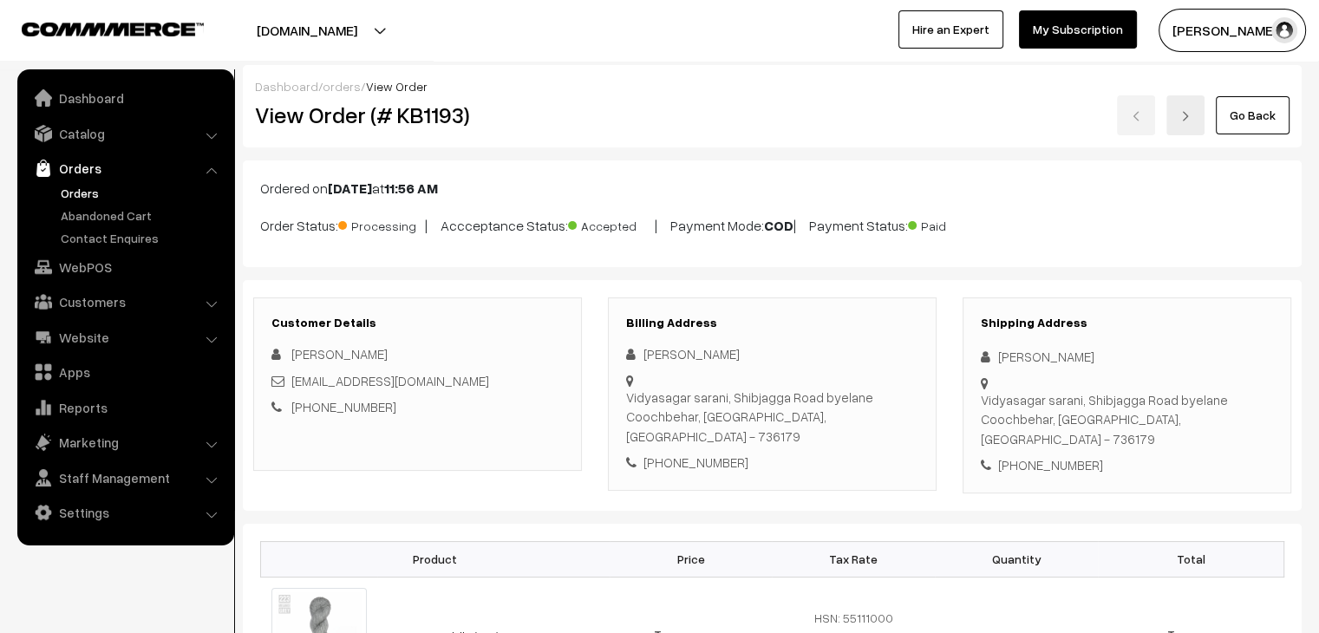
click at [81, 184] on link "Orders" at bounding box center [142, 193] width 172 height 18
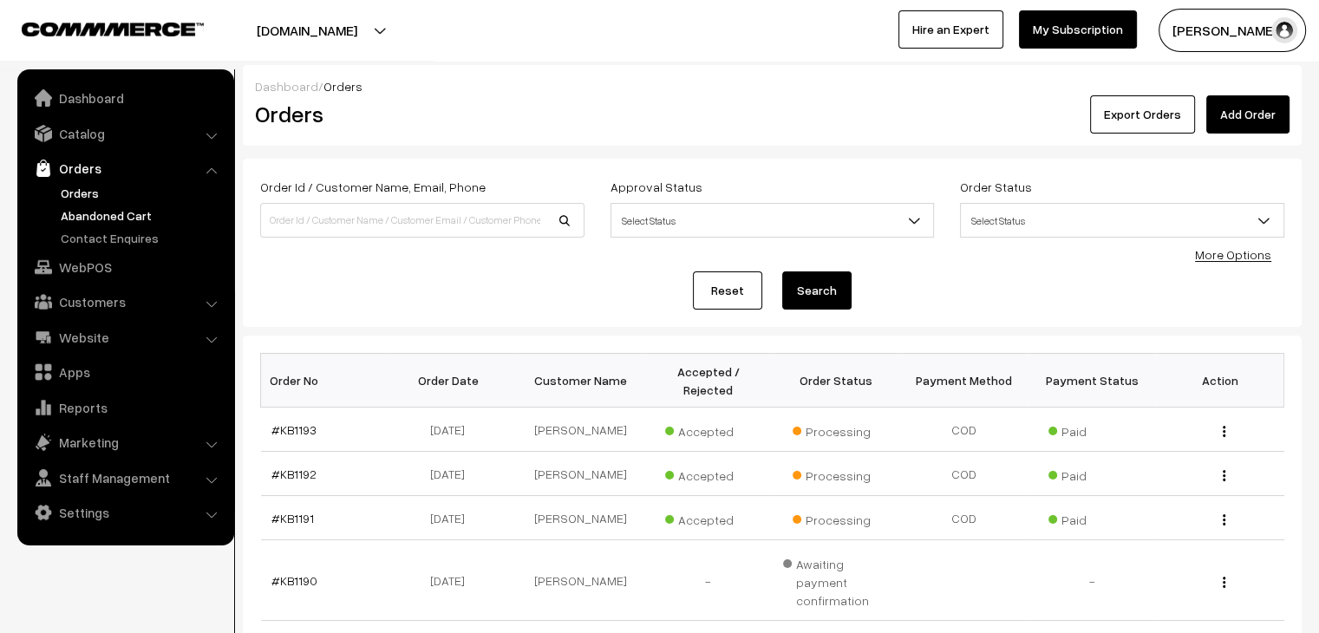
click at [121, 216] on link "Abandoned Cart" at bounding box center [142, 215] width 172 height 18
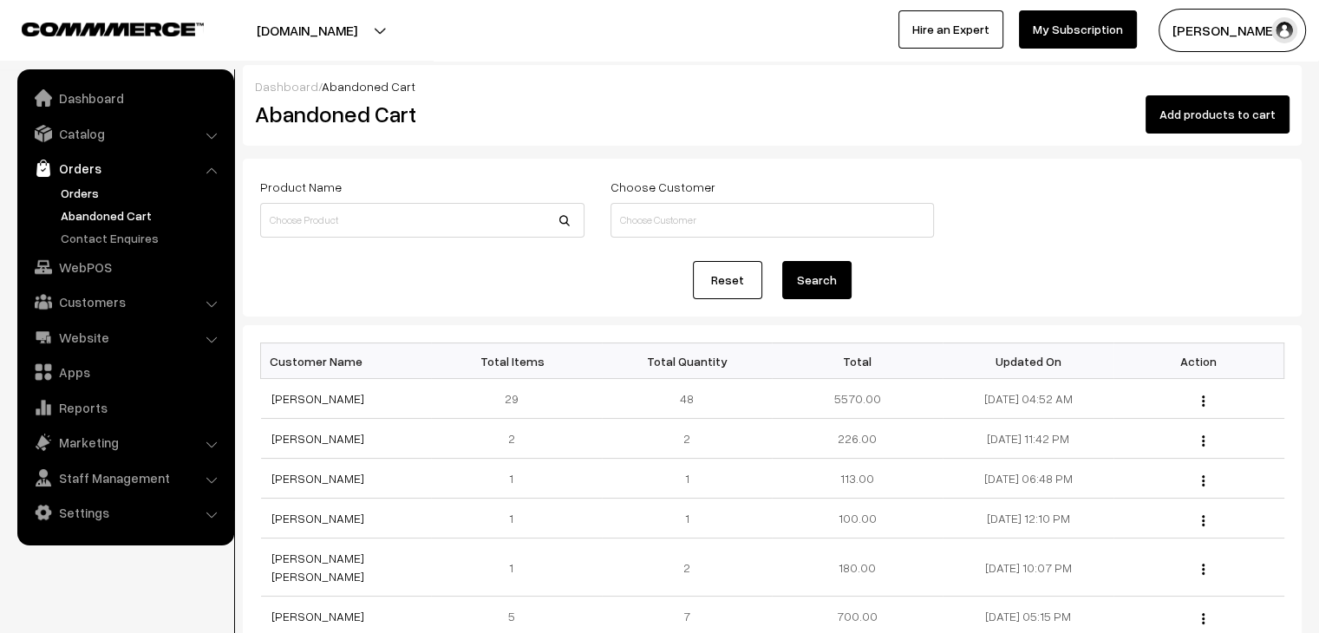
click at [92, 188] on link "Orders" at bounding box center [142, 193] width 172 height 18
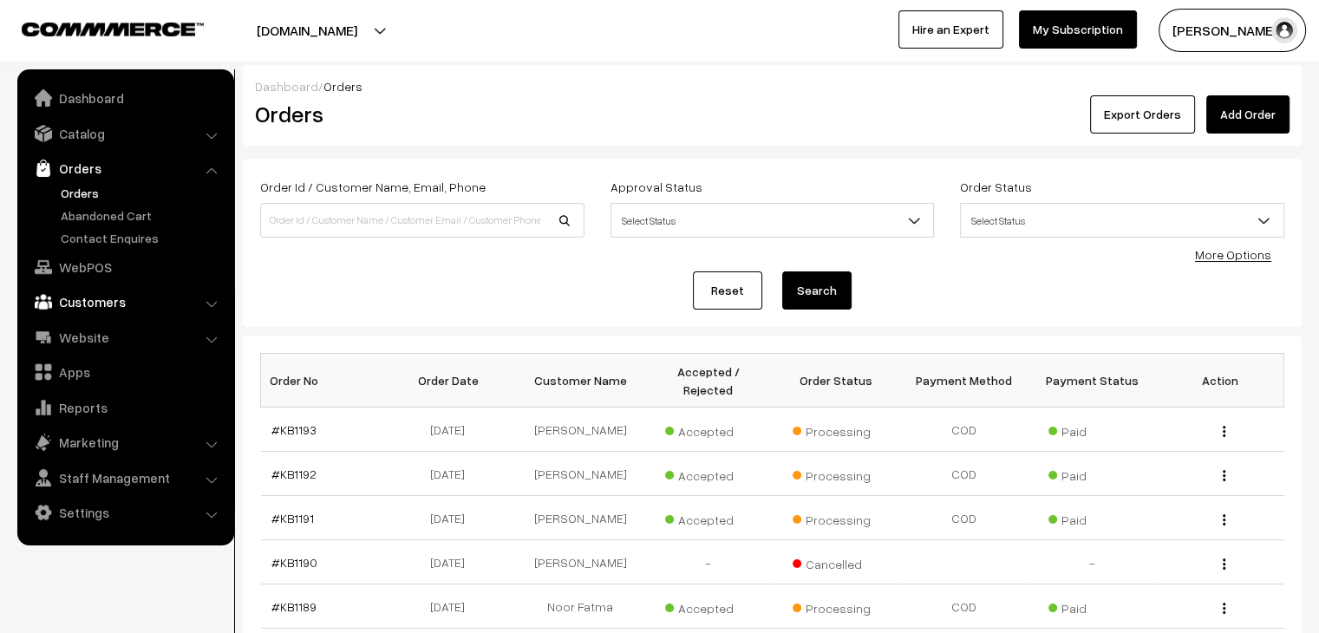
click at [113, 306] on link "Customers" at bounding box center [125, 301] width 206 height 31
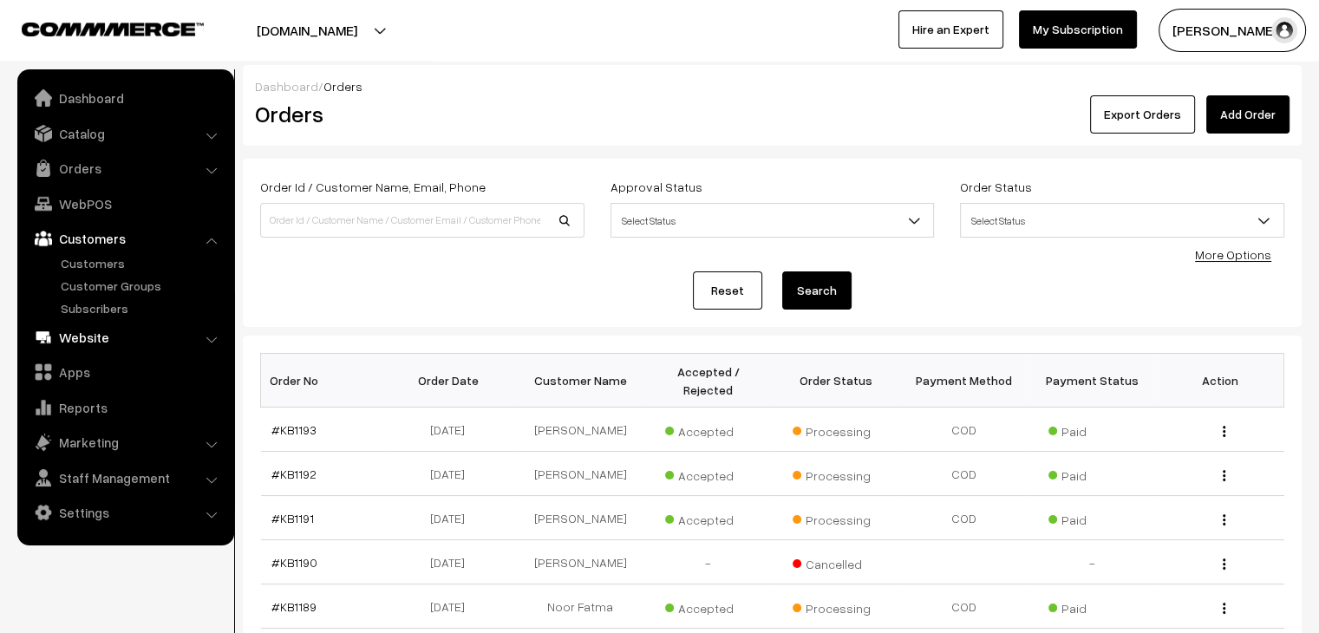
click at [78, 341] on link "Website" at bounding box center [125, 337] width 206 height 31
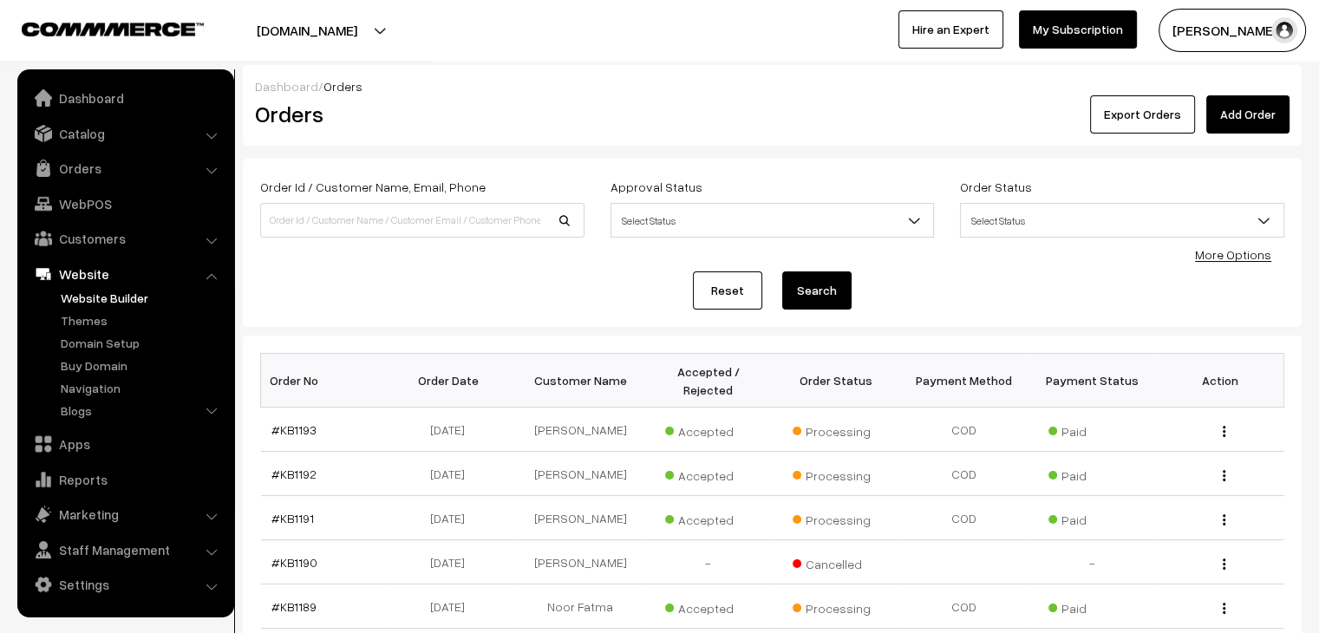
click at [134, 295] on link "Website Builder" at bounding box center [142, 298] width 172 height 18
